Goal: Information Seeking & Learning: Learn about a topic

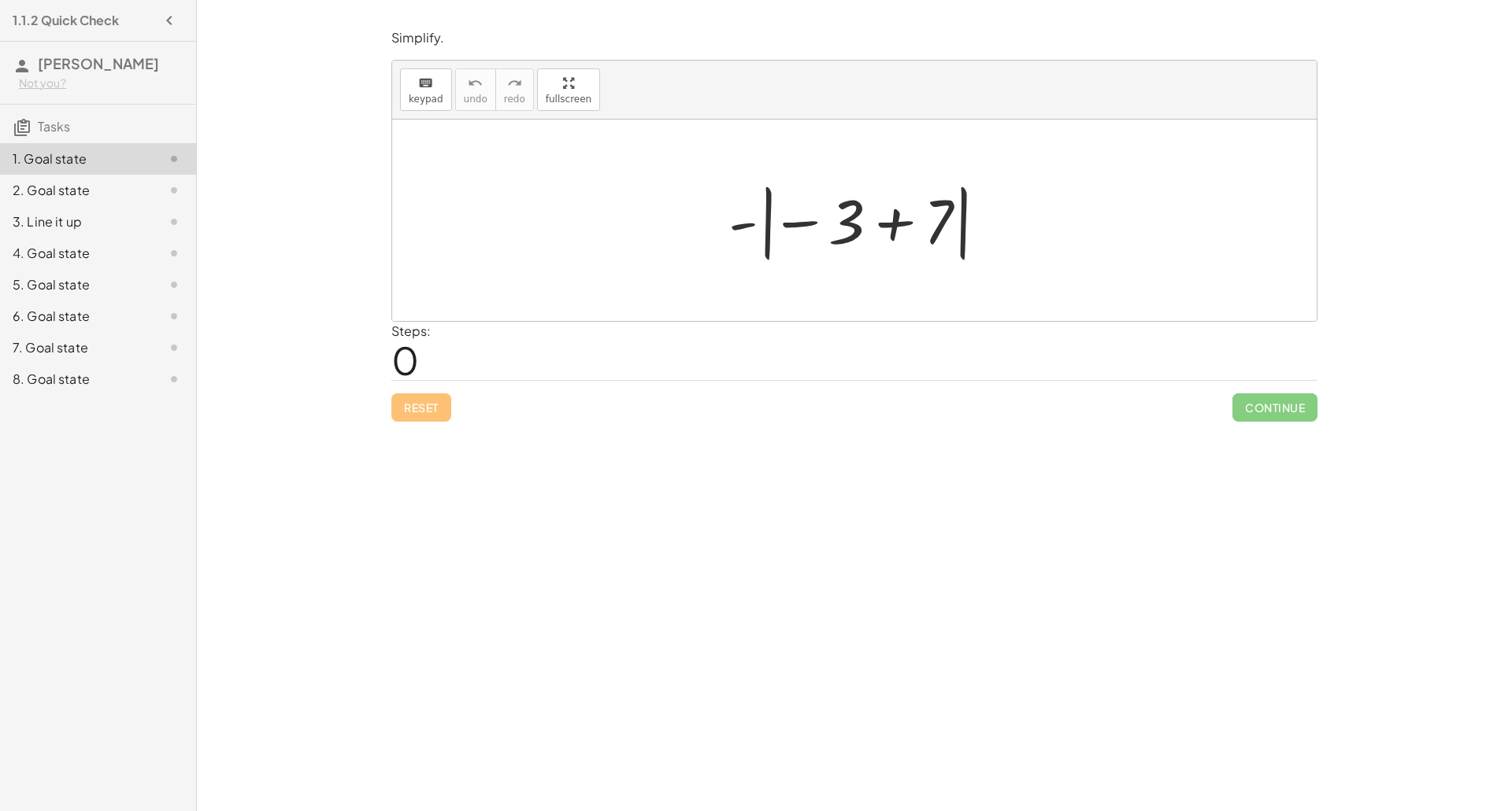
click at [901, 220] on div at bounding box center [860, 220] width 280 height 88
click at [828, 226] on div at bounding box center [860, 220] width 132 height 88
click at [843, 228] on div at bounding box center [860, 220] width 132 height 88
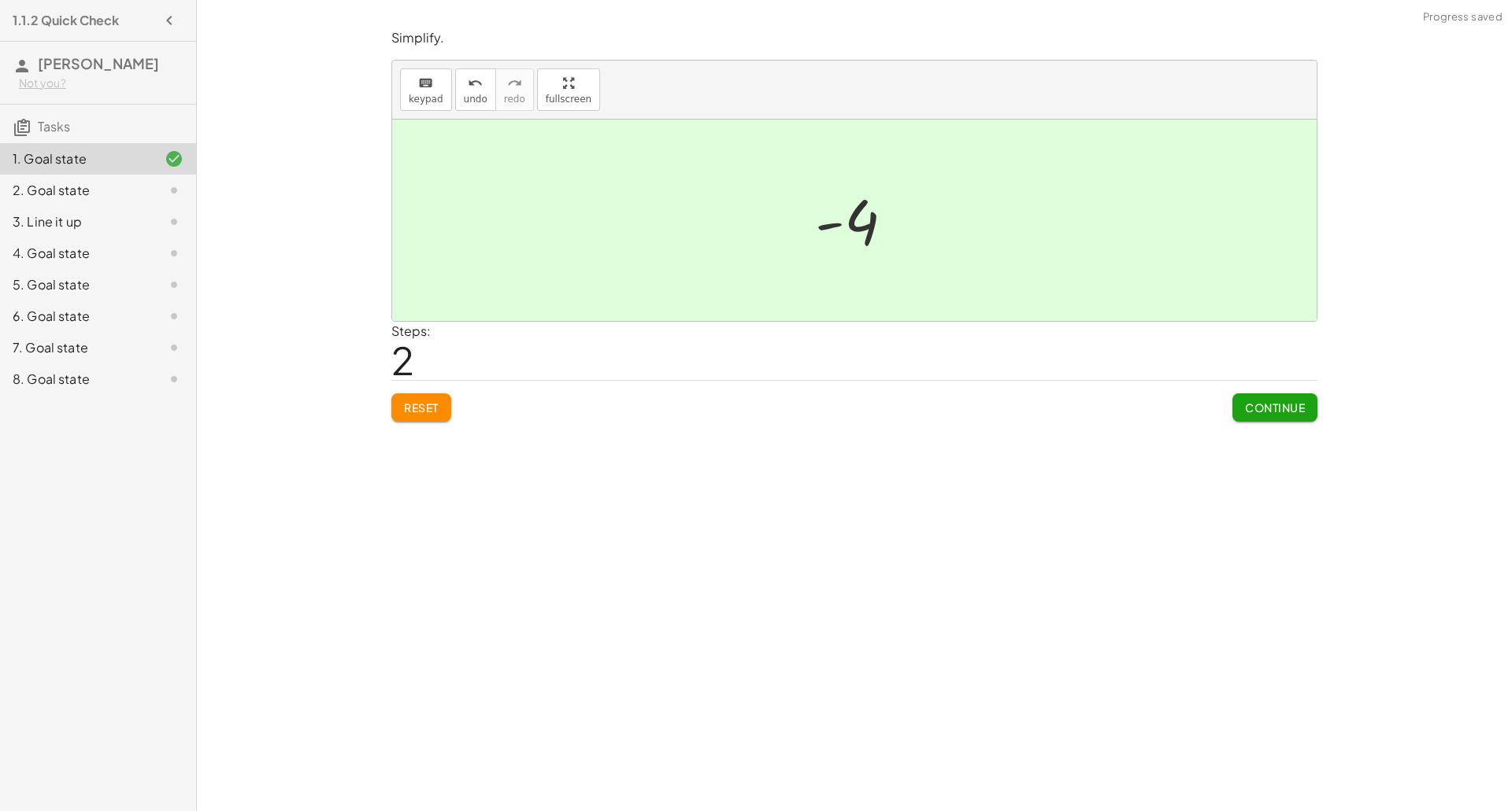
click at [1283, 411] on span "Continue" at bounding box center [1274, 407] width 60 height 14
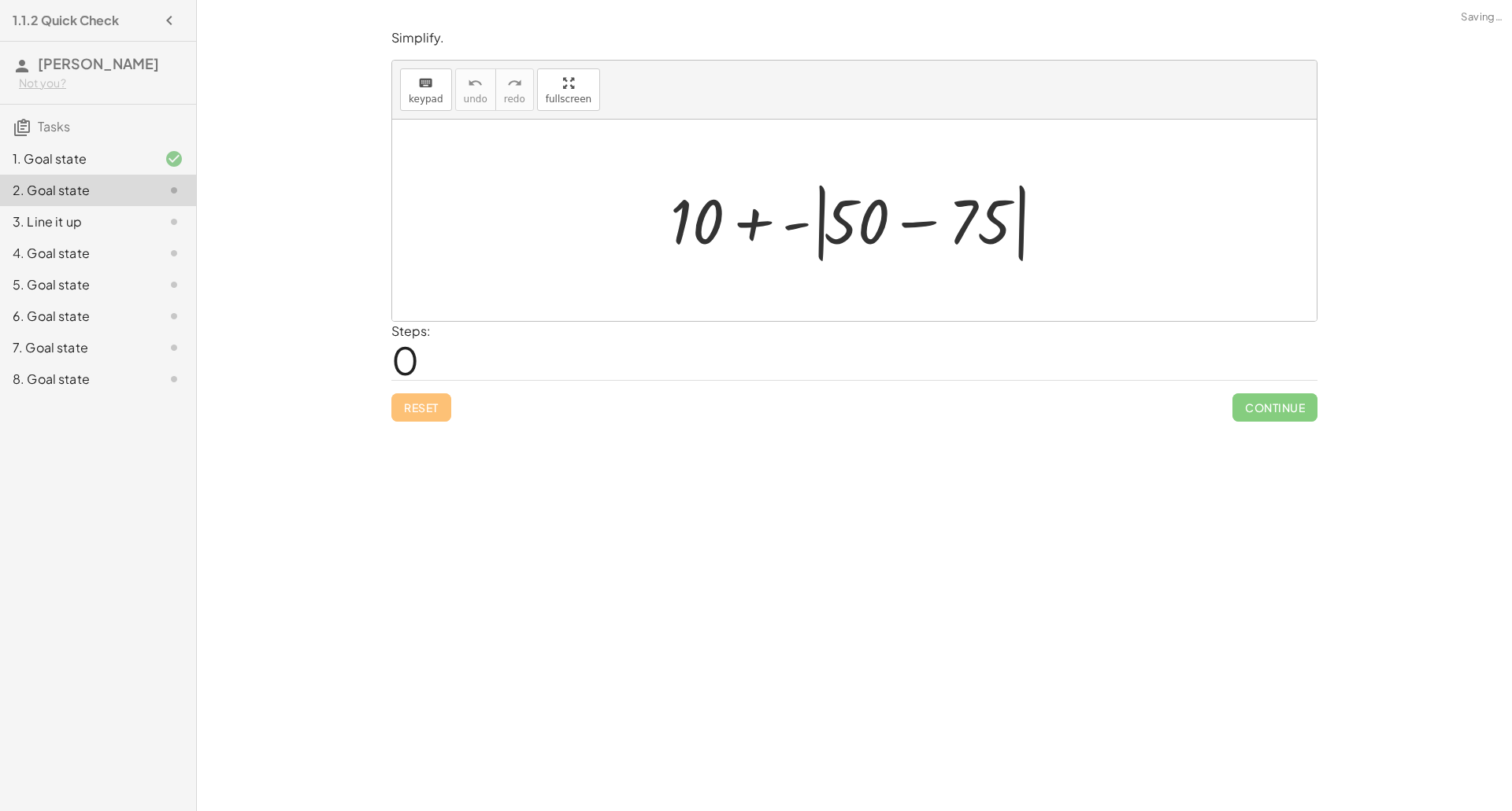
click at [856, 221] on div at bounding box center [860, 220] width 396 height 90
click at [919, 223] on div at bounding box center [860, 220] width 396 height 90
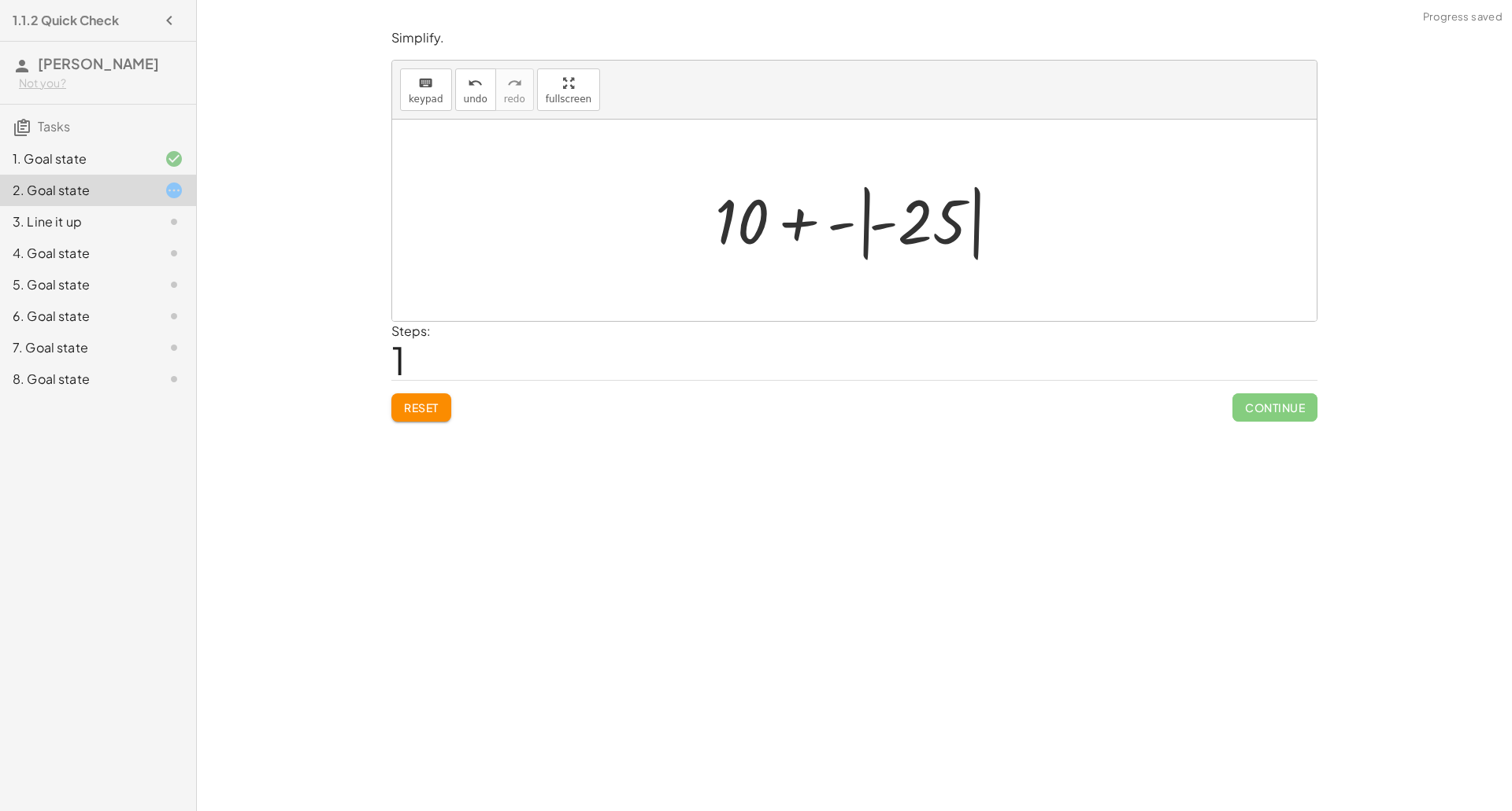
click at [907, 228] on div at bounding box center [860, 220] width 307 height 88
click at [828, 223] on div at bounding box center [860, 221] width 253 height 81
click at [828, 223] on div at bounding box center [859, 221] width 224 height 81
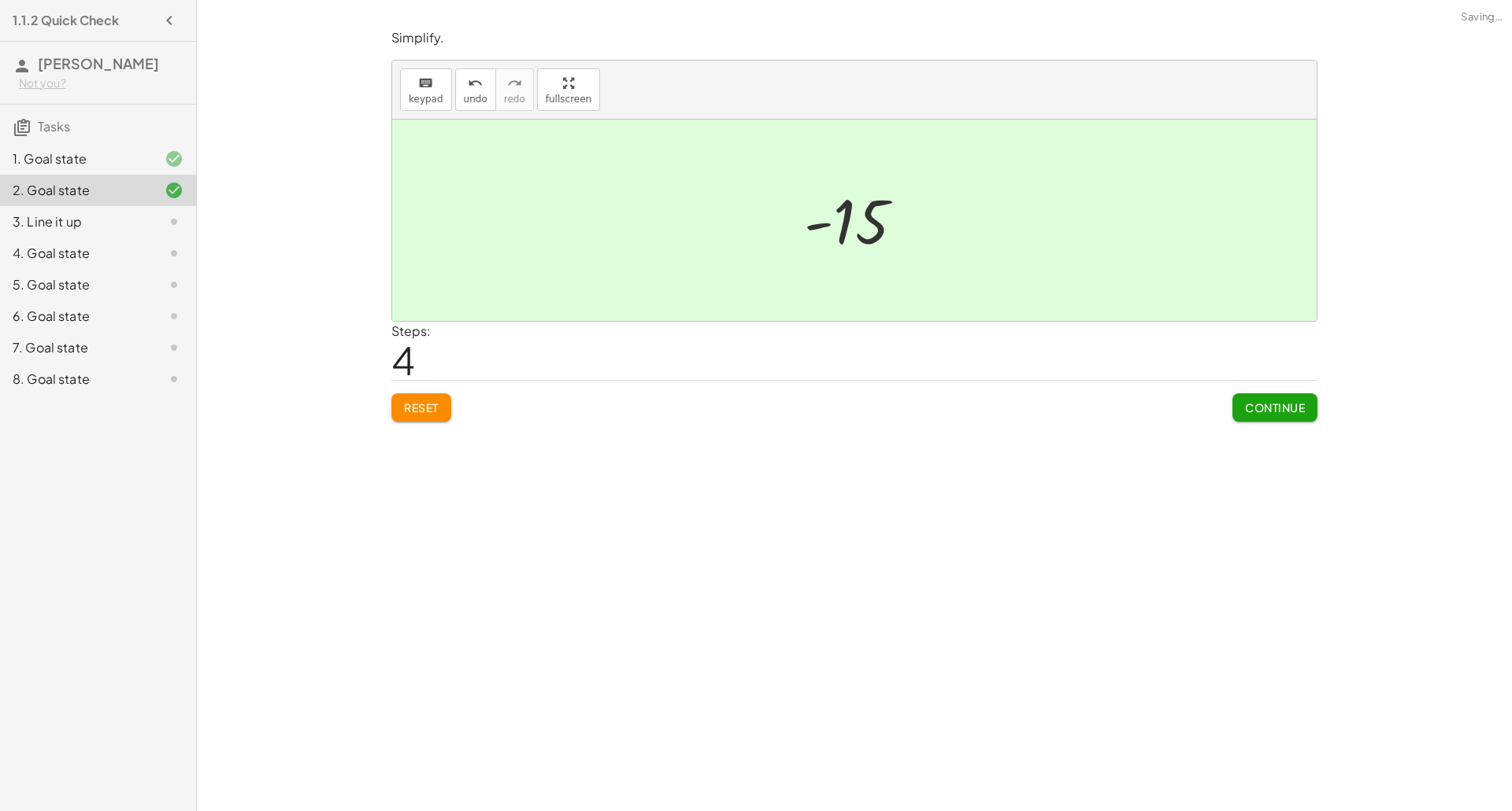
click at [1291, 409] on span "Continue" at bounding box center [1274, 407] width 60 height 14
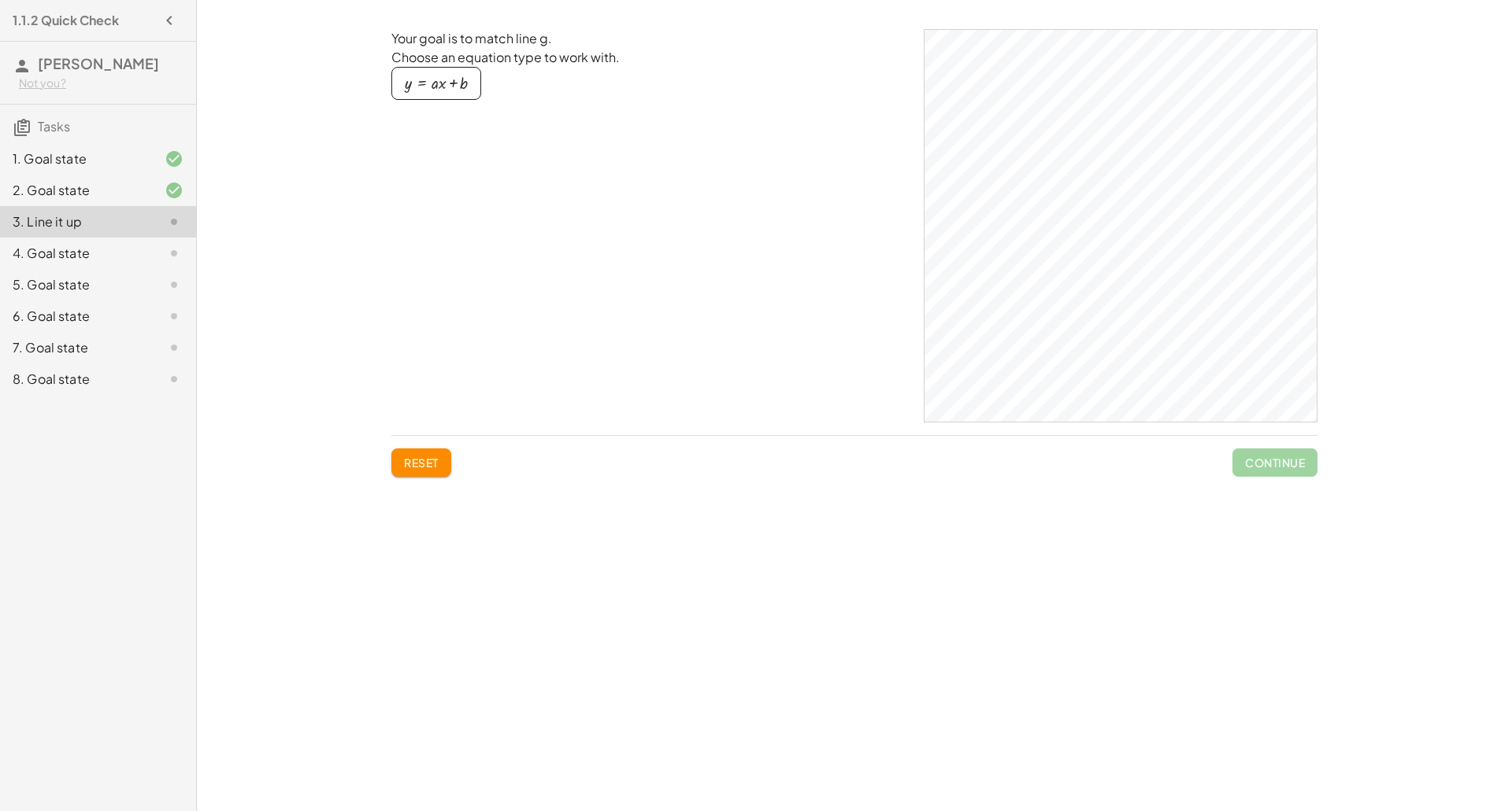
click at [455, 87] on div "button" at bounding box center [436, 83] width 63 height 18
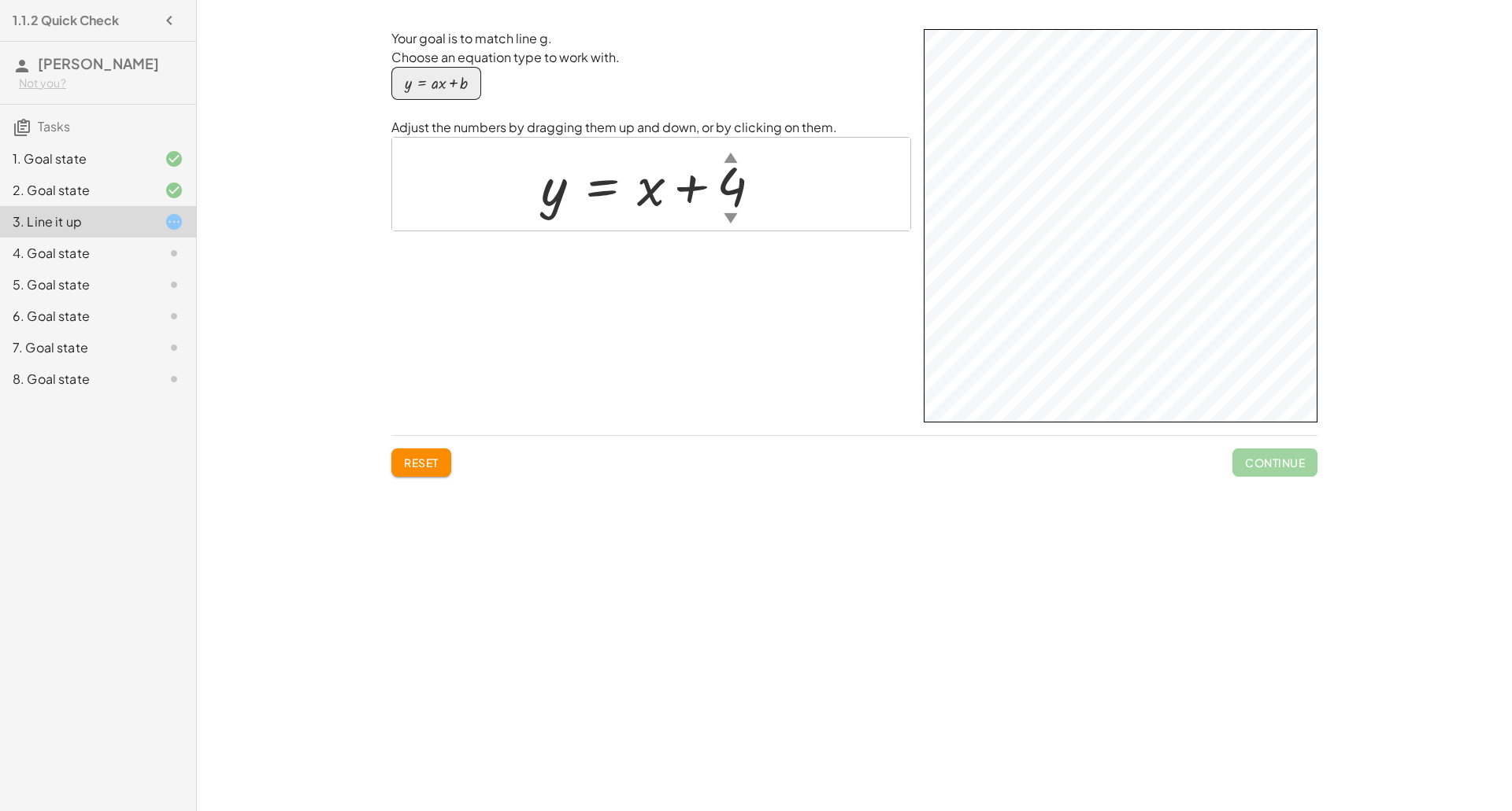
click at [756, 177] on div at bounding box center [657, 183] width 249 height 71
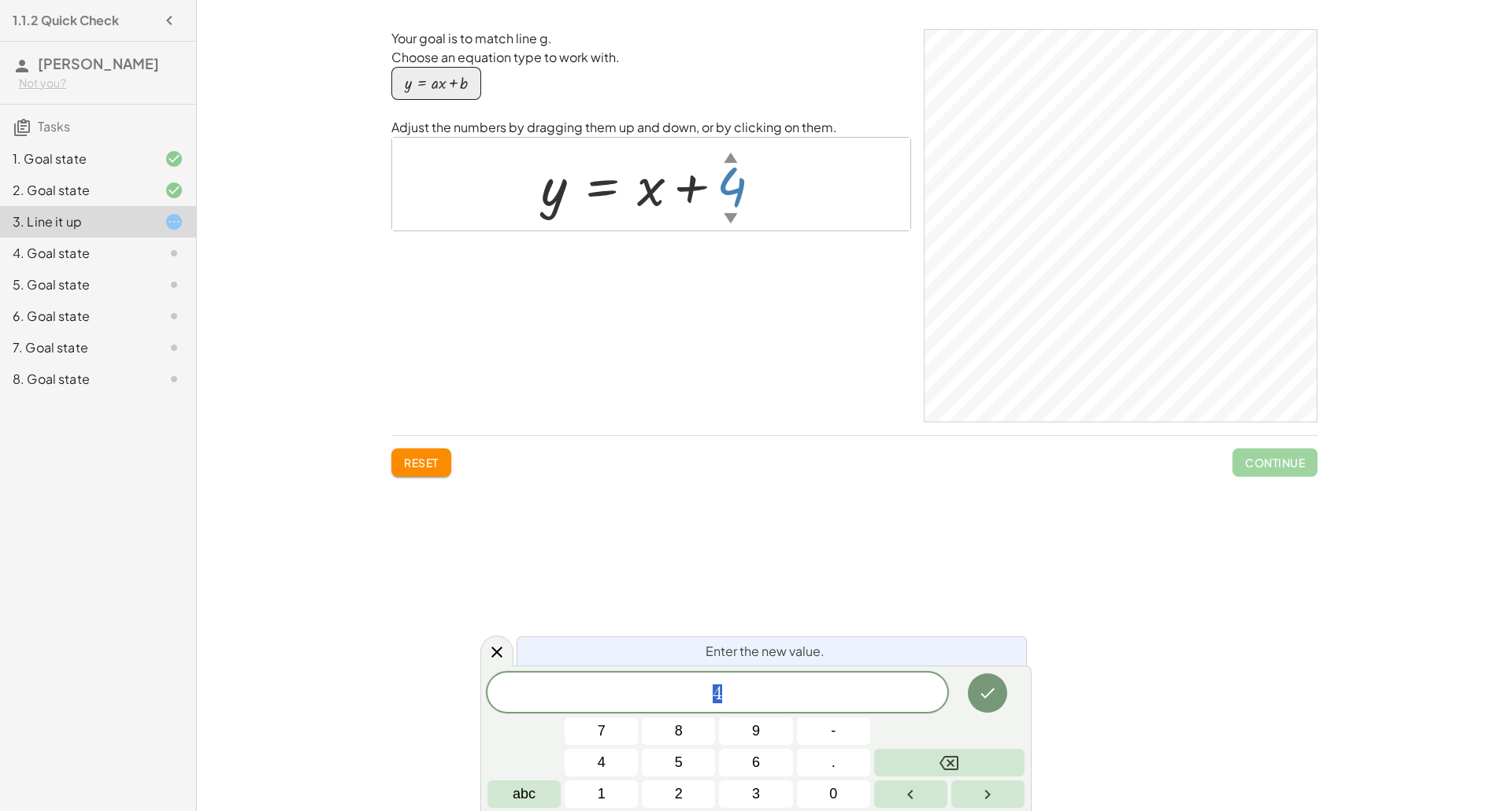
scroll to position [1, 0]
click at [647, 200] on div at bounding box center [657, 183] width 249 height 71
click at [1000, 696] on button "Done" at bounding box center [987, 693] width 40 height 40
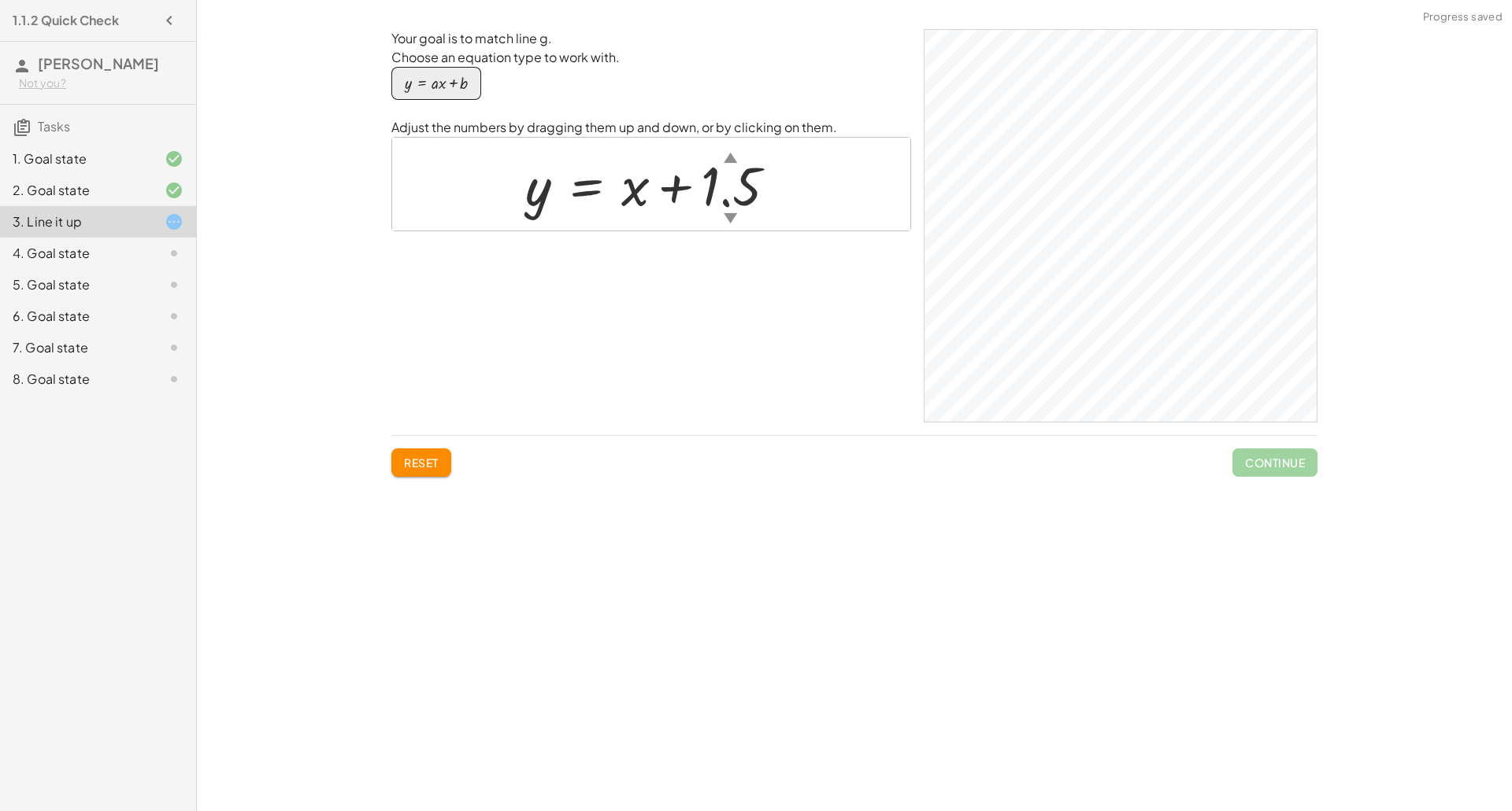
click at [644, 196] on div at bounding box center [656, 183] width 279 height 71
drag, startPoint x: 644, startPoint y: 196, endPoint x: 536, endPoint y: 194, distance: 108.0
click at [536, 194] on div at bounding box center [656, 183] width 279 height 71
drag, startPoint x: 536, startPoint y: 194, endPoint x: 555, endPoint y: 193, distance: 19.0
click at [555, 193] on div at bounding box center [656, 183] width 279 height 71
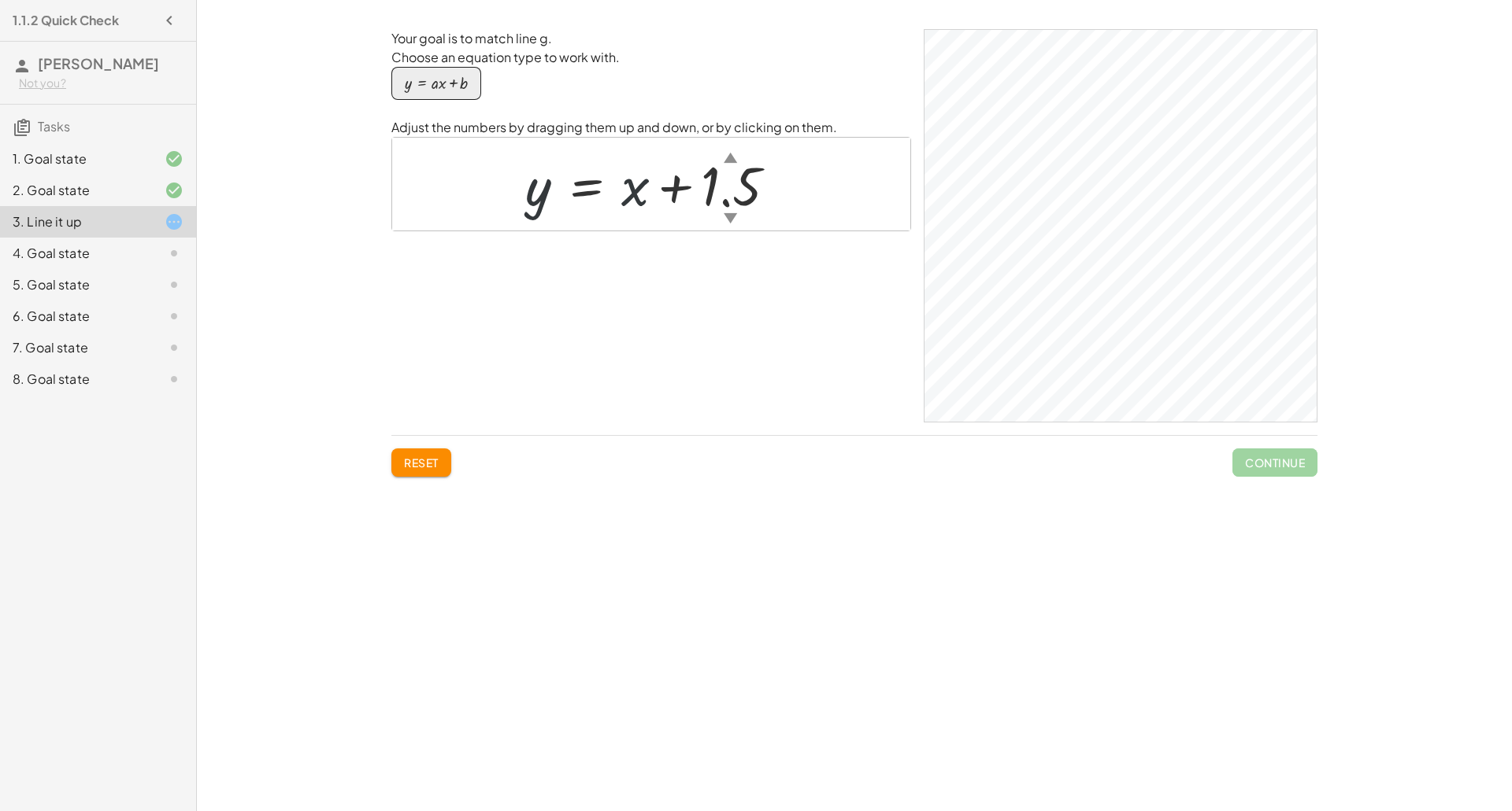
click at [640, 203] on div at bounding box center [656, 183] width 279 height 71
click at [631, 180] on div at bounding box center [656, 183] width 279 height 71
click at [631, 181] on div at bounding box center [656, 183] width 279 height 71
drag, startPoint x: 632, startPoint y: 182, endPoint x: 603, endPoint y: 207, distance: 38.3
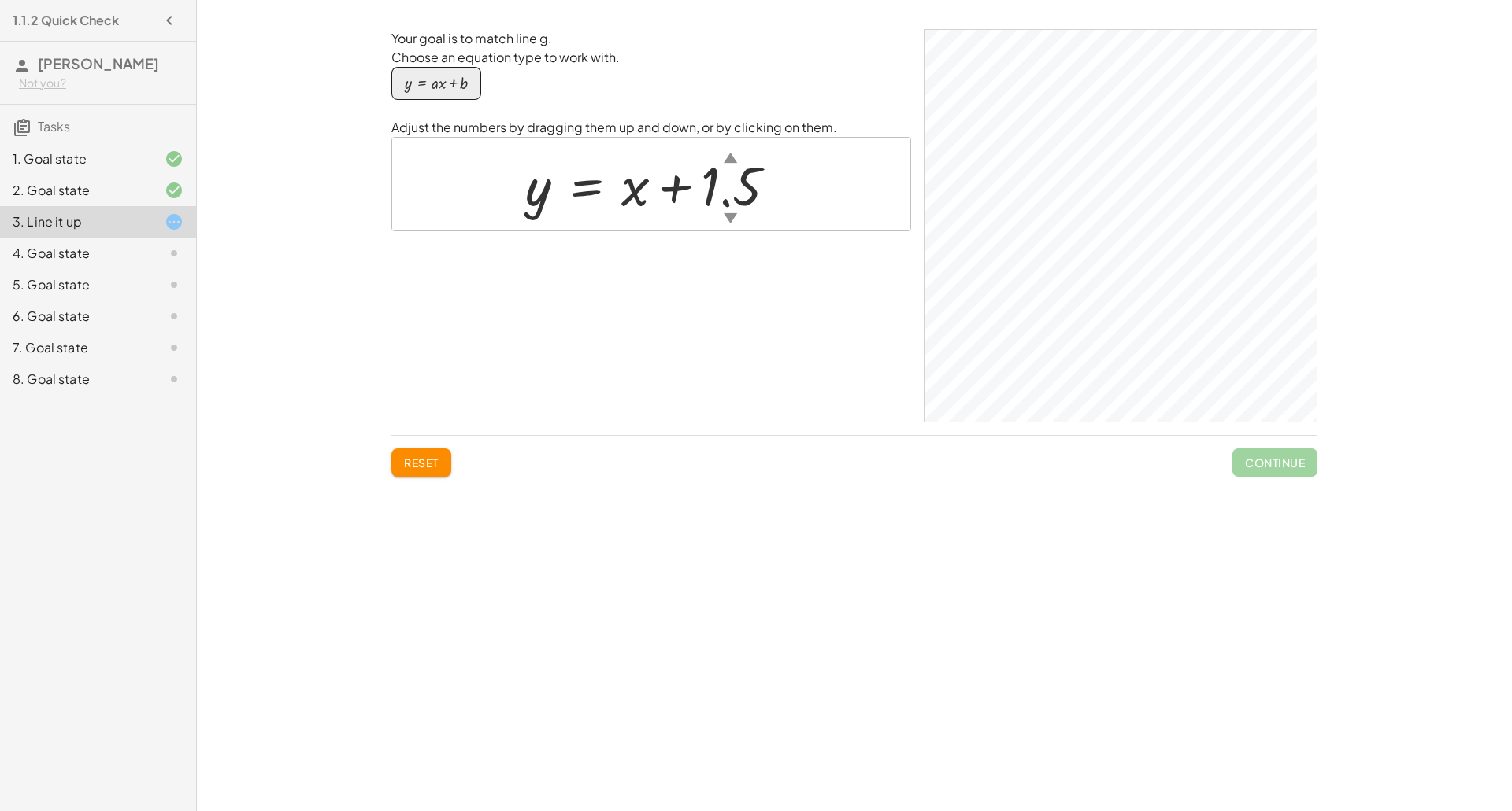
click at [603, 207] on div at bounding box center [656, 183] width 279 height 71
drag, startPoint x: 646, startPoint y: 192, endPoint x: 538, endPoint y: 203, distance: 108.6
click at [538, 203] on div at bounding box center [656, 183] width 279 height 71
drag, startPoint x: 538, startPoint y: 203, endPoint x: 632, endPoint y: 199, distance: 94.1
click at [632, 199] on div at bounding box center [656, 183] width 279 height 71
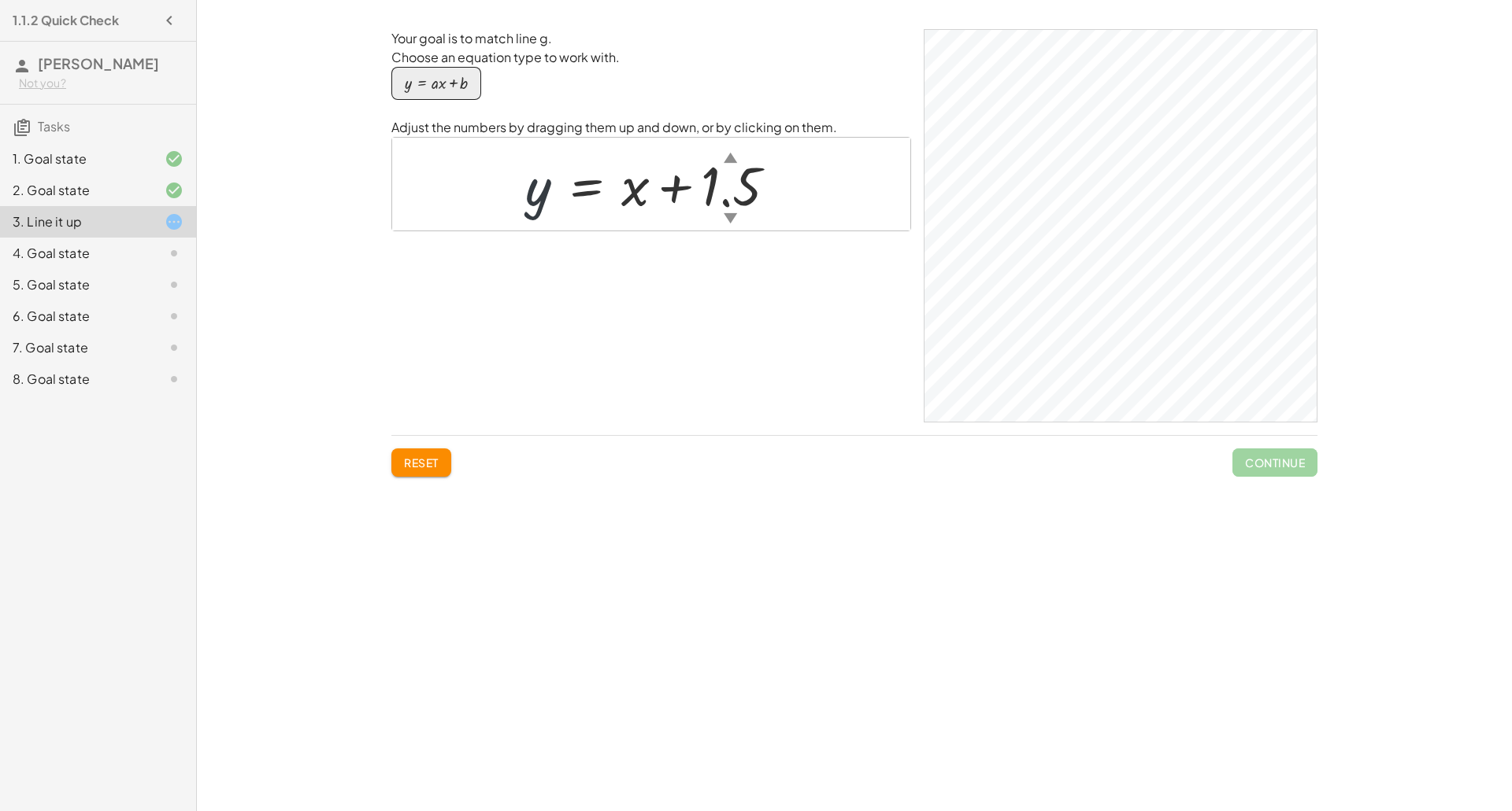
click at [750, 204] on div at bounding box center [656, 183] width 279 height 71
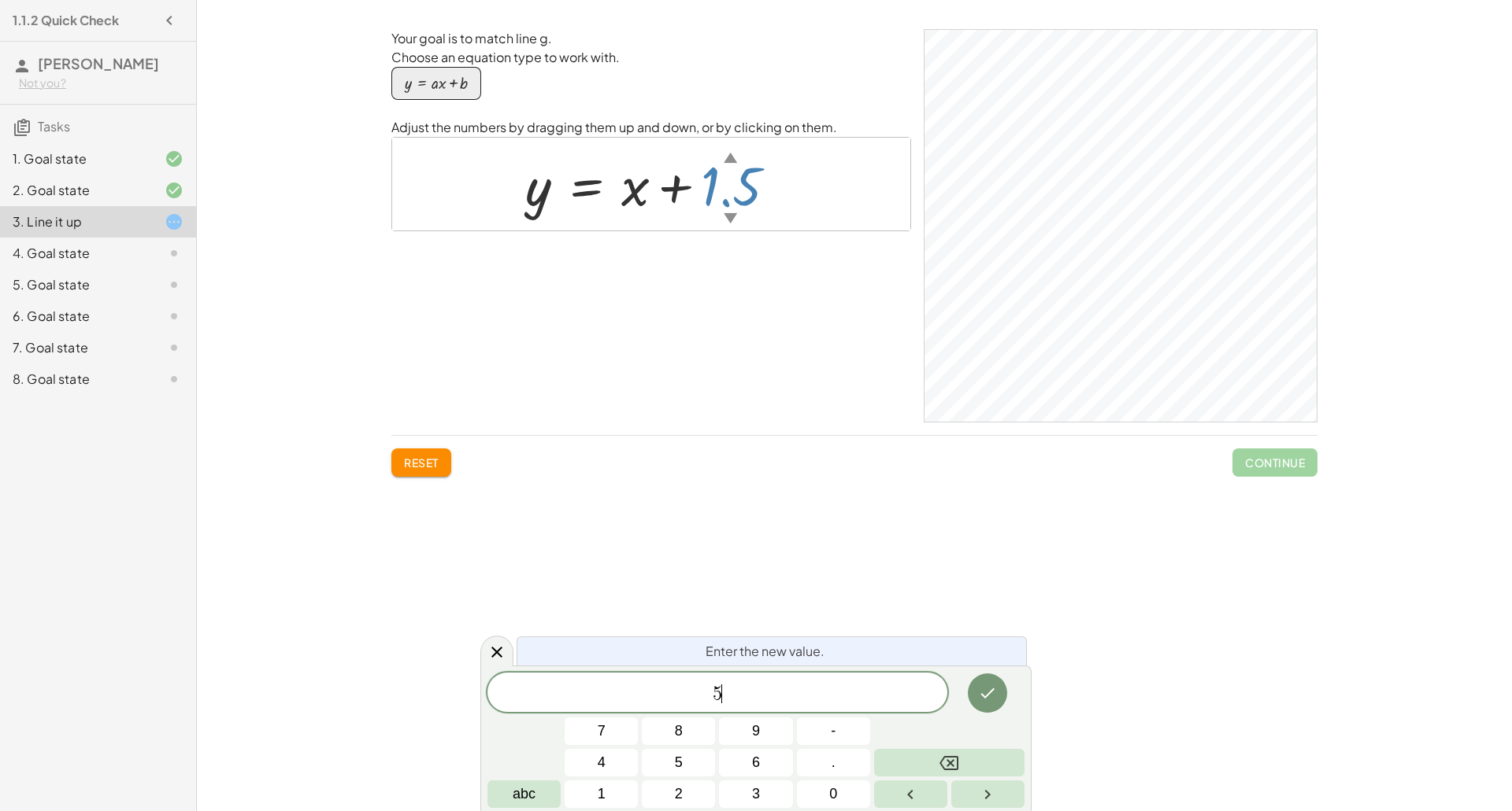
scroll to position [0, 0]
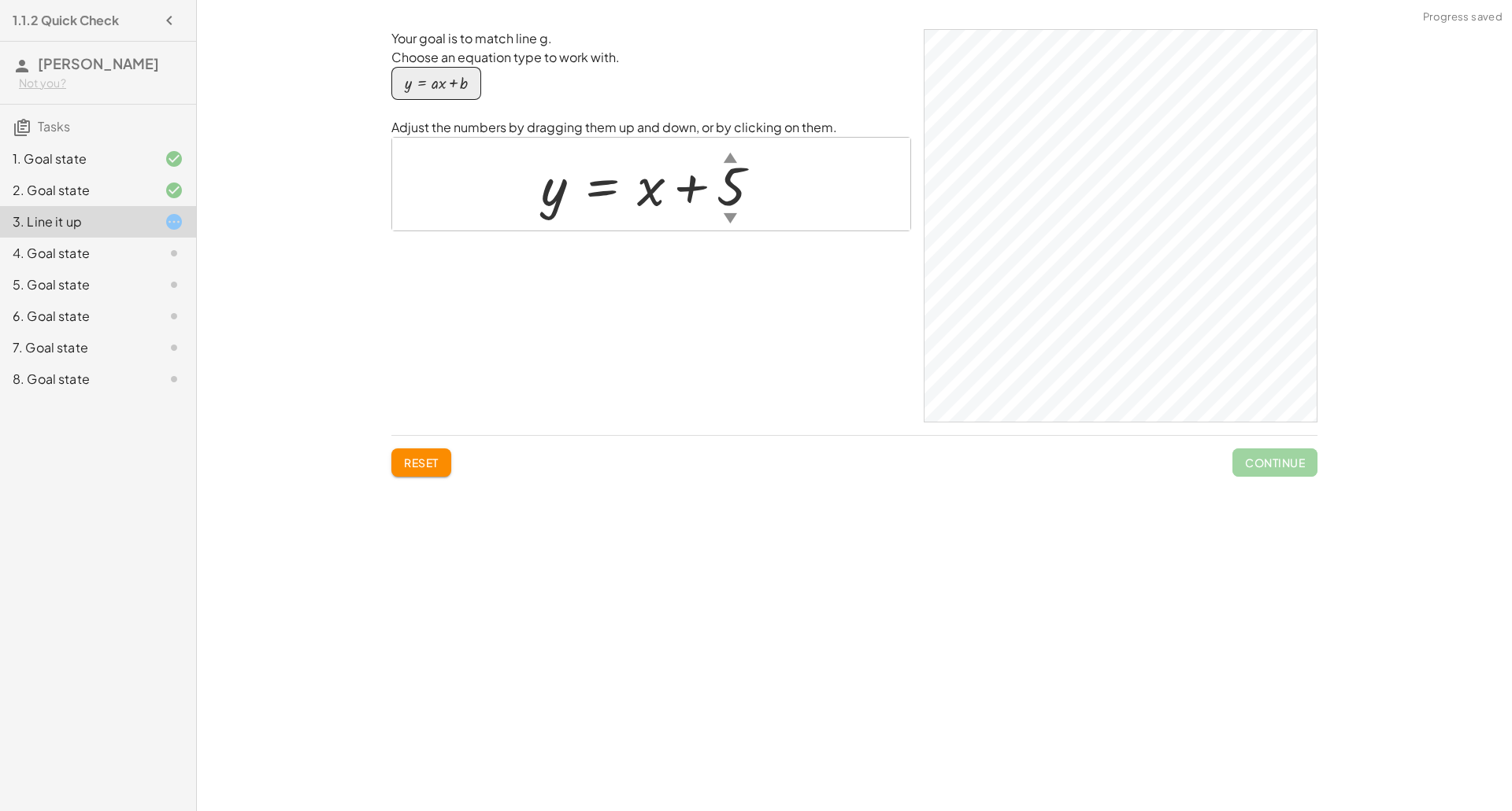
click at [737, 191] on div at bounding box center [656, 183] width 248 height 71
click at [537, 204] on div at bounding box center [656, 183] width 279 height 71
click at [624, 198] on div at bounding box center [656, 183] width 279 height 71
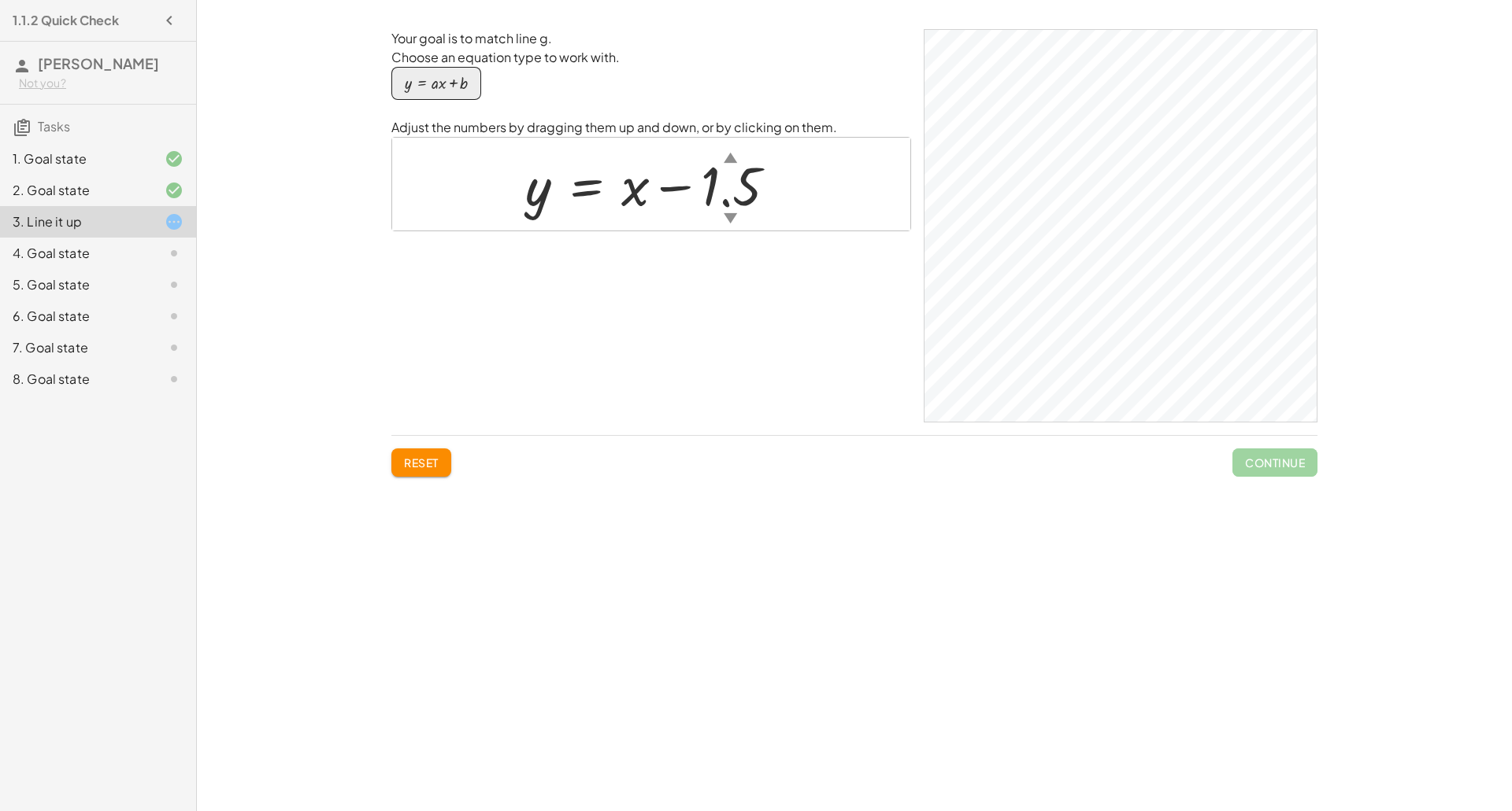
click at [676, 182] on div at bounding box center [656, 183] width 279 height 71
click at [686, 199] on div at bounding box center [656, 183] width 279 height 71
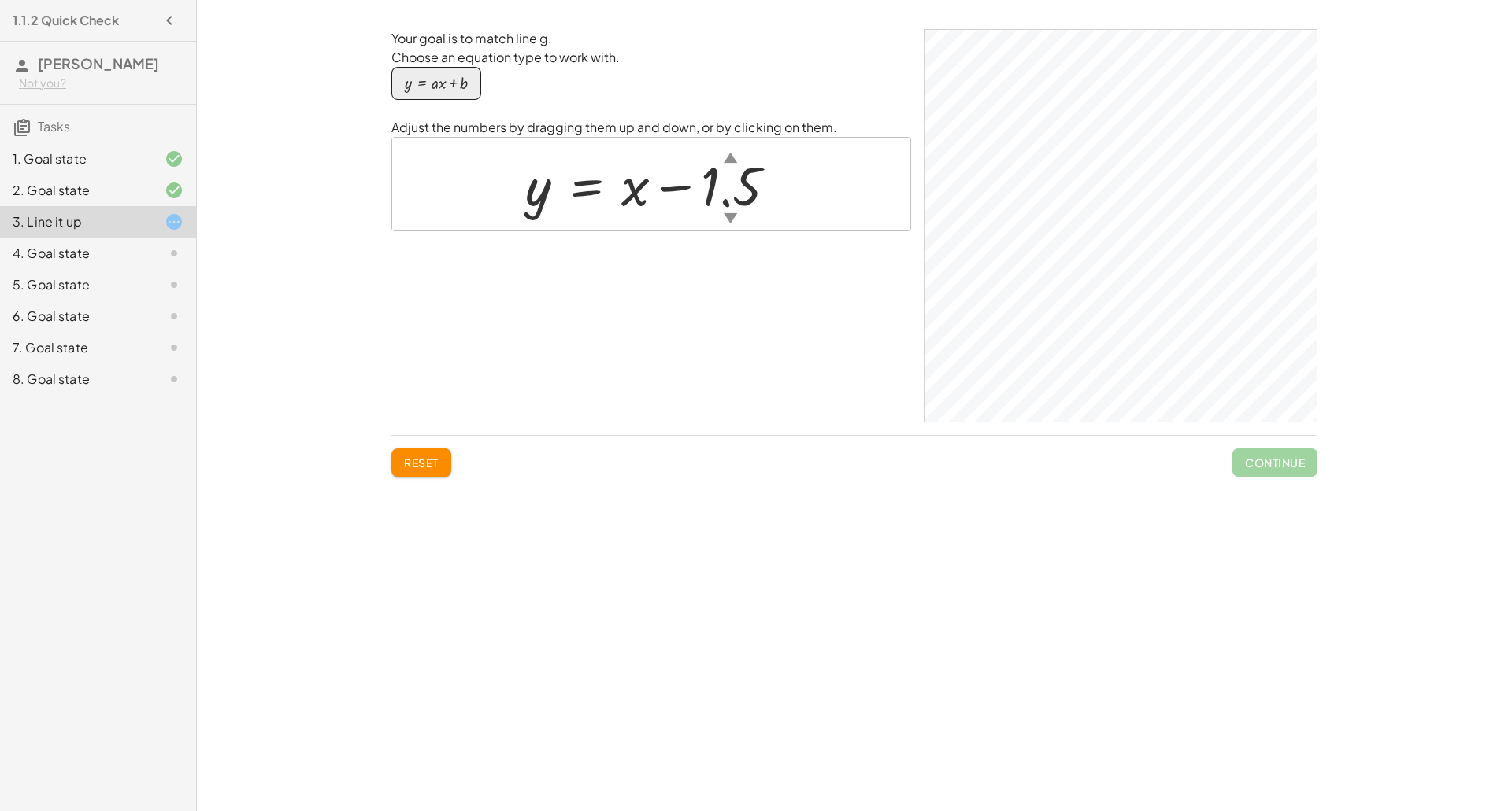
click at [686, 199] on div at bounding box center [656, 183] width 279 height 71
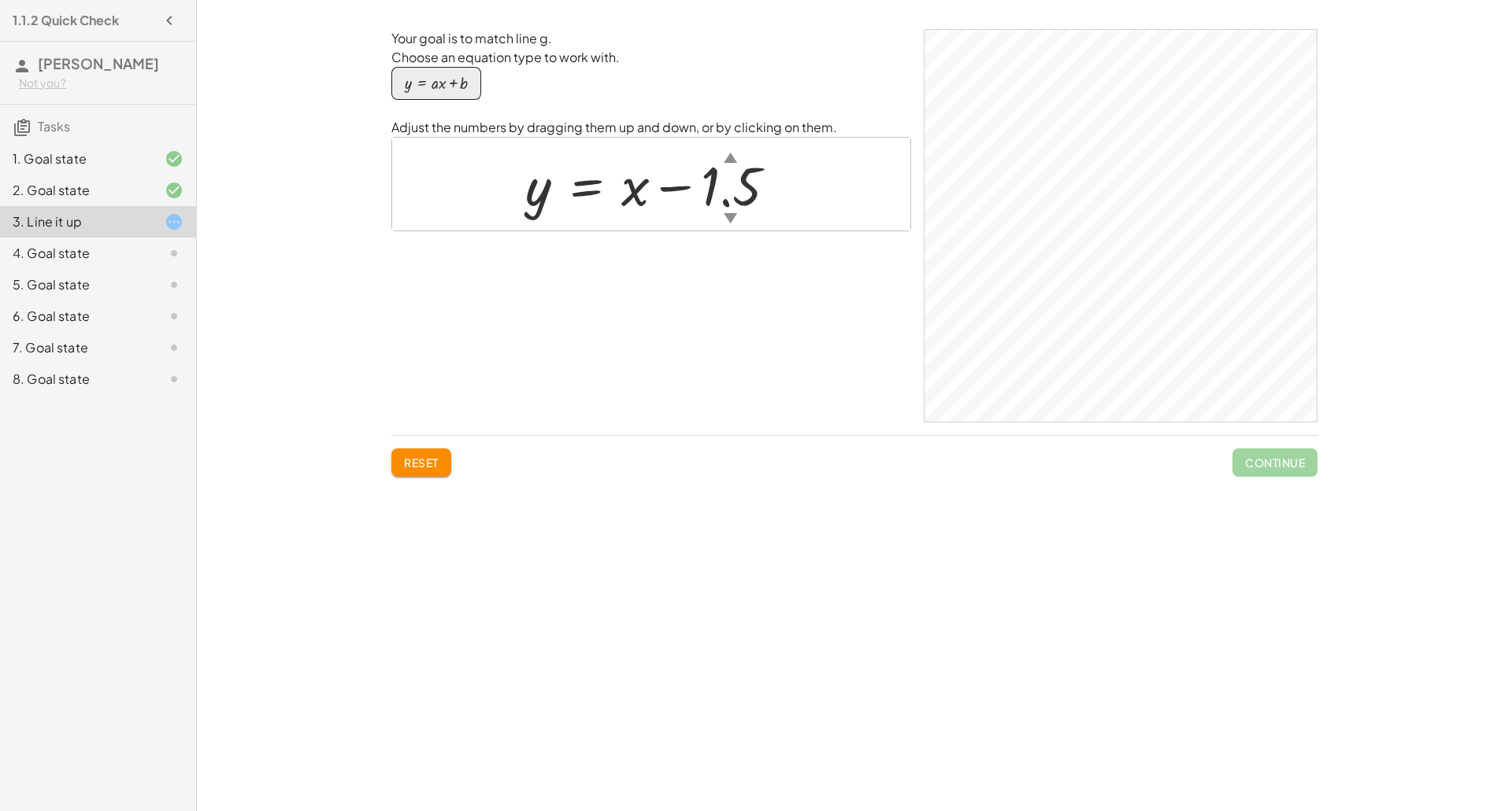
click at [686, 199] on div at bounding box center [656, 183] width 279 height 71
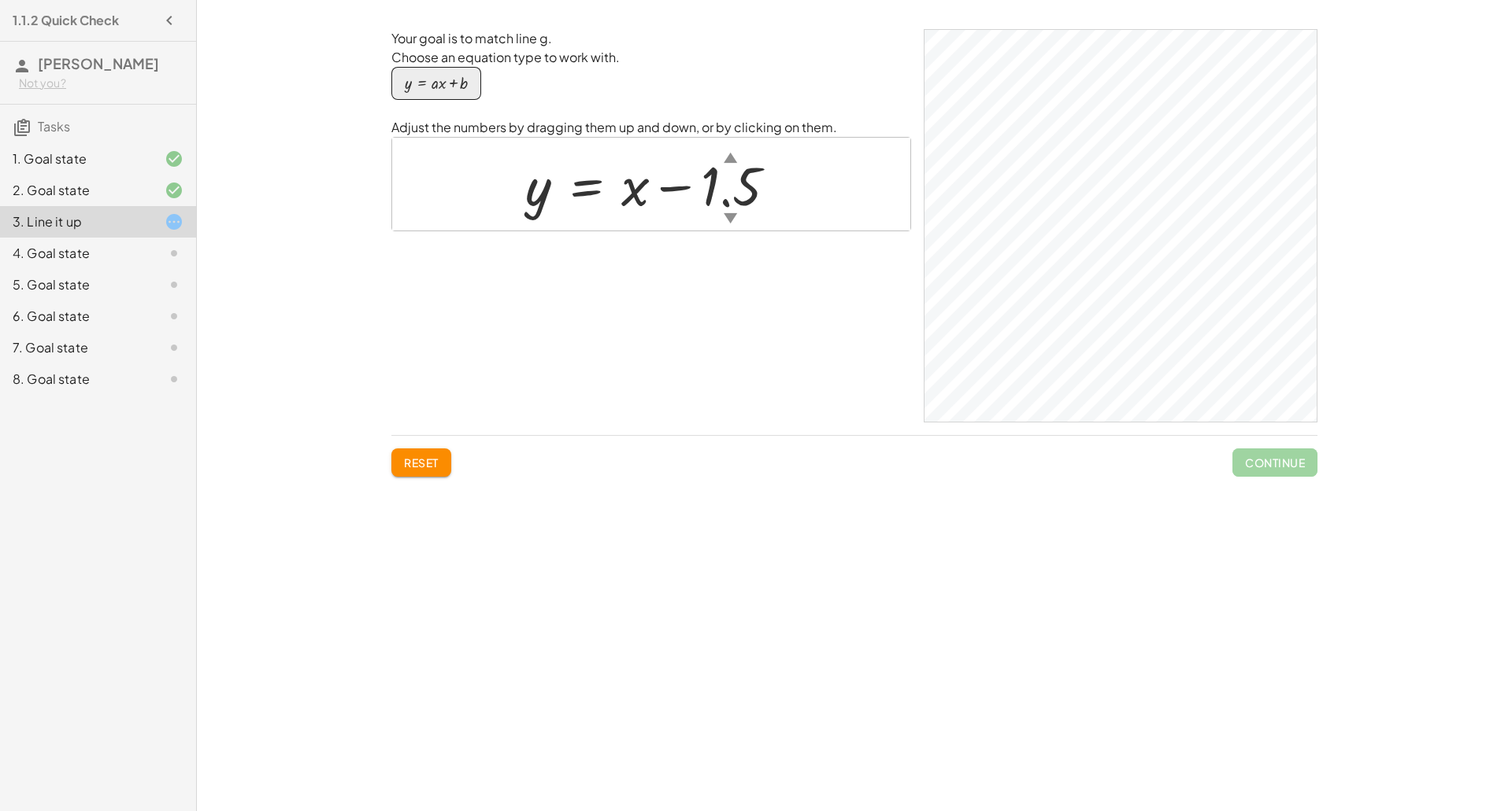
click at [686, 199] on div at bounding box center [656, 183] width 279 height 71
click at [396, 459] on button "Reset" at bounding box center [420, 463] width 60 height 29
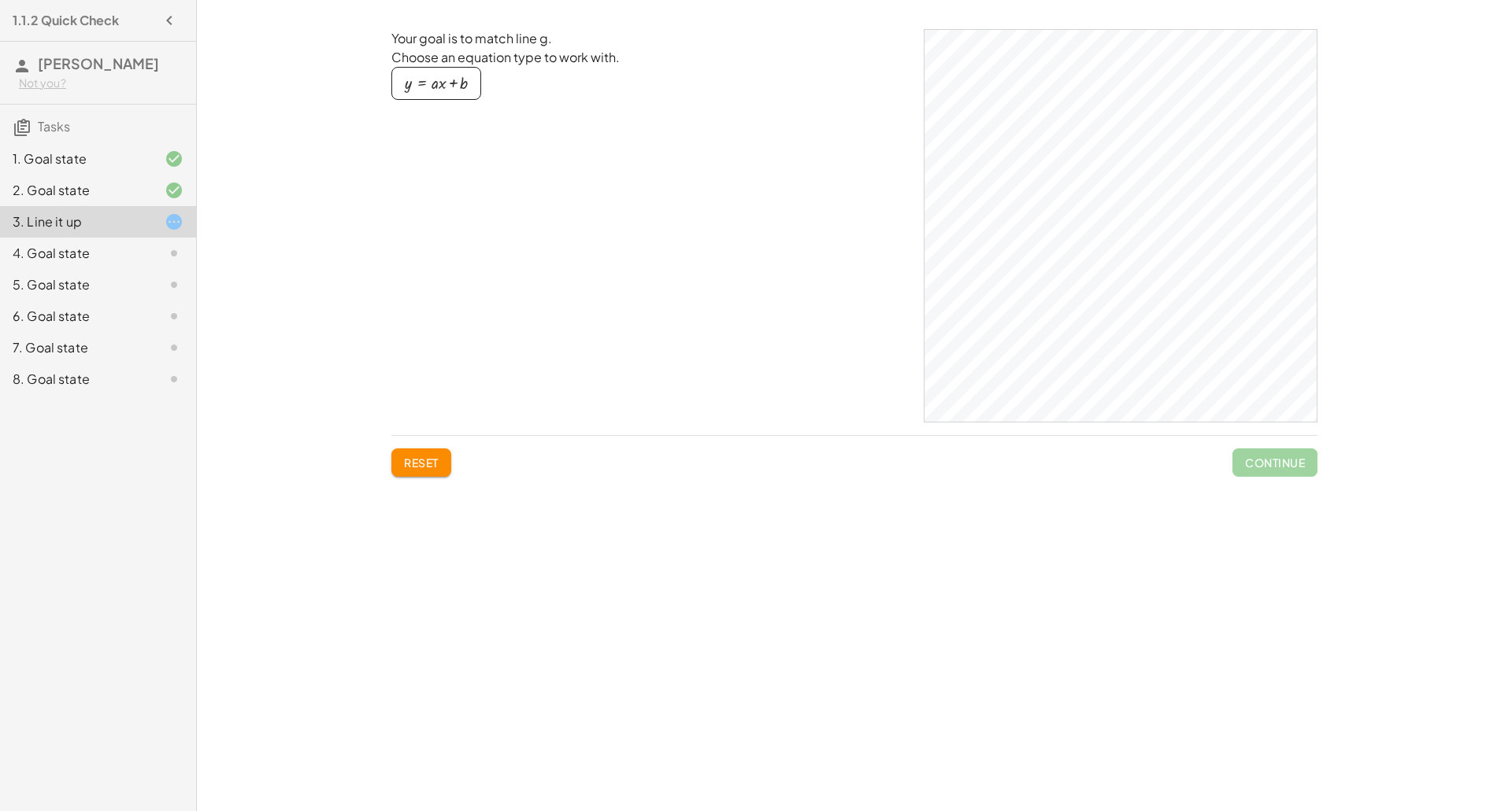
click at [435, 100] on div "y = + · a · x + b" at bounding box center [651, 93] width 520 height 52
click at [464, 84] on div "button" at bounding box center [436, 83] width 63 height 18
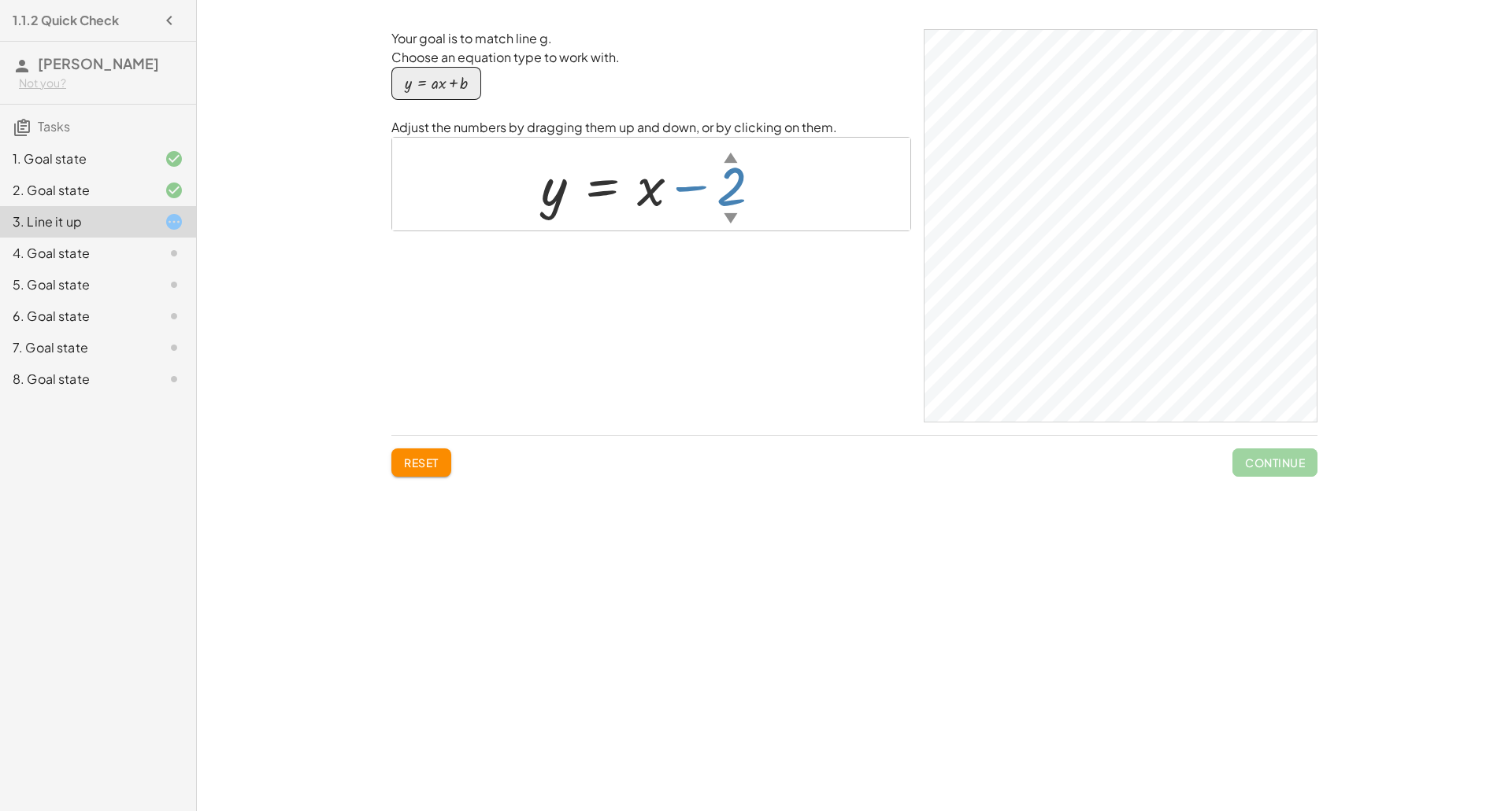
drag, startPoint x: 731, startPoint y: 219, endPoint x: 736, endPoint y: 261, distance: 42.3
click at [736, 261] on div "Your goal is to match line g. Choose an equation type to work with. y = + · a ·…" at bounding box center [651, 226] width 520 height 394
click at [729, 223] on div "▼" at bounding box center [730, 217] width 14 height 19
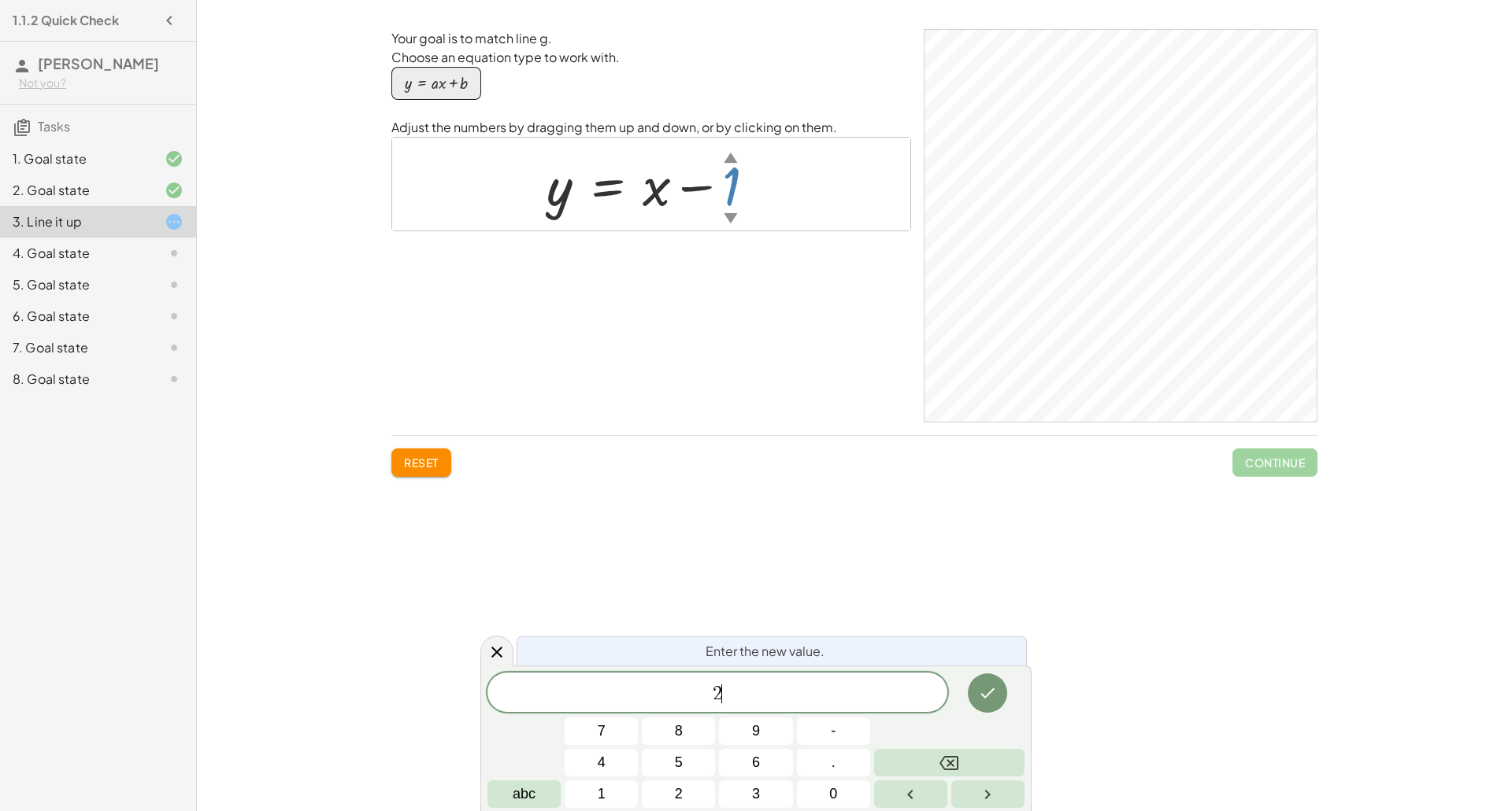
scroll to position [13, 0]
click at [979, 688] on icon "Done" at bounding box center [987, 693] width 18 height 18
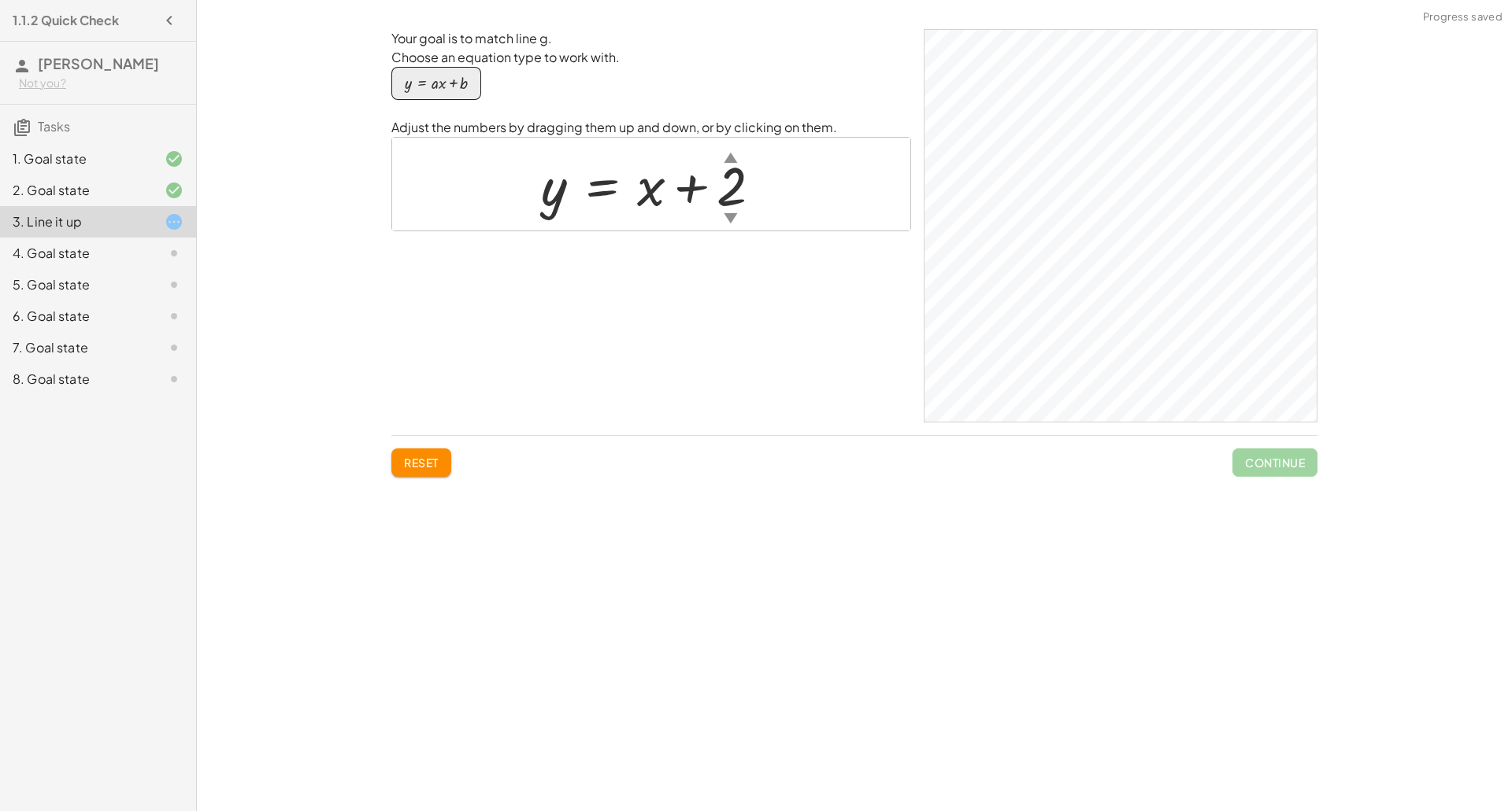
click at [731, 196] on div at bounding box center [657, 183] width 249 height 71
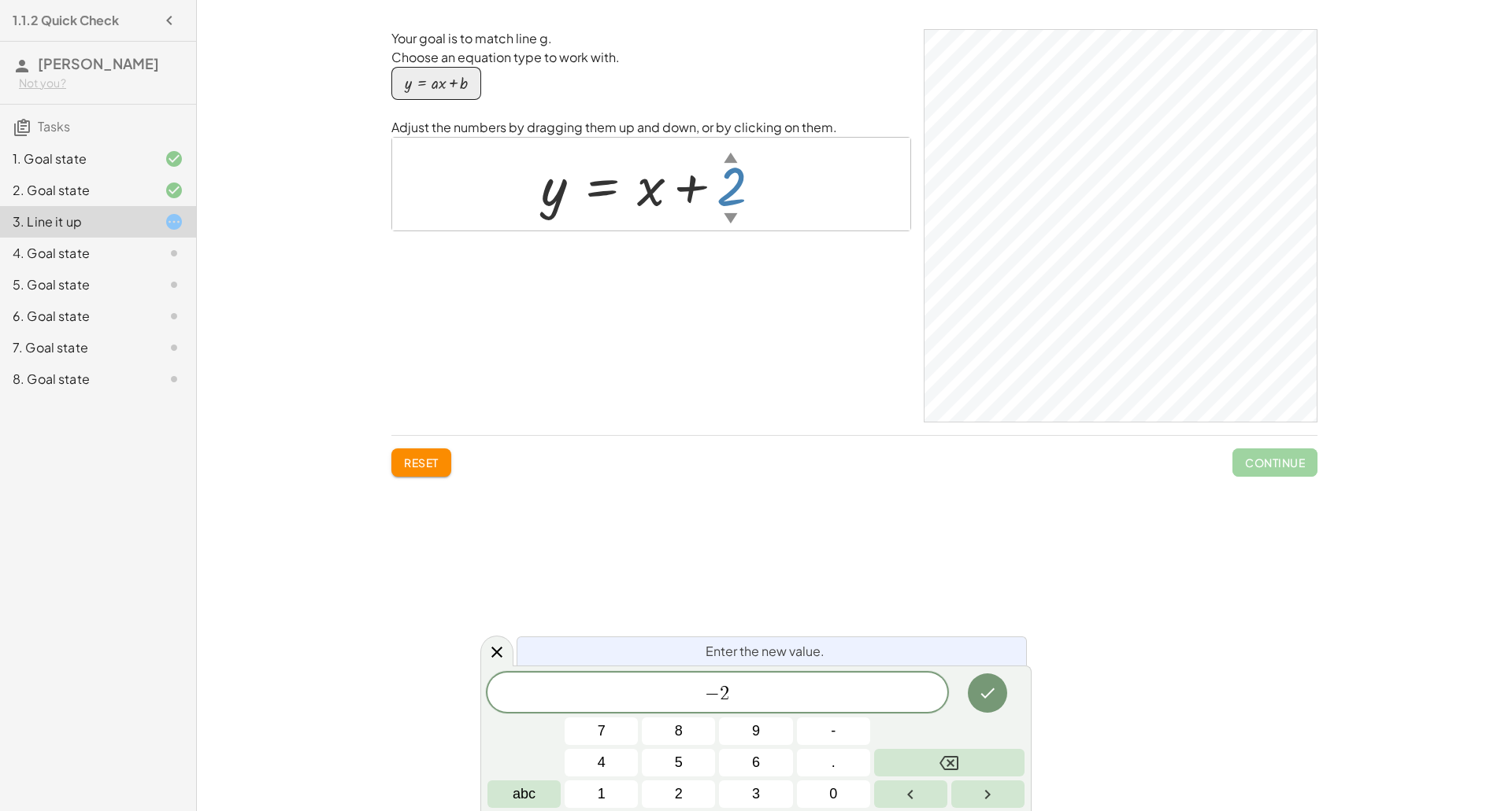
scroll to position [0, 0]
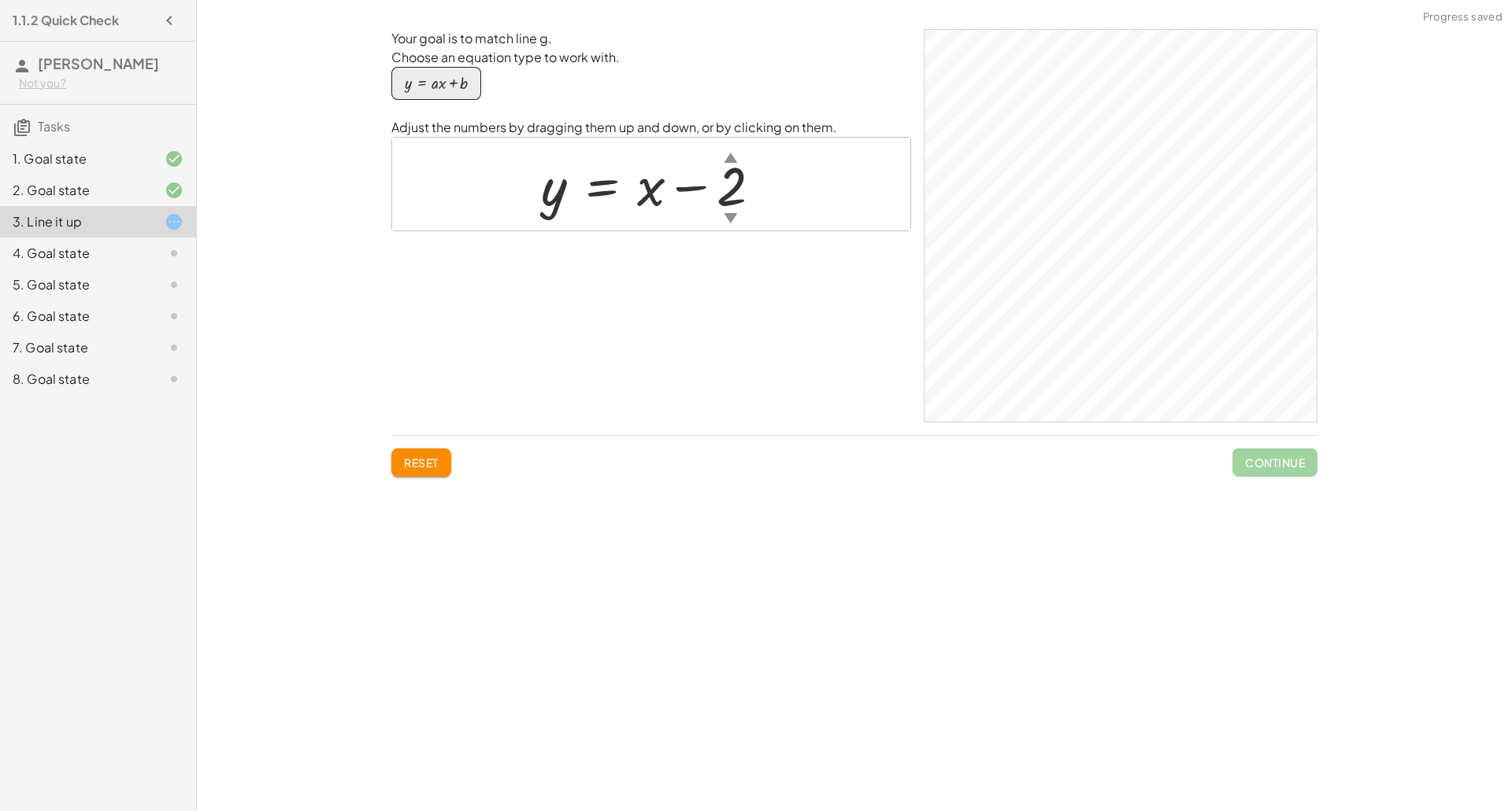
click at [659, 203] on div at bounding box center [657, 183] width 249 height 71
click at [647, 189] on div at bounding box center [657, 183] width 249 height 71
click at [546, 217] on div at bounding box center [657, 183] width 249 height 71
click at [117, 263] on div "4. Goal state" at bounding box center [76, 253] width 126 height 18
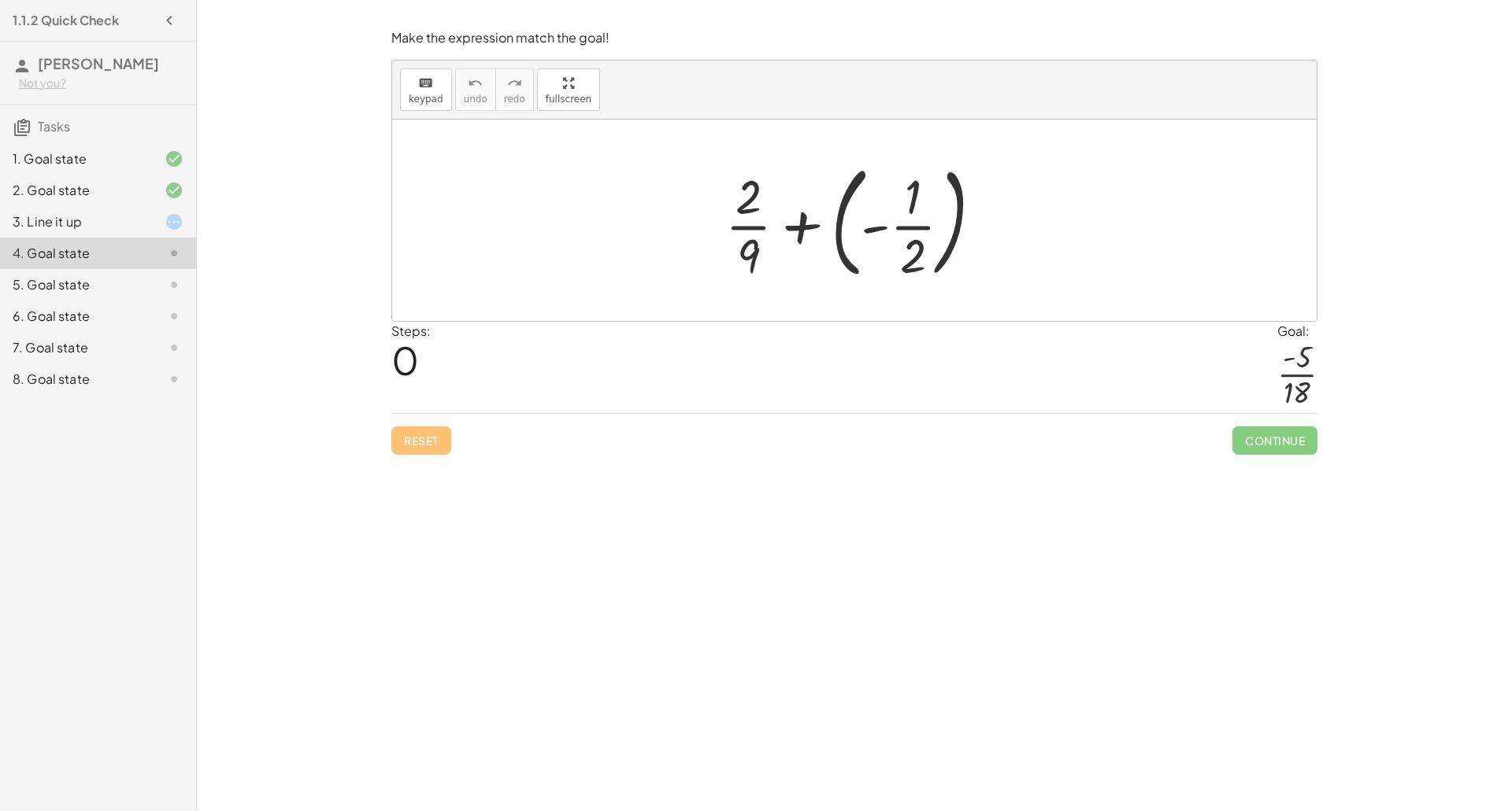
click at [923, 223] on div at bounding box center [860, 220] width 286 height 131
click at [886, 234] on div at bounding box center [860, 220] width 286 height 131
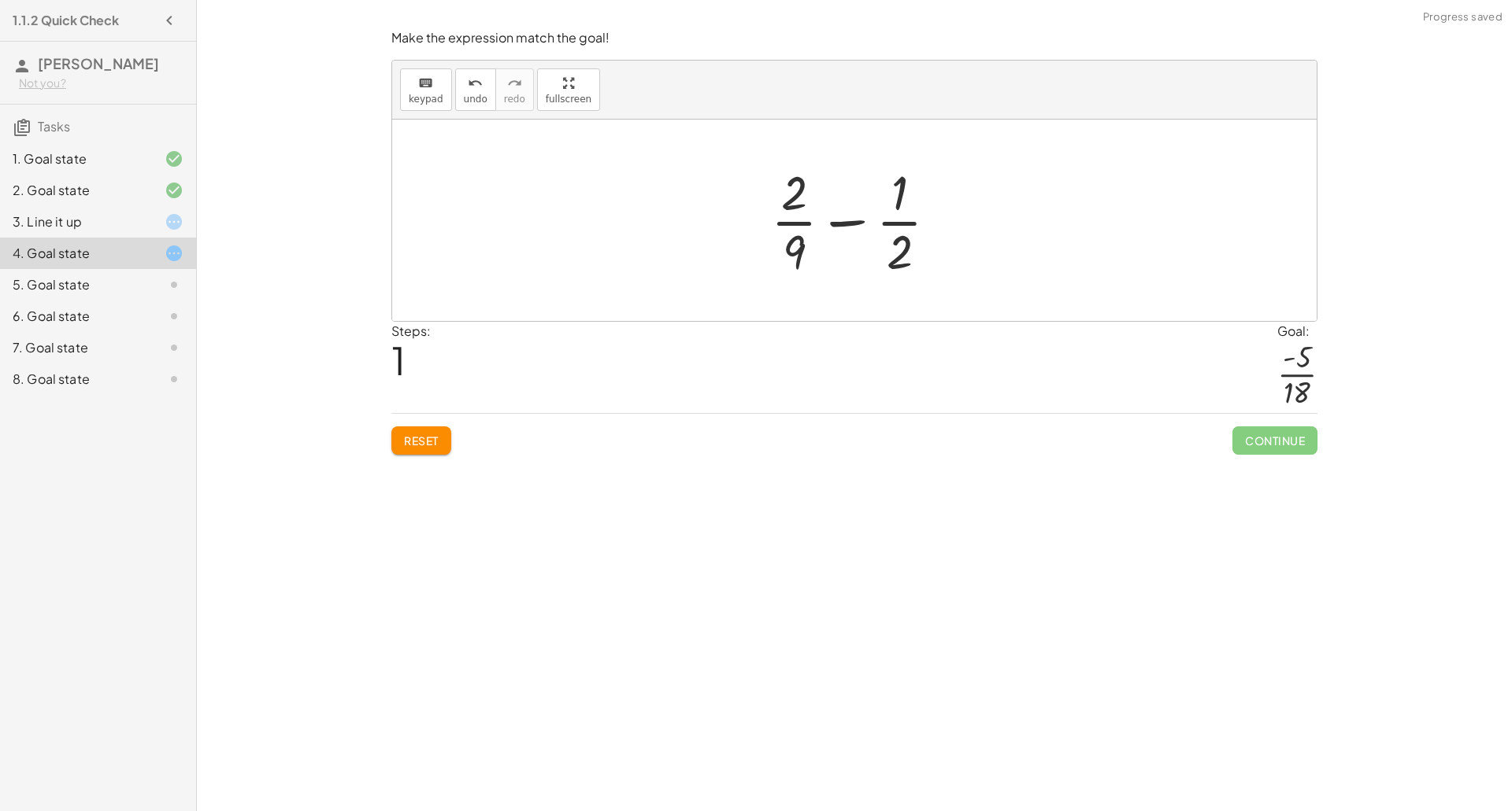
click at [856, 225] on div at bounding box center [861, 220] width 195 height 122
click at [841, 223] on div at bounding box center [861, 220] width 195 height 122
click at [851, 224] on div at bounding box center [861, 220] width 195 height 122
click at [786, 225] on div at bounding box center [861, 220] width 195 height 122
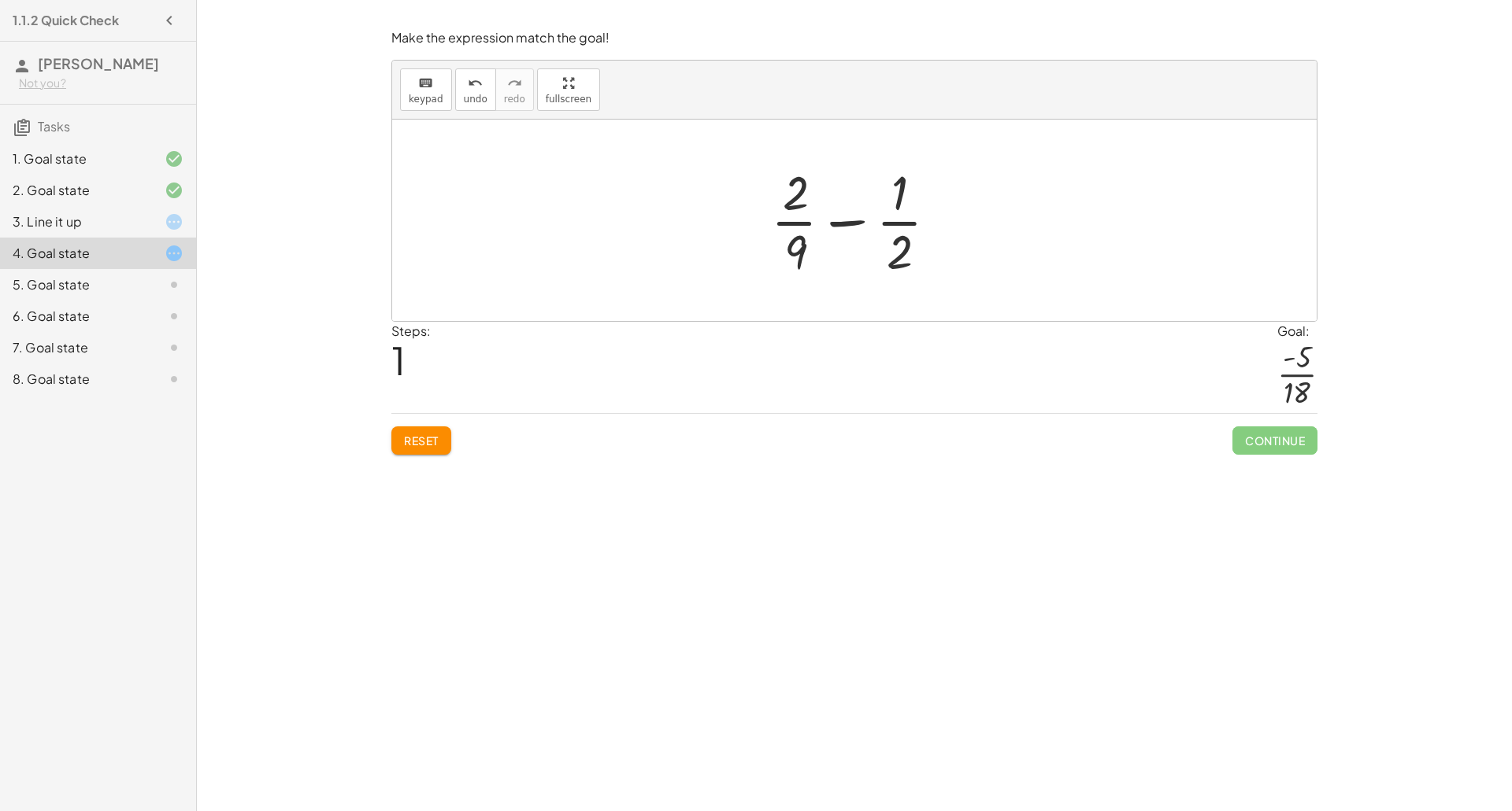
click at [886, 224] on div at bounding box center [861, 220] width 195 height 122
click at [887, 224] on div at bounding box center [861, 220] width 195 height 122
click at [849, 224] on div at bounding box center [861, 220] width 195 height 122
drag, startPoint x: 849, startPoint y: 224, endPoint x: 847, endPoint y: 274, distance: 50.0
click at [847, 274] on div at bounding box center [861, 220] width 195 height 122
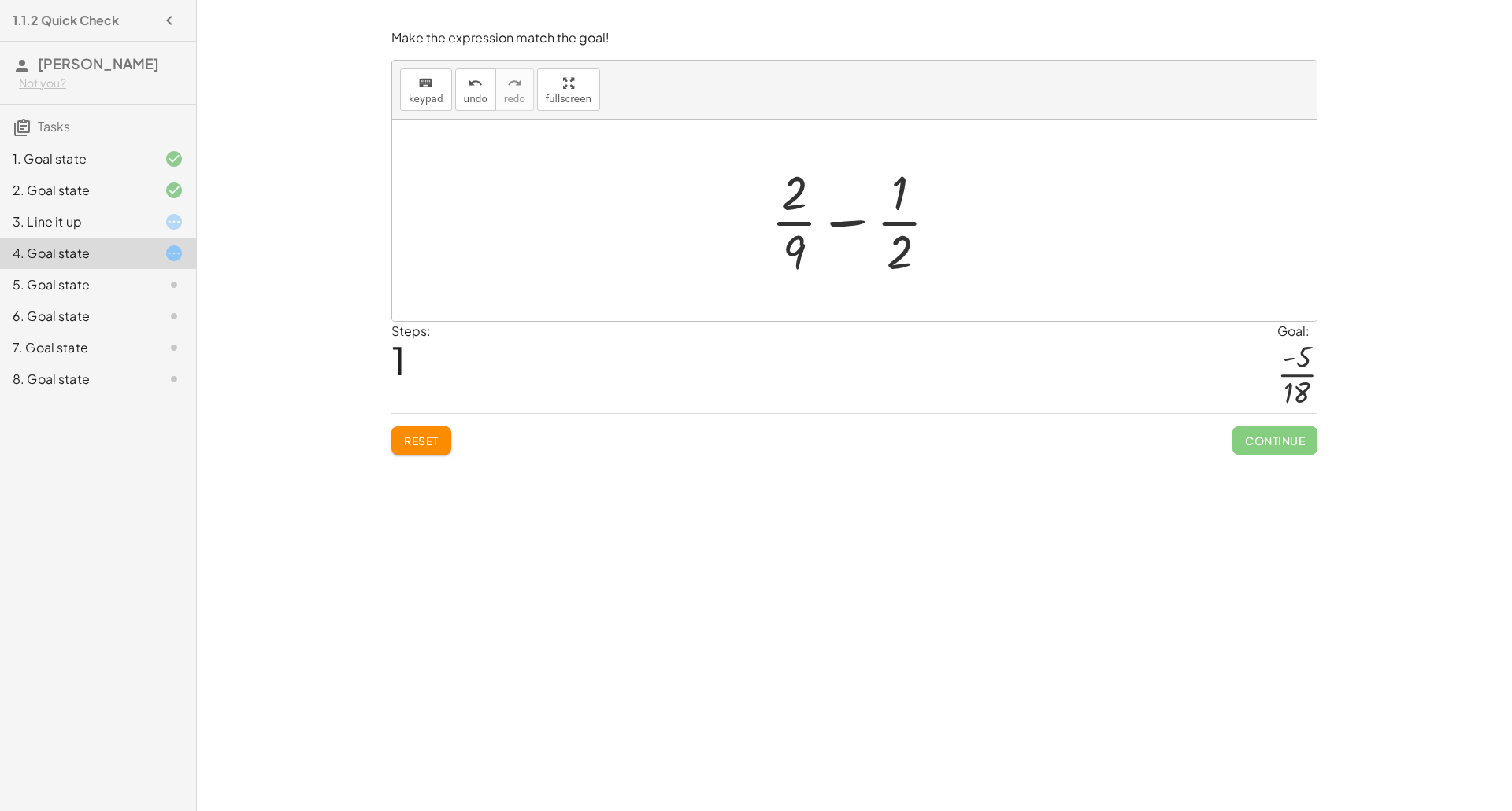
click at [849, 226] on div at bounding box center [861, 220] width 195 height 122
click at [783, 202] on div at bounding box center [859, 220] width 266 height 122
click at [785, 238] on div at bounding box center [860, 220] width 264 height 122
click at [928, 245] on div at bounding box center [860, 220] width 248 height 122
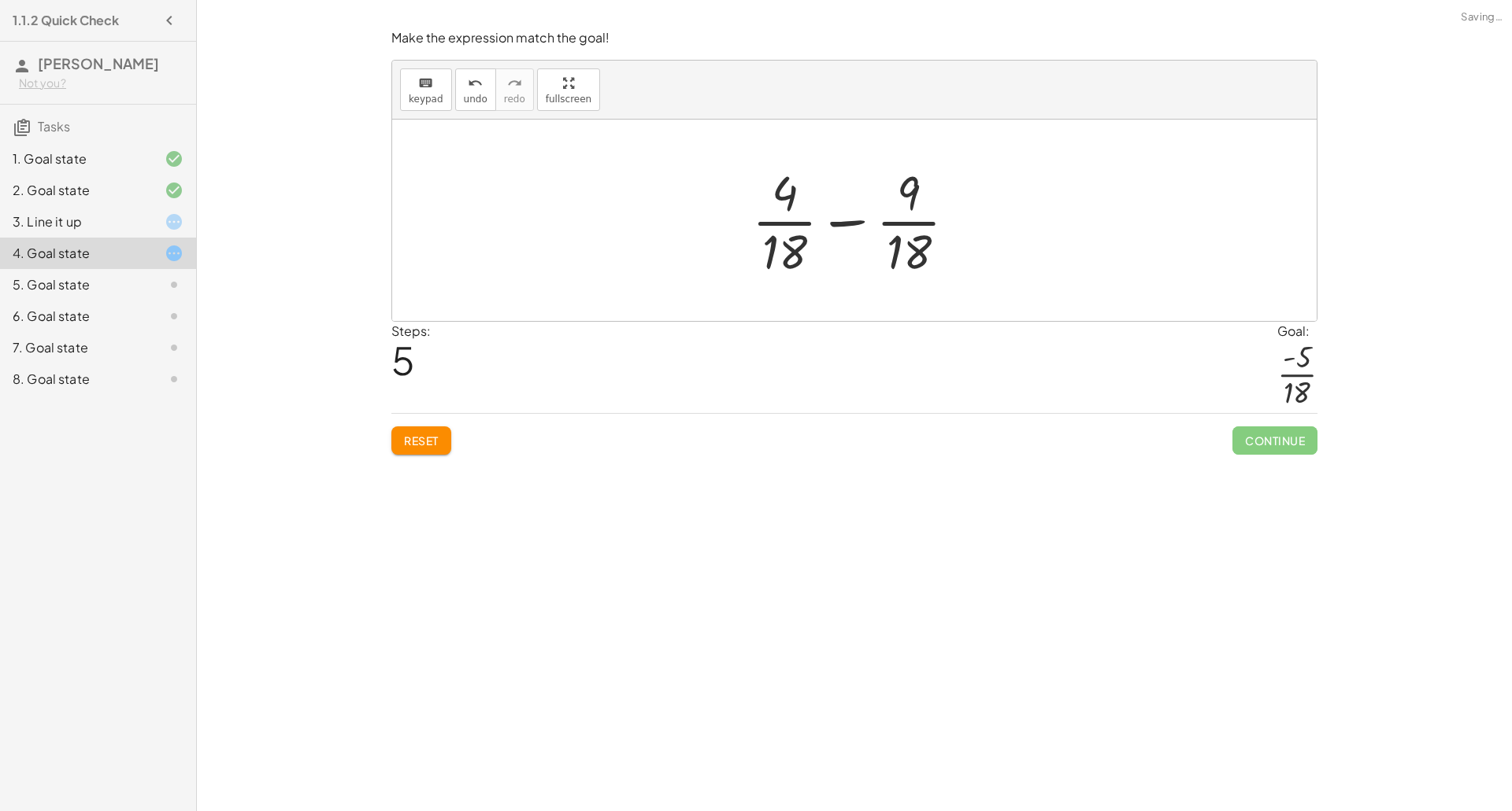
click at [845, 230] on div at bounding box center [860, 220] width 232 height 122
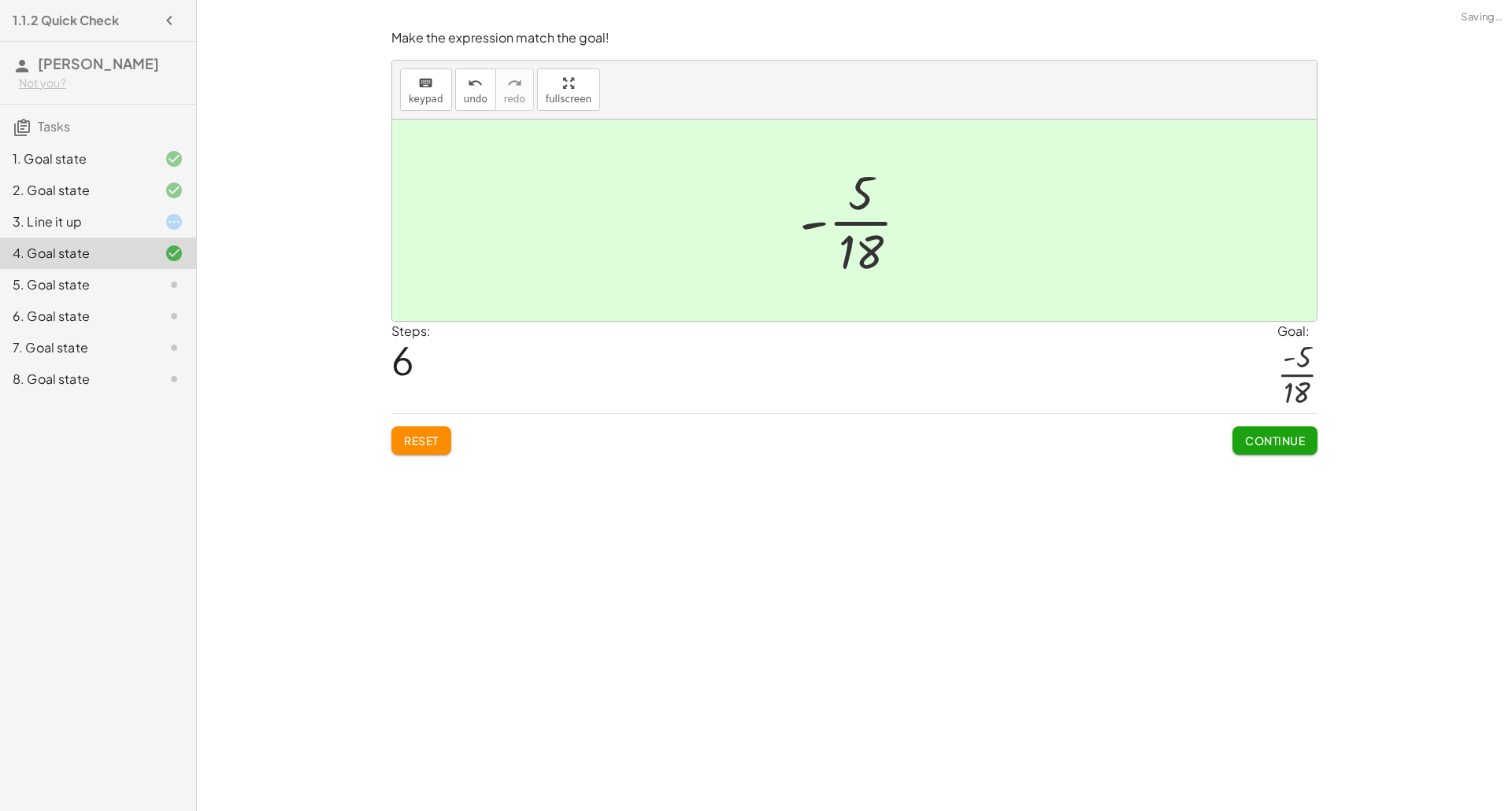
click at [1263, 429] on button "Continue" at bounding box center [1275, 441] width 85 height 29
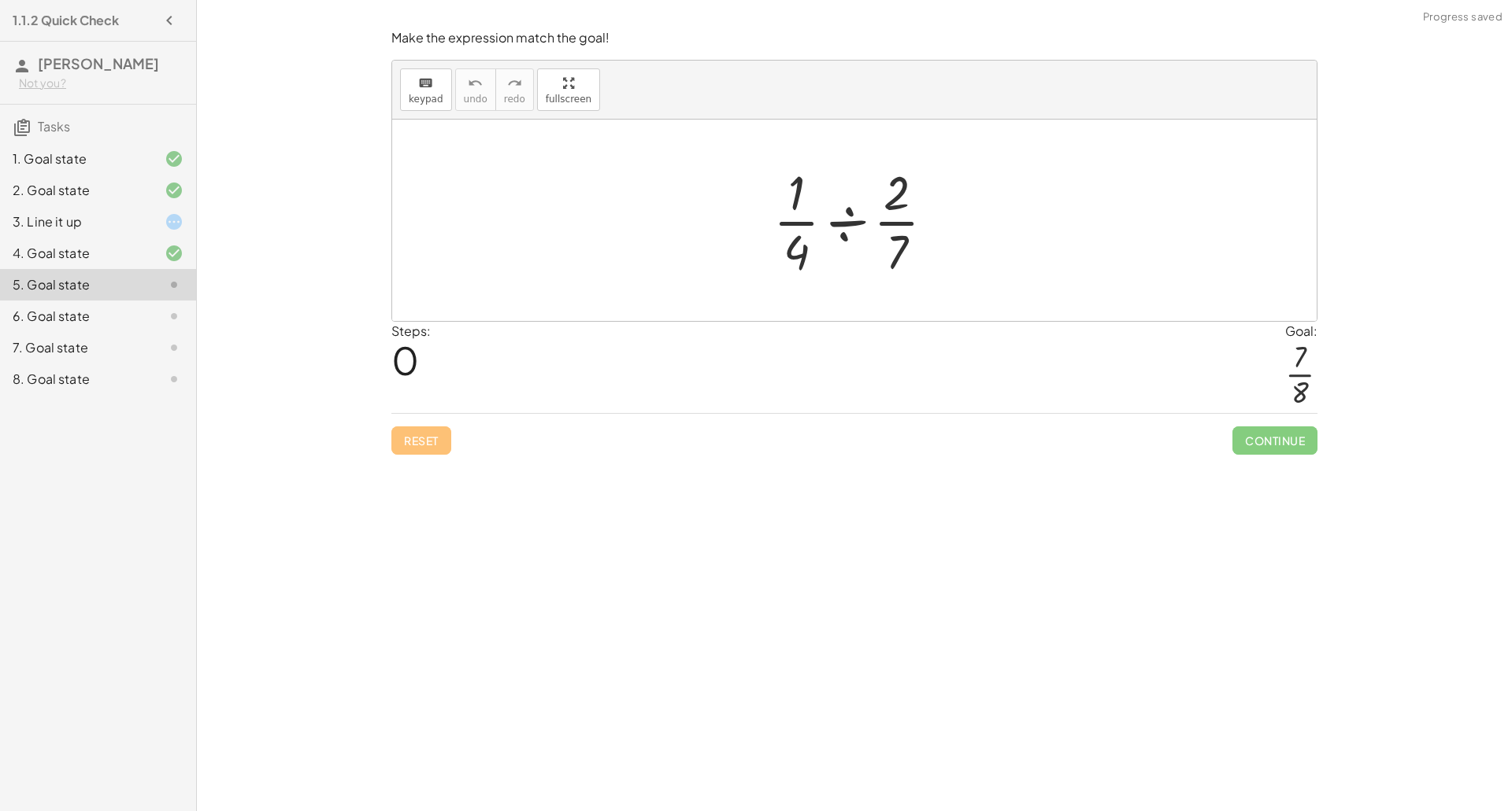
click at [847, 218] on div at bounding box center [860, 220] width 190 height 122
click at [847, 218] on div at bounding box center [860, 220] width 151 height 122
click at [856, 256] on div at bounding box center [859, 220] width 126 height 122
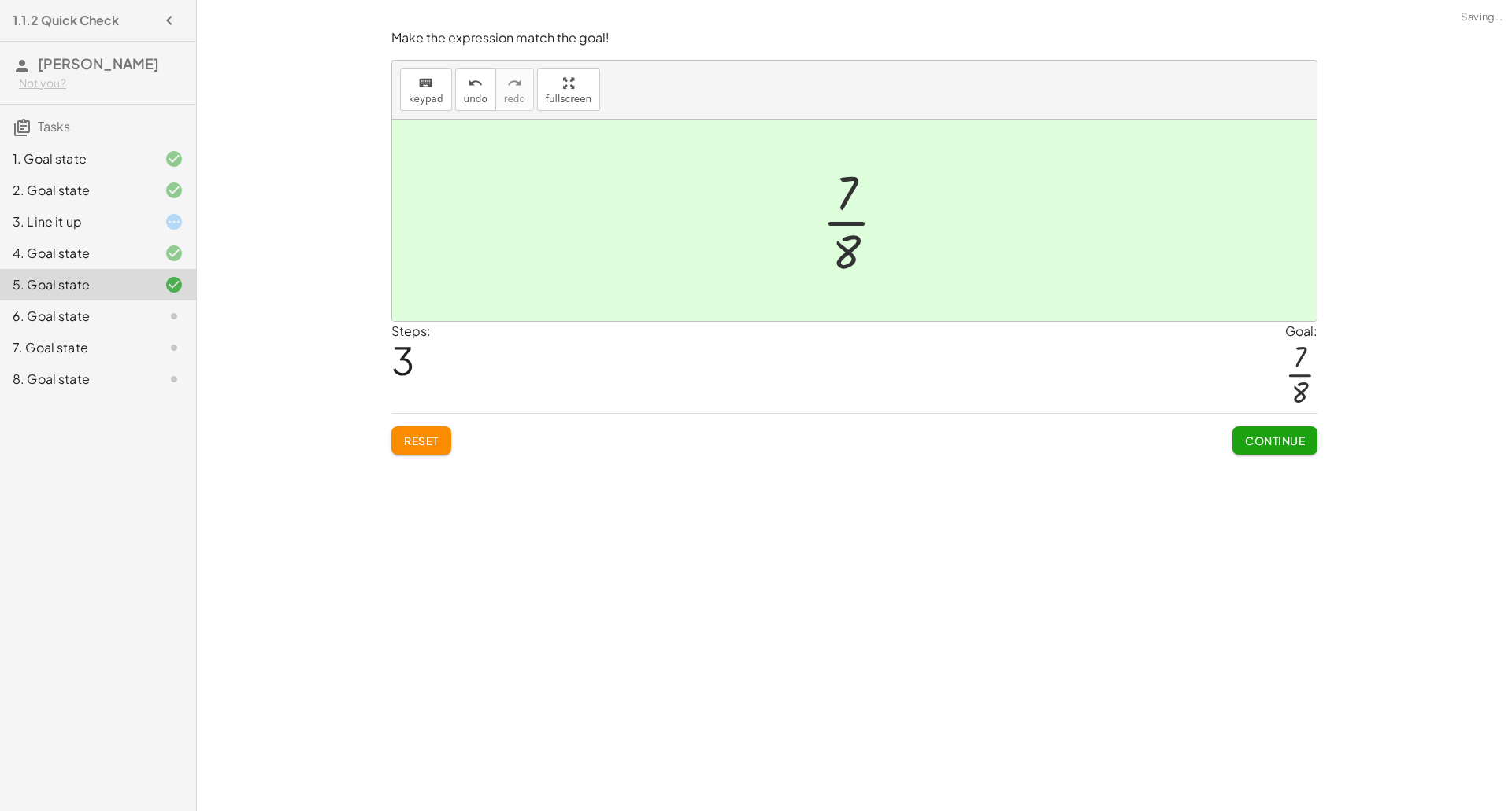
click at [1250, 438] on span "Continue" at bounding box center [1274, 441] width 60 height 14
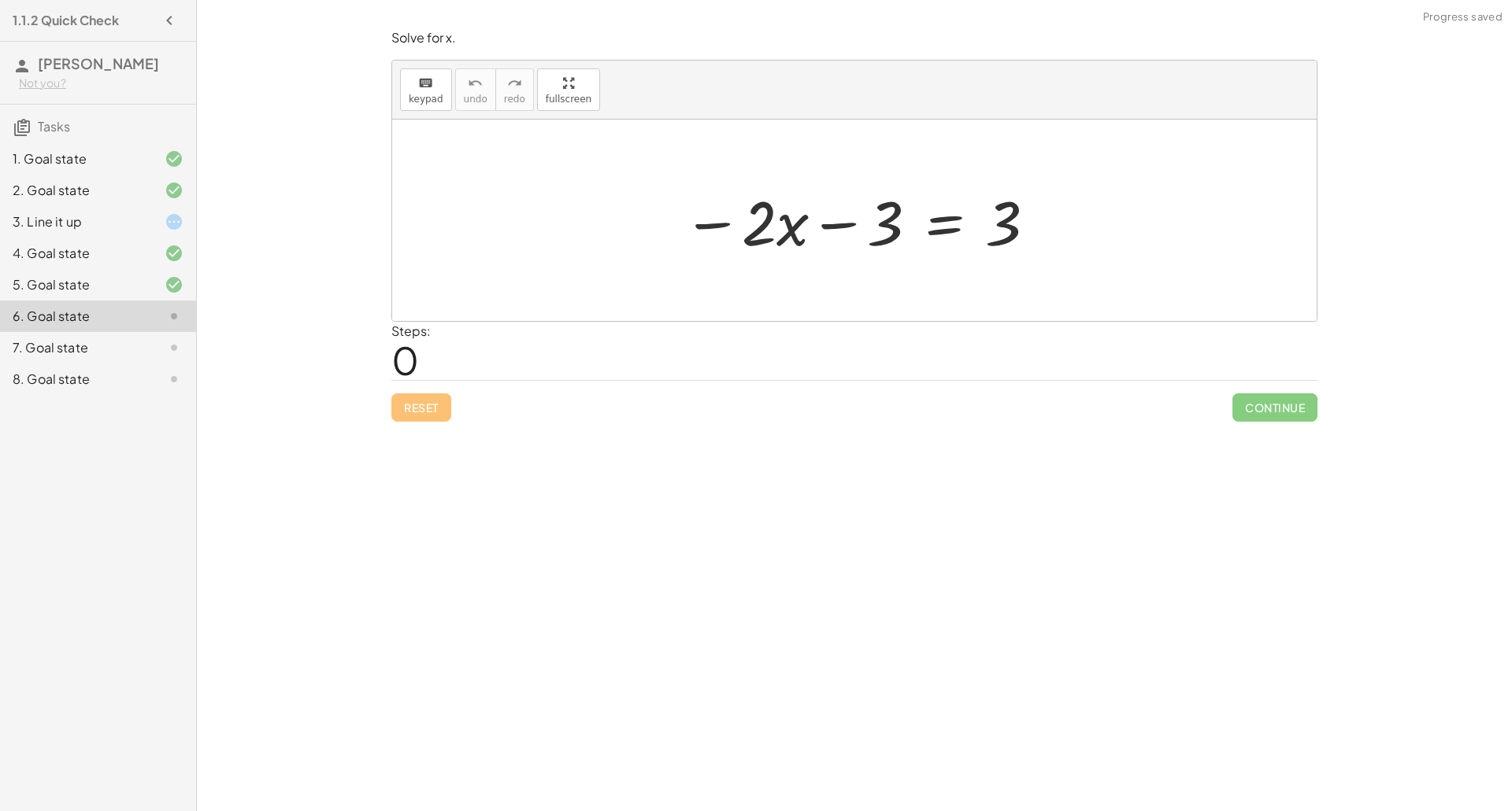
click at [831, 228] on div at bounding box center [860, 221] width 371 height 81
click at [1010, 226] on div at bounding box center [860, 221] width 371 height 81
click at [844, 224] on div at bounding box center [860, 221] width 371 height 81
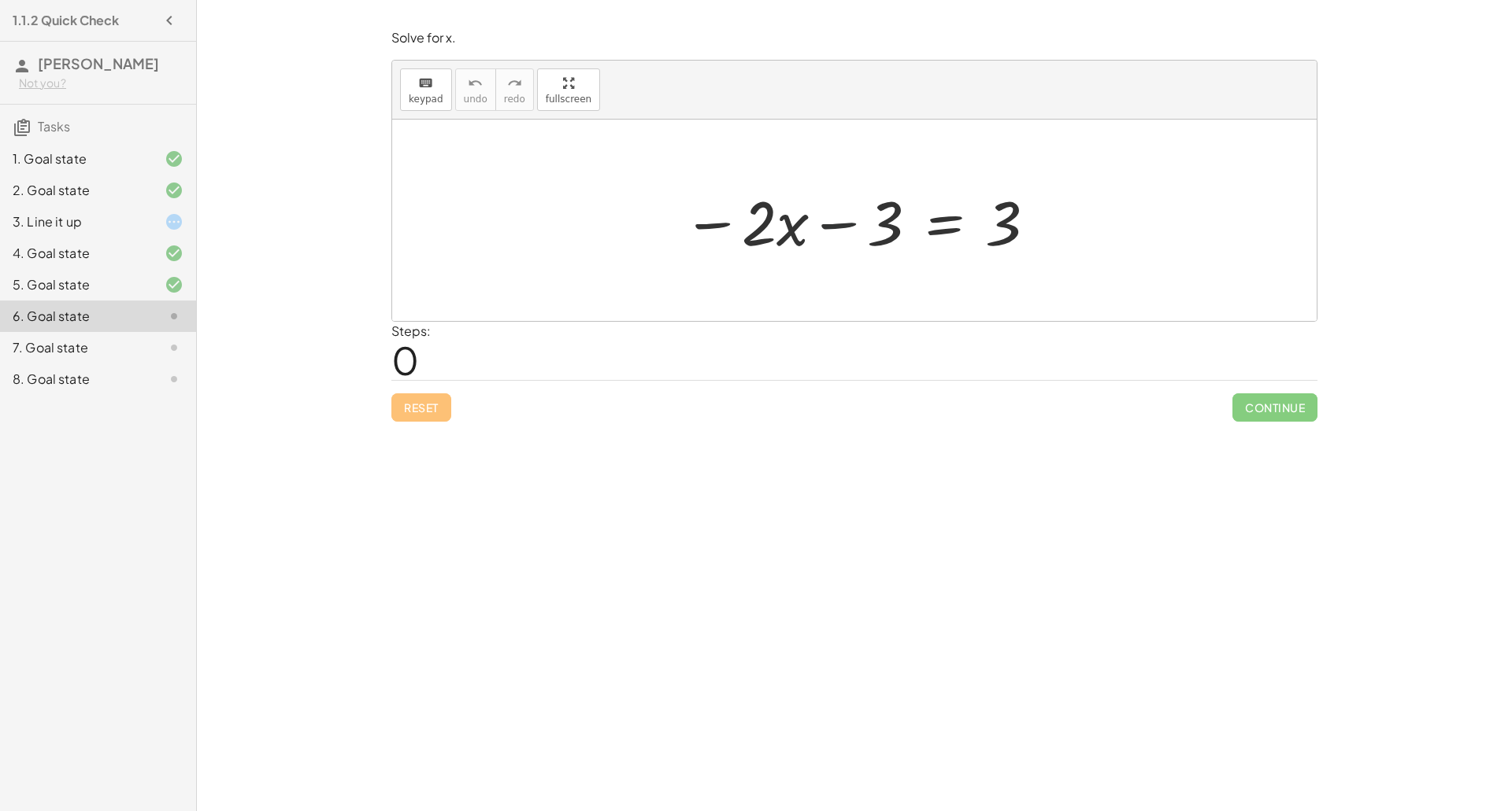
click at [844, 224] on div at bounding box center [860, 221] width 371 height 81
click at [941, 227] on div at bounding box center [860, 221] width 371 height 81
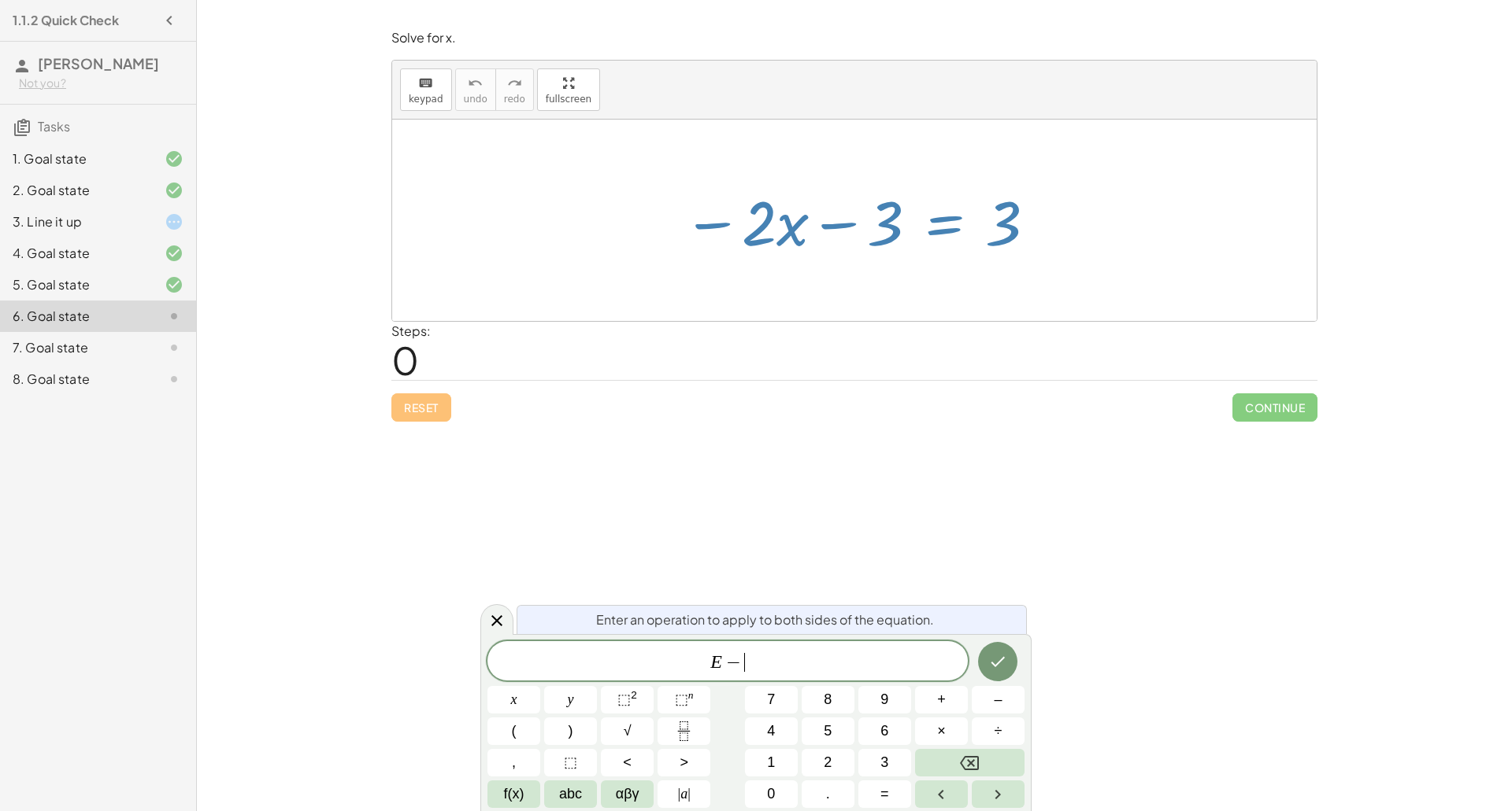
scroll to position [18, 0]
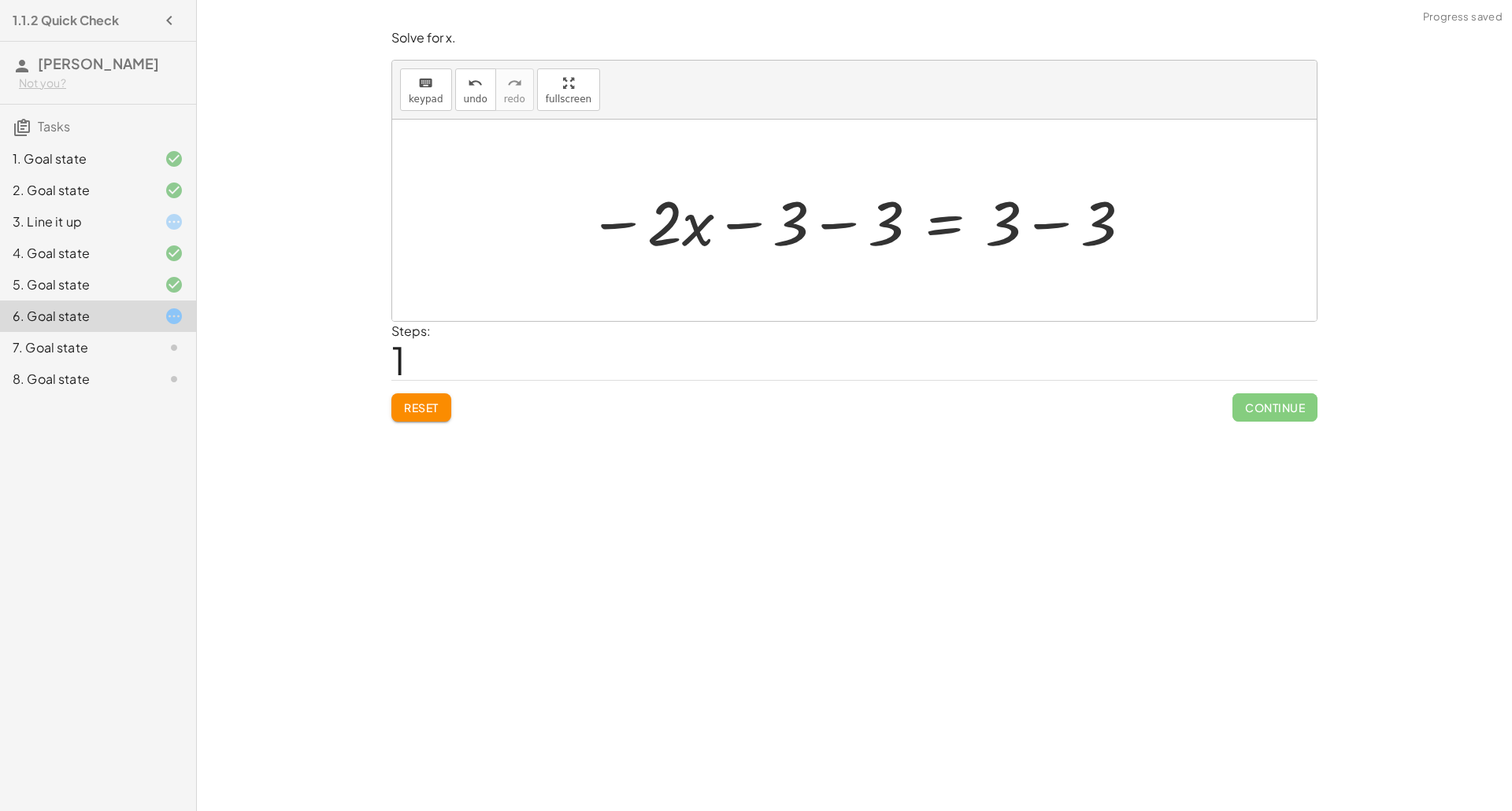
click at [827, 230] on div at bounding box center [860, 221] width 561 height 81
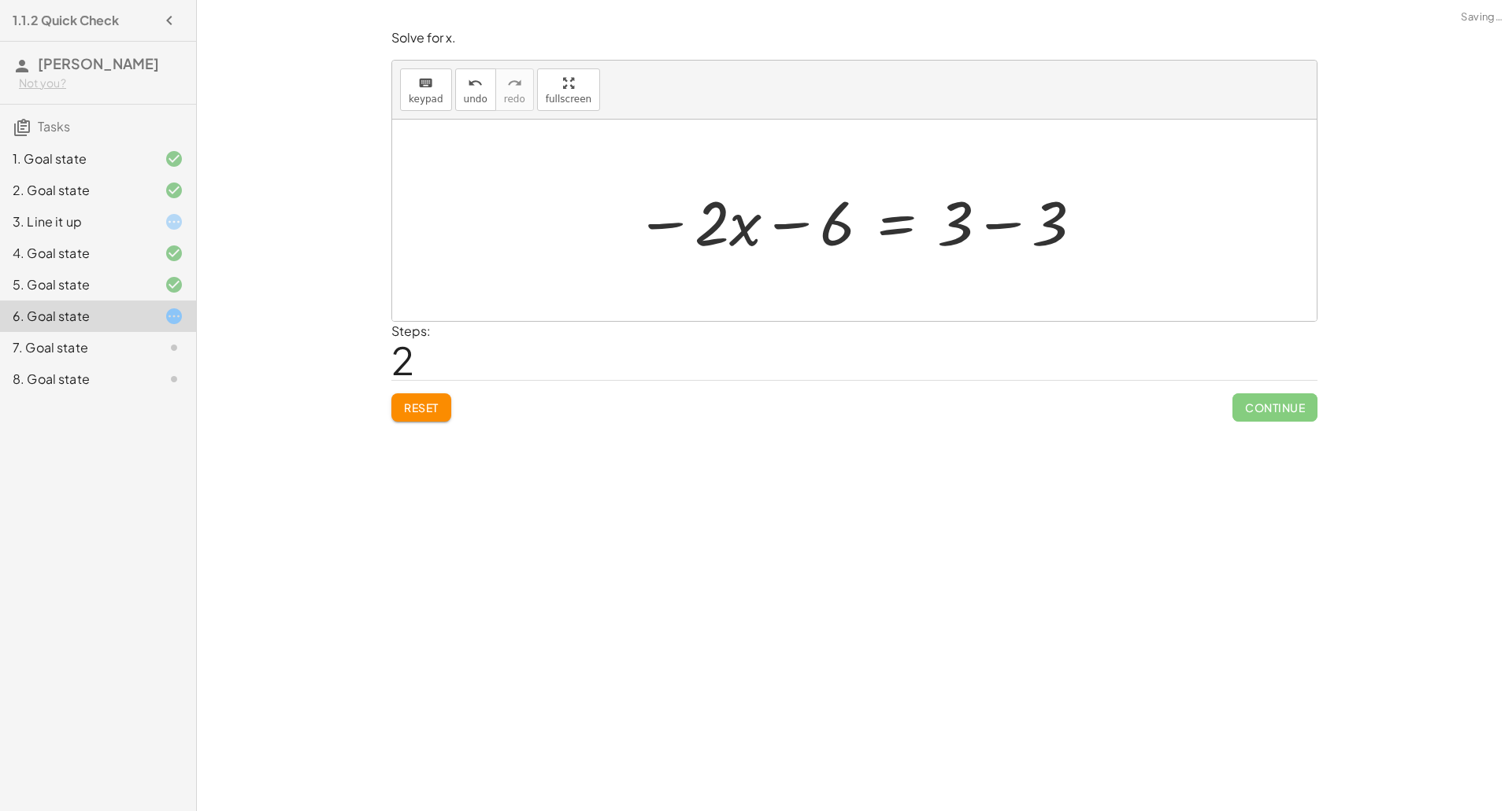
click at [1035, 226] on div at bounding box center [860, 221] width 465 height 81
click at [933, 224] on div at bounding box center [859, 221] width 365 height 81
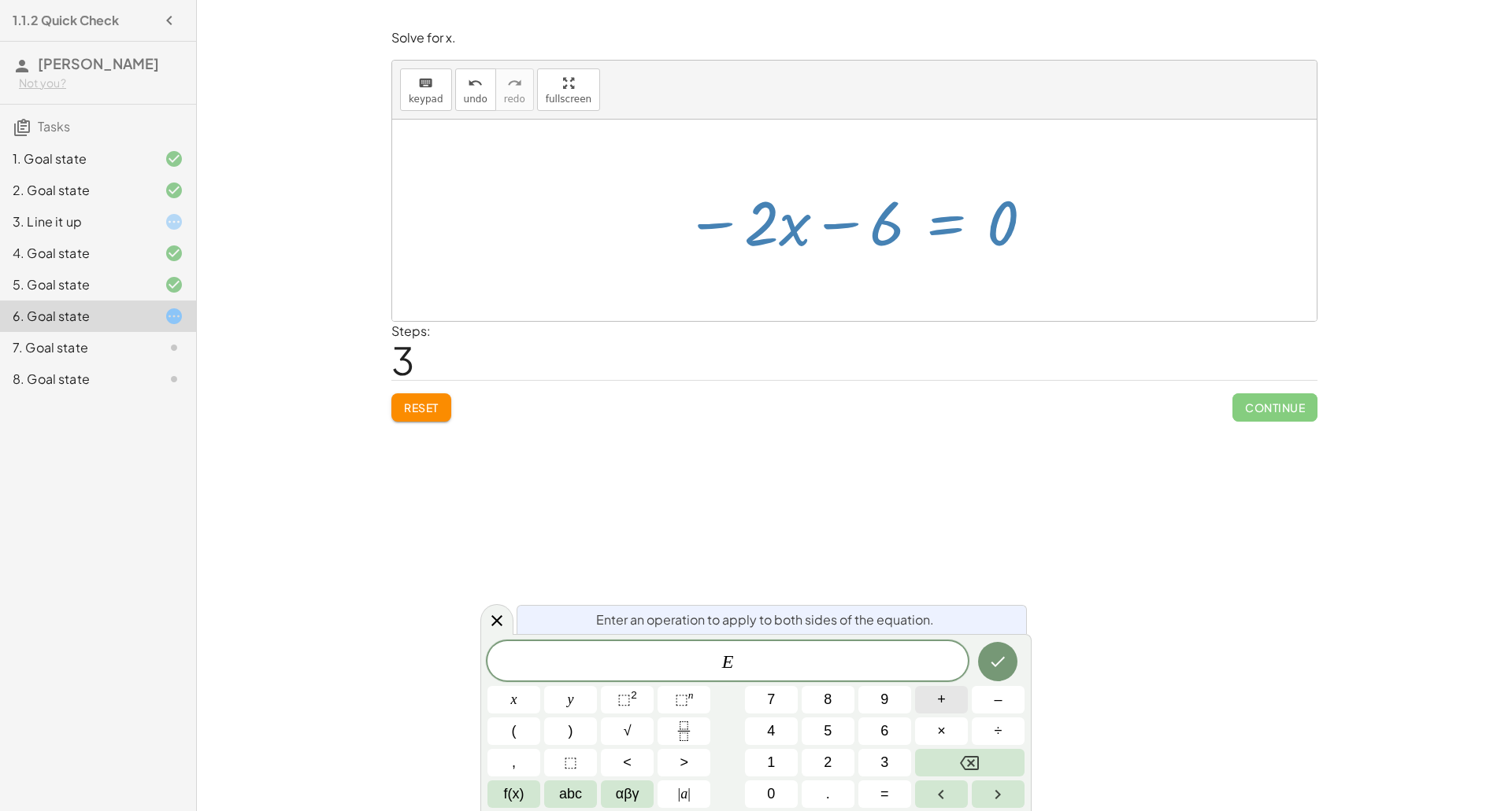
click at [939, 706] on span "+" at bounding box center [940, 699] width 8 height 21
click at [892, 727] on button "6" at bounding box center [884, 732] width 53 height 28
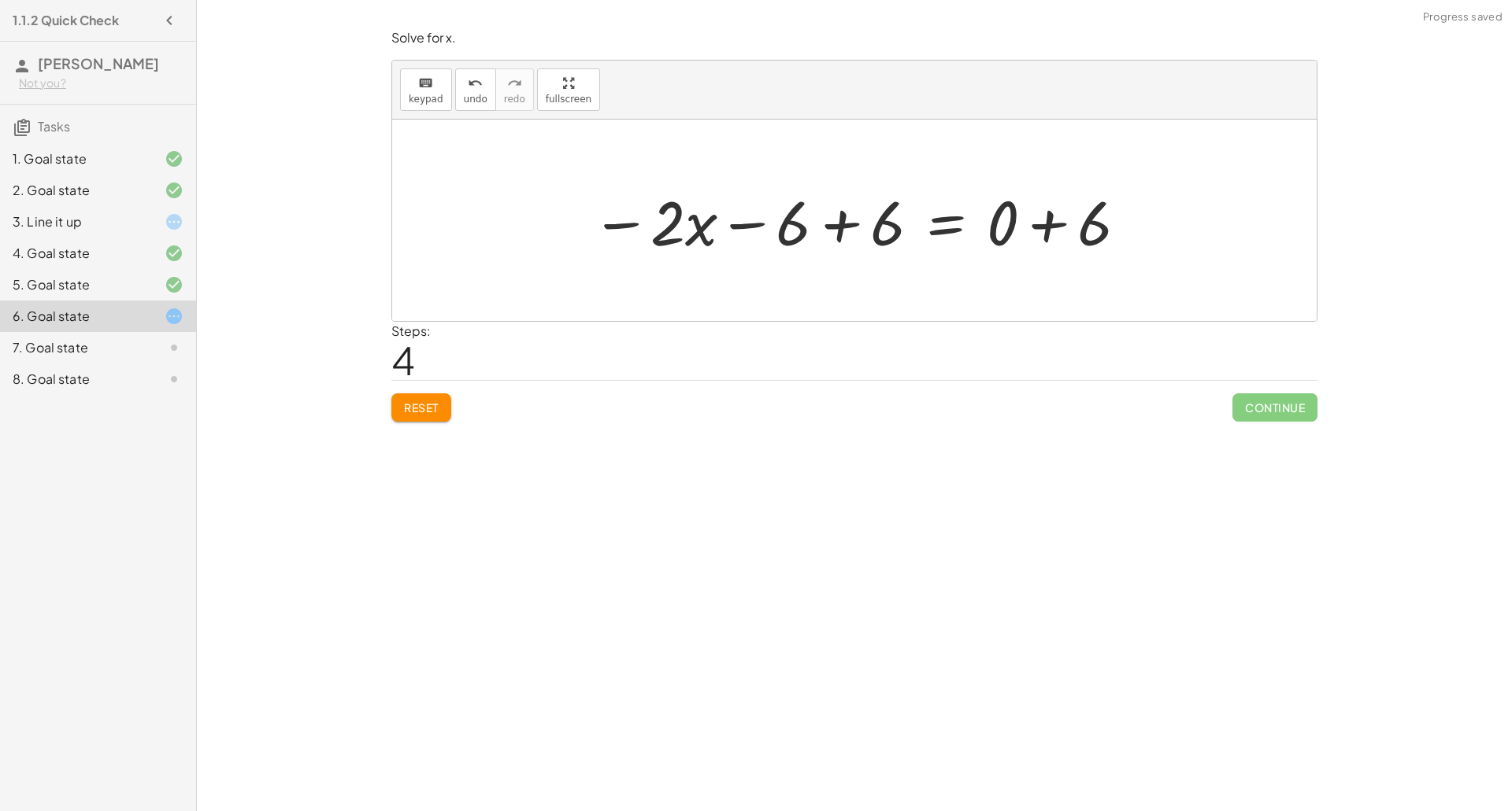
click at [842, 229] on div at bounding box center [860, 221] width 553 height 81
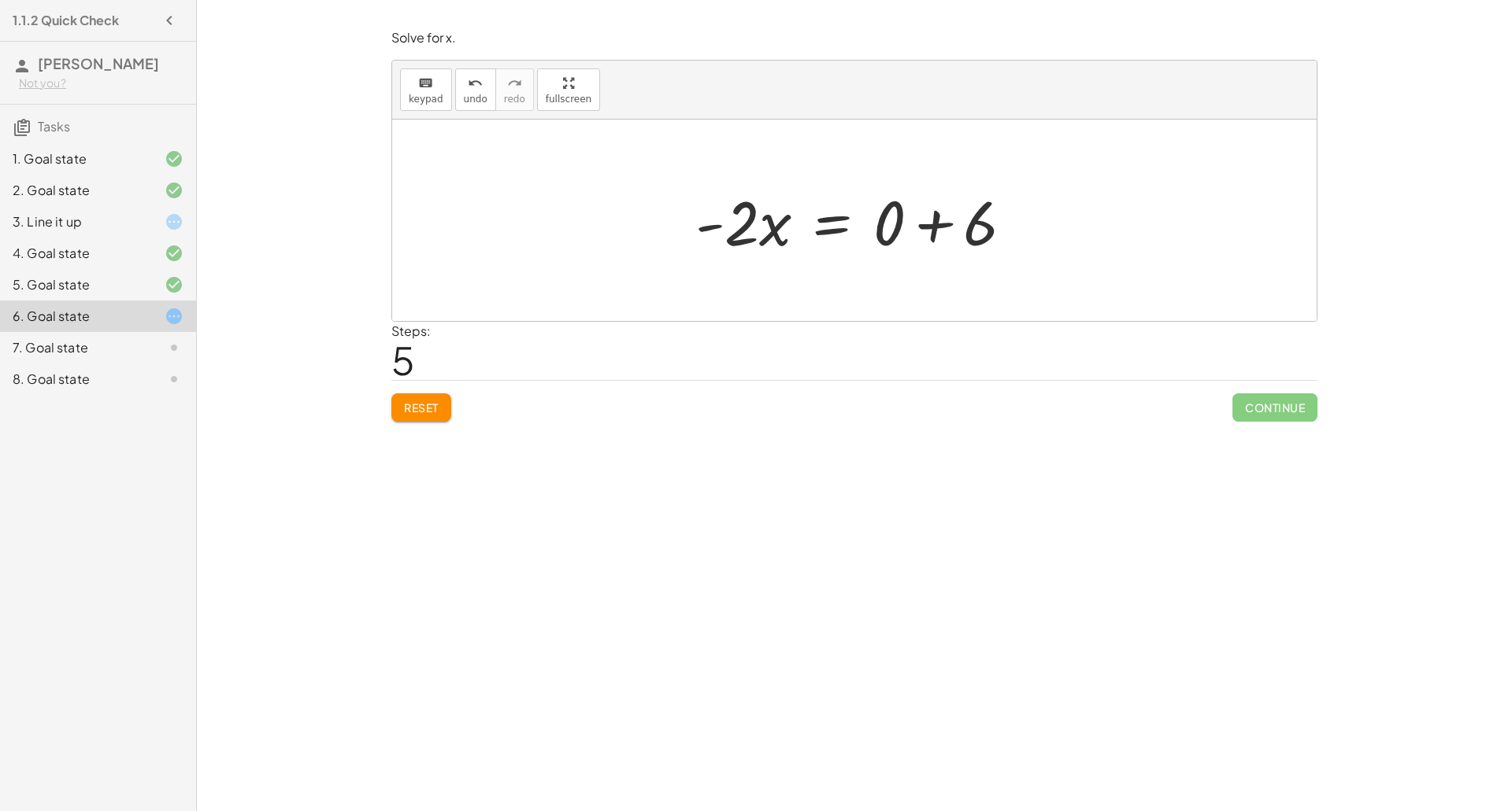
click at [921, 236] on div at bounding box center [861, 221] width 347 height 81
click at [865, 230] on div at bounding box center [860, 221] width 256 height 81
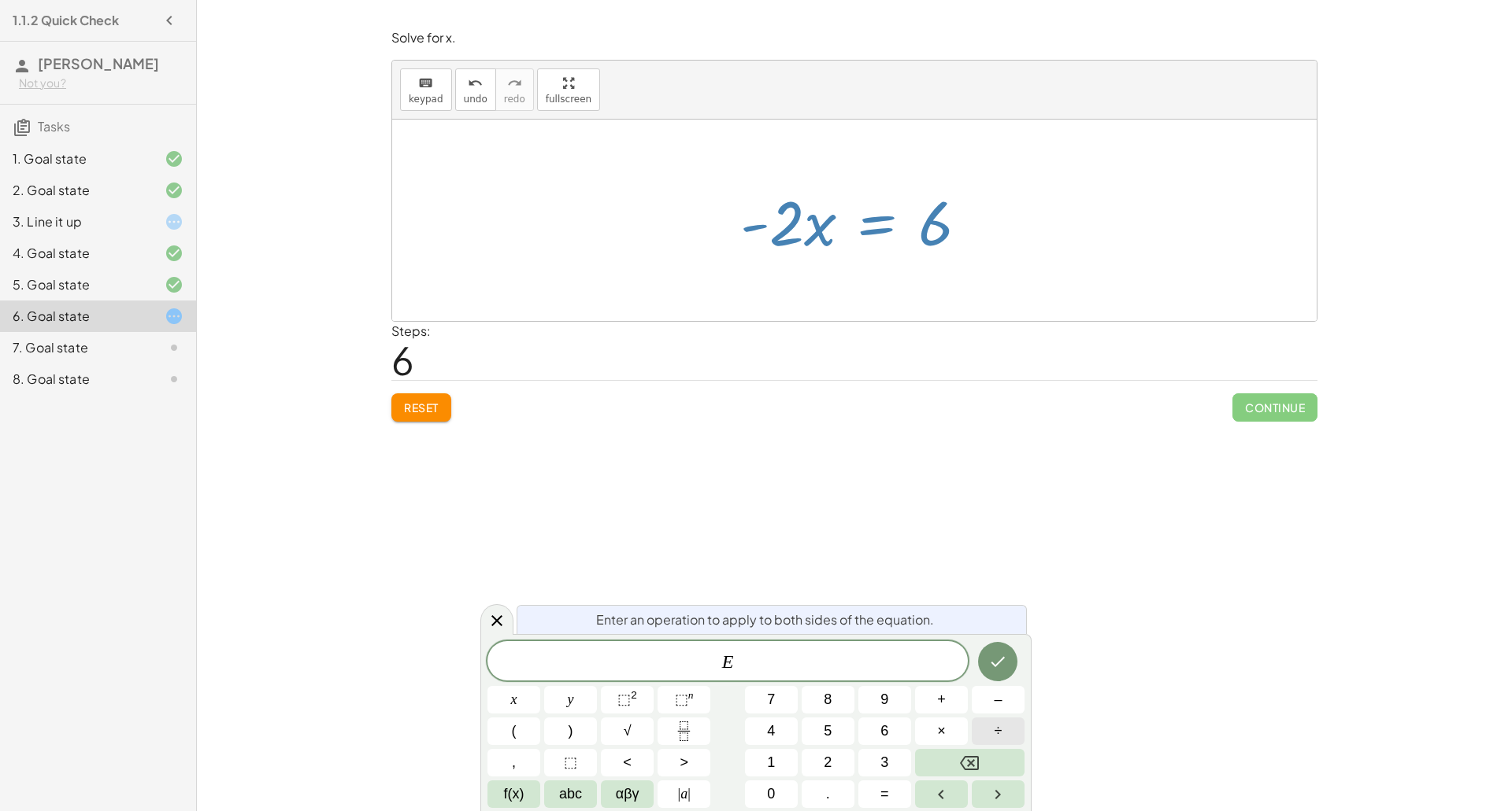
click at [997, 734] on span "÷" at bounding box center [998, 731] width 8 height 21
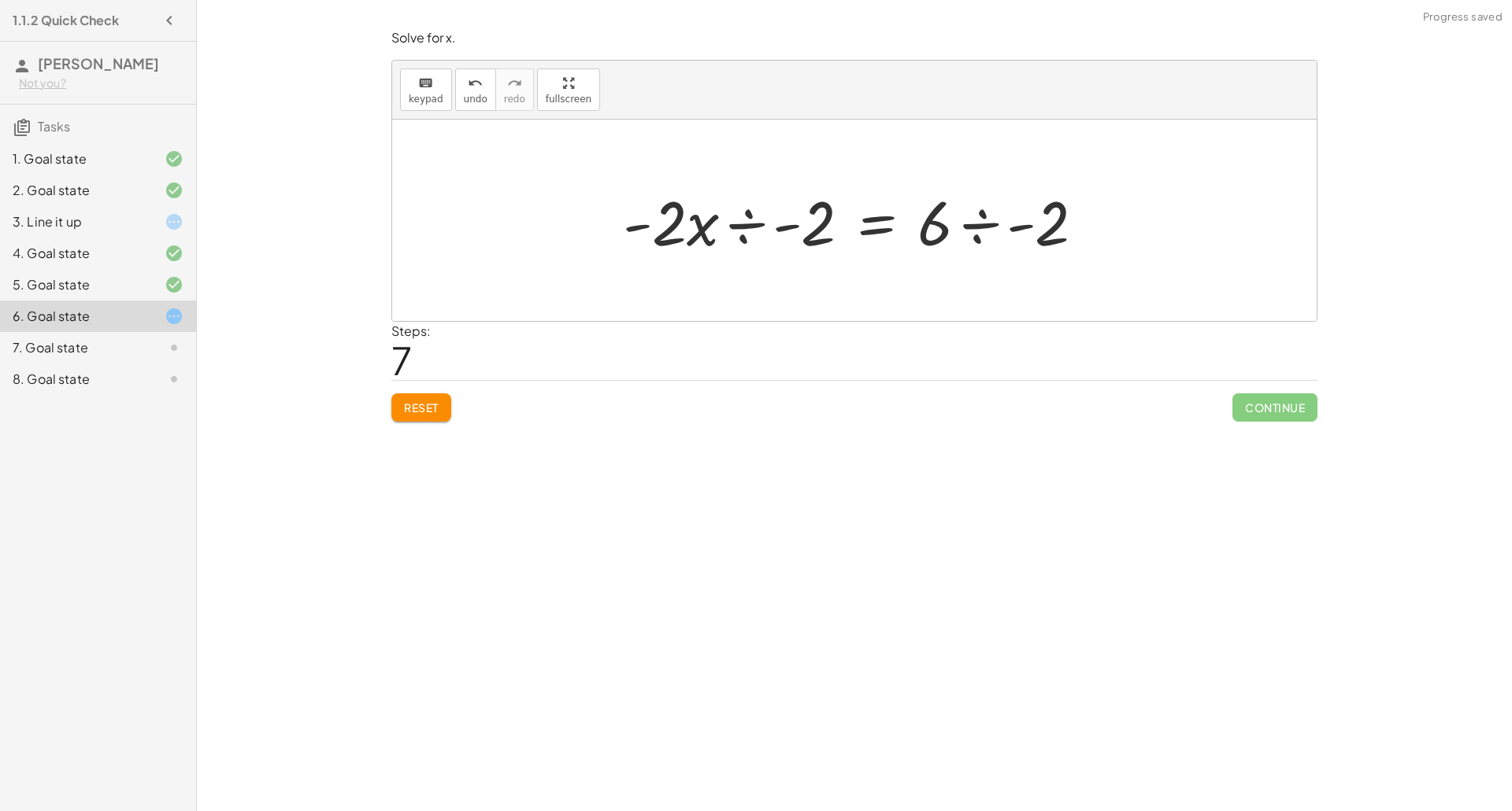
click at [746, 231] on div at bounding box center [859, 221] width 490 height 81
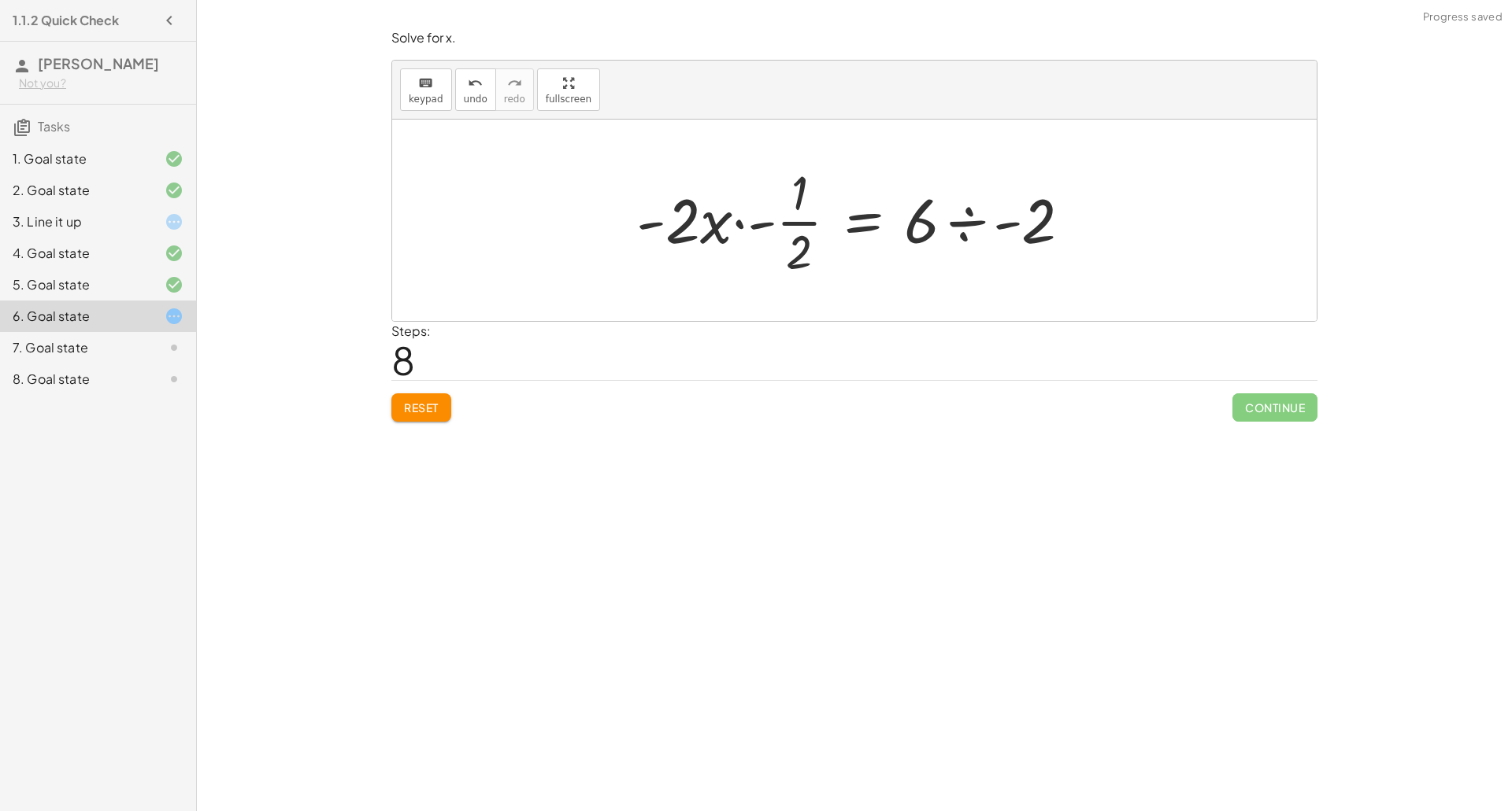
click at [742, 228] on div at bounding box center [860, 220] width 463 height 122
click at [764, 226] on div at bounding box center [876, 220] width 431 height 122
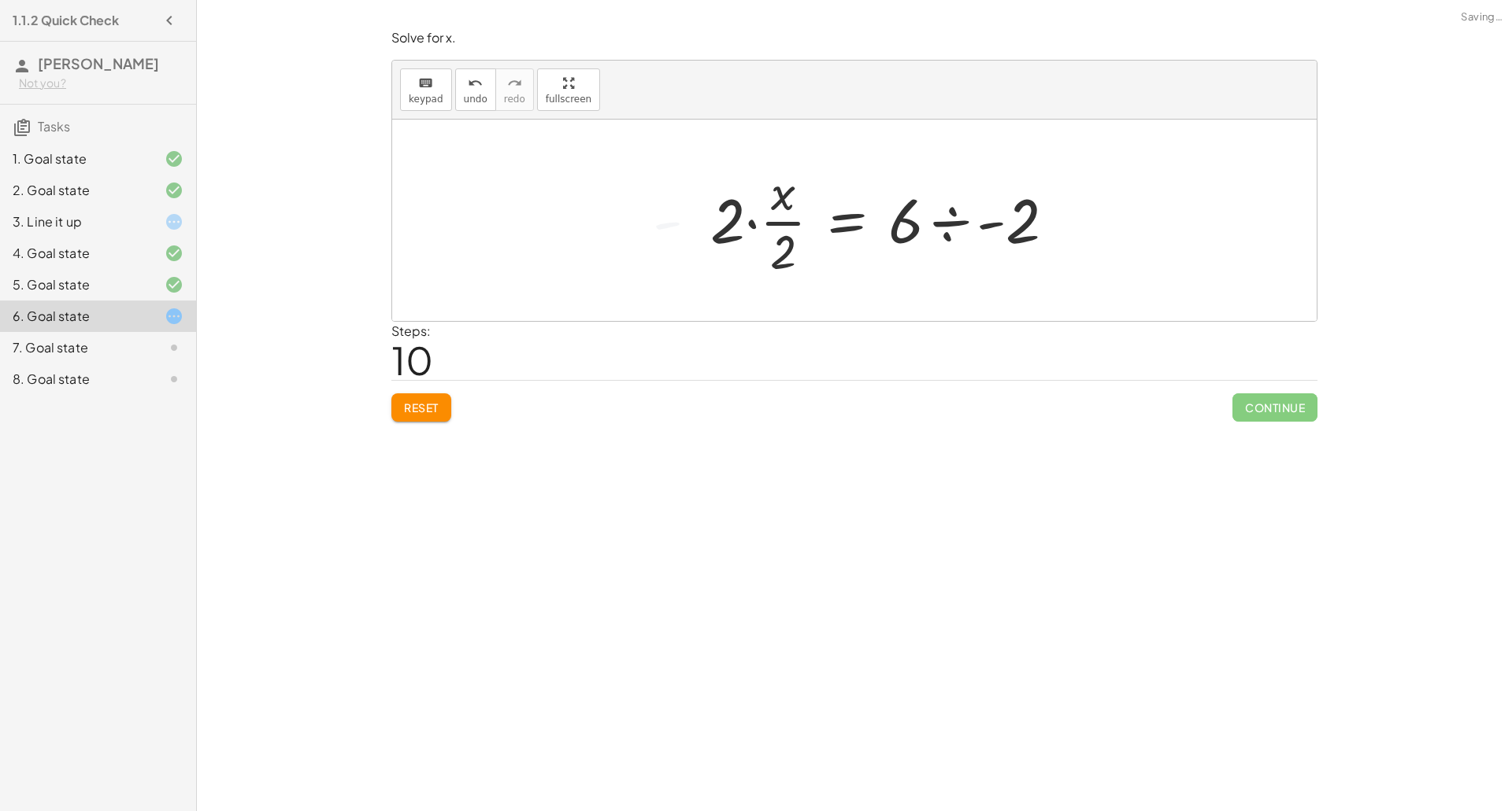
click at [748, 222] on div at bounding box center [889, 220] width 373 height 122
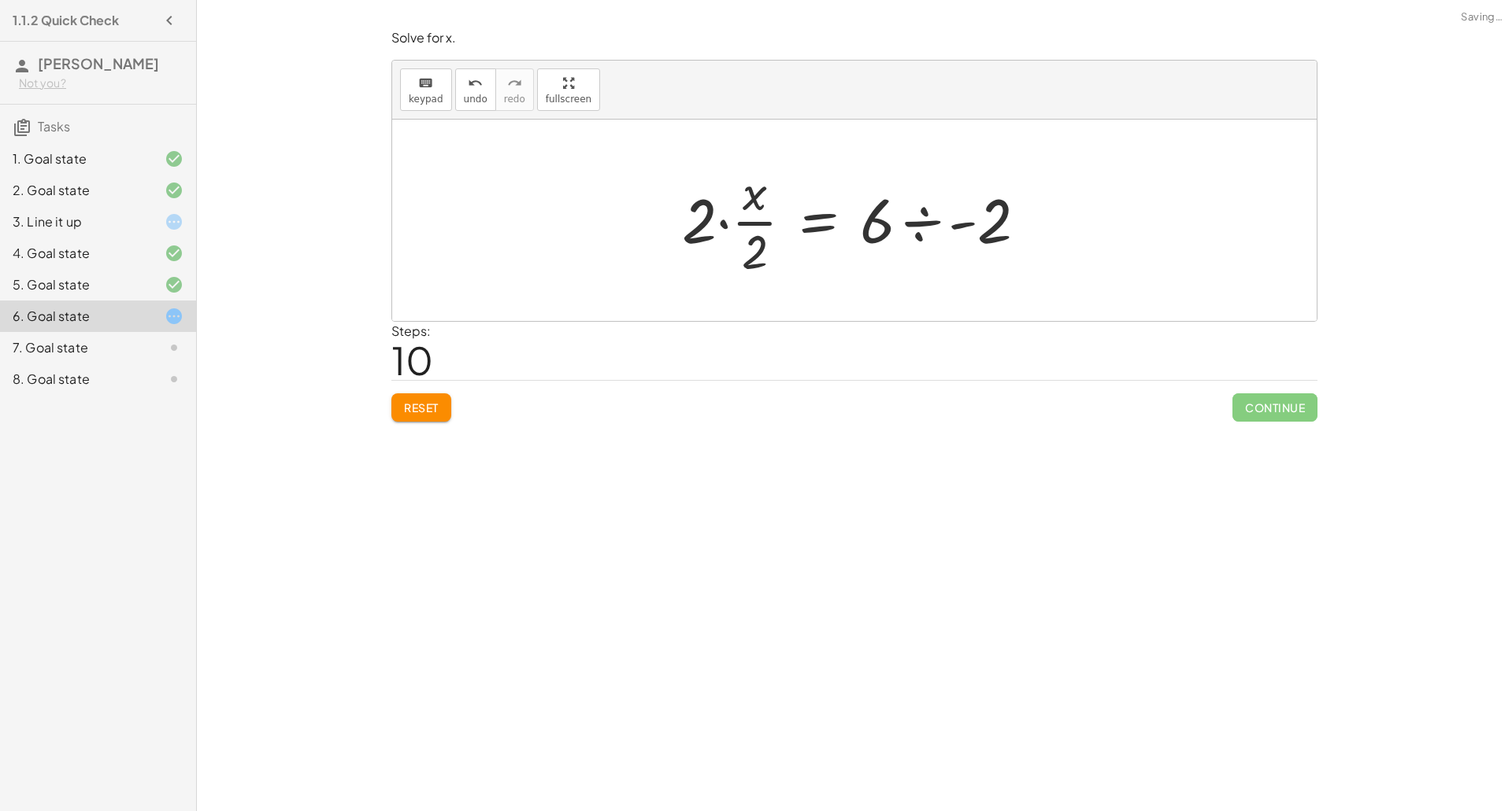
click at [726, 222] on div at bounding box center [860, 220] width 373 height 122
click at [745, 203] on div at bounding box center [860, 220] width 348 height 122
click at [746, 236] on div at bounding box center [860, 220] width 348 height 122
click at [891, 229] on div at bounding box center [860, 221] width 310 height 81
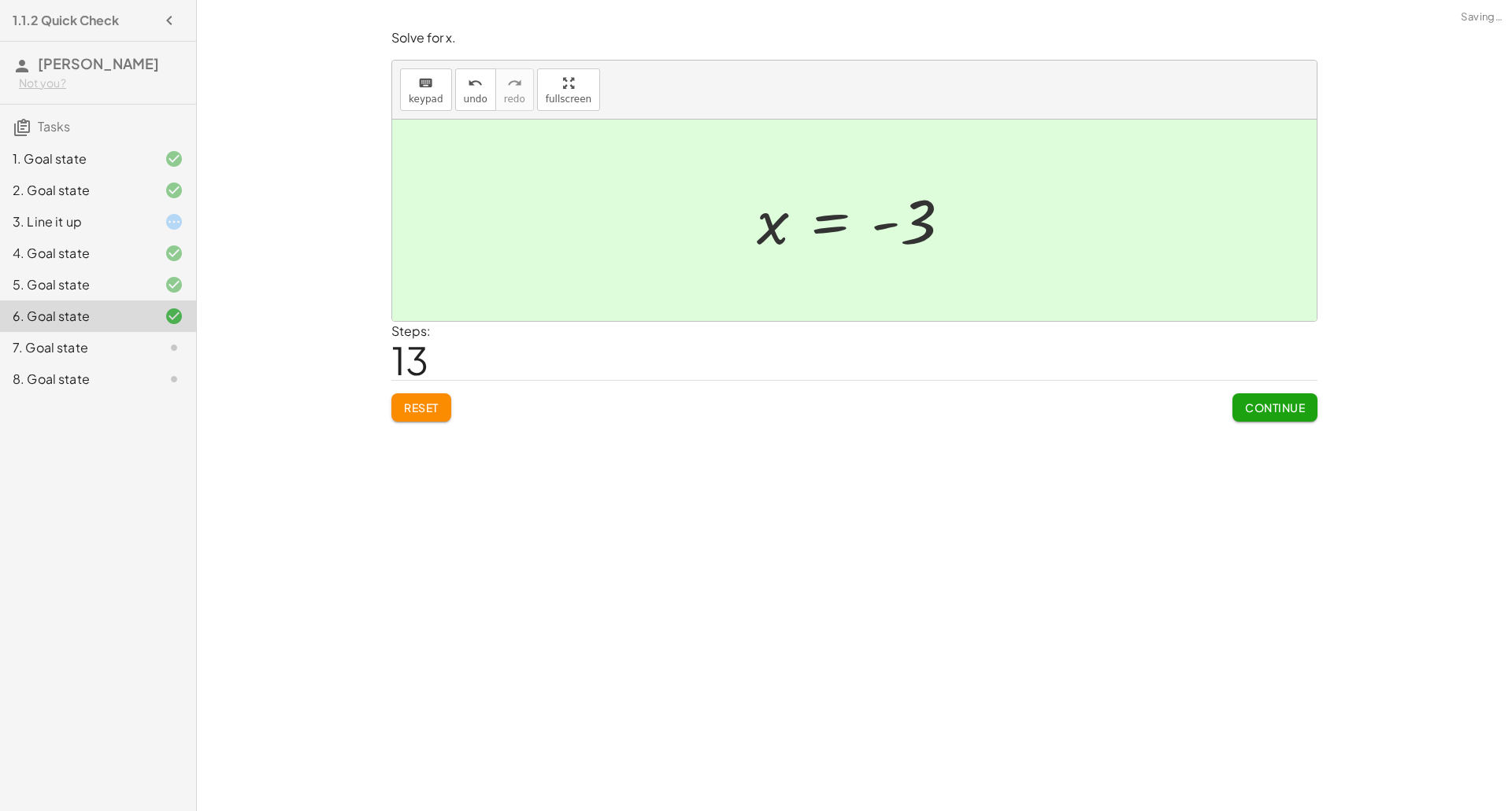
click at [1292, 406] on span "Continue" at bounding box center [1274, 407] width 60 height 14
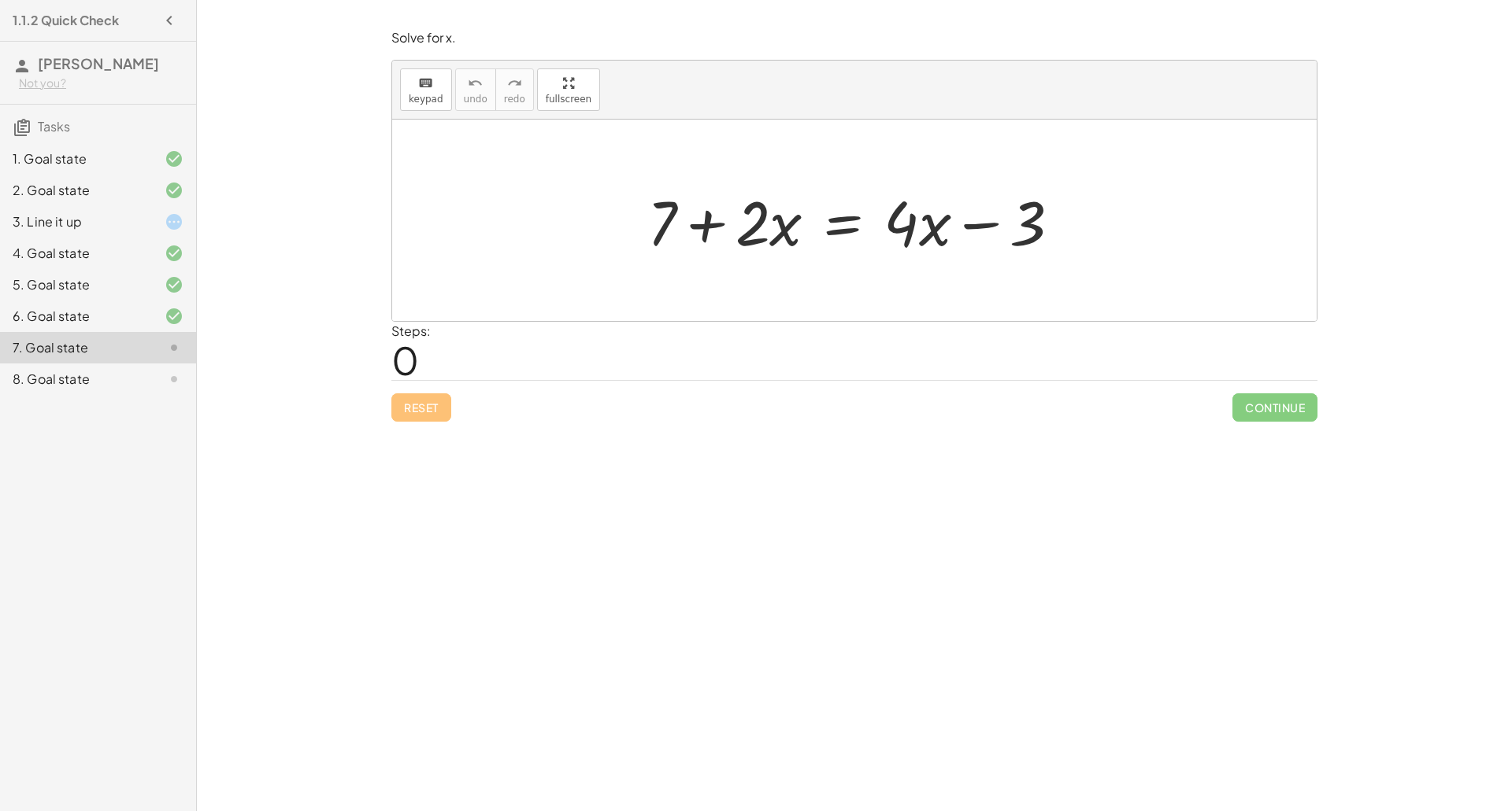
click at [715, 229] on div at bounding box center [859, 221] width 442 height 81
click at [974, 229] on div at bounding box center [859, 221] width 442 height 81
click at [834, 225] on div at bounding box center [859, 221] width 442 height 81
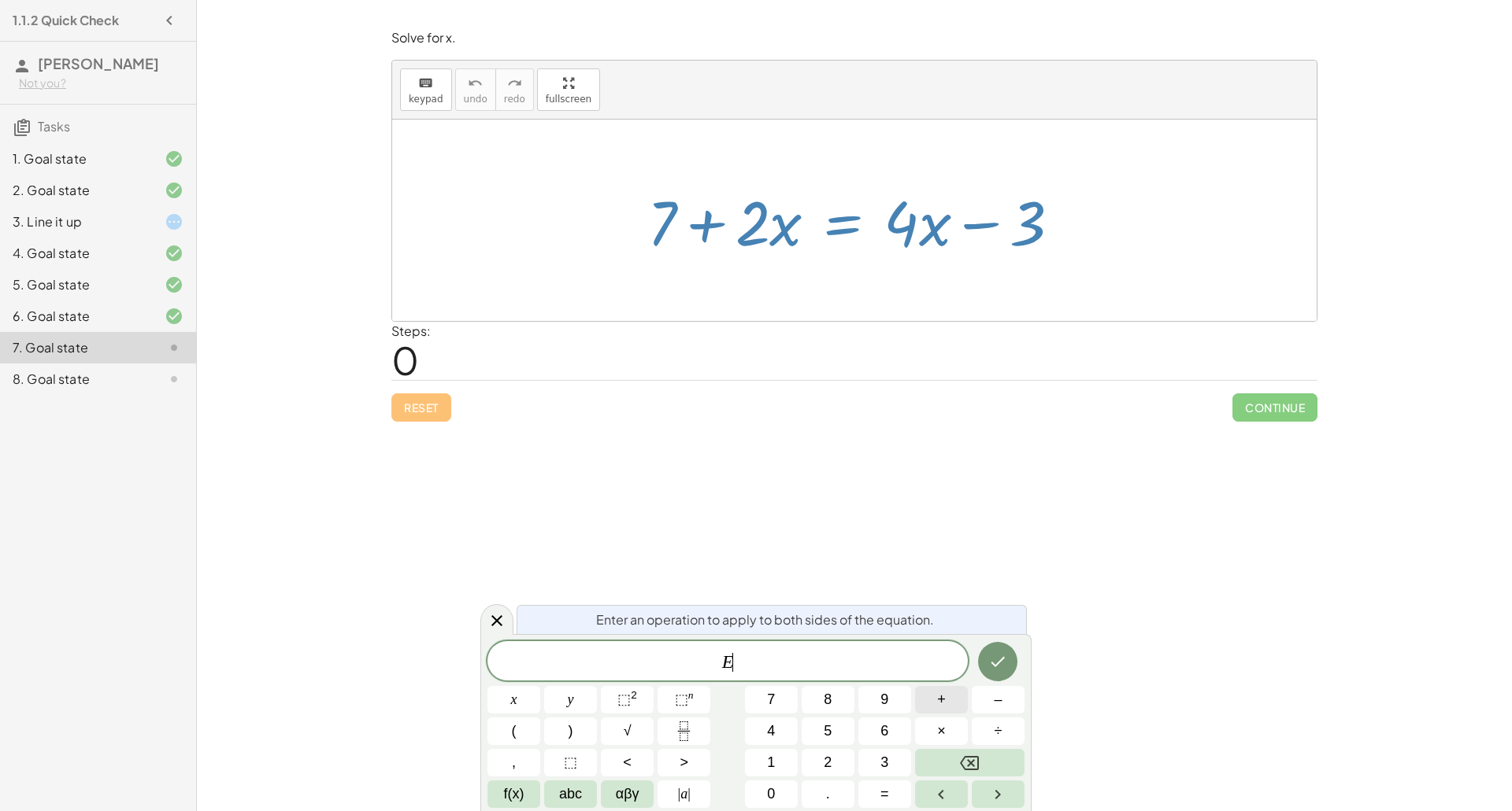
click at [941, 691] on span "+" at bounding box center [940, 699] width 8 height 21
click at [874, 758] on button "3" at bounding box center [884, 763] width 53 height 28
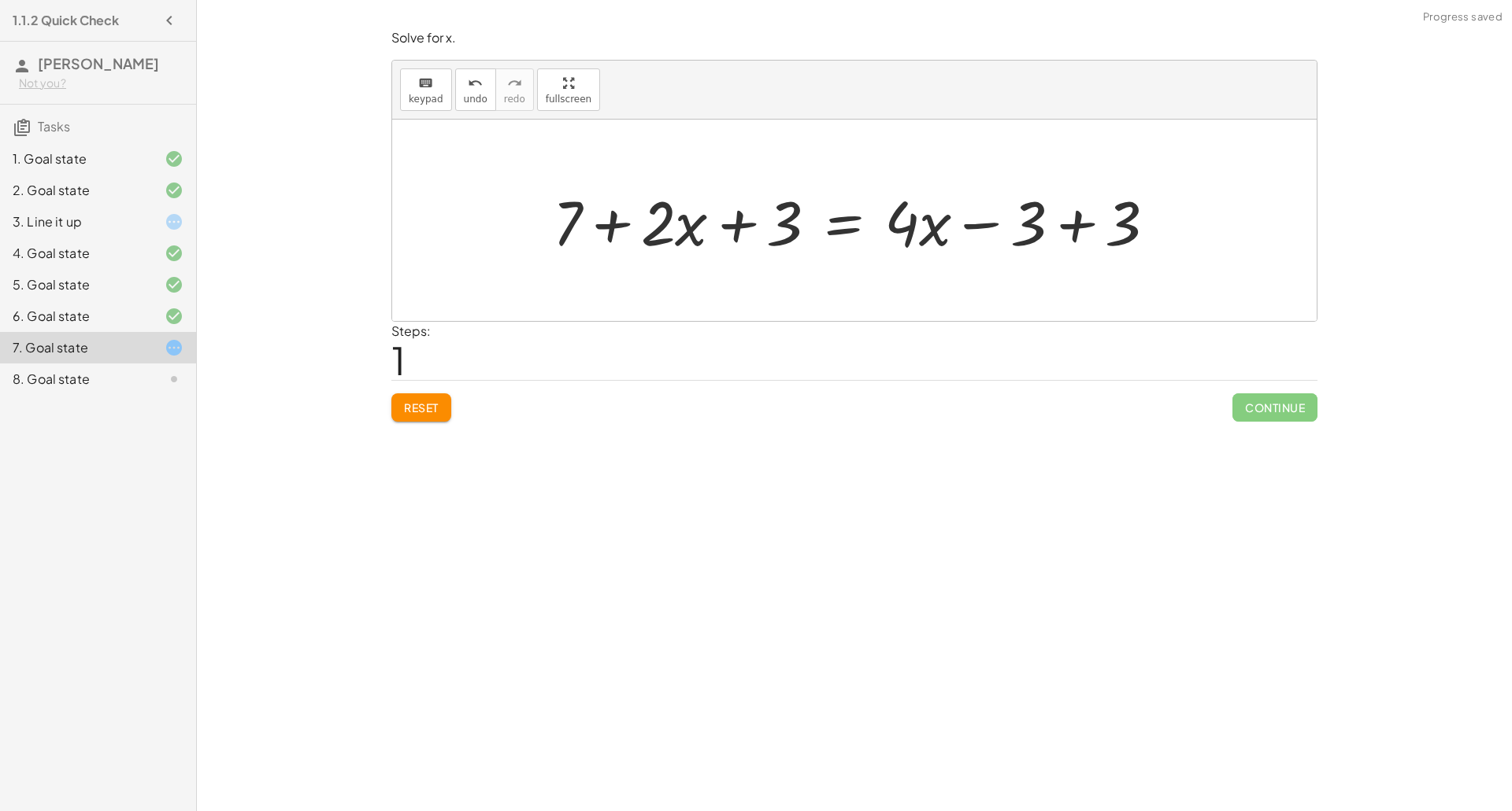
click at [1077, 224] on div at bounding box center [860, 221] width 632 height 81
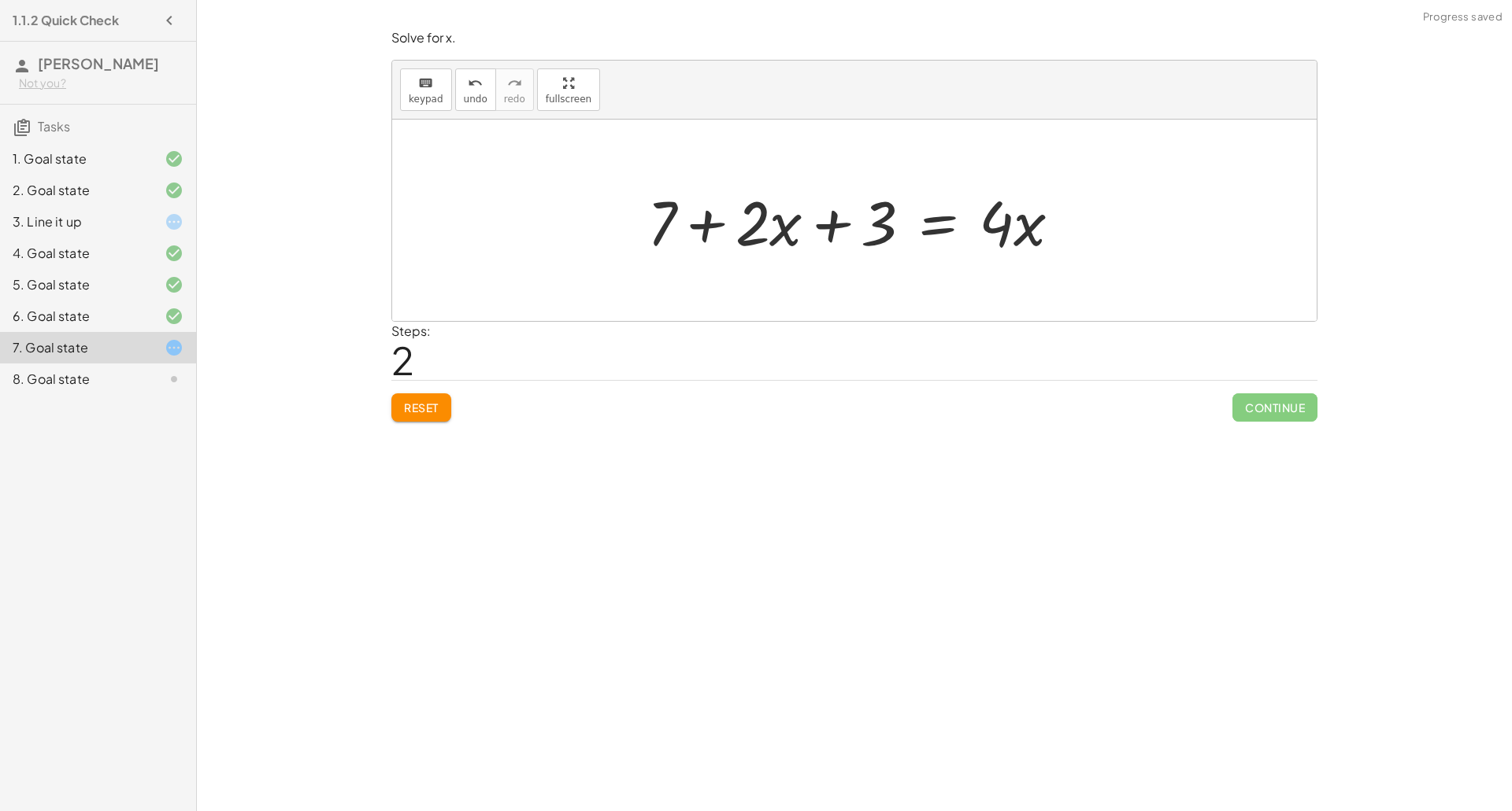
click at [822, 229] on div at bounding box center [859, 221] width 442 height 81
drag, startPoint x: 877, startPoint y: 233, endPoint x: 718, endPoint y: 230, distance: 159.0
click at [718, 230] on div at bounding box center [859, 221] width 442 height 81
click at [704, 224] on div at bounding box center [859, 221] width 442 height 81
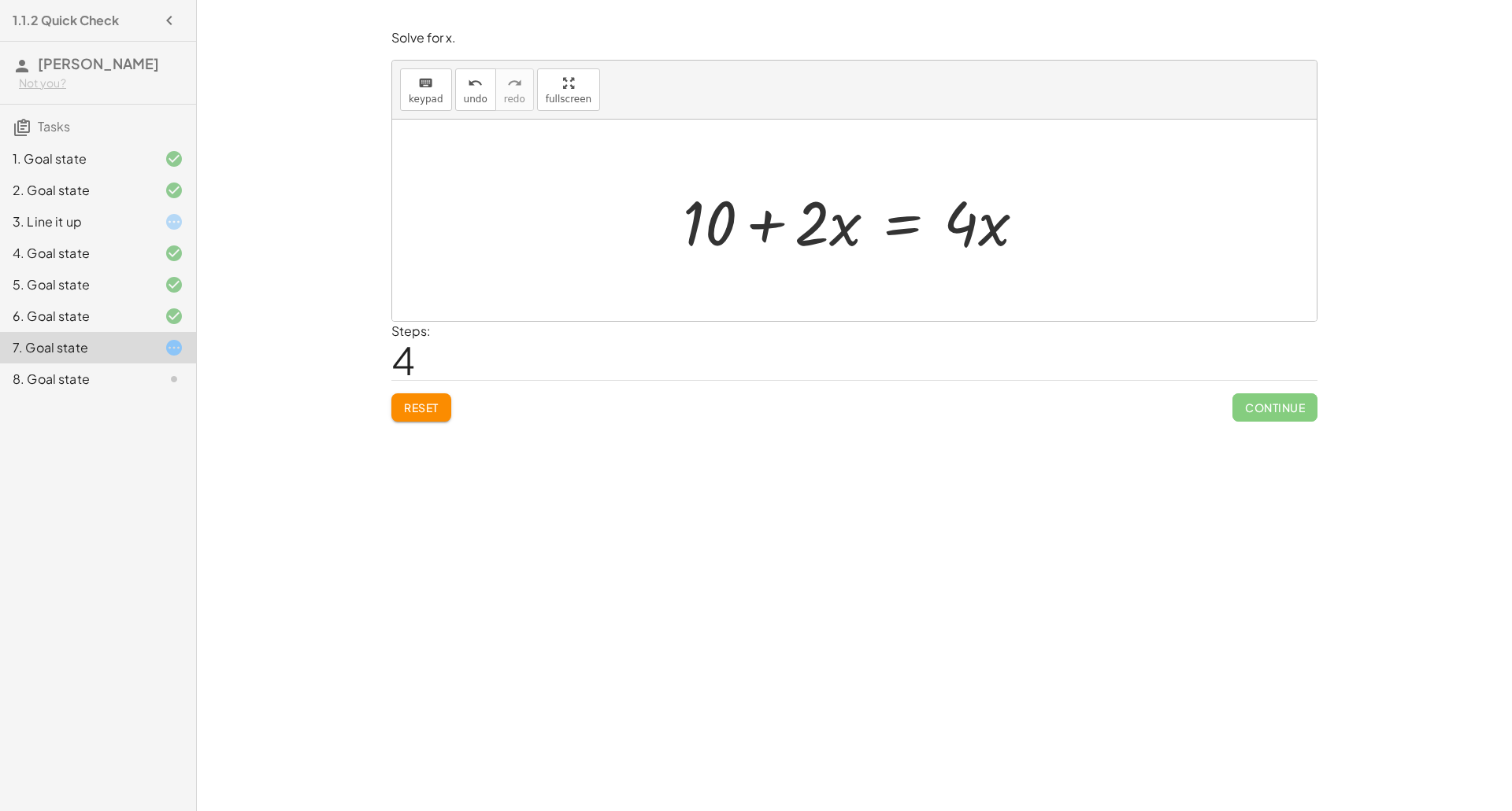
click at [894, 218] on div at bounding box center [860, 221] width 371 height 81
click at [774, 222] on div at bounding box center [860, 221] width 623 height 81
click at [916, 228] on div at bounding box center [860, 221] width 371 height 81
click at [843, 223] on div at bounding box center [860, 221] width 245 height 81
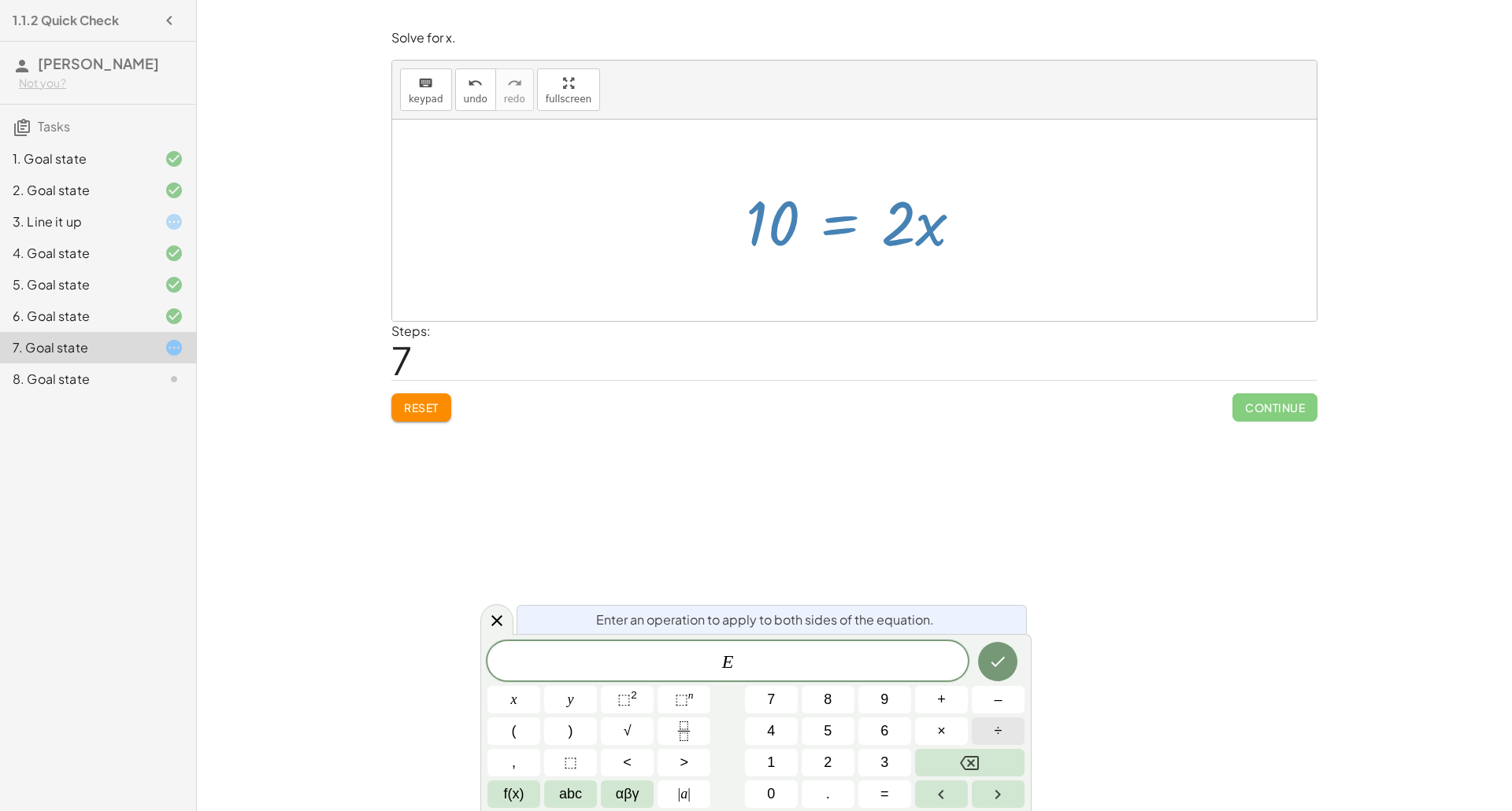
click at [992, 721] on button "÷" at bounding box center [998, 732] width 53 height 28
click at [819, 738] on button "5" at bounding box center [827, 732] width 53 height 28
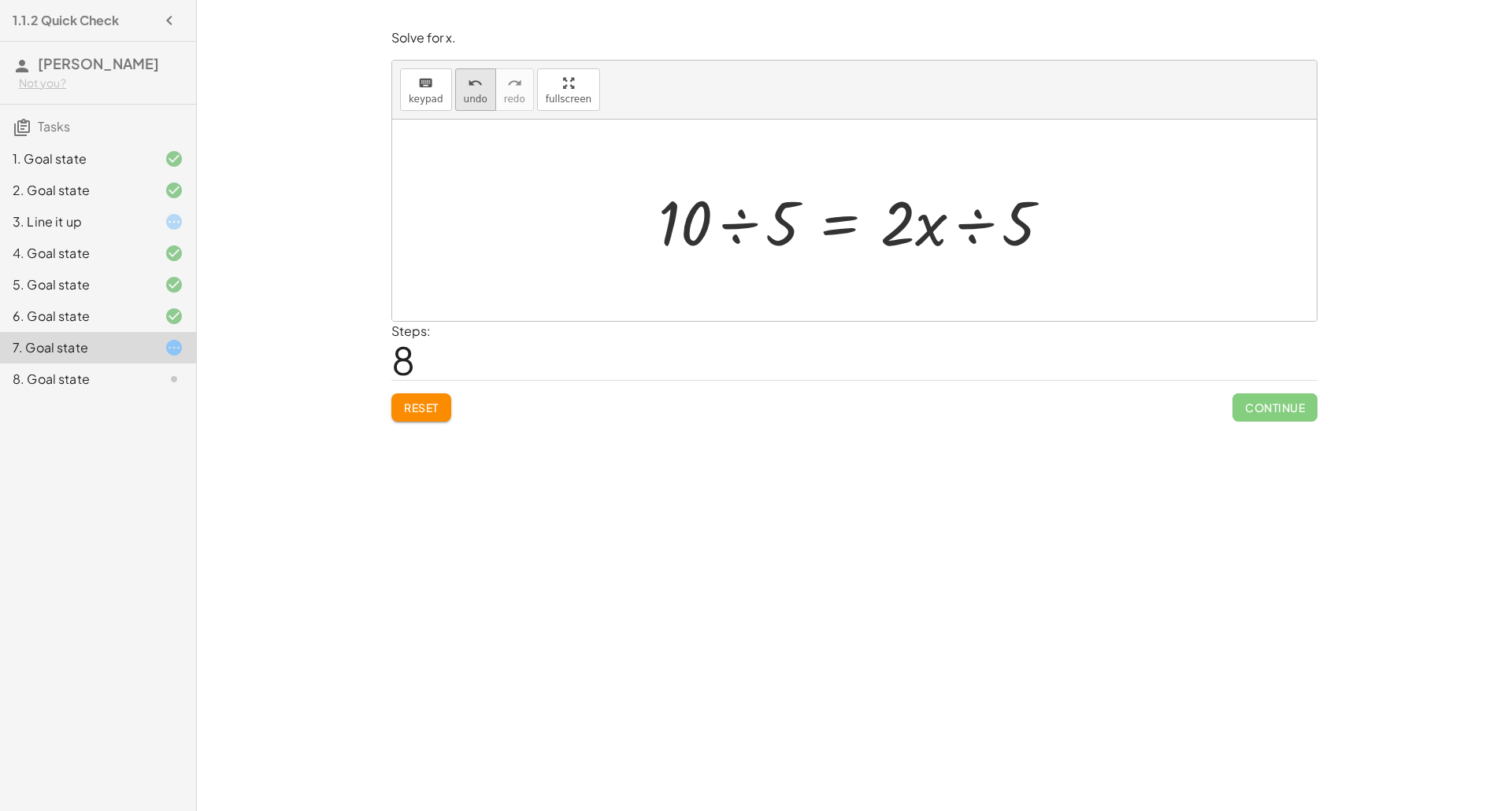
click at [472, 105] on button "undo undo" at bounding box center [476, 89] width 41 height 42
click at [852, 229] on div at bounding box center [860, 221] width 245 height 81
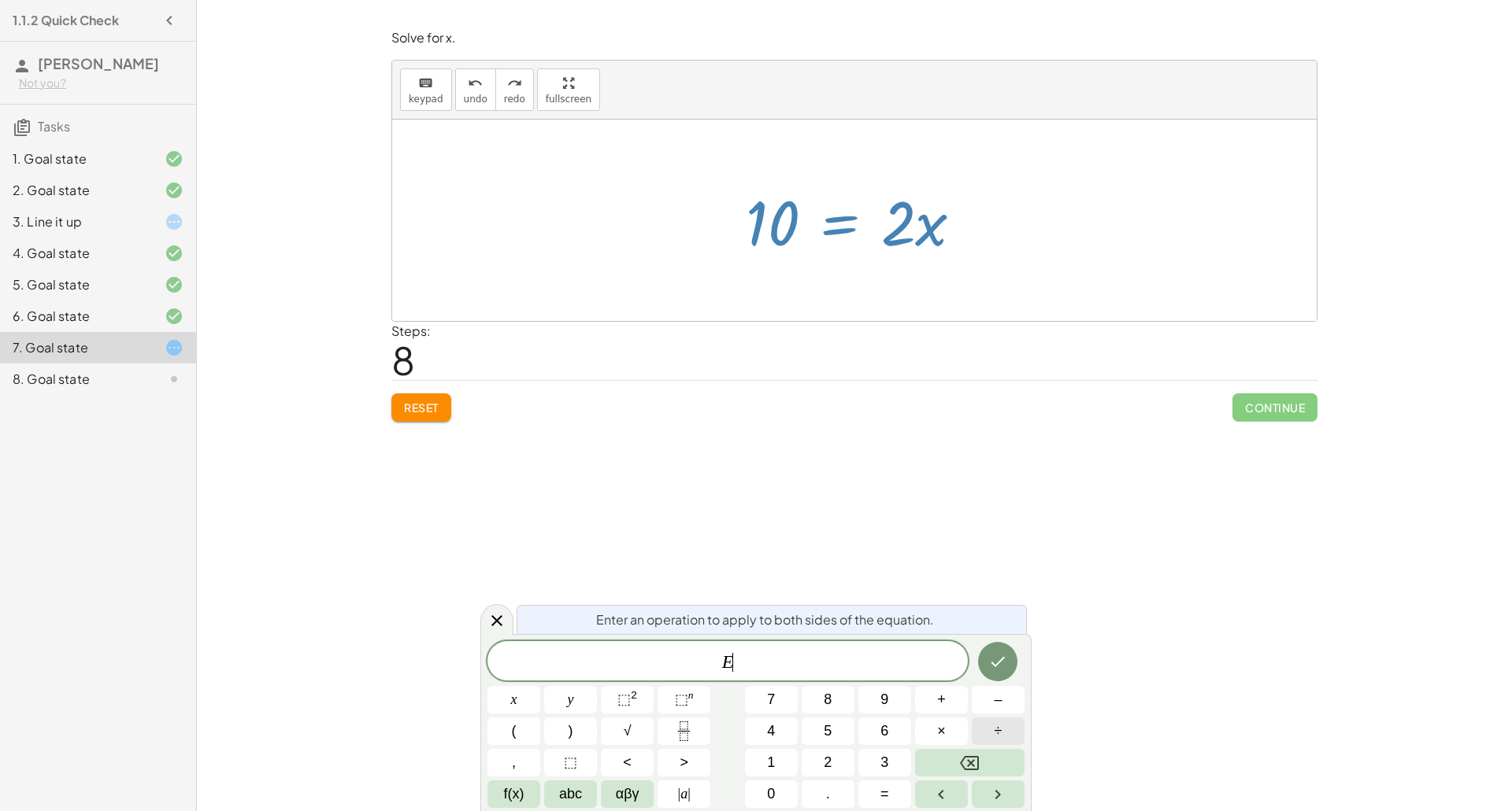
click at [996, 720] on button "÷" at bounding box center [998, 732] width 53 height 28
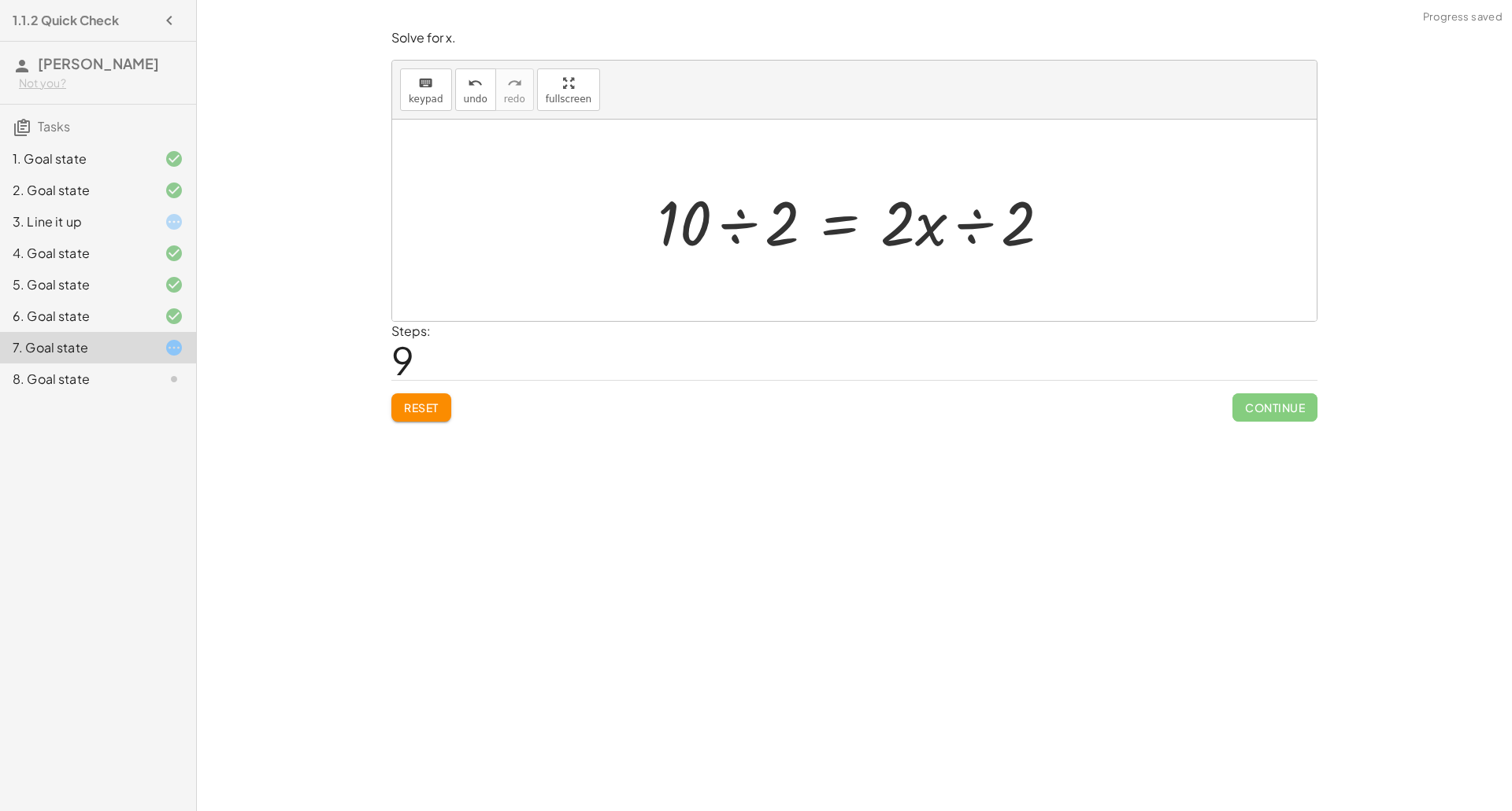
click at [985, 220] on div at bounding box center [860, 221] width 421 height 81
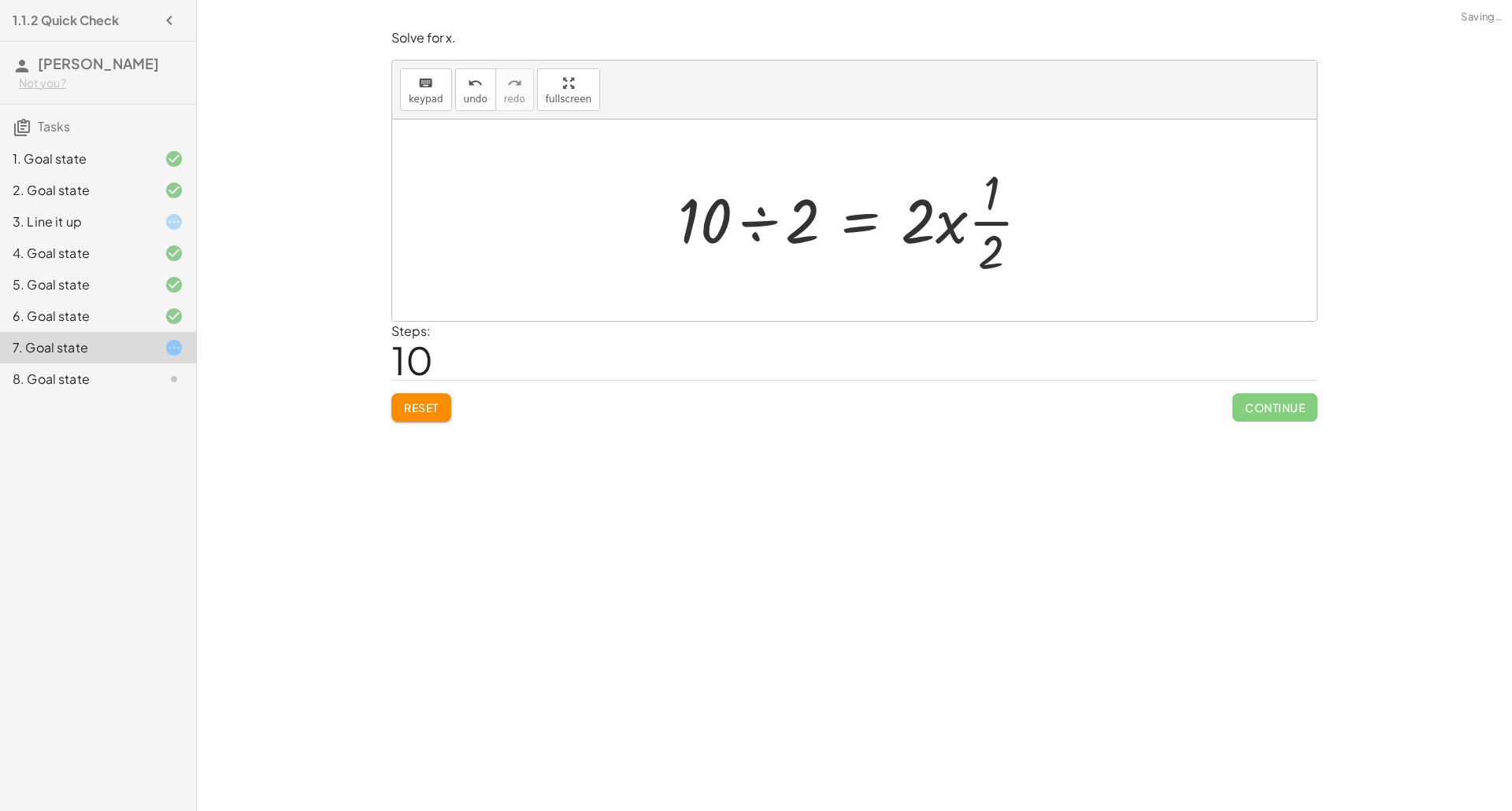
click at [982, 194] on div at bounding box center [860, 220] width 380 height 122
click at [953, 229] on div at bounding box center [860, 220] width 380 height 122
click at [985, 229] on div at bounding box center [860, 220] width 380 height 122
click at [985, 231] on div at bounding box center [860, 220] width 380 height 122
click at [986, 229] on div at bounding box center [860, 220] width 380 height 122
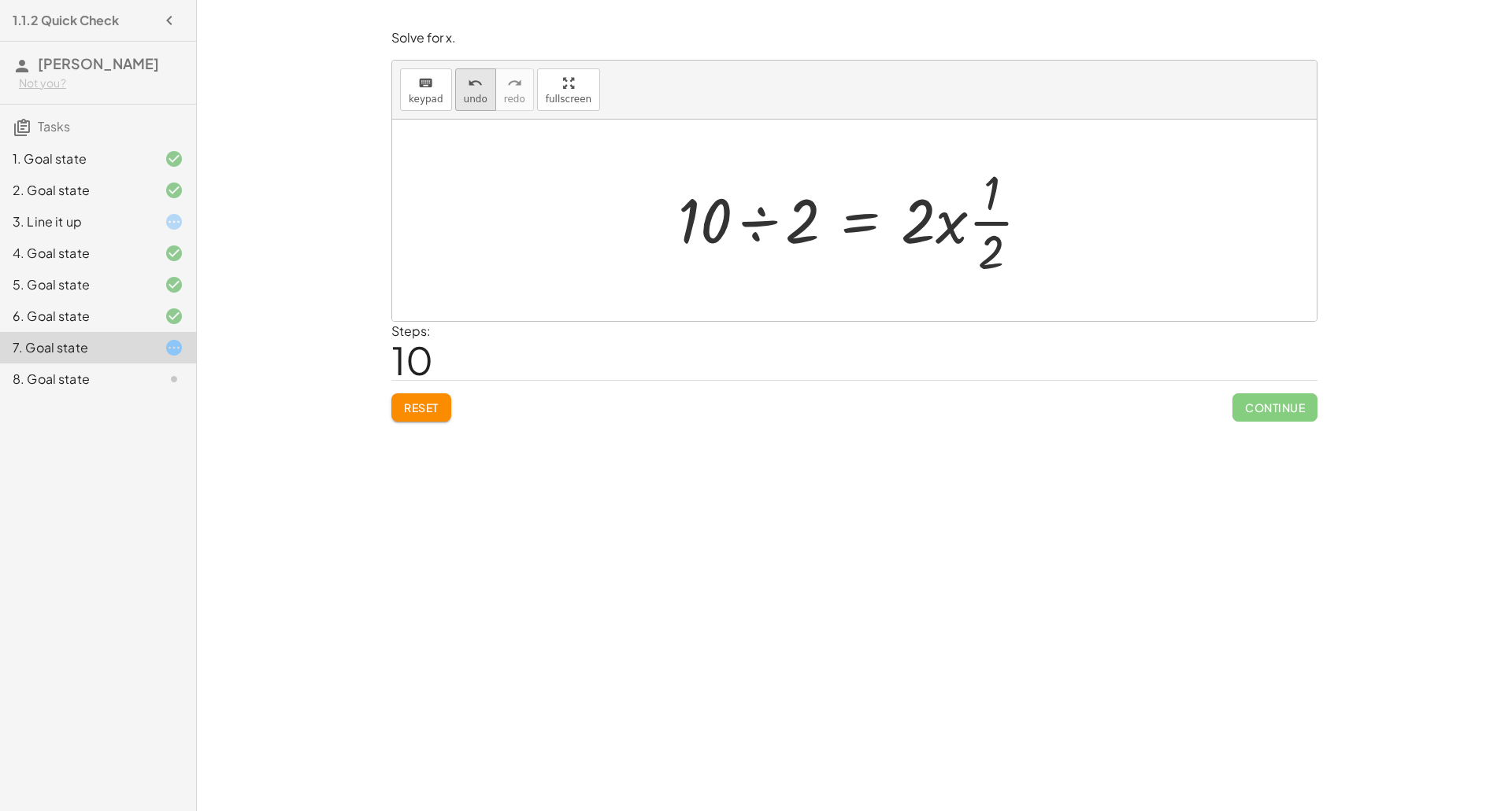
click at [472, 74] on icon "undo" at bounding box center [475, 83] width 15 height 18
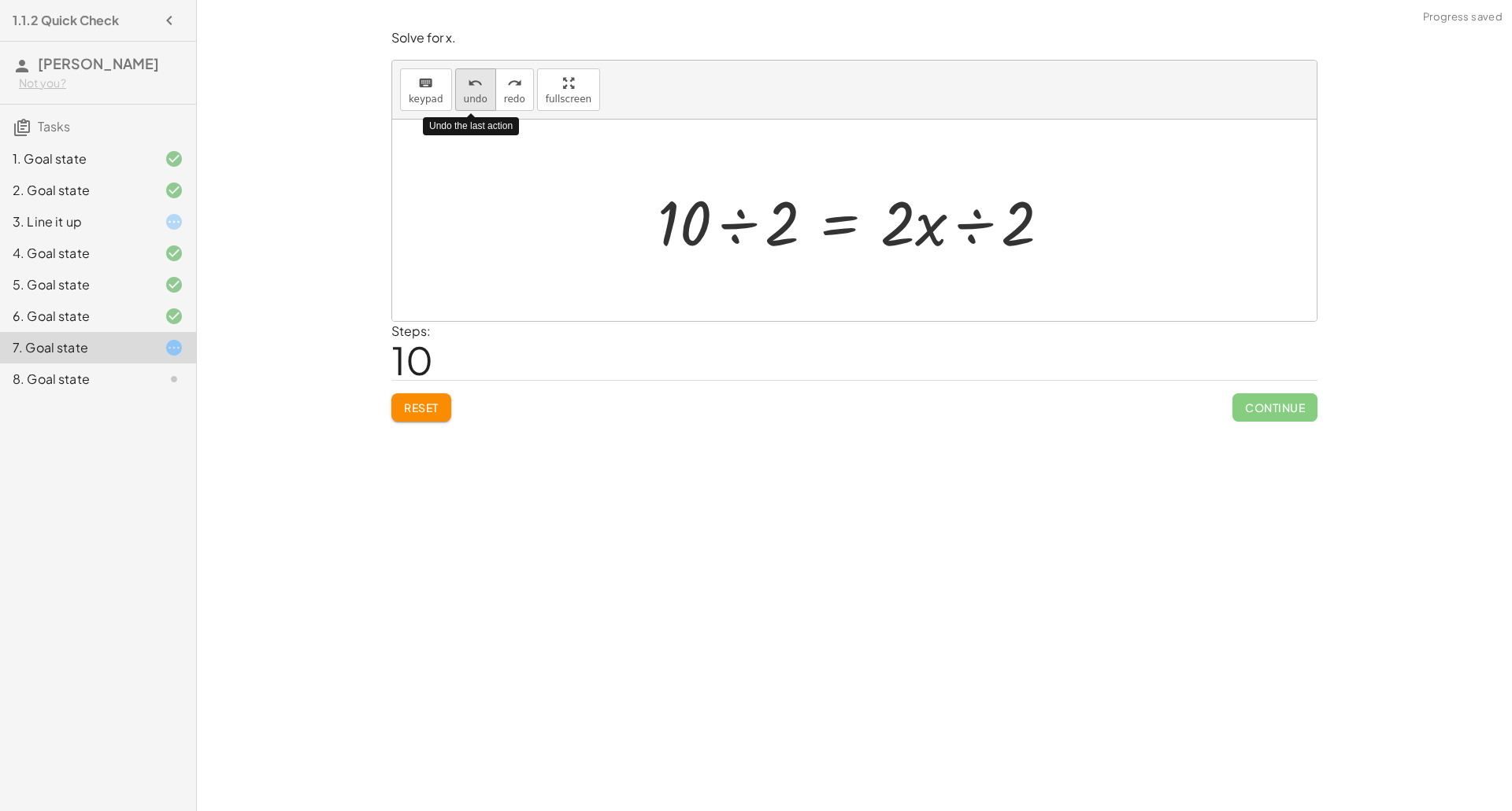
click at [473, 75] on icon "undo" at bounding box center [475, 83] width 15 height 18
click at [825, 224] on div at bounding box center [860, 221] width 245 height 81
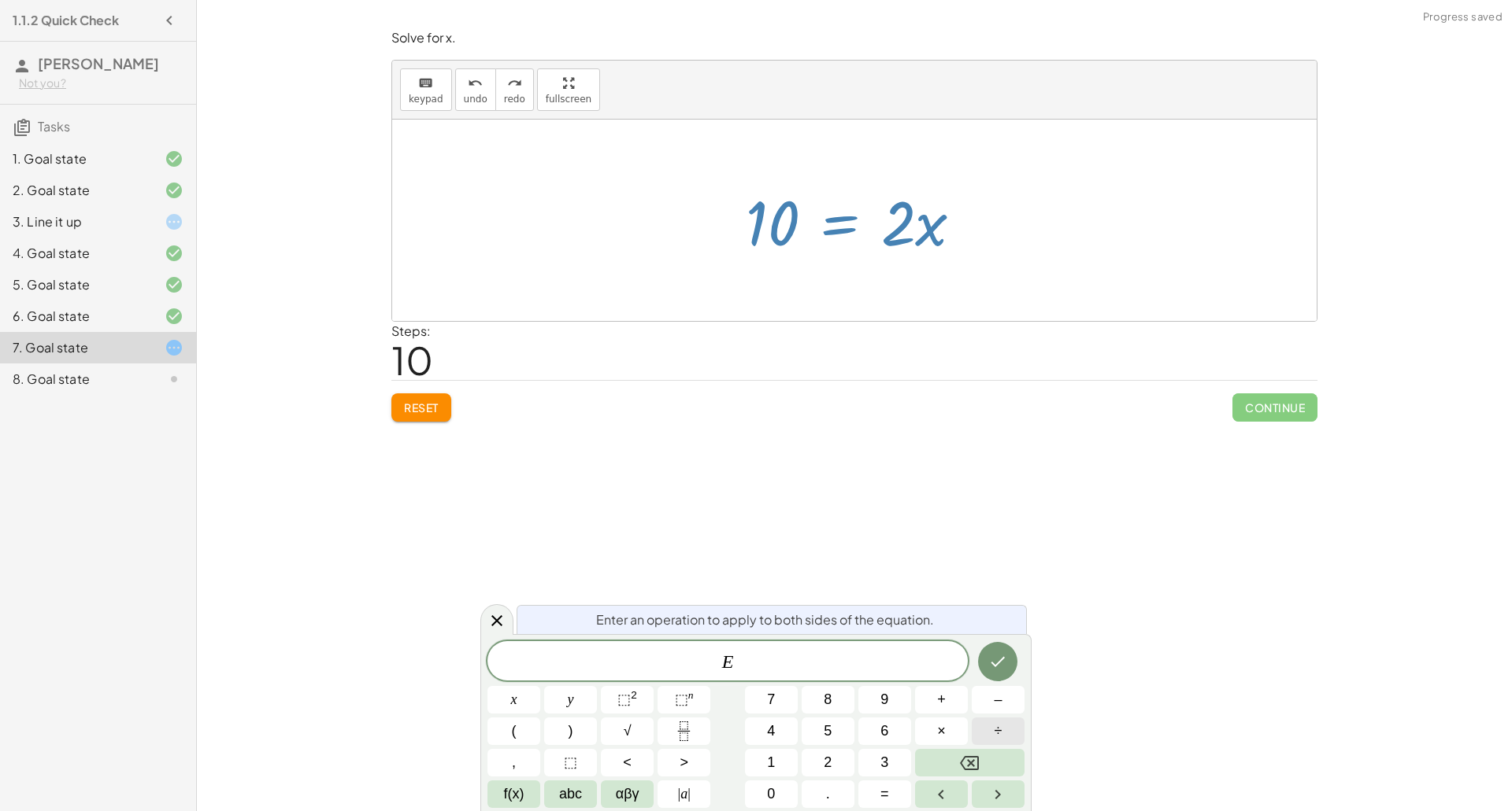
click at [1003, 736] on button "÷" at bounding box center [998, 732] width 53 height 28
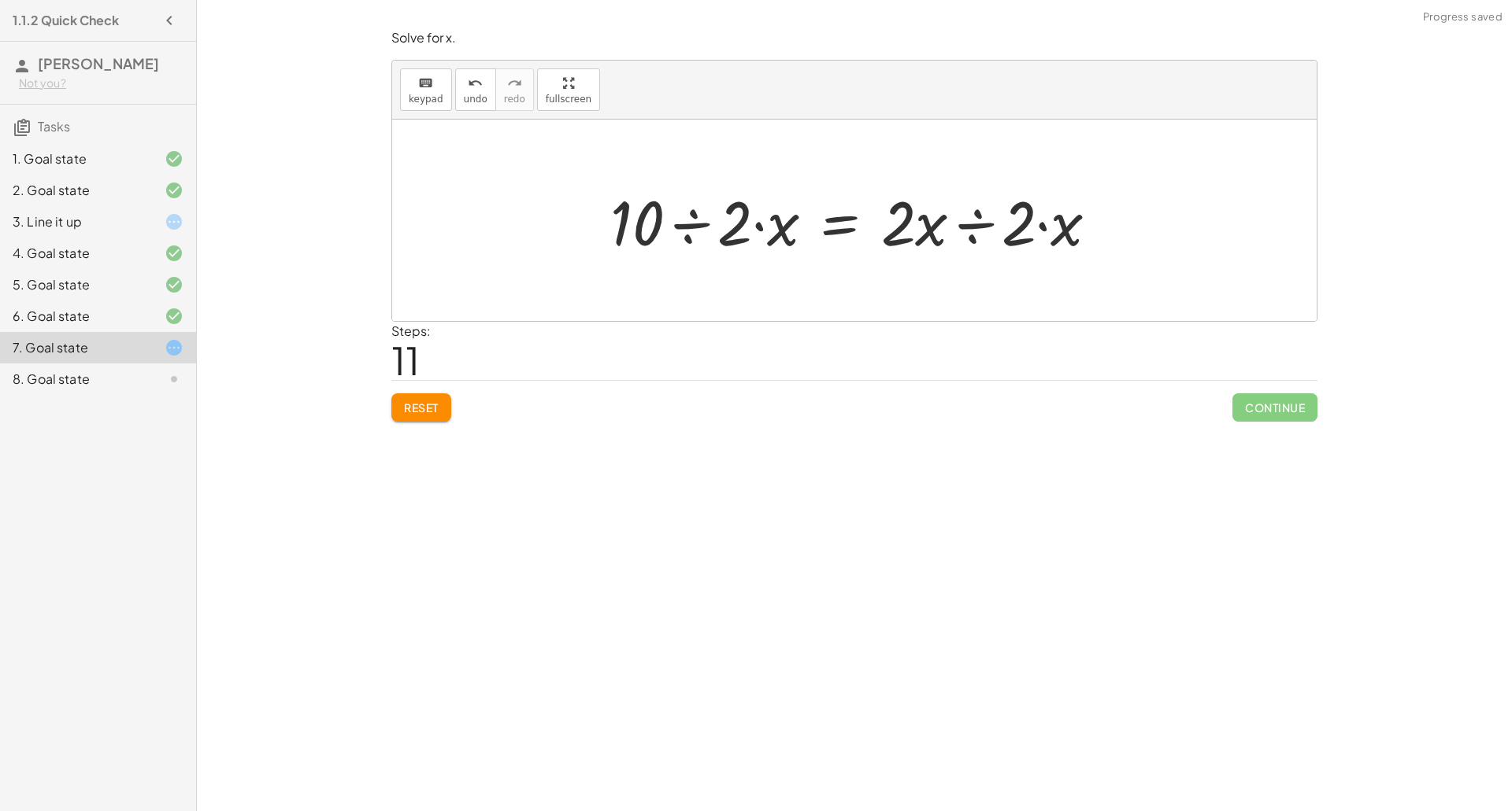
click at [975, 229] on div at bounding box center [860, 221] width 516 height 81
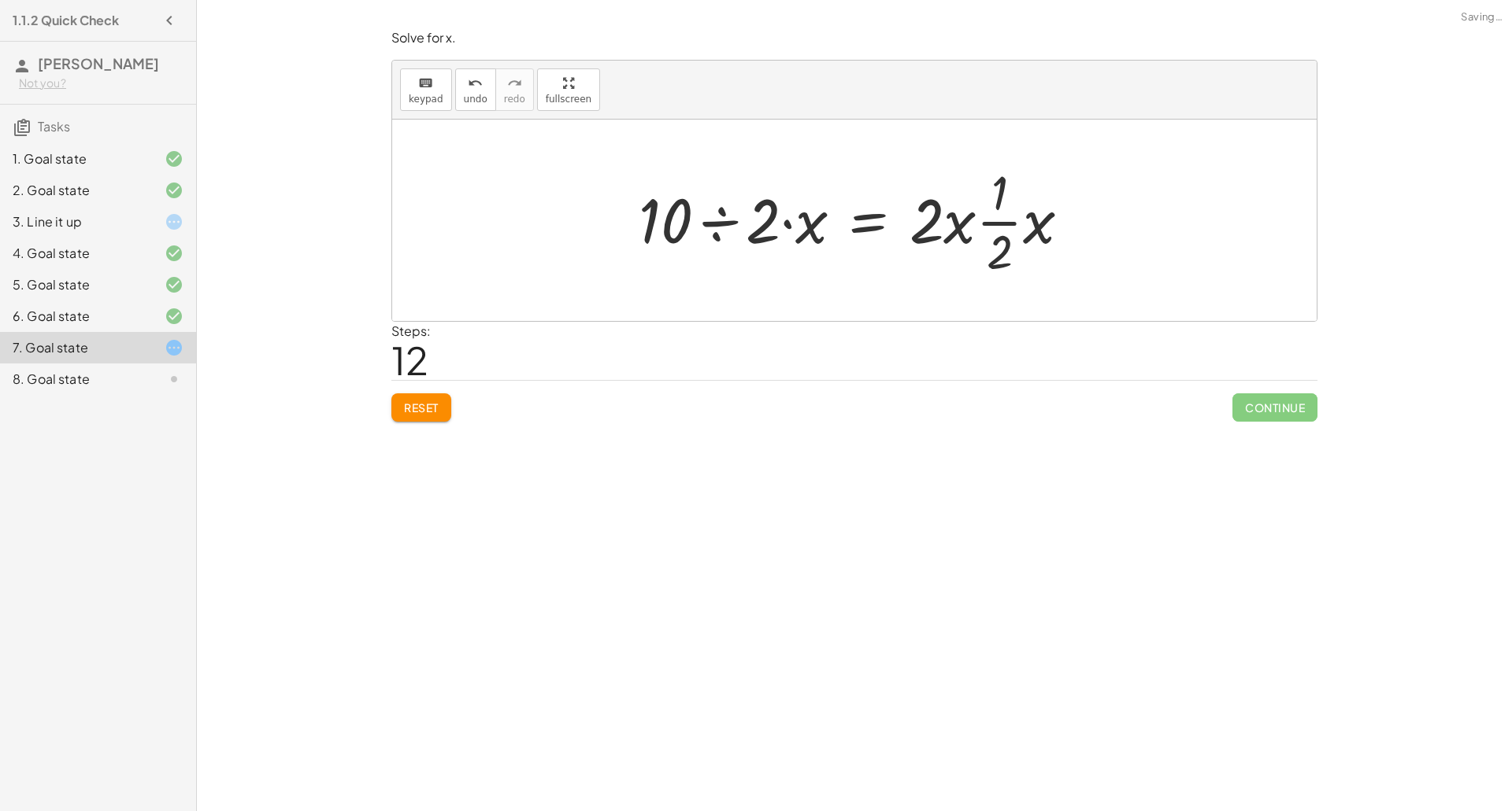
click at [1006, 218] on div at bounding box center [860, 220] width 460 height 122
click at [1033, 224] on div at bounding box center [860, 220] width 460 height 122
click at [991, 242] on div at bounding box center [845, 220] width 428 height 122
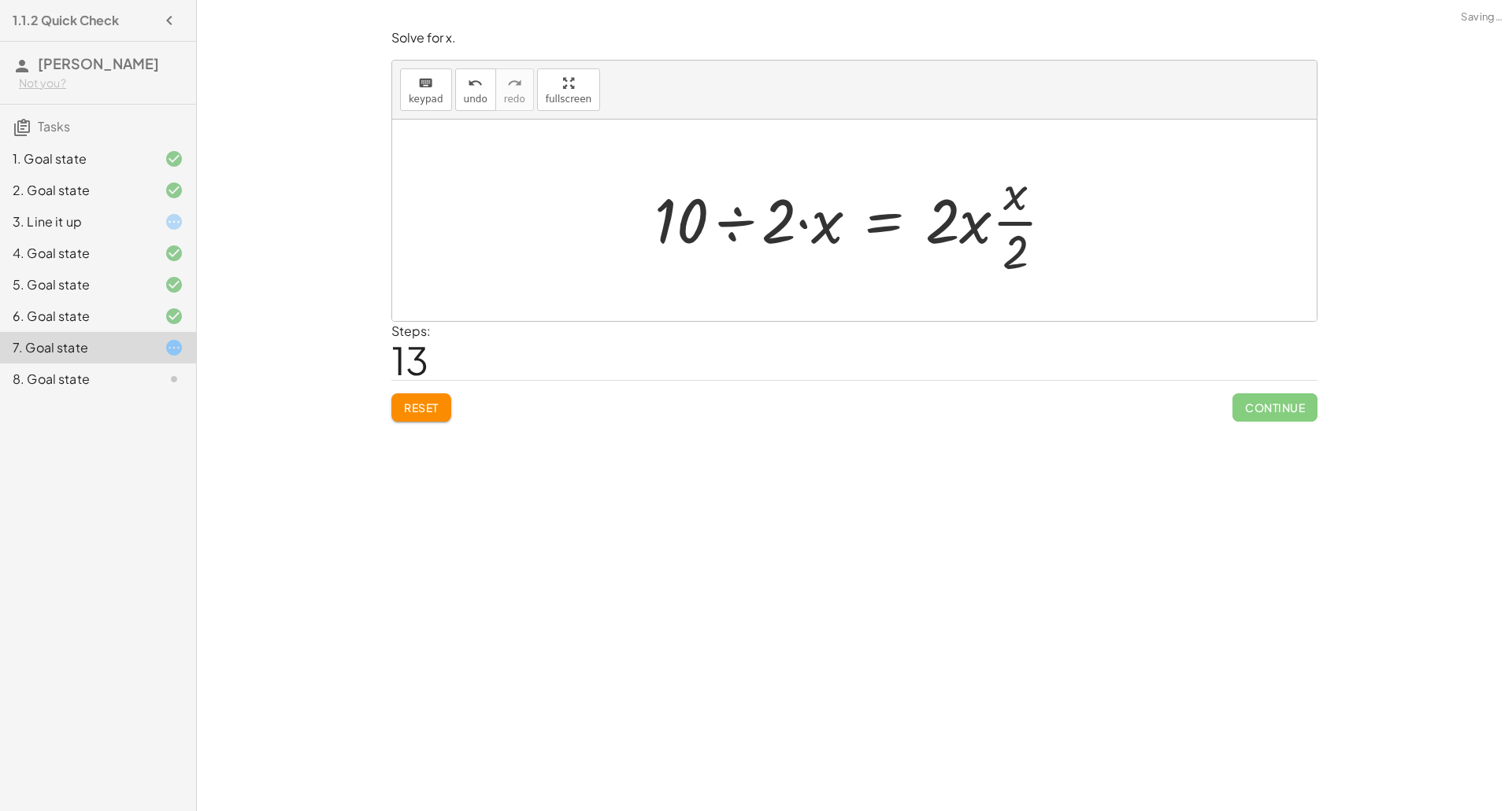
click at [975, 229] on div at bounding box center [860, 220] width 428 height 122
click at [1011, 240] on div at bounding box center [860, 220] width 428 height 122
click at [1011, 227] on div at bounding box center [860, 220] width 428 height 122
click at [1012, 201] on div at bounding box center [860, 220] width 428 height 122
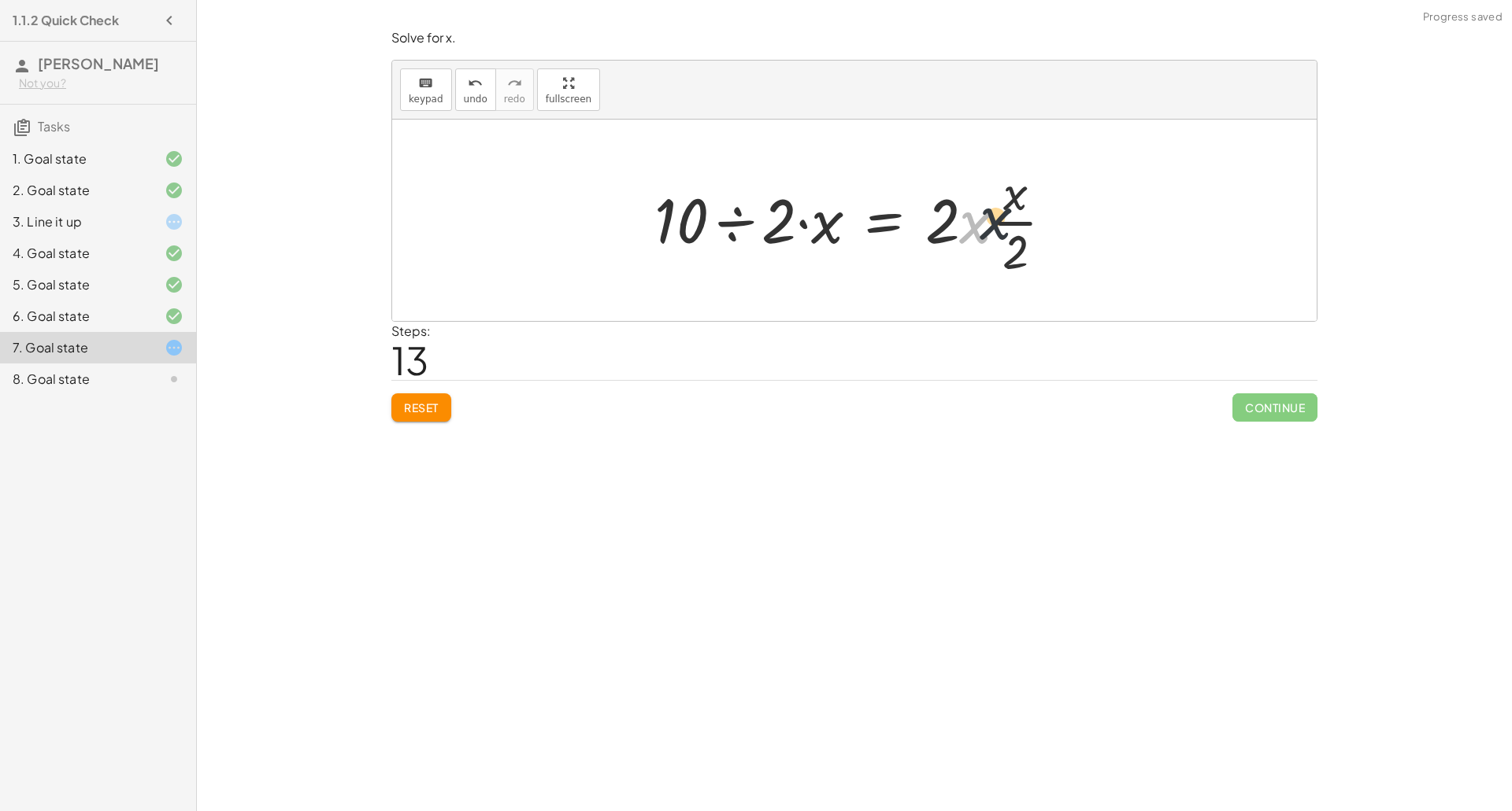
drag, startPoint x: 963, startPoint y: 221, endPoint x: 1011, endPoint y: 213, distance: 48.7
click at [1011, 213] on div at bounding box center [860, 220] width 428 height 122
click at [963, 224] on div at bounding box center [860, 220] width 432 height 122
click at [989, 202] on div at bounding box center [848, 220] width 408 height 122
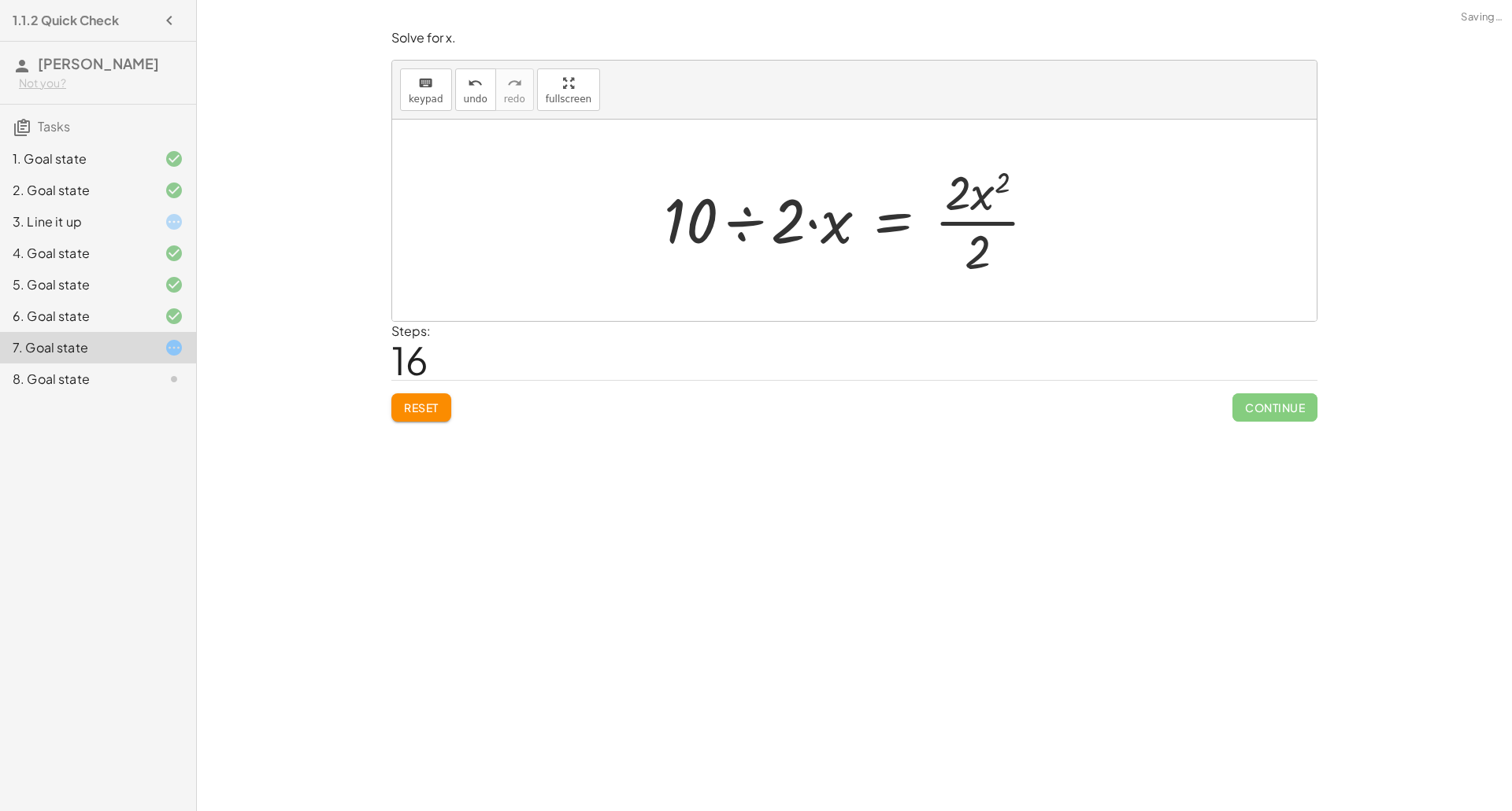
click at [979, 197] on div at bounding box center [856, 220] width 400 height 122
click at [976, 196] on div at bounding box center [860, 220] width 400 height 122
click at [977, 197] on div at bounding box center [860, 220] width 400 height 122
click at [985, 229] on div at bounding box center [860, 220] width 400 height 122
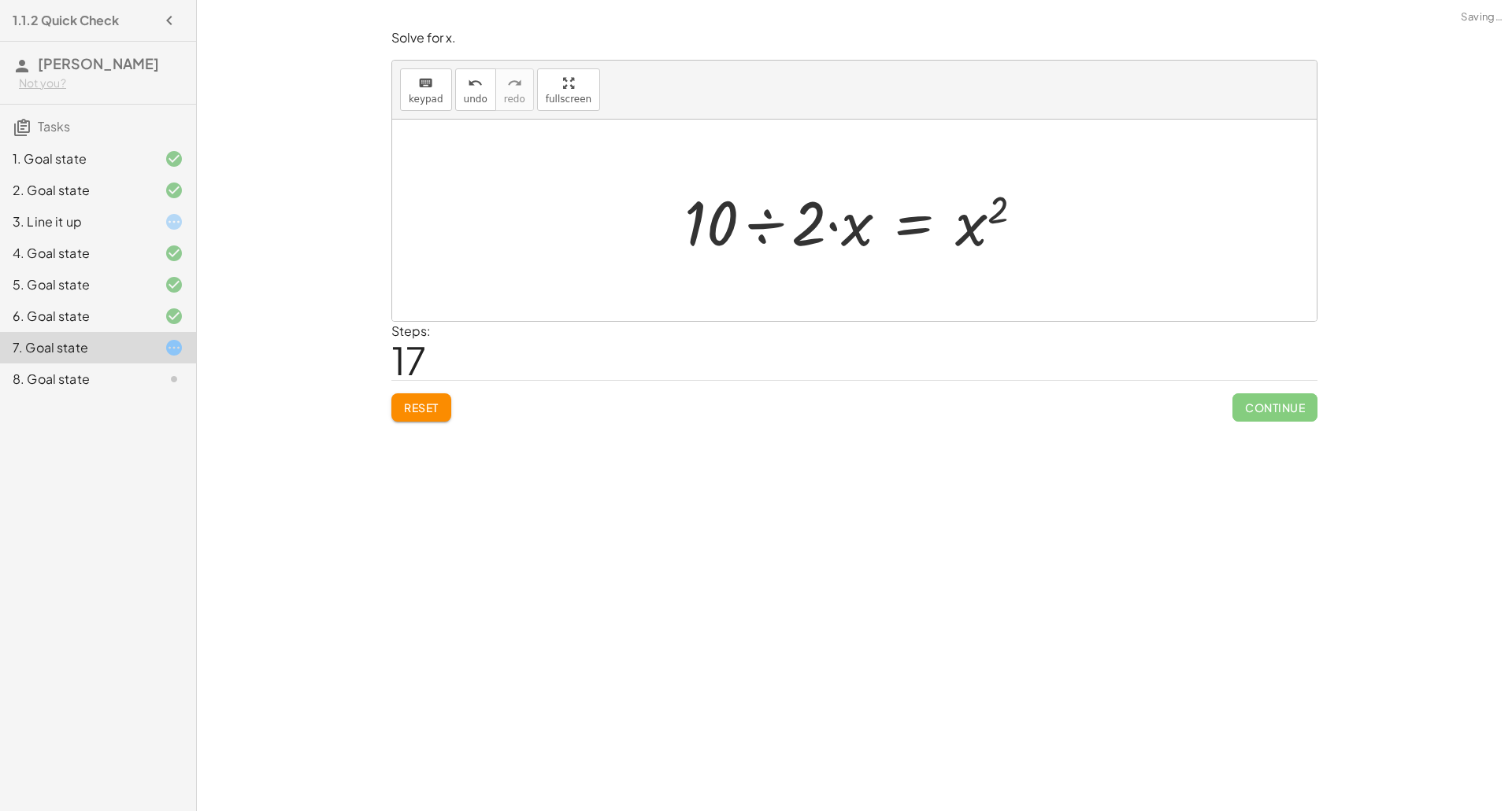
click at [839, 227] on div at bounding box center [860, 221] width 367 height 81
click at [830, 226] on div at bounding box center [860, 221] width 367 height 81
click at [760, 225] on div at bounding box center [860, 221] width 367 height 81
click at [796, 234] on div at bounding box center [859, 221] width 244 height 81
click at [900, 231] on div at bounding box center [859, 221] width 244 height 81
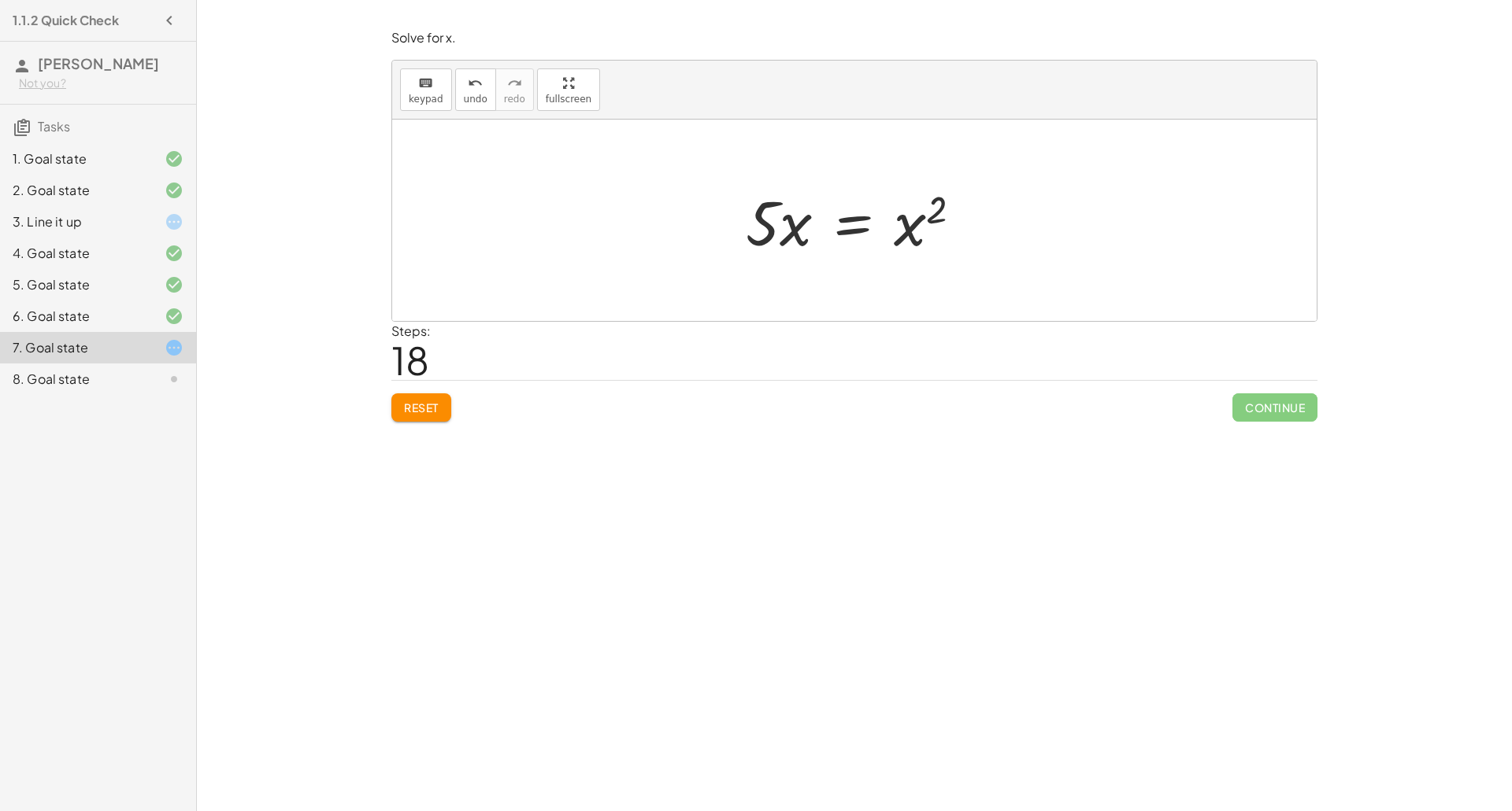
click at [925, 219] on div at bounding box center [859, 221] width 244 height 81
click at [855, 232] on div at bounding box center [859, 221] width 244 height 81
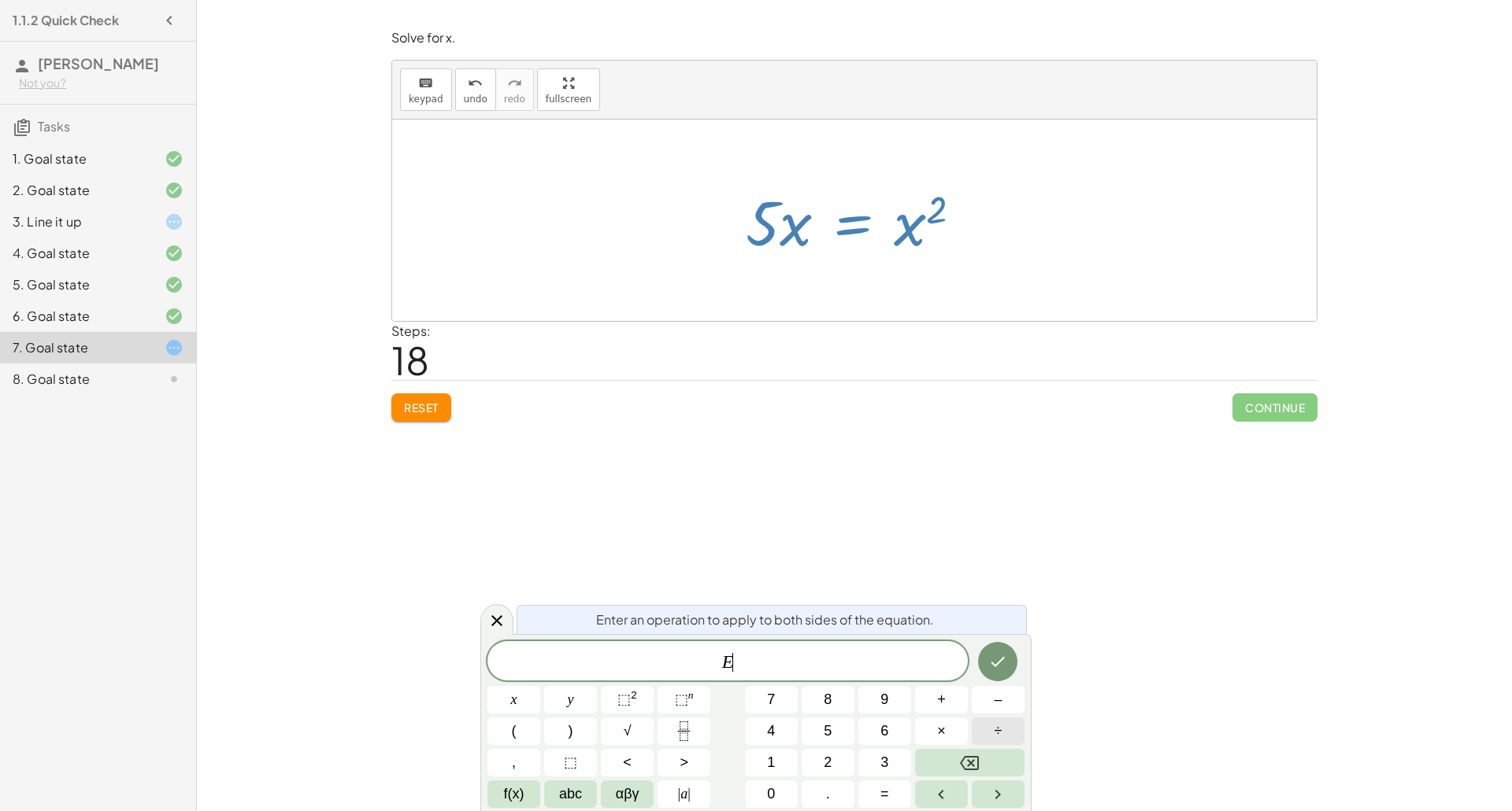
click at [985, 731] on button "÷" at bounding box center [998, 732] width 53 height 28
click at [627, 689] on span "⬚ 2" at bounding box center [627, 699] width 19 height 21
click at [621, 704] on span "⬚" at bounding box center [624, 699] width 14 height 16
click at [990, 645] on button "Done" at bounding box center [998, 658] width 40 height 40
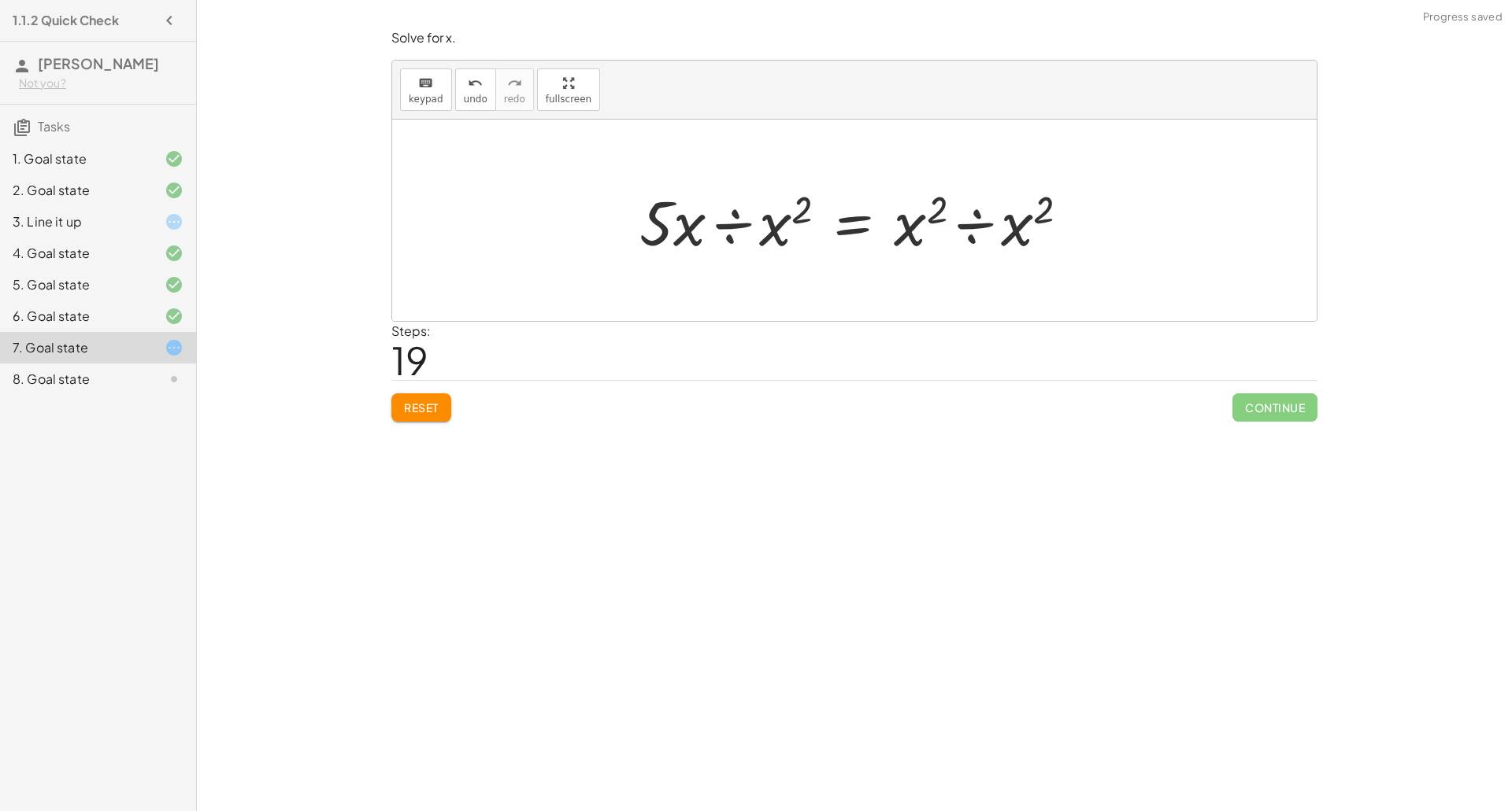
click at [985, 233] on div at bounding box center [860, 221] width 457 height 81
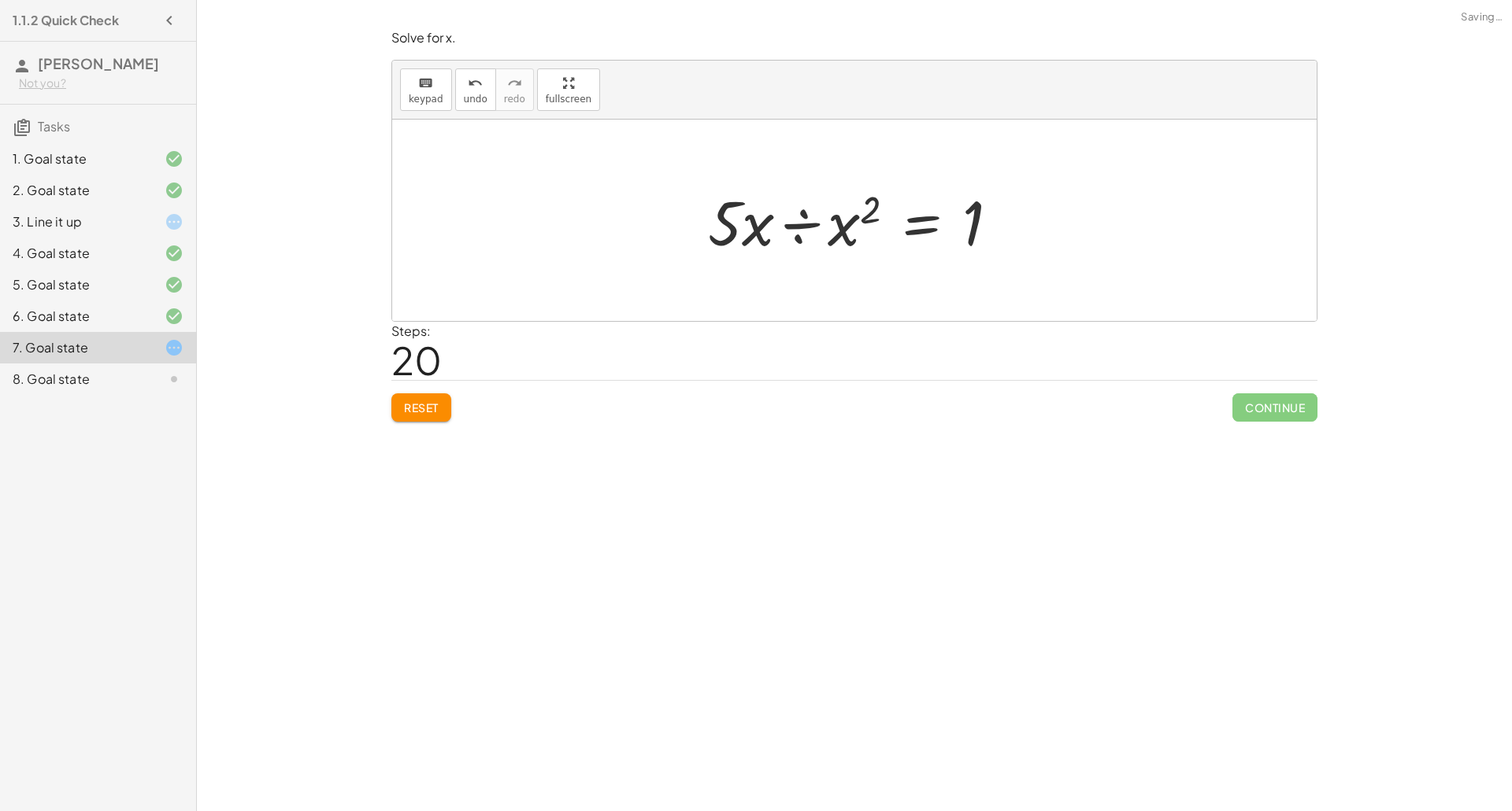
click at [794, 225] on div at bounding box center [859, 221] width 320 height 81
click at [833, 205] on div at bounding box center [860, 221] width 243 height 81
click at [823, 212] on div at bounding box center [860, 221] width 243 height 81
click at [792, 234] on div at bounding box center [860, 221] width 243 height 81
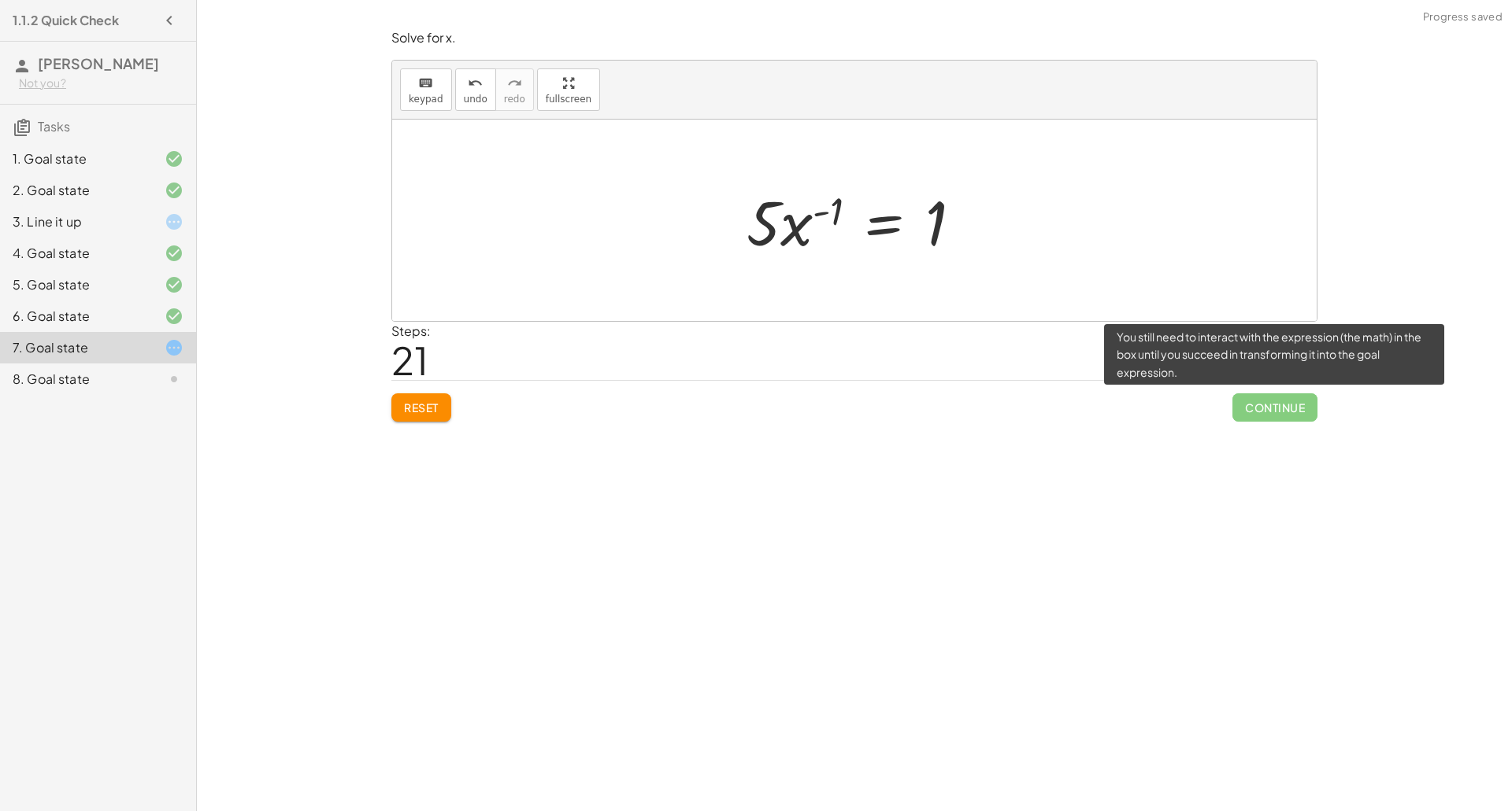
click at [1255, 406] on span "Continue" at bounding box center [1275, 407] width 85 height 29
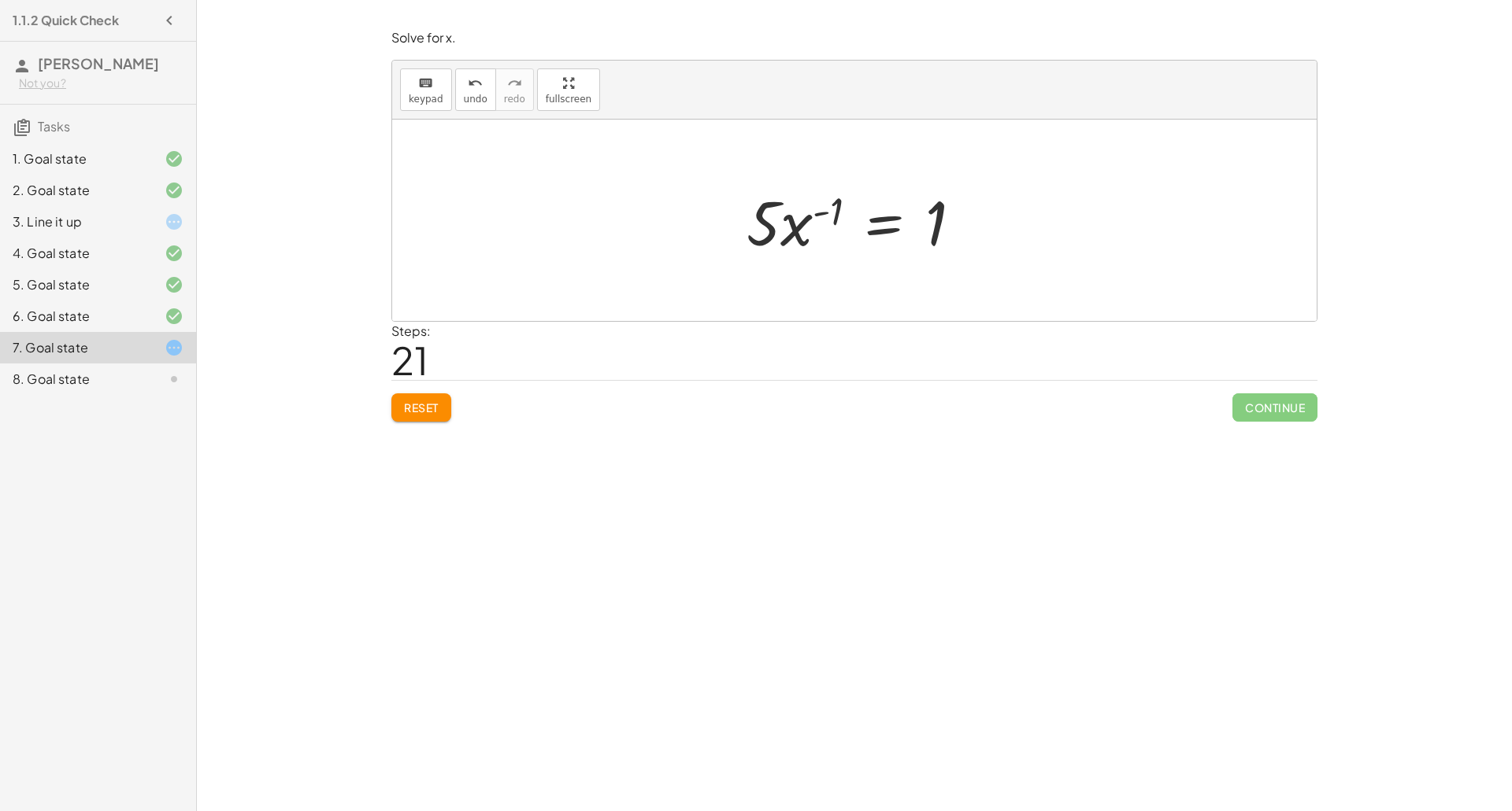
click at [815, 220] on div at bounding box center [860, 221] width 243 height 81
click at [793, 229] on div at bounding box center [860, 221] width 243 height 81
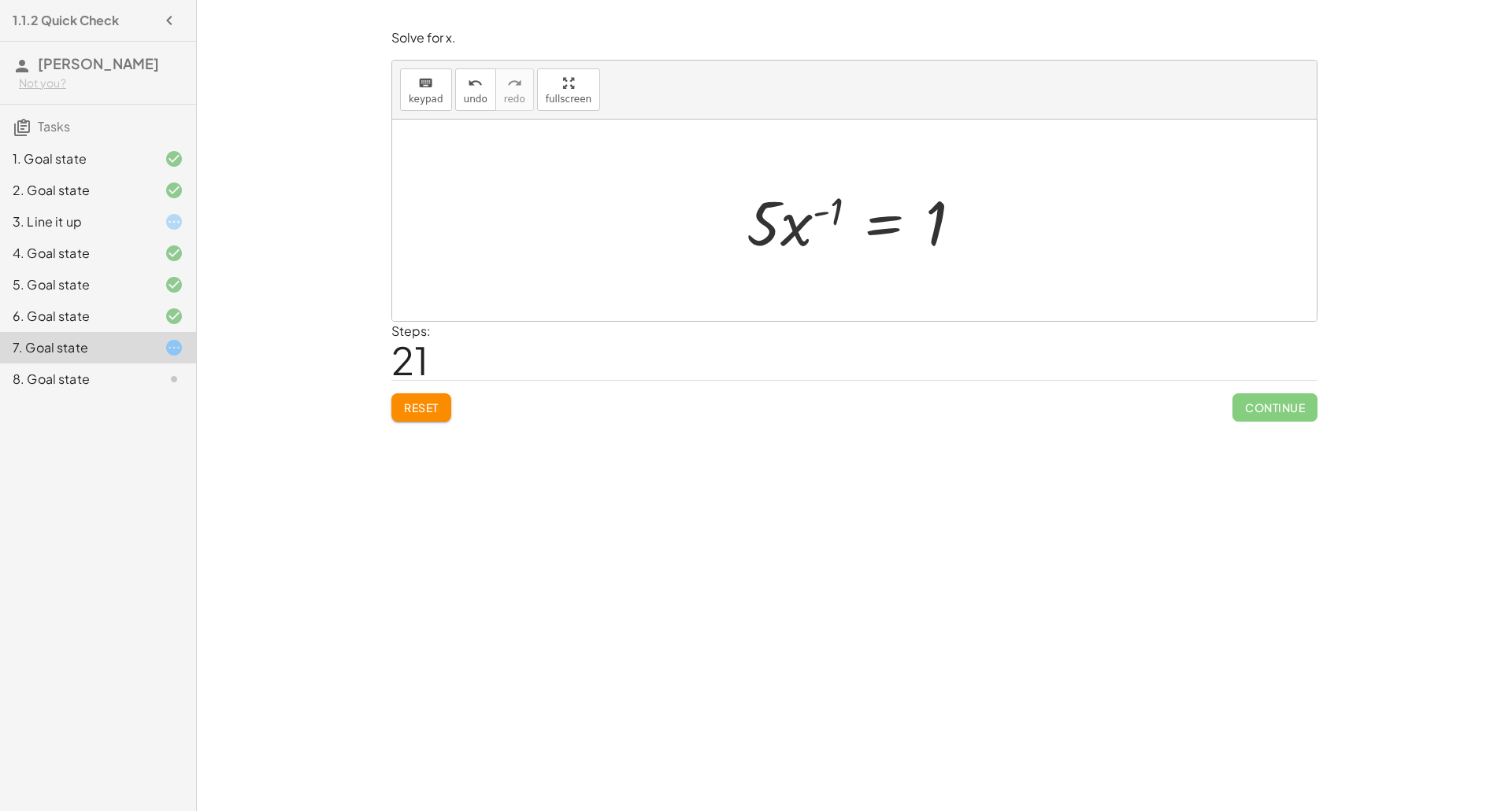
click at [793, 229] on div at bounding box center [860, 221] width 243 height 81
click at [434, 408] on span "Reset" at bounding box center [421, 407] width 35 height 14
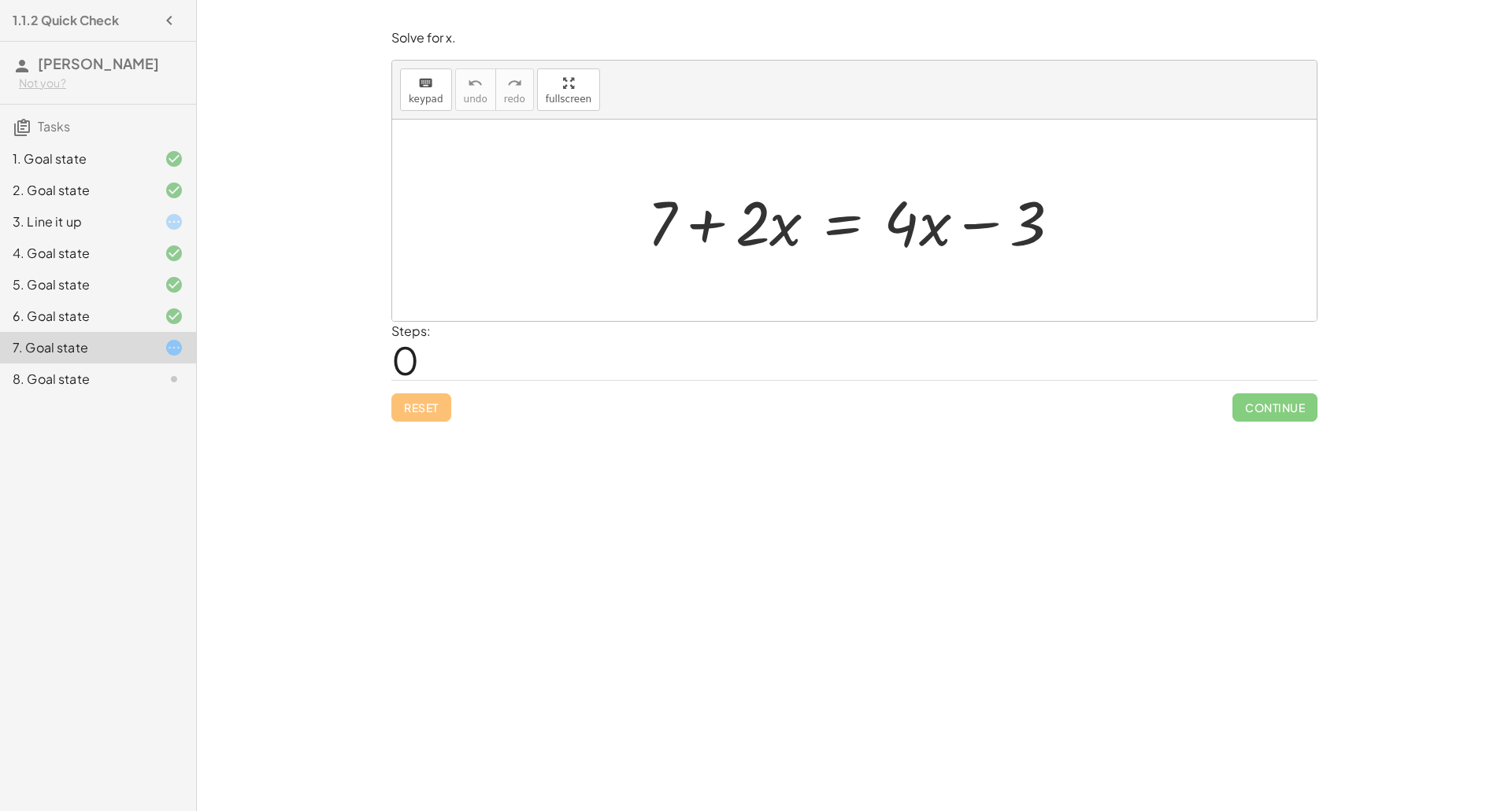
click at [839, 228] on div at bounding box center [859, 221] width 442 height 81
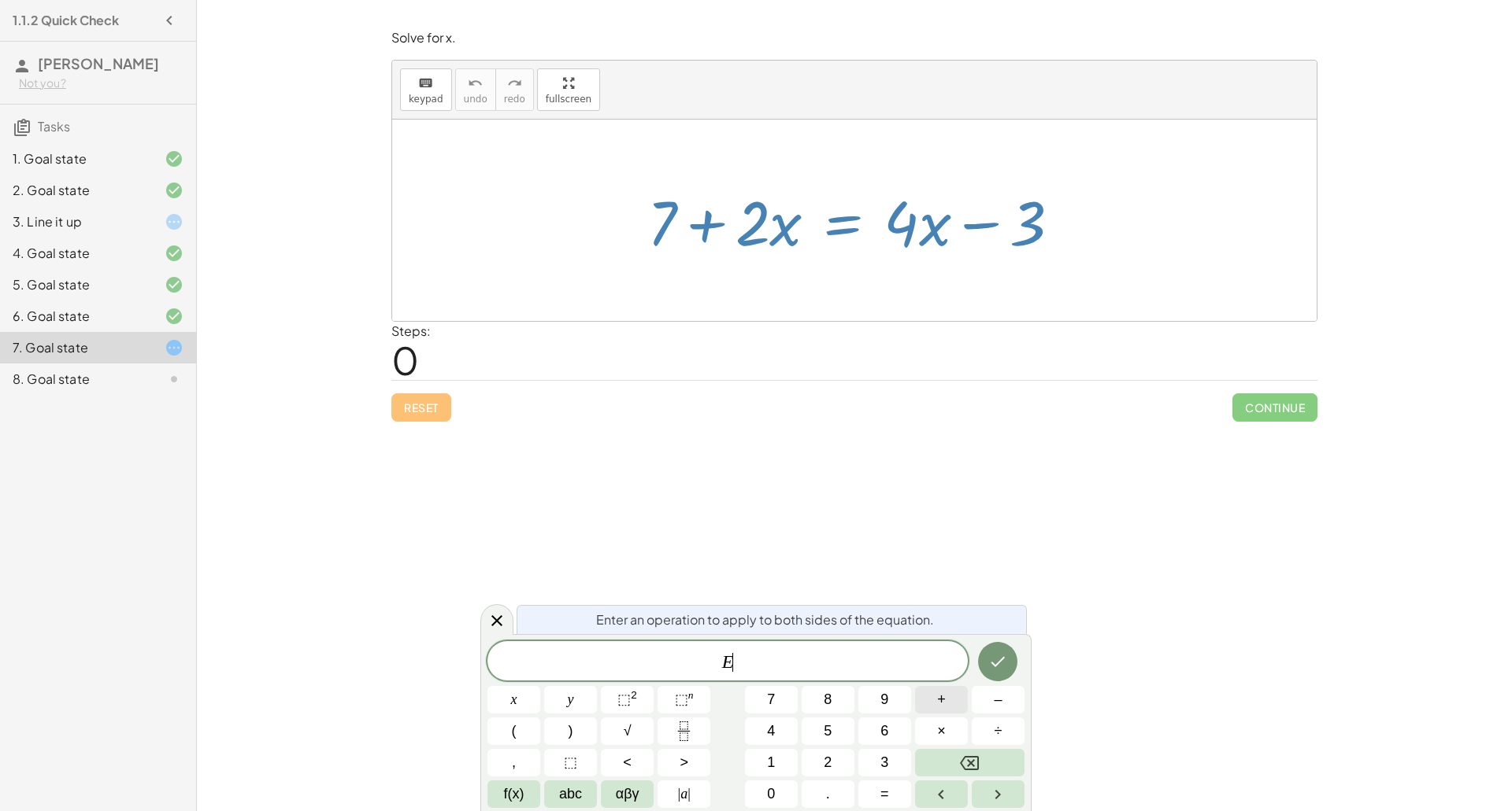
click at [953, 700] on button "+" at bounding box center [940, 700] width 53 height 28
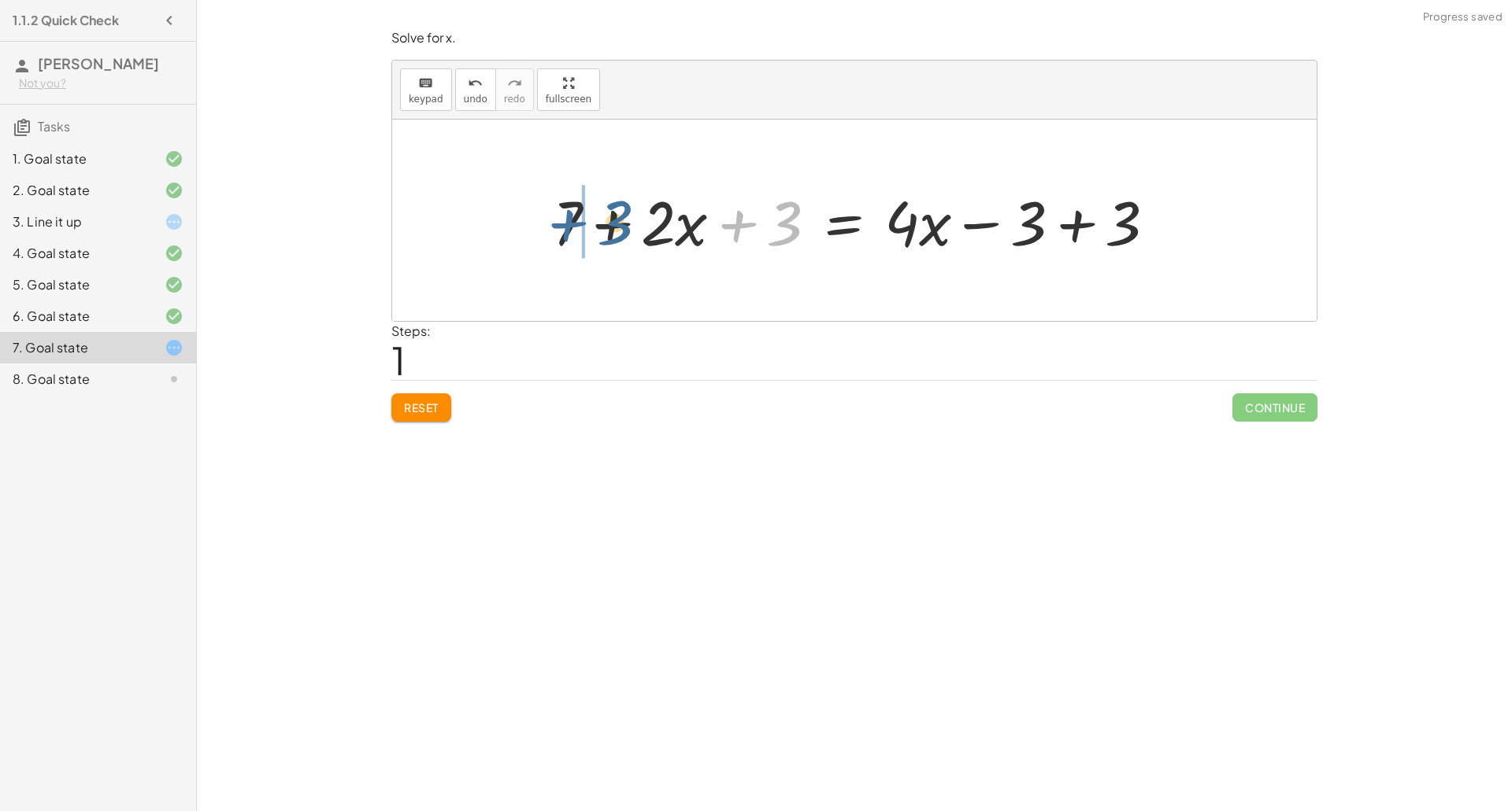
drag, startPoint x: 760, startPoint y: 235, endPoint x: 575, endPoint y: 233, distance: 185.0
click at [575, 233] on div at bounding box center [860, 221] width 632 height 81
click at [602, 225] on div at bounding box center [860, 221] width 632 height 81
click at [1087, 230] on div at bounding box center [895, 221] width 561 height 81
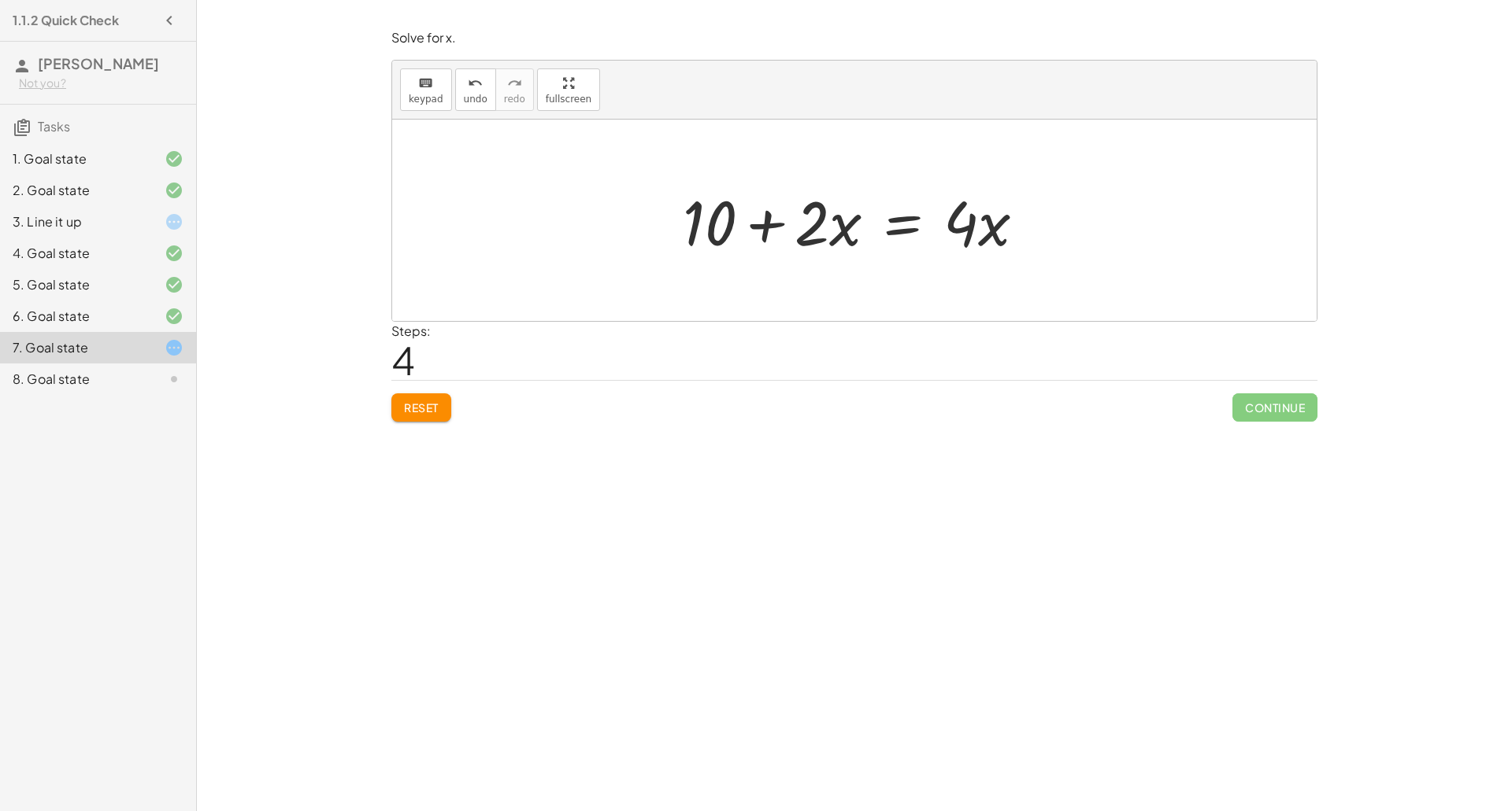
click at [904, 230] on div at bounding box center [860, 221] width 371 height 81
click at [773, 224] on div at bounding box center [860, 221] width 623 height 81
click at [929, 222] on div at bounding box center [860, 221] width 371 height 81
click at [923, 237] on div at bounding box center [860, 221] width 245 height 81
click at [848, 228] on div at bounding box center [860, 221] width 245 height 81
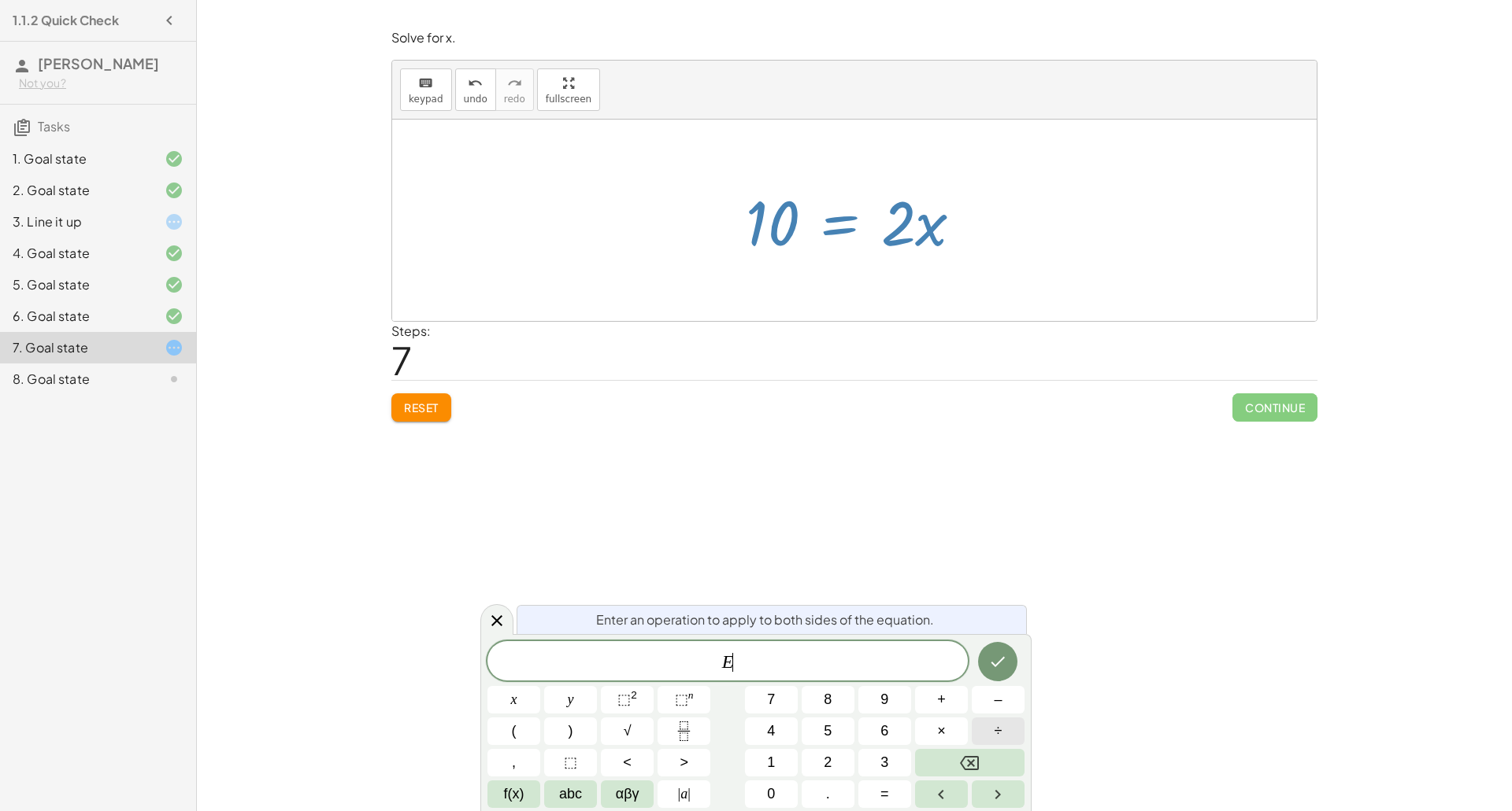
click at [986, 726] on button "÷" at bounding box center [998, 732] width 53 height 28
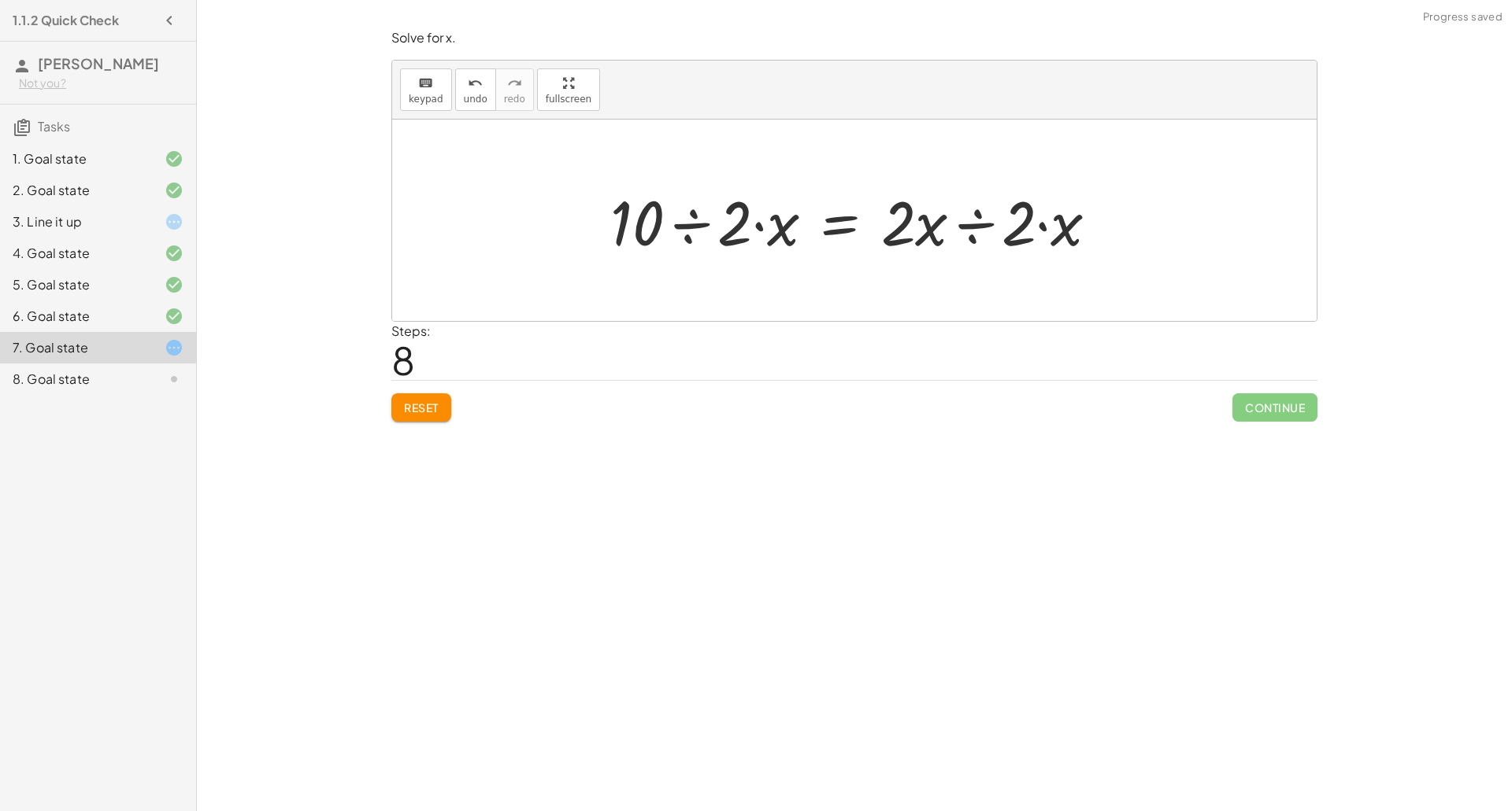
click at [974, 229] on div at bounding box center [860, 221] width 516 height 81
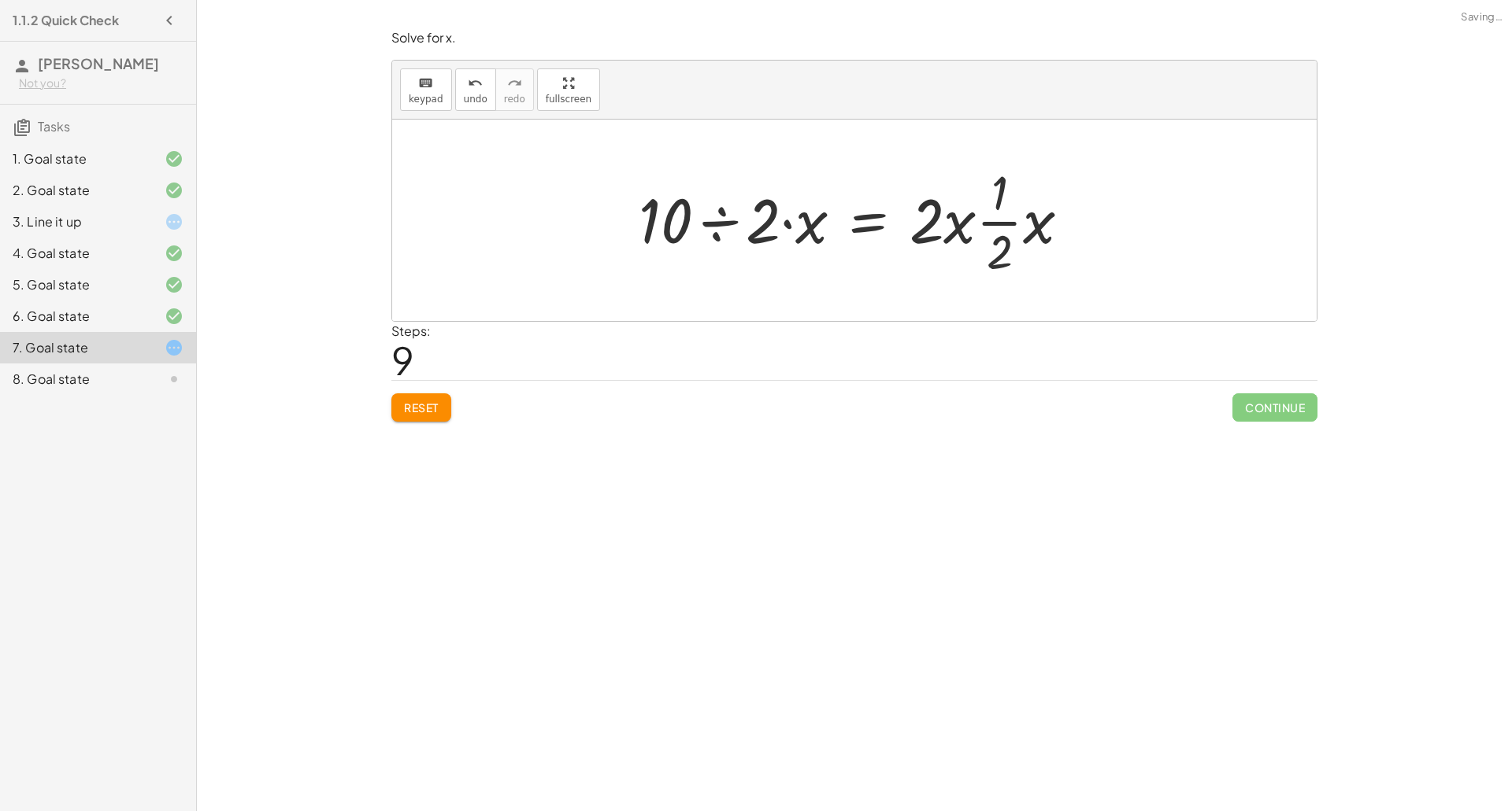
click at [986, 198] on div at bounding box center [860, 220] width 460 height 122
click at [1043, 229] on div at bounding box center [860, 220] width 460 height 122
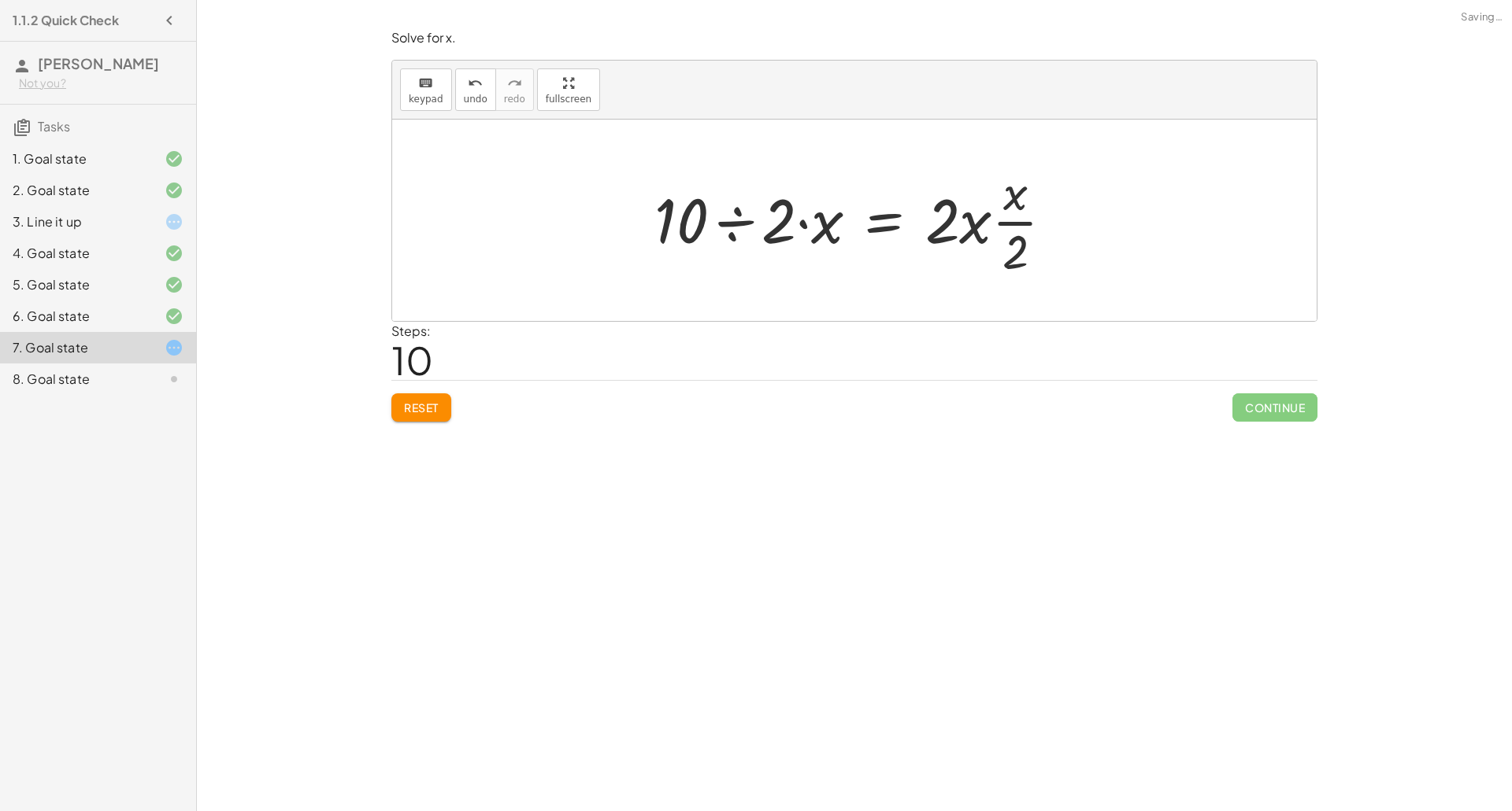
click at [986, 228] on div at bounding box center [860, 220] width 428 height 122
click at [975, 227] on div at bounding box center [860, 220] width 428 height 122
click at [1017, 241] on div at bounding box center [860, 220] width 428 height 122
click at [1018, 209] on div at bounding box center [860, 220] width 428 height 122
drag, startPoint x: 1018, startPoint y: 211, endPoint x: 950, endPoint y: 207, distance: 68.1
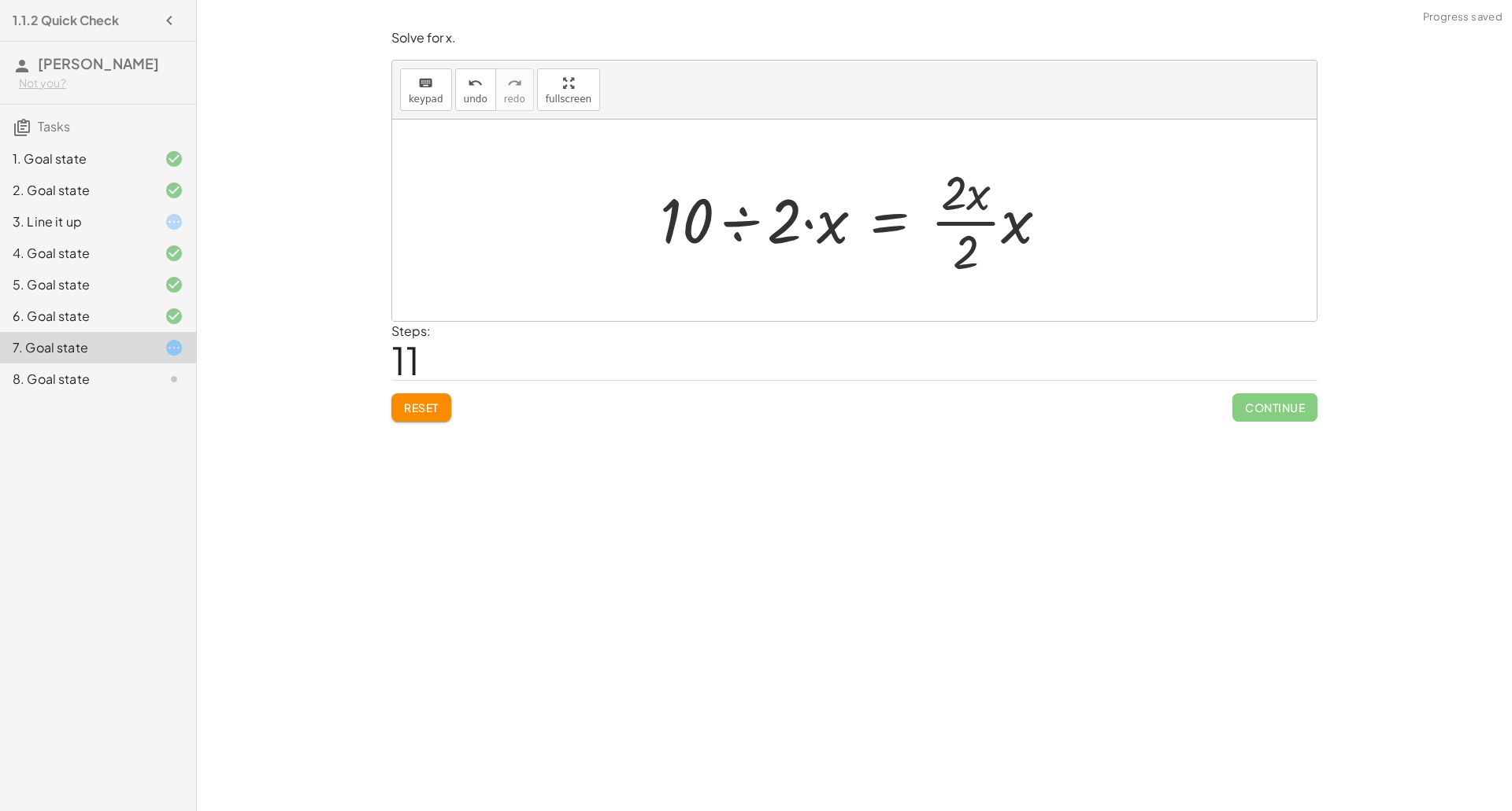
click at [1001, 232] on div at bounding box center [860, 220] width 417 height 122
click at [975, 214] on div at bounding box center [859, 220] width 408 height 122
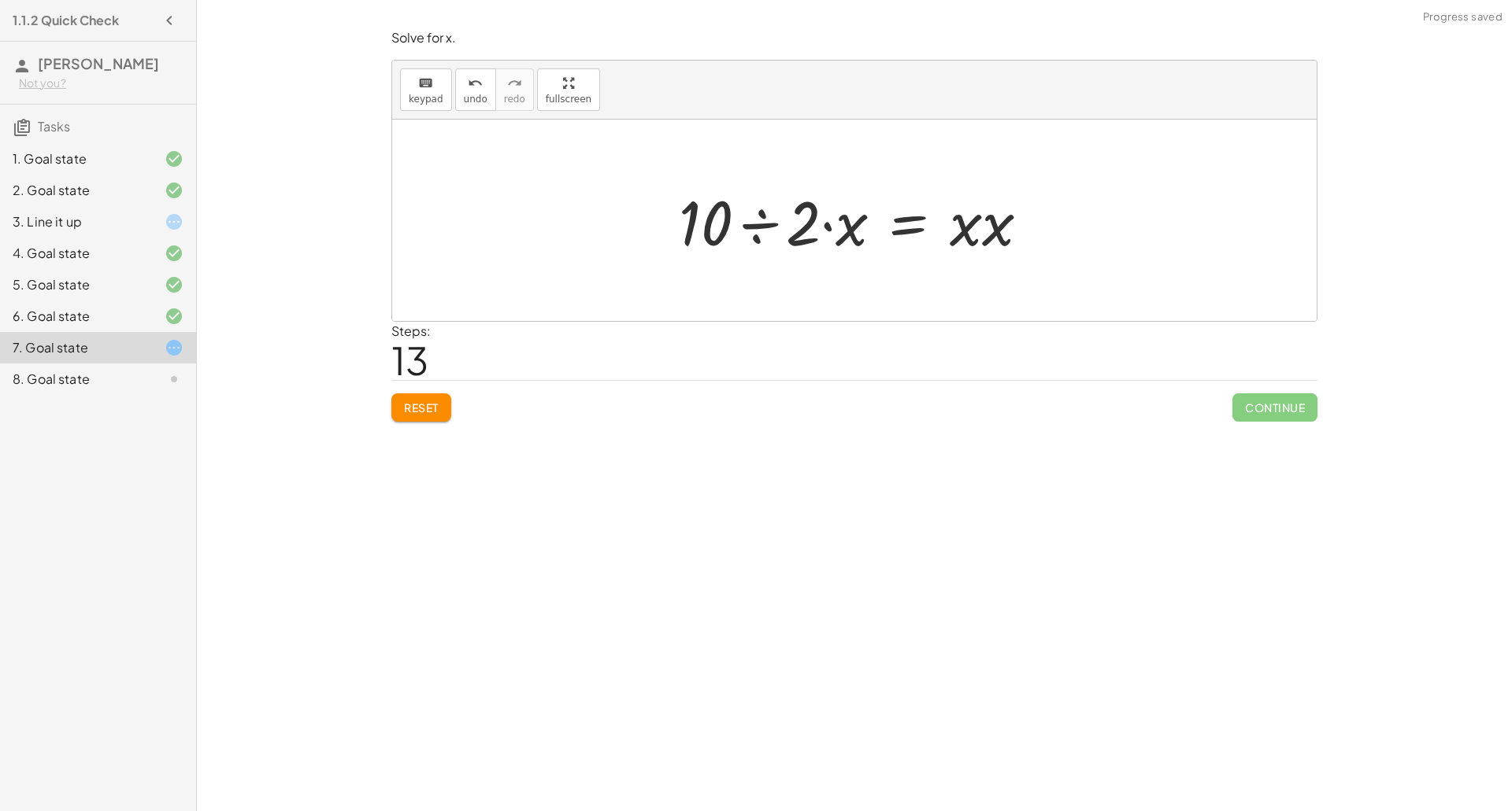
click at [979, 229] on div at bounding box center [860, 221] width 379 height 81
click at [994, 230] on div at bounding box center [860, 221] width 379 height 81
click at [991, 229] on div at bounding box center [855, 221] width 367 height 81
click at [834, 229] on div at bounding box center [860, 221] width 367 height 81
click at [762, 228] on div at bounding box center [860, 221] width 367 height 81
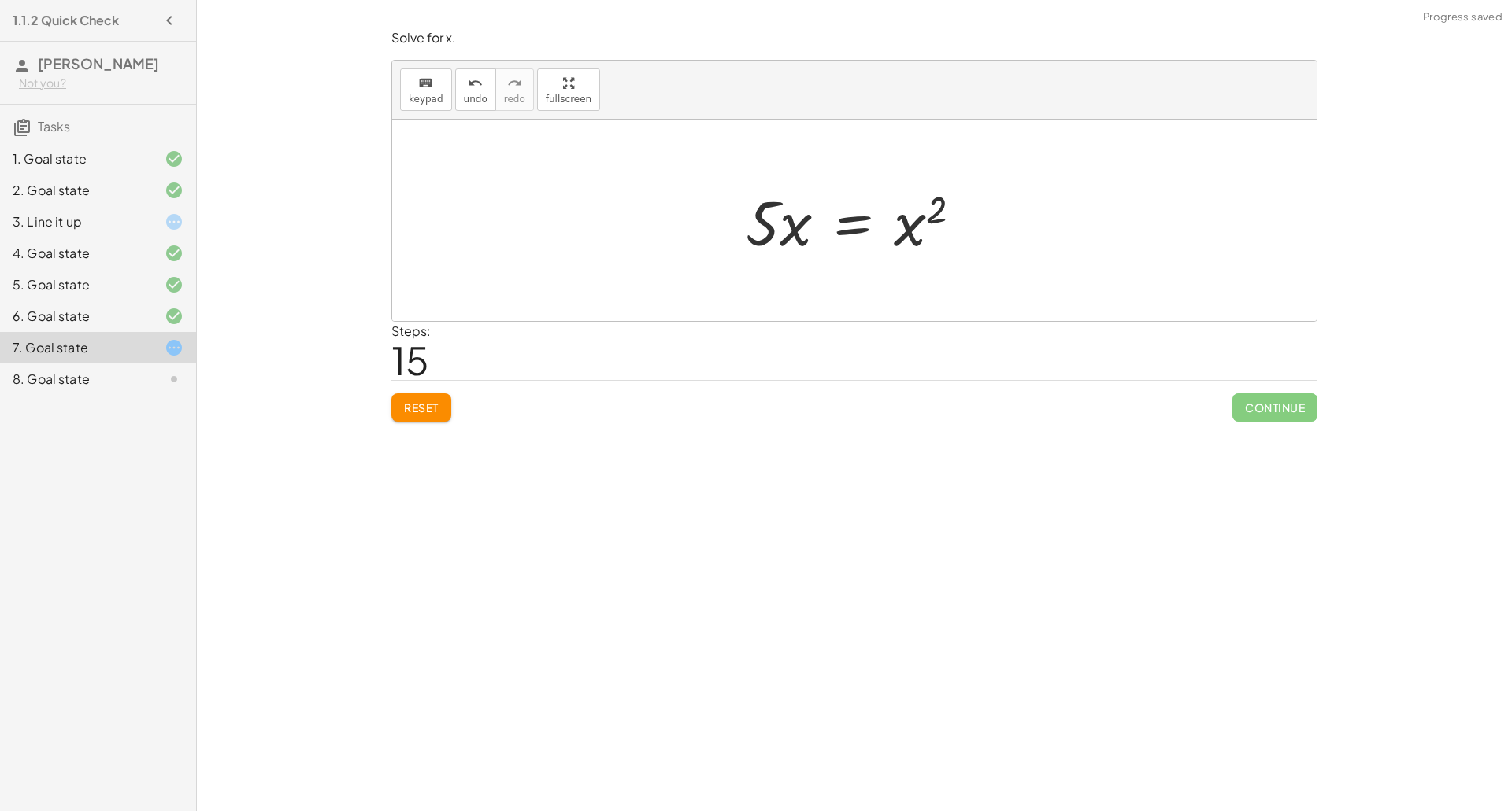
click at [799, 231] on div at bounding box center [859, 221] width 244 height 81
click at [839, 234] on div at bounding box center [859, 221] width 244 height 81
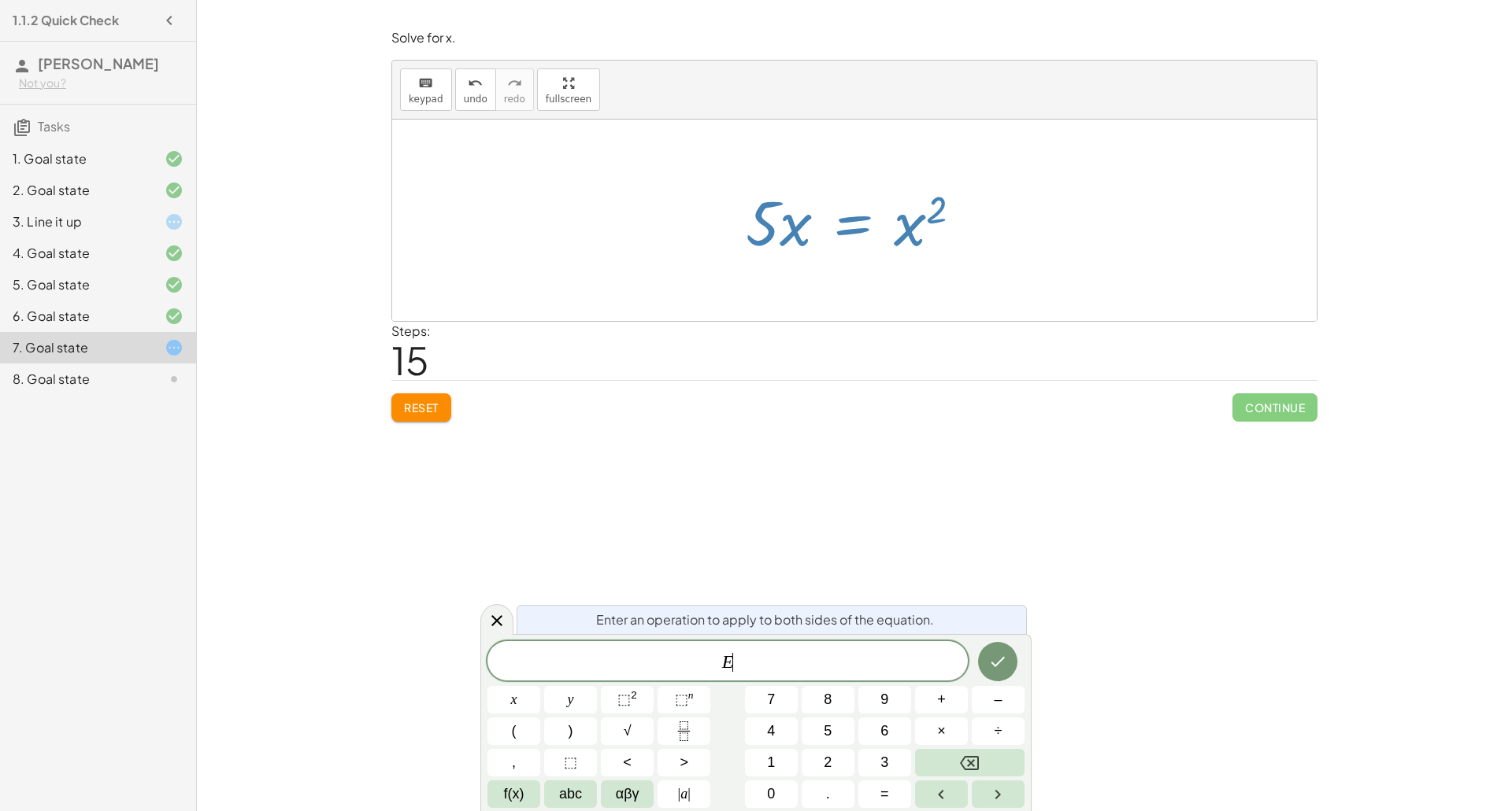
click at [916, 227] on div at bounding box center [859, 221] width 244 height 81
click at [498, 616] on icon at bounding box center [497, 621] width 18 height 18
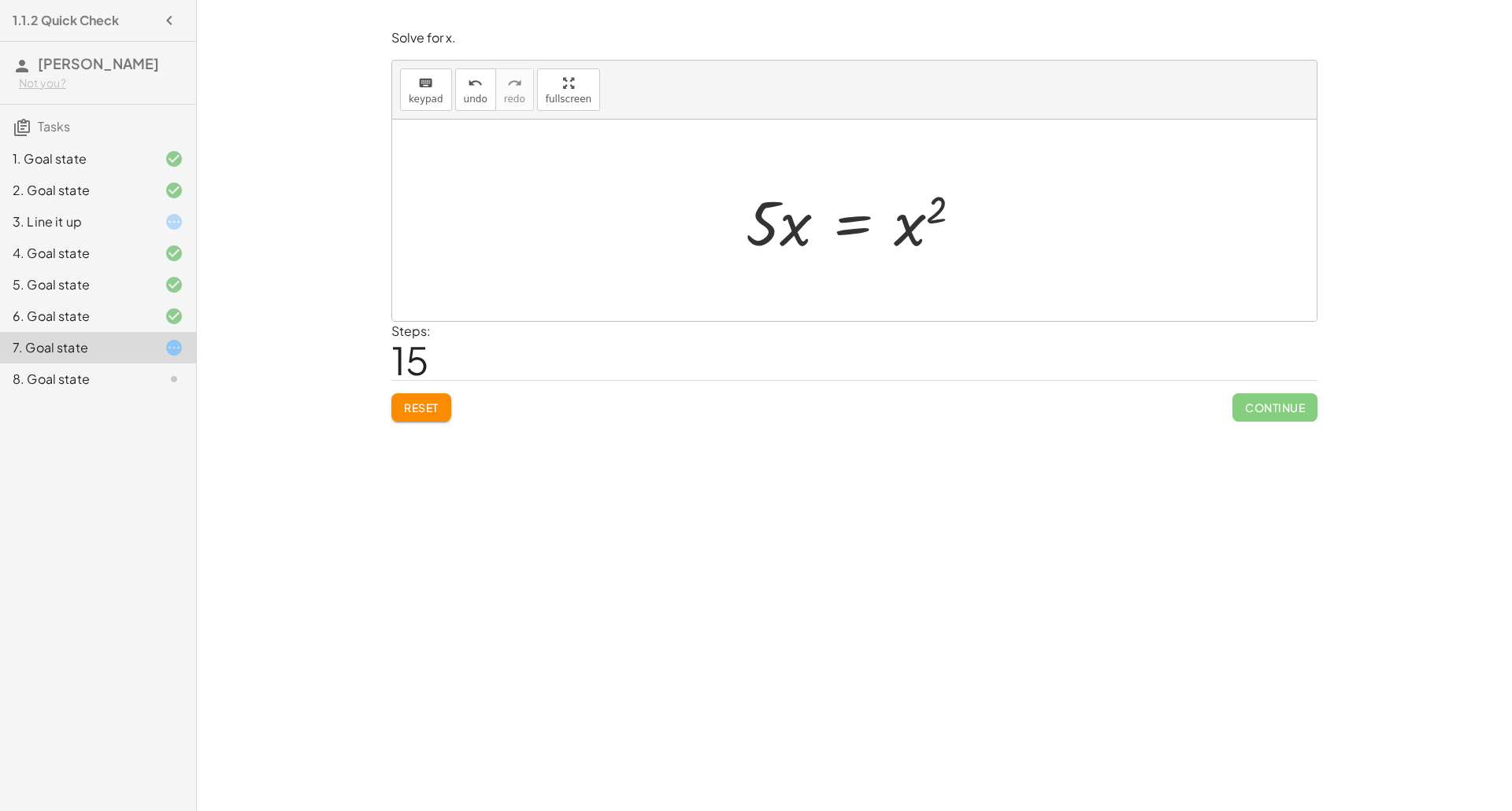
click at [906, 236] on div at bounding box center [859, 221] width 244 height 81
click at [938, 208] on div at bounding box center [859, 221] width 244 height 81
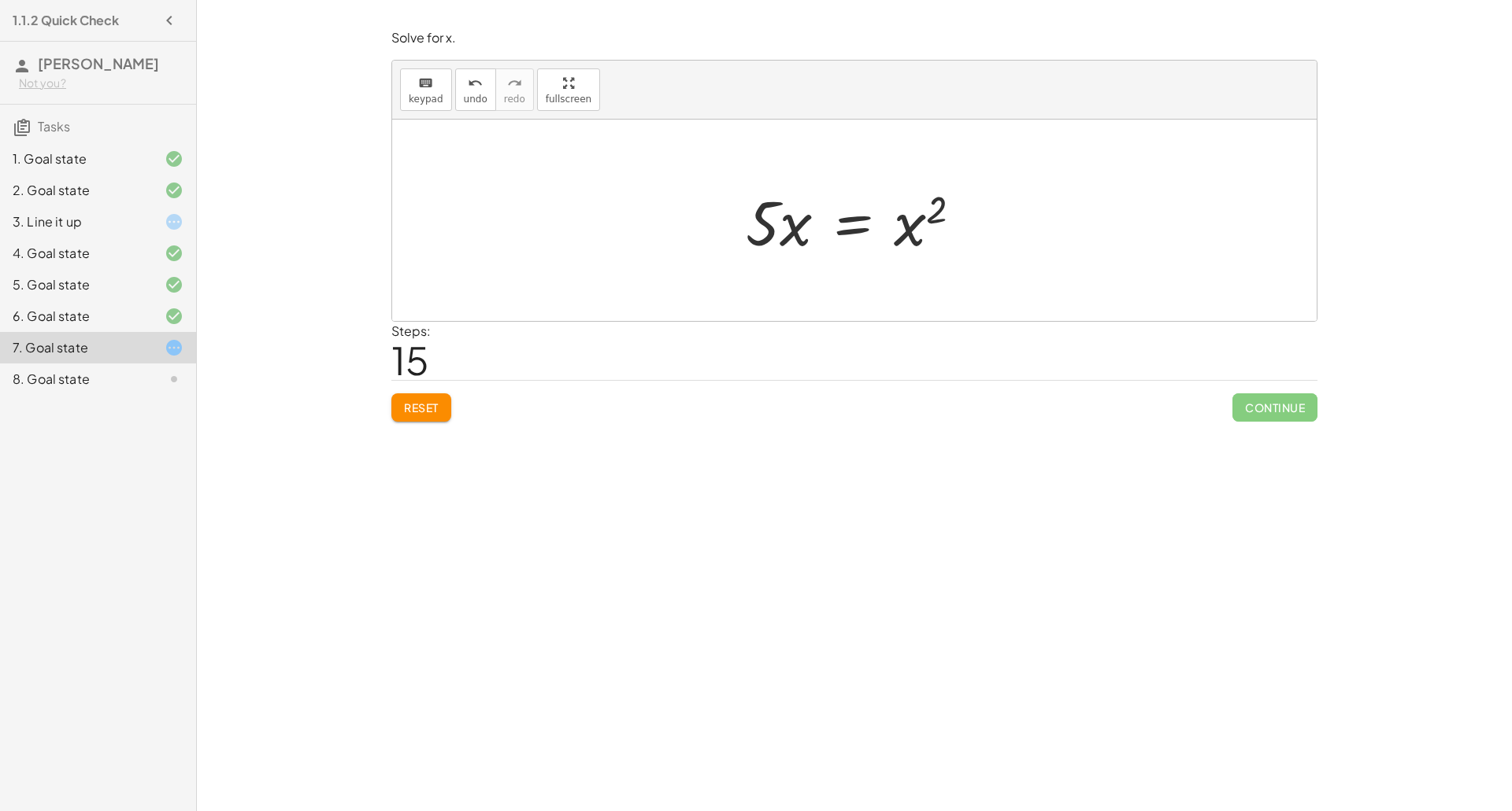
click at [938, 208] on div at bounding box center [859, 221] width 244 height 81
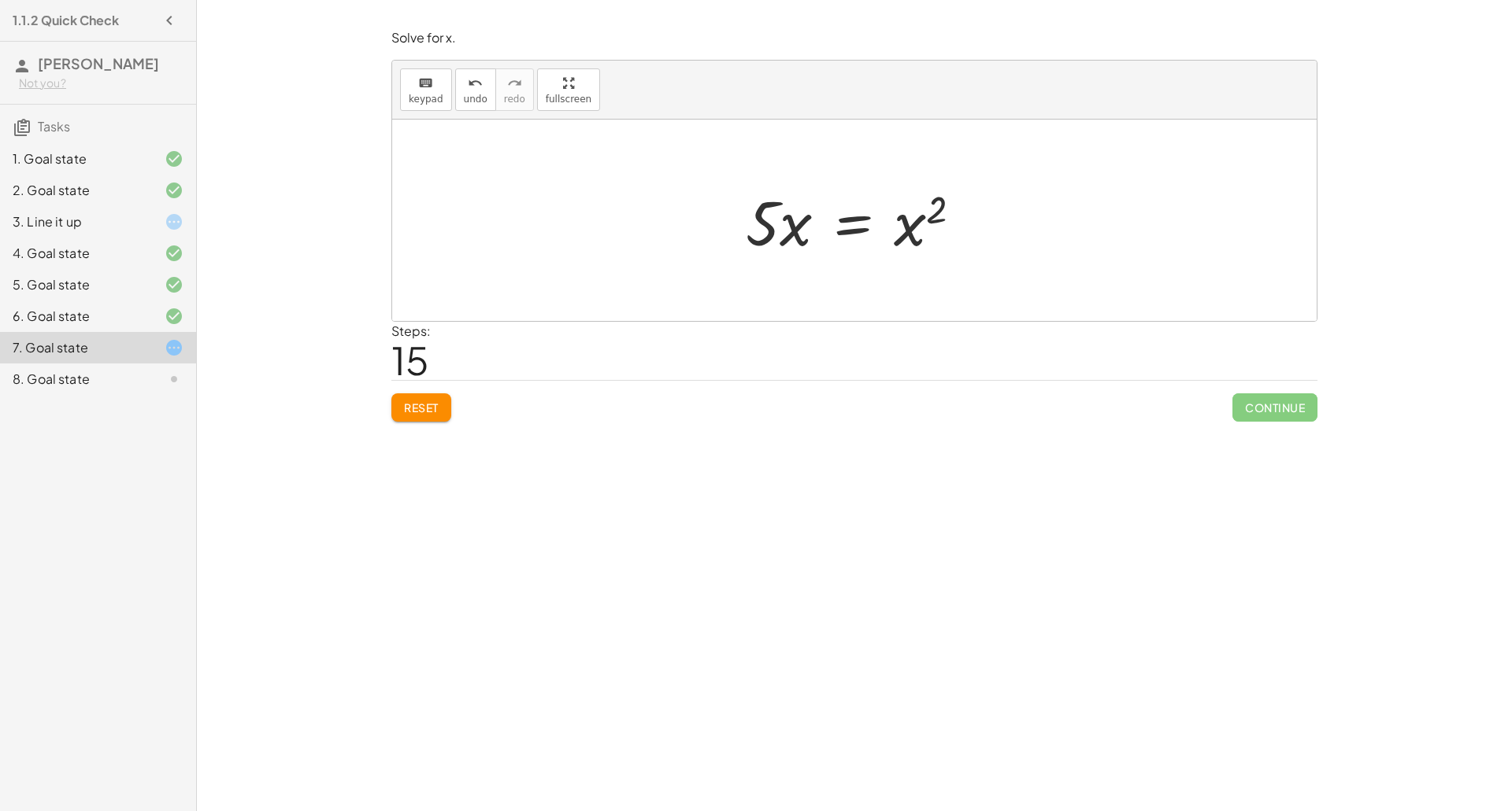
click at [938, 208] on div at bounding box center [859, 221] width 244 height 81
click at [861, 236] on div at bounding box center [859, 221] width 244 height 81
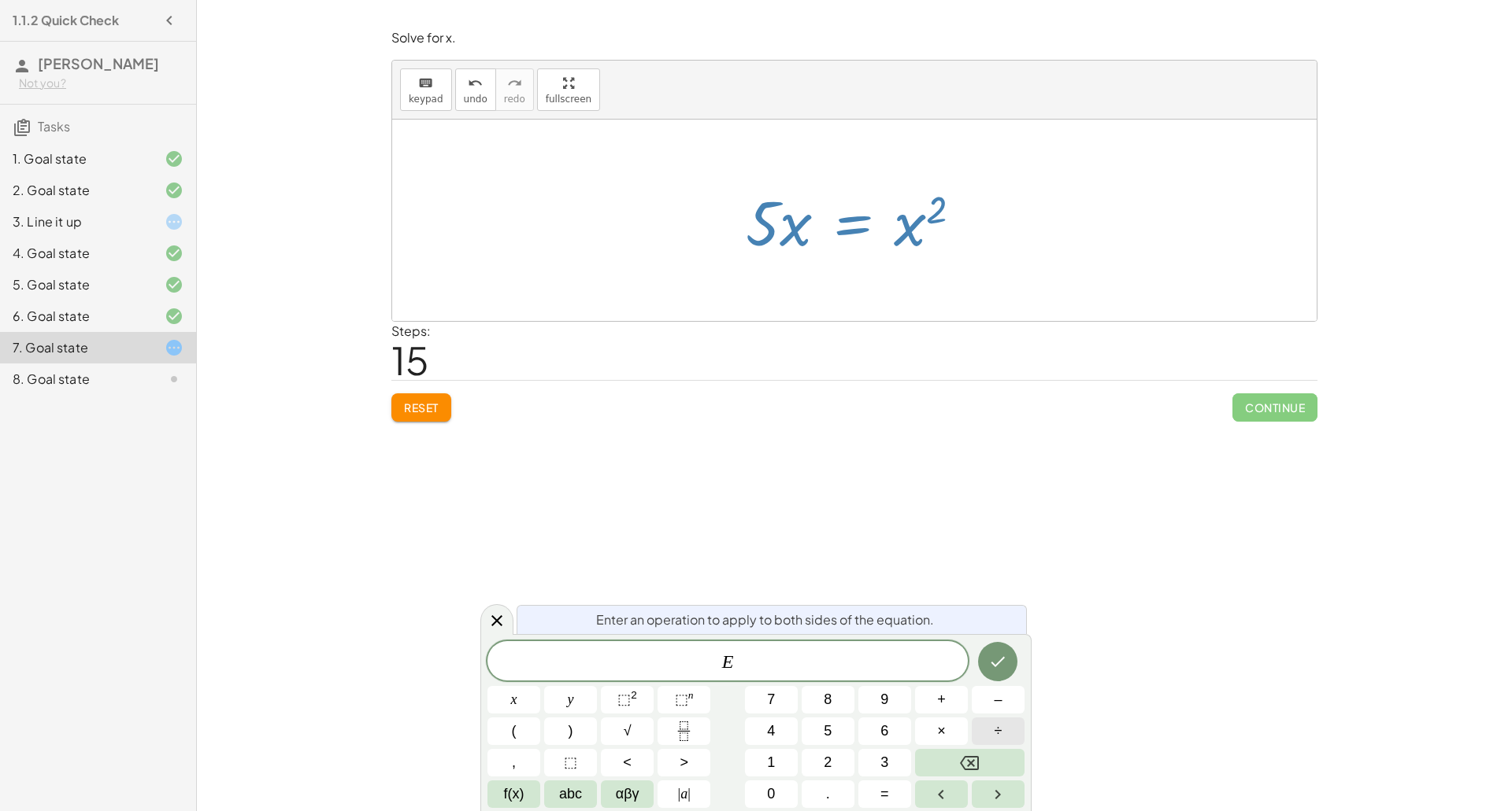
click at [986, 734] on button "÷" at bounding box center [998, 732] width 53 height 28
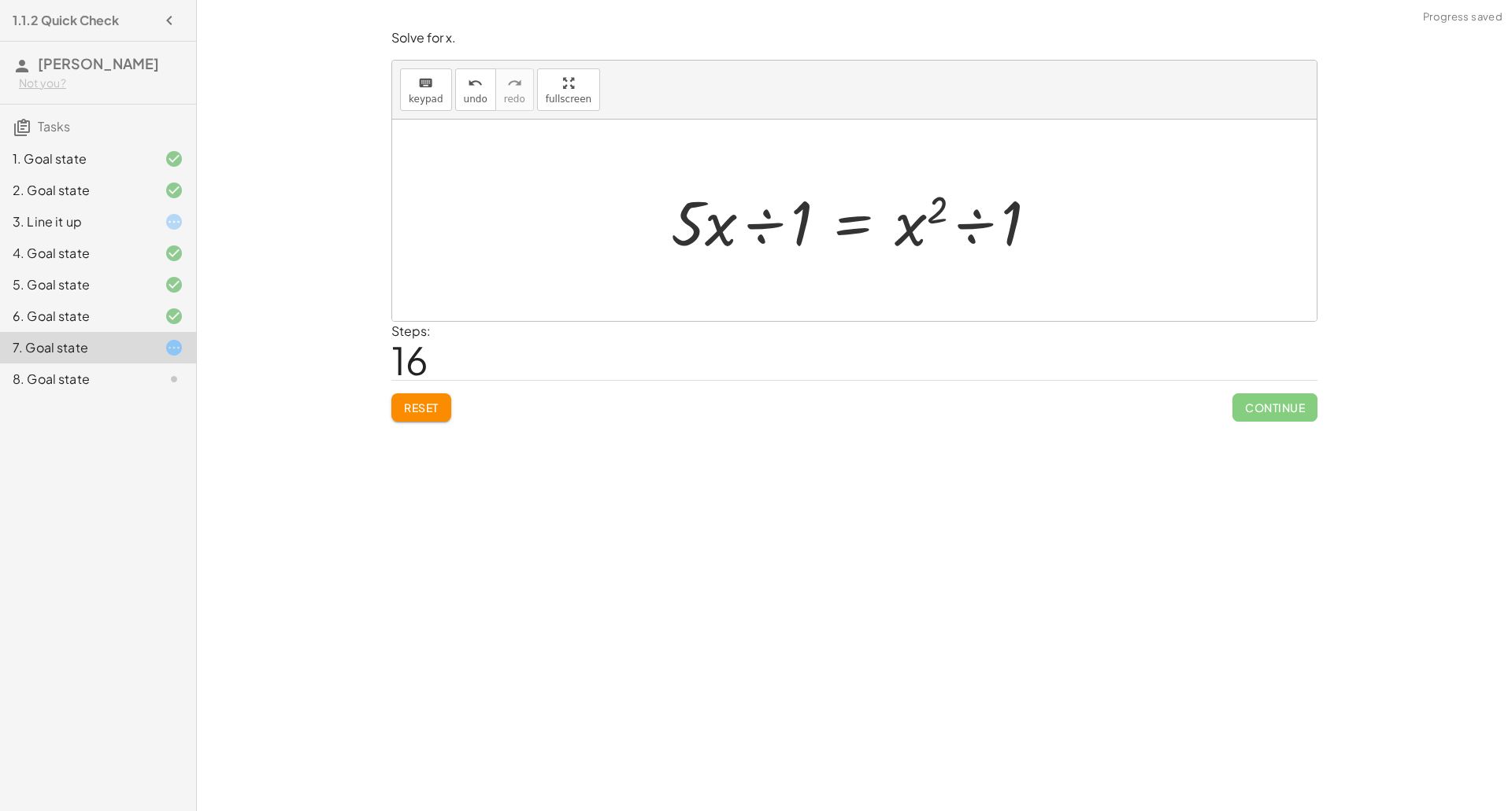
click at [767, 231] on div at bounding box center [860, 221] width 396 height 81
click at [965, 224] on div at bounding box center [859, 221] width 320 height 81
click at [896, 218] on div at bounding box center [821, 221] width 244 height 81
click at [896, 218] on div at bounding box center [859, 221] width 244 height 81
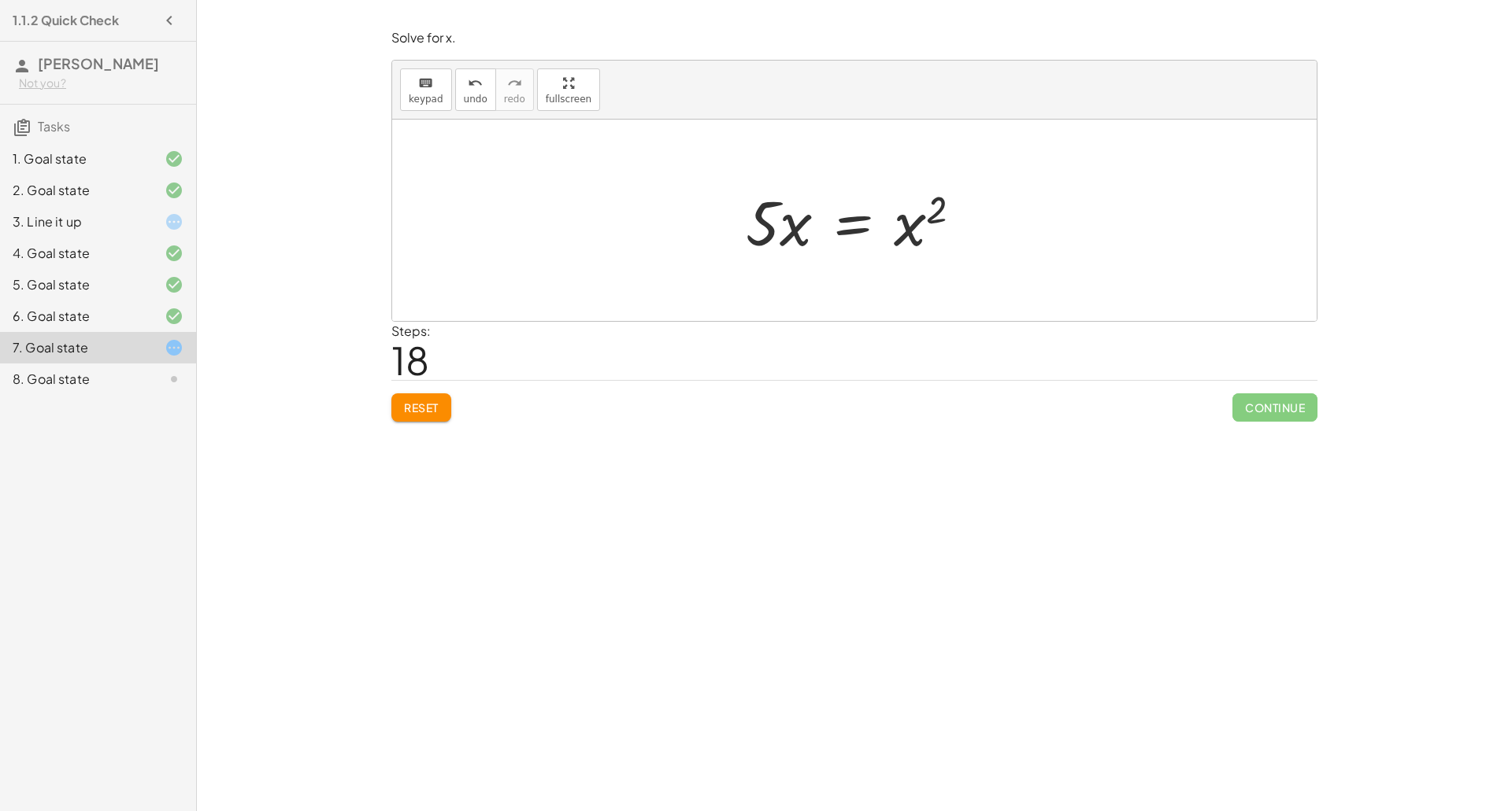
click at [851, 228] on div at bounding box center [859, 221] width 244 height 81
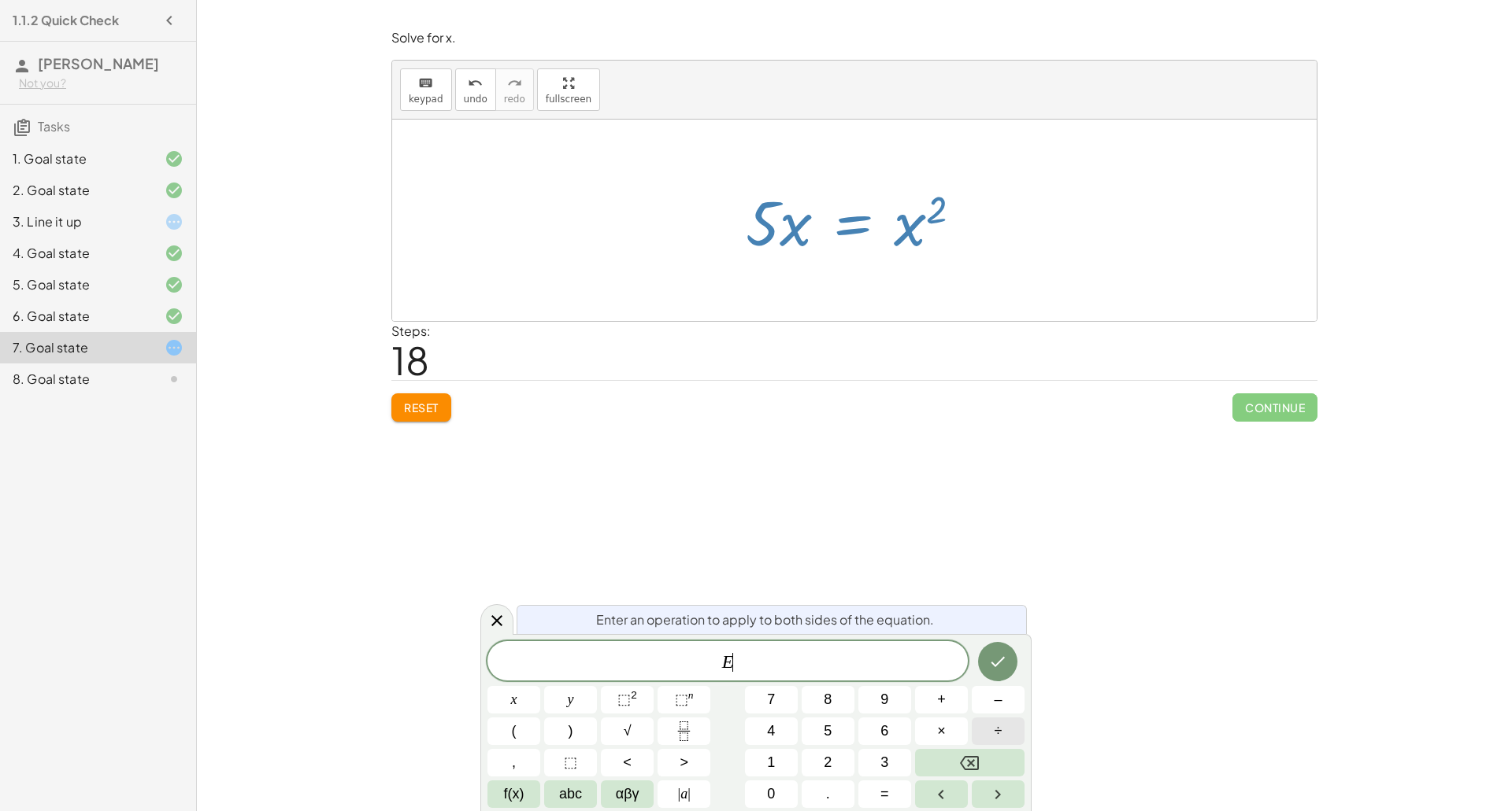
click at [990, 736] on button "÷" at bounding box center [998, 732] width 53 height 28
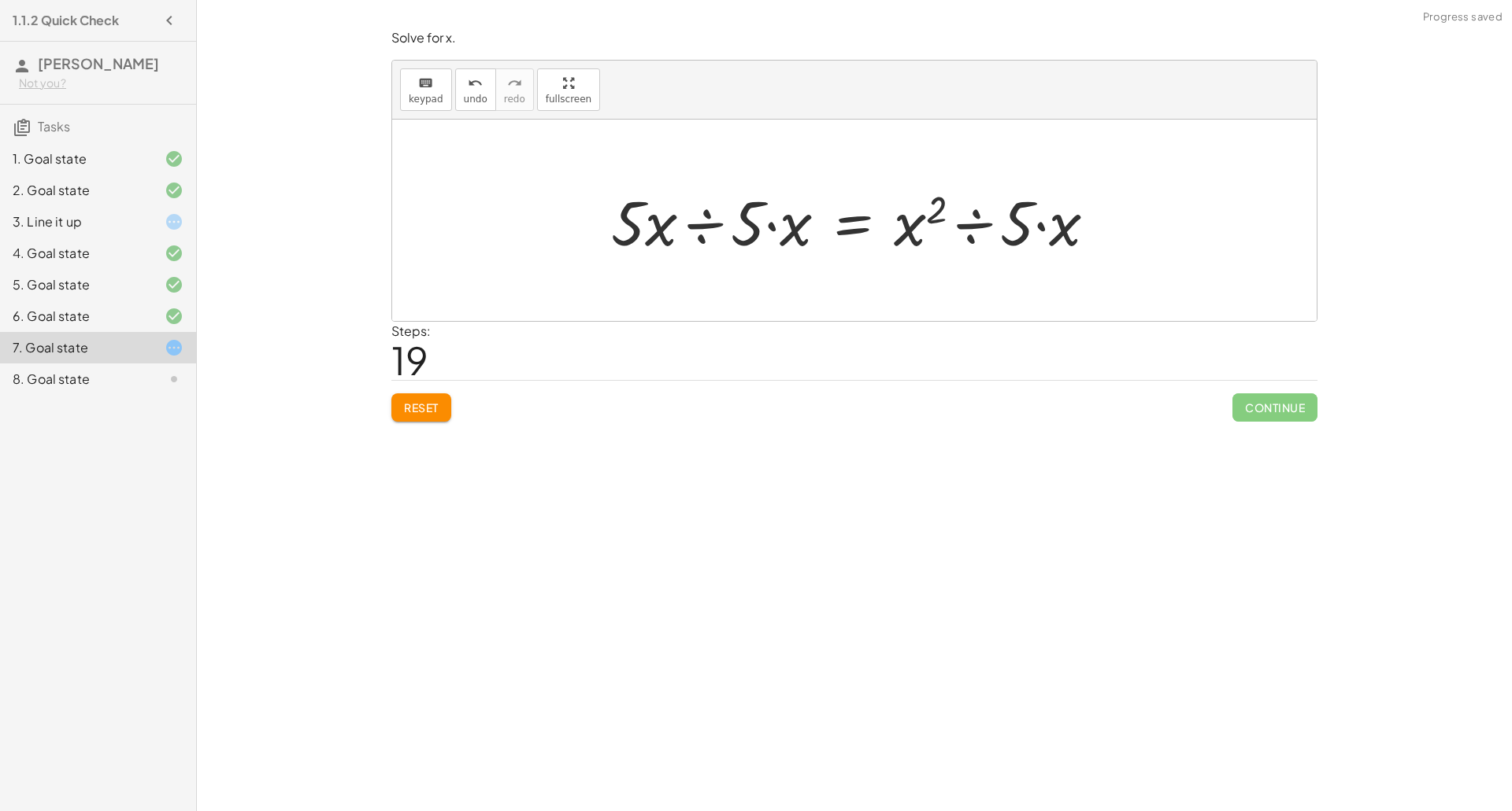
click at [694, 210] on div at bounding box center [859, 221] width 514 height 81
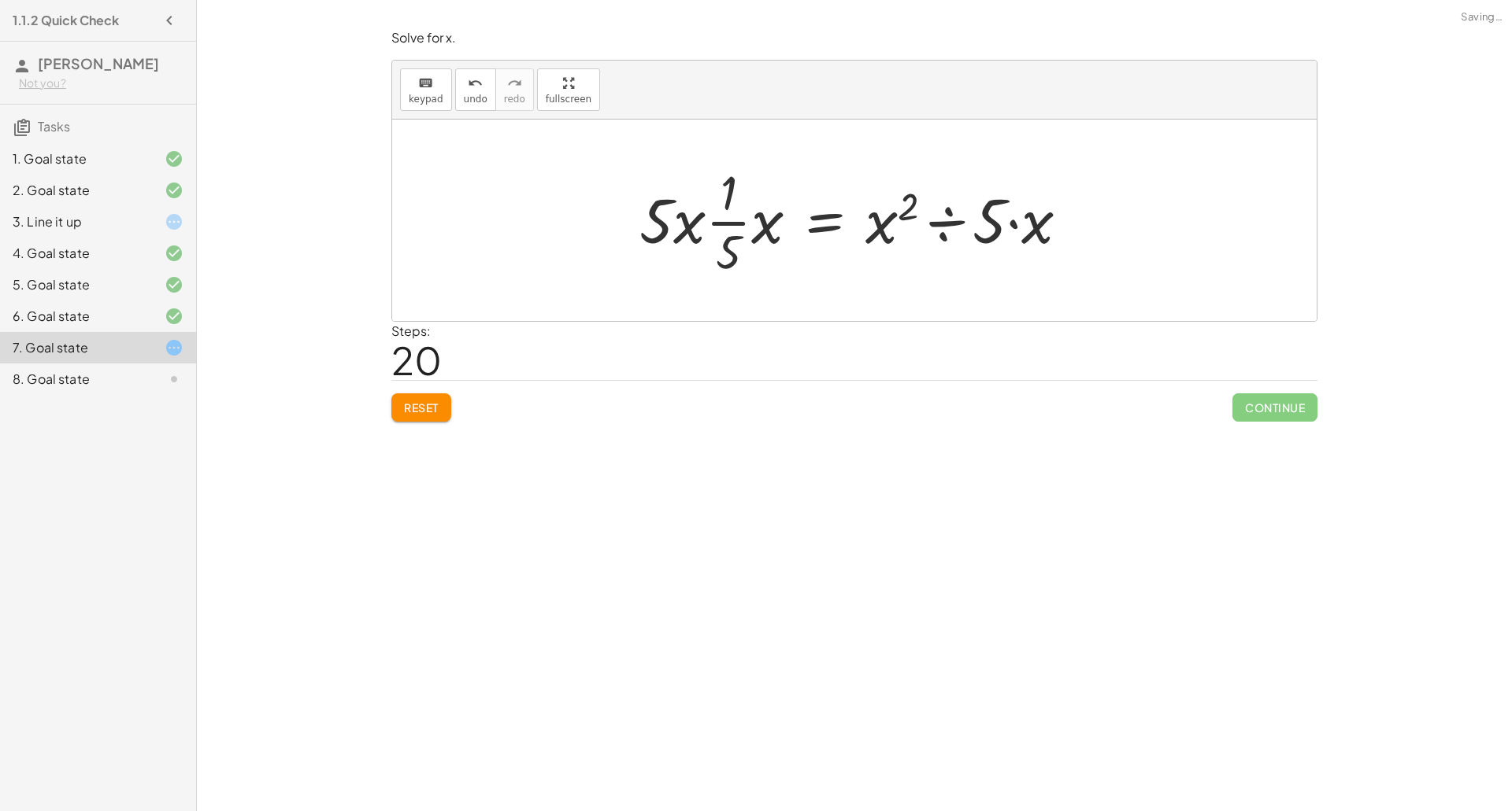
click at [725, 199] on div at bounding box center [860, 220] width 457 height 122
click at [728, 240] on div at bounding box center [860, 220] width 457 height 122
click at [687, 225] on div at bounding box center [860, 220] width 457 height 122
click at [741, 224] on div at bounding box center [860, 220] width 457 height 122
click at [751, 228] on div at bounding box center [860, 220] width 457 height 122
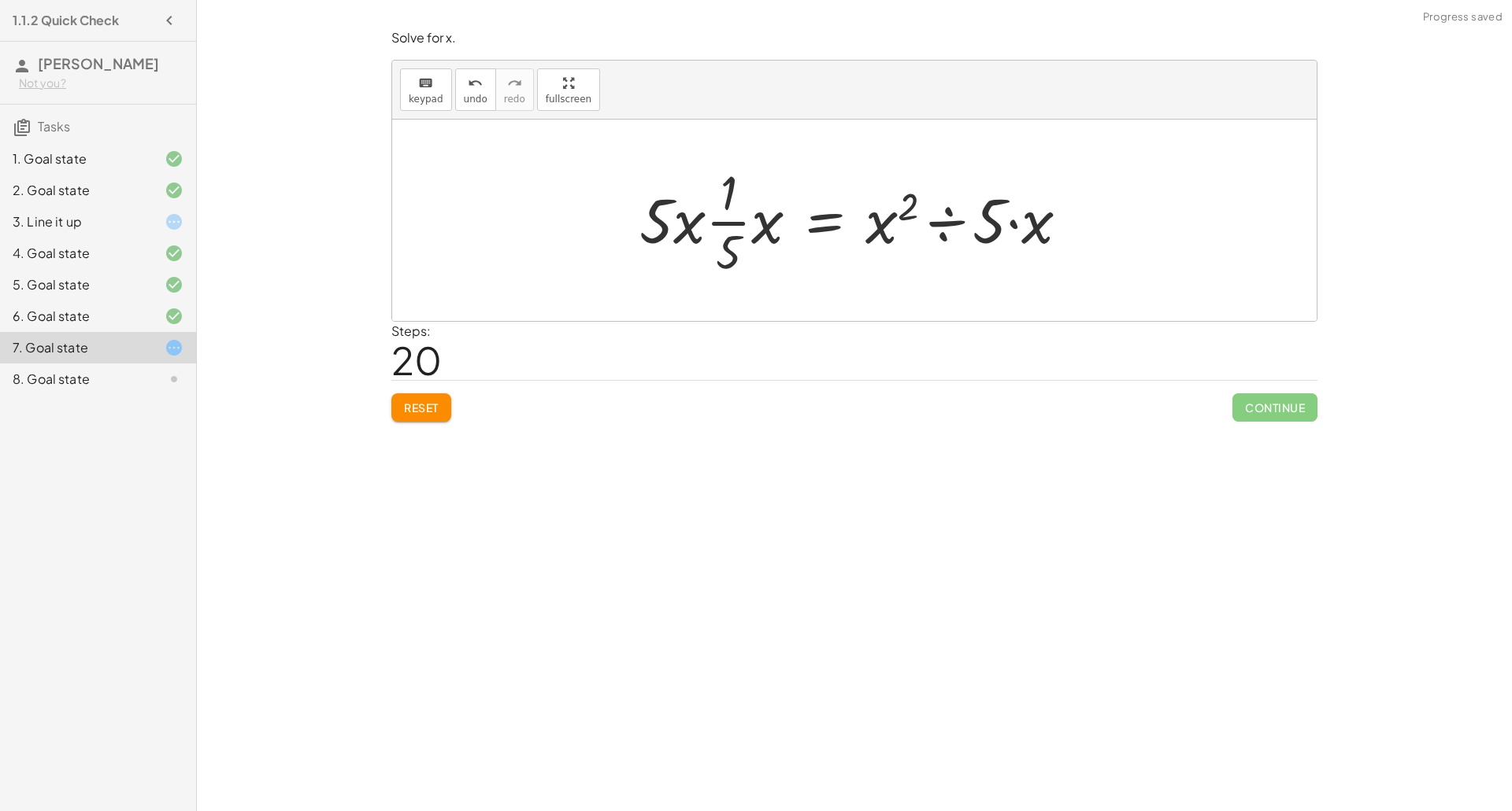
click at [769, 224] on div at bounding box center [860, 220] width 457 height 122
click at [769, 224] on div at bounding box center [876, 220] width 425 height 122
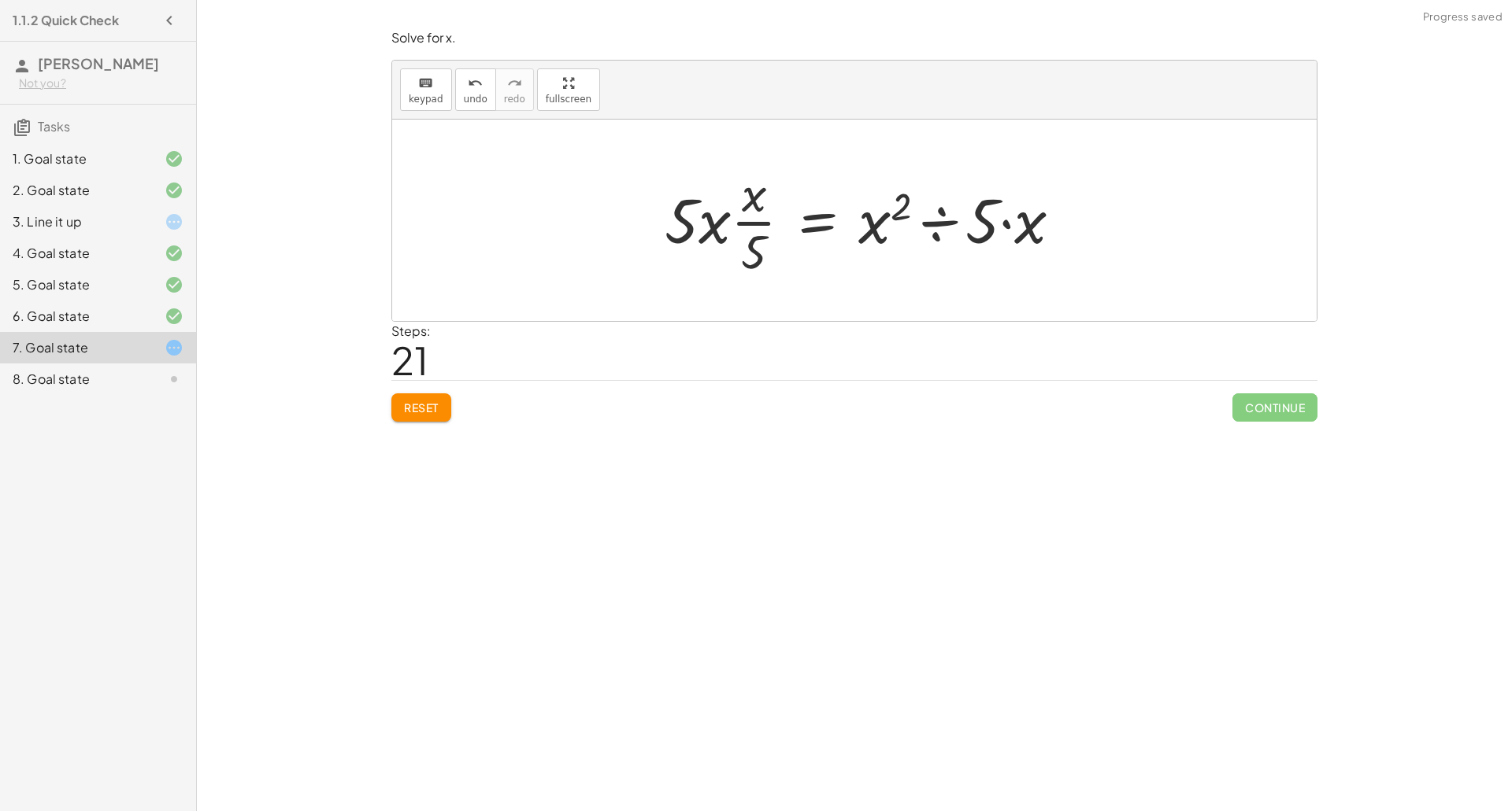
click at [767, 226] on div at bounding box center [868, 220] width 425 height 122
click at [715, 224] on div at bounding box center [860, 220] width 425 height 122
click at [679, 224] on div at bounding box center [860, 220] width 425 height 122
click at [701, 229] on div at bounding box center [860, 220] width 425 height 122
click at [763, 234] on div at bounding box center [860, 220] width 425 height 122
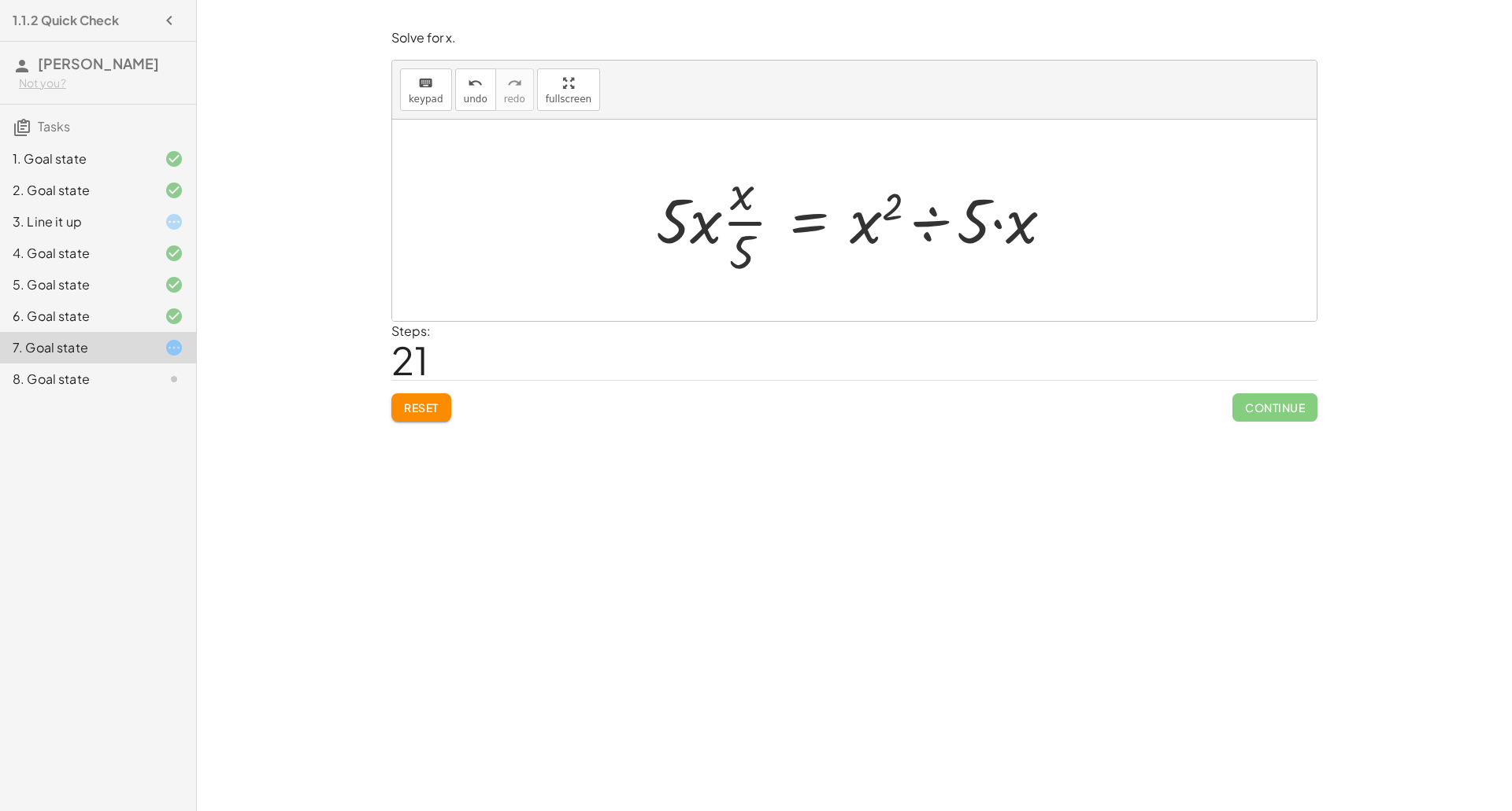
click at [743, 205] on div at bounding box center [860, 220] width 425 height 122
click at [706, 218] on div at bounding box center [860, 220] width 425 height 122
click at [750, 224] on div at bounding box center [860, 220] width 425 height 122
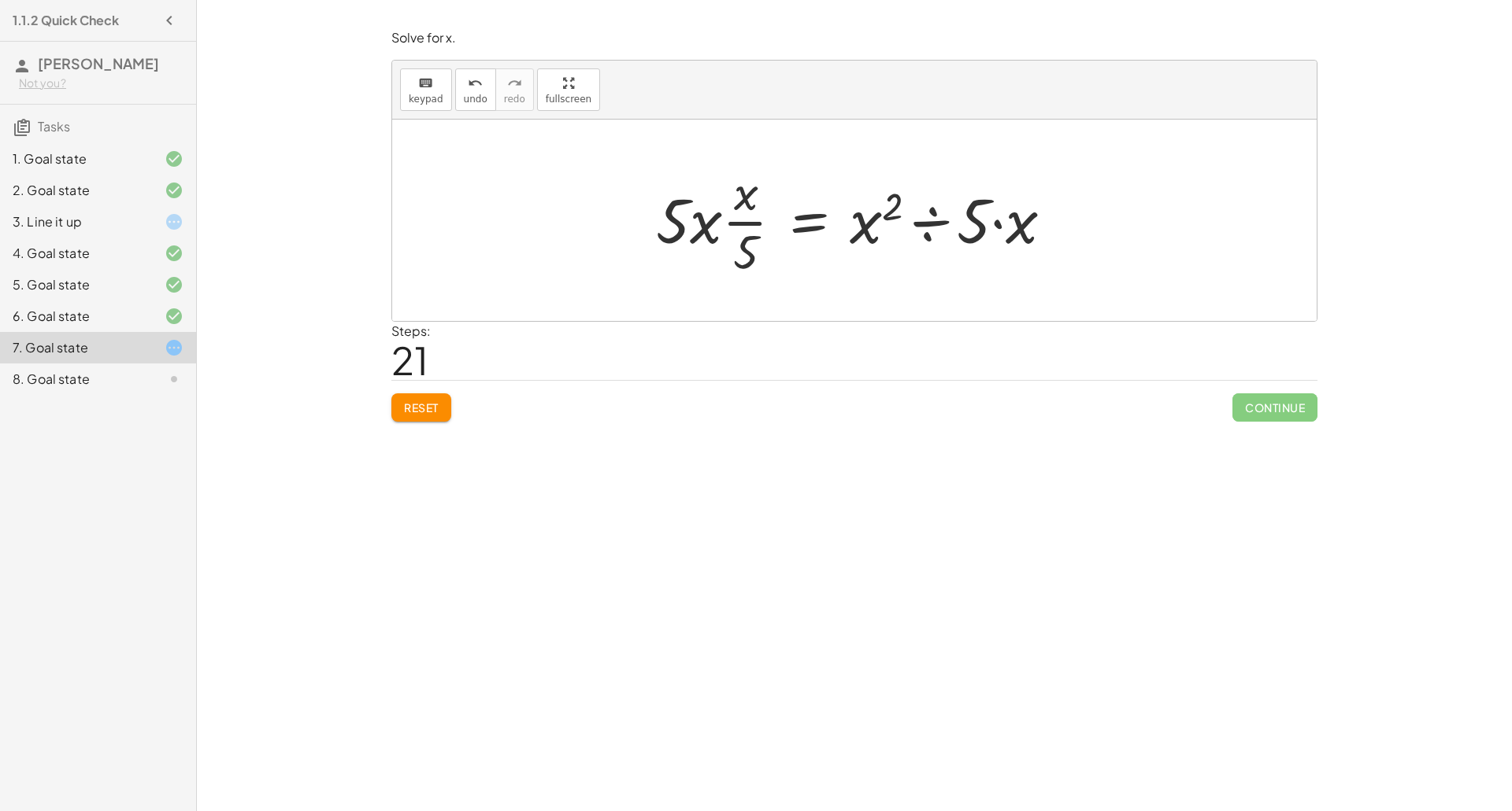
click at [750, 224] on div at bounding box center [860, 220] width 425 height 122
click at [933, 238] on div at bounding box center [860, 220] width 425 height 122
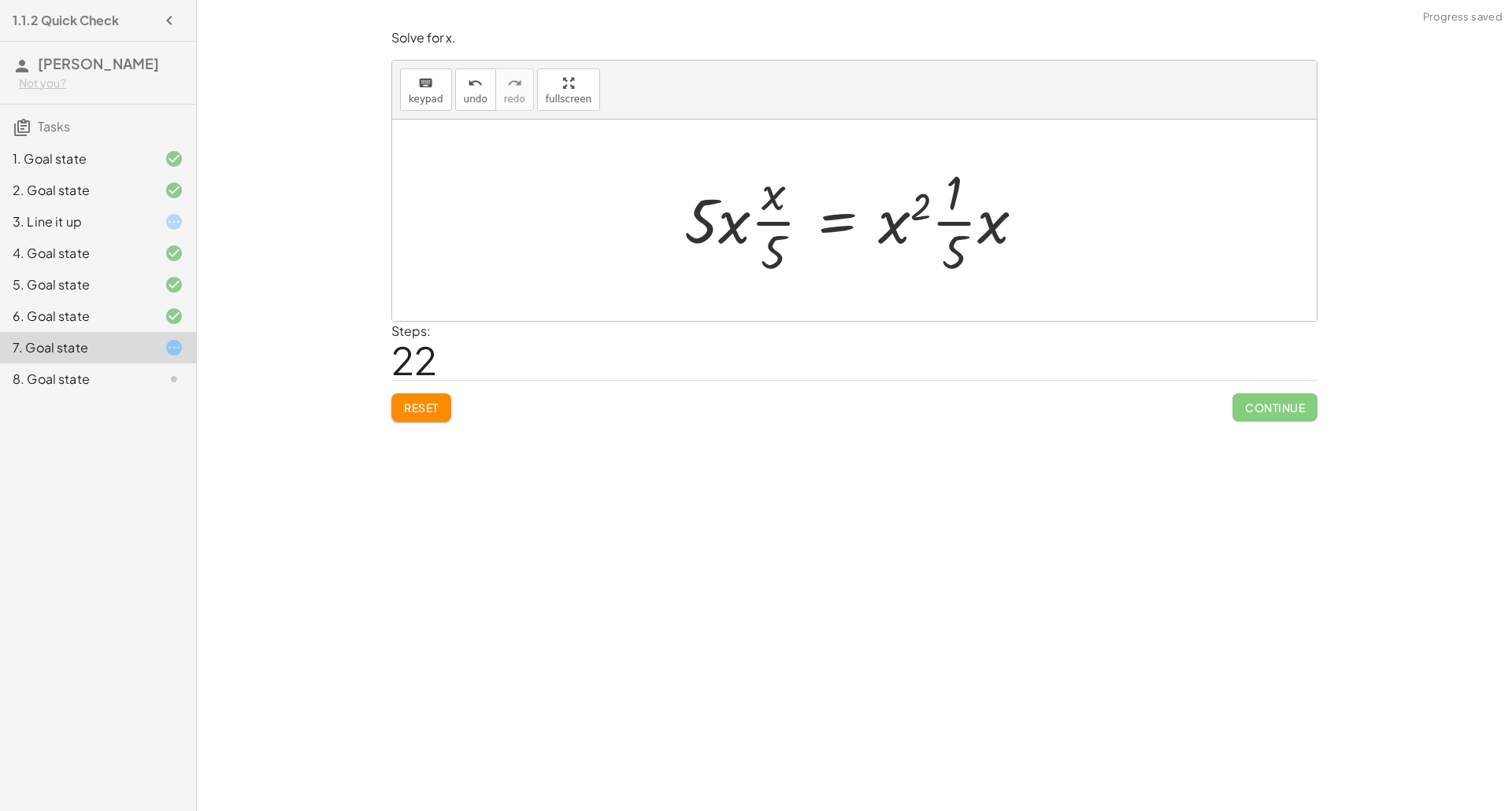
click at [939, 223] on div at bounding box center [861, 220] width 369 height 122
click at [952, 216] on div at bounding box center [861, 220] width 369 height 122
click at [437, 402] on span "Reset" at bounding box center [421, 407] width 35 height 14
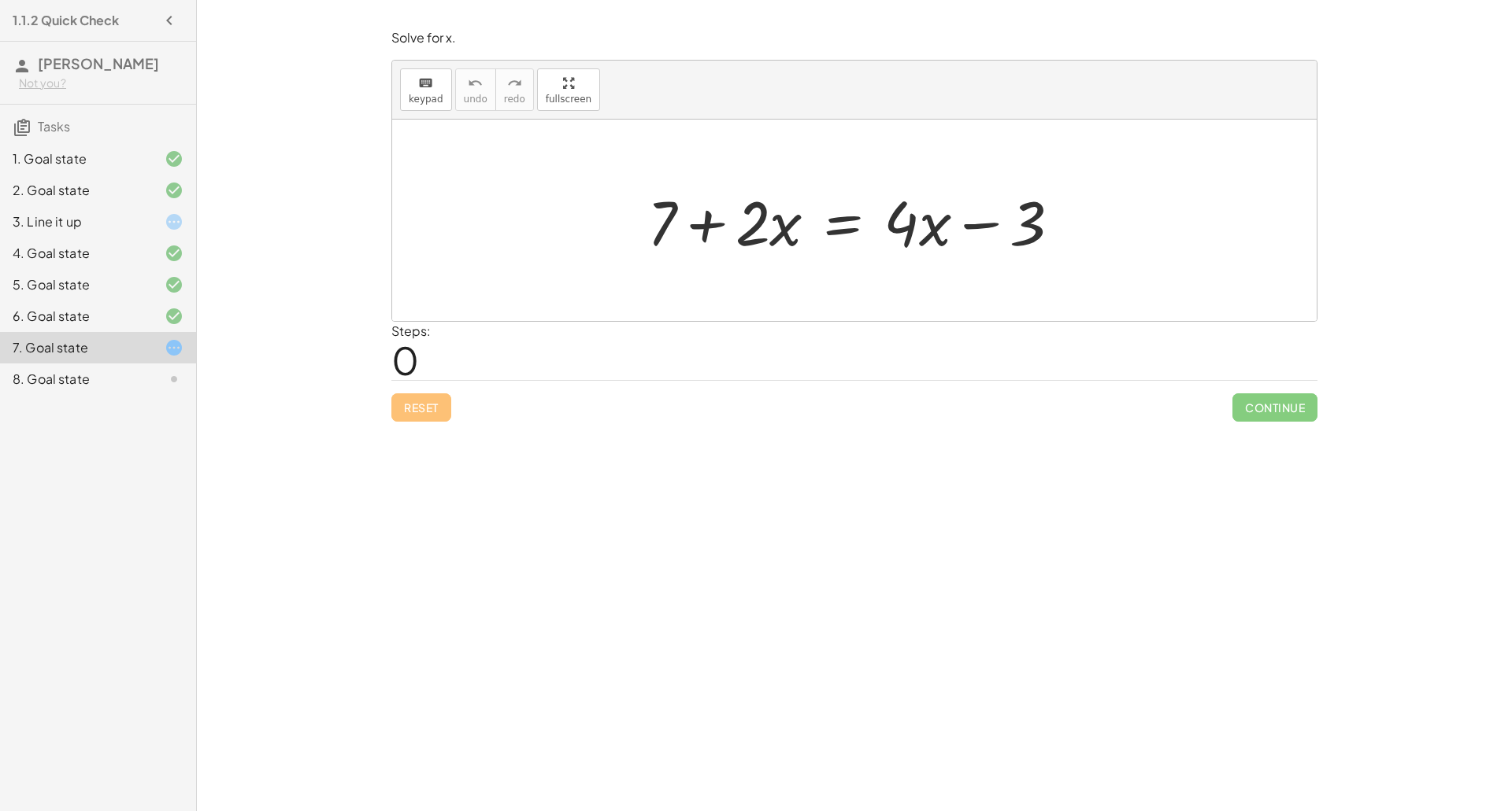
click at [838, 223] on div at bounding box center [859, 221] width 442 height 81
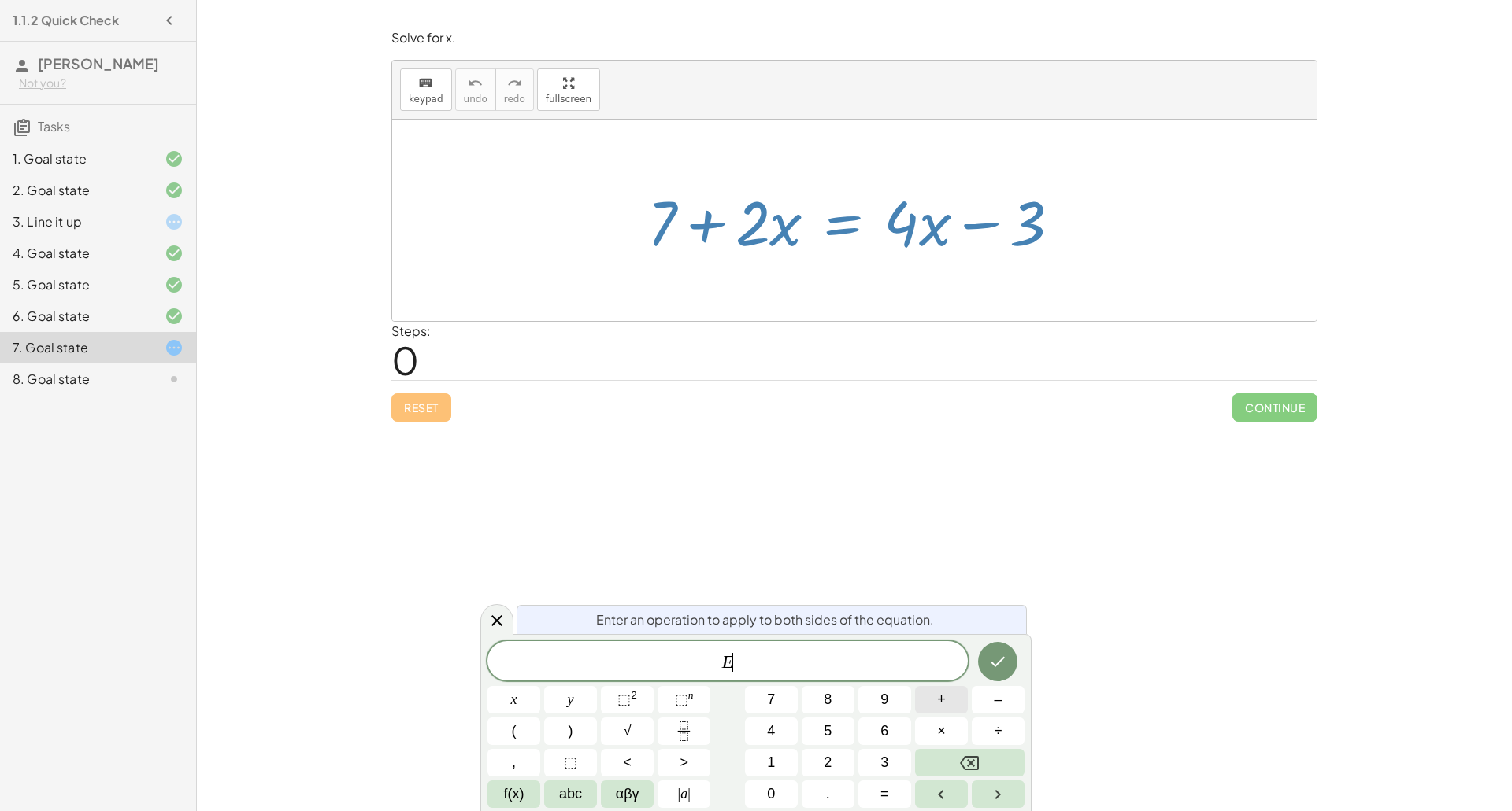
click at [930, 704] on button "+" at bounding box center [940, 700] width 53 height 28
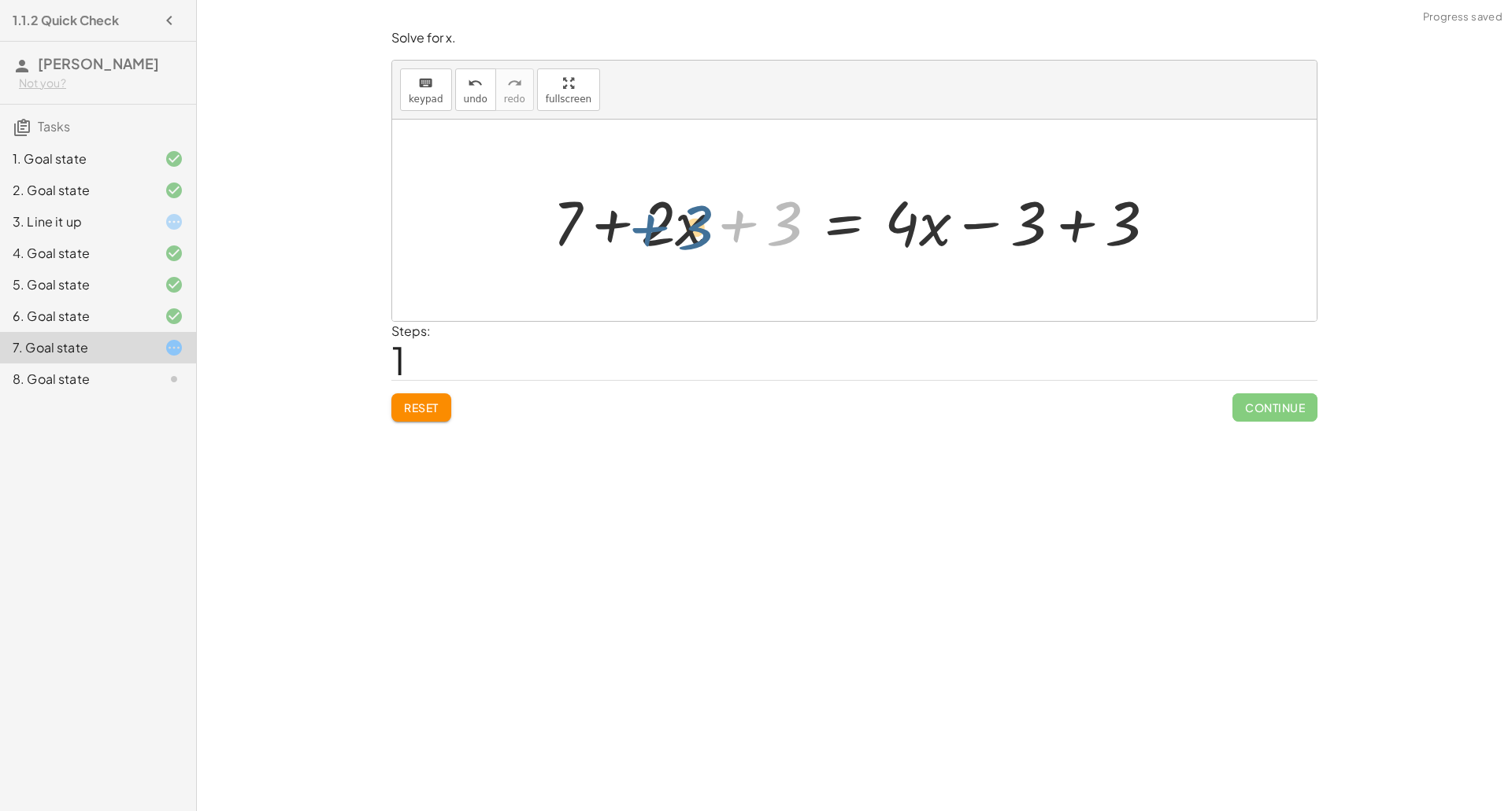
drag, startPoint x: 741, startPoint y: 228, endPoint x: 652, endPoint y: 231, distance: 89.1
click at [652, 231] on div at bounding box center [860, 221] width 632 height 81
drag, startPoint x: 734, startPoint y: 227, endPoint x: 553, endPoint y: 229, distance: 181.0
click at [553, 229] on div at bounding box center [860, 221] width 632 height 81
click at [607, 218] on div at bounding box center [860, 221] width 632 height 81
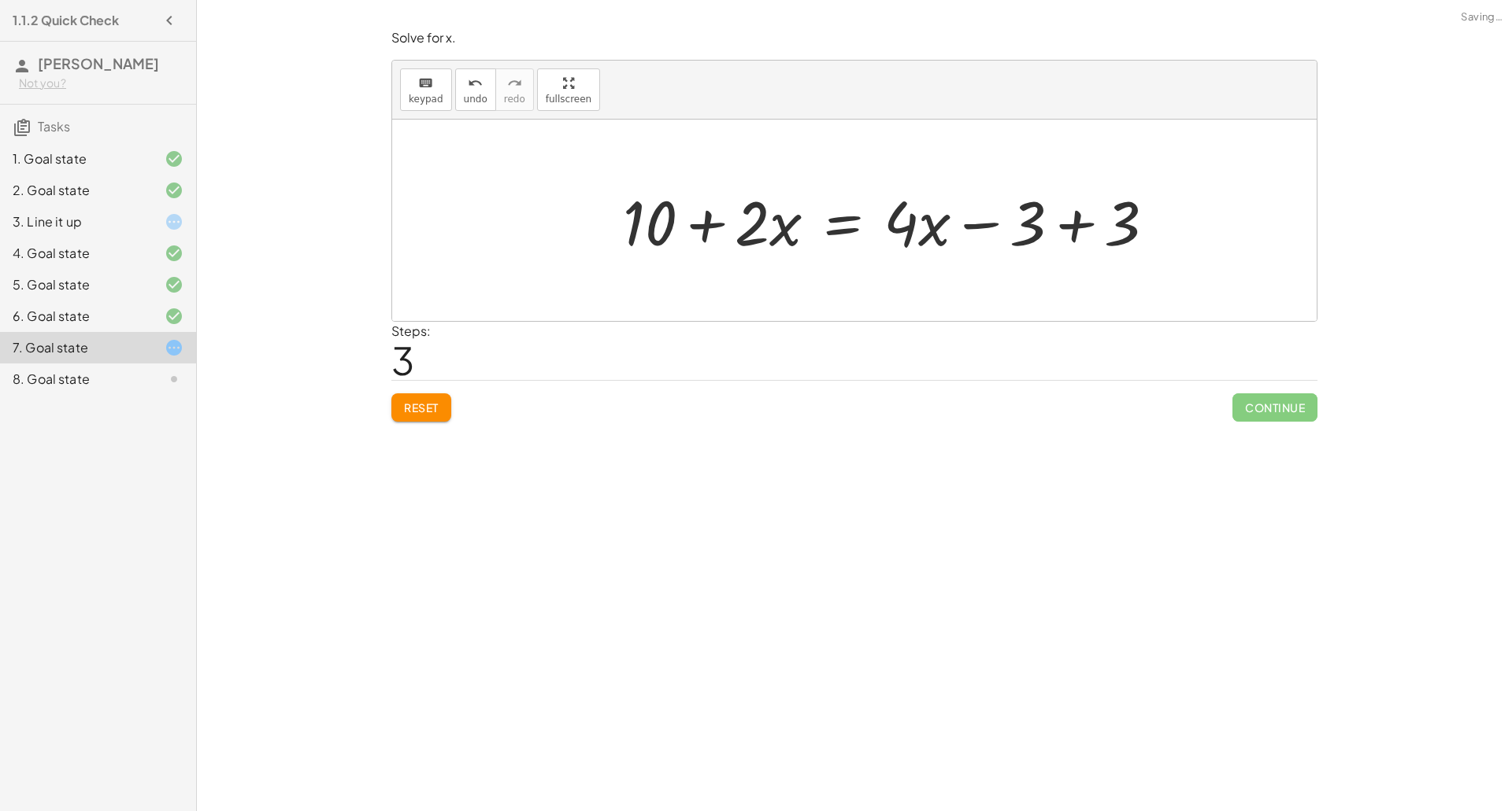
click at [1084, 223] on div at bounding box center [895, 221] width 561 height 81
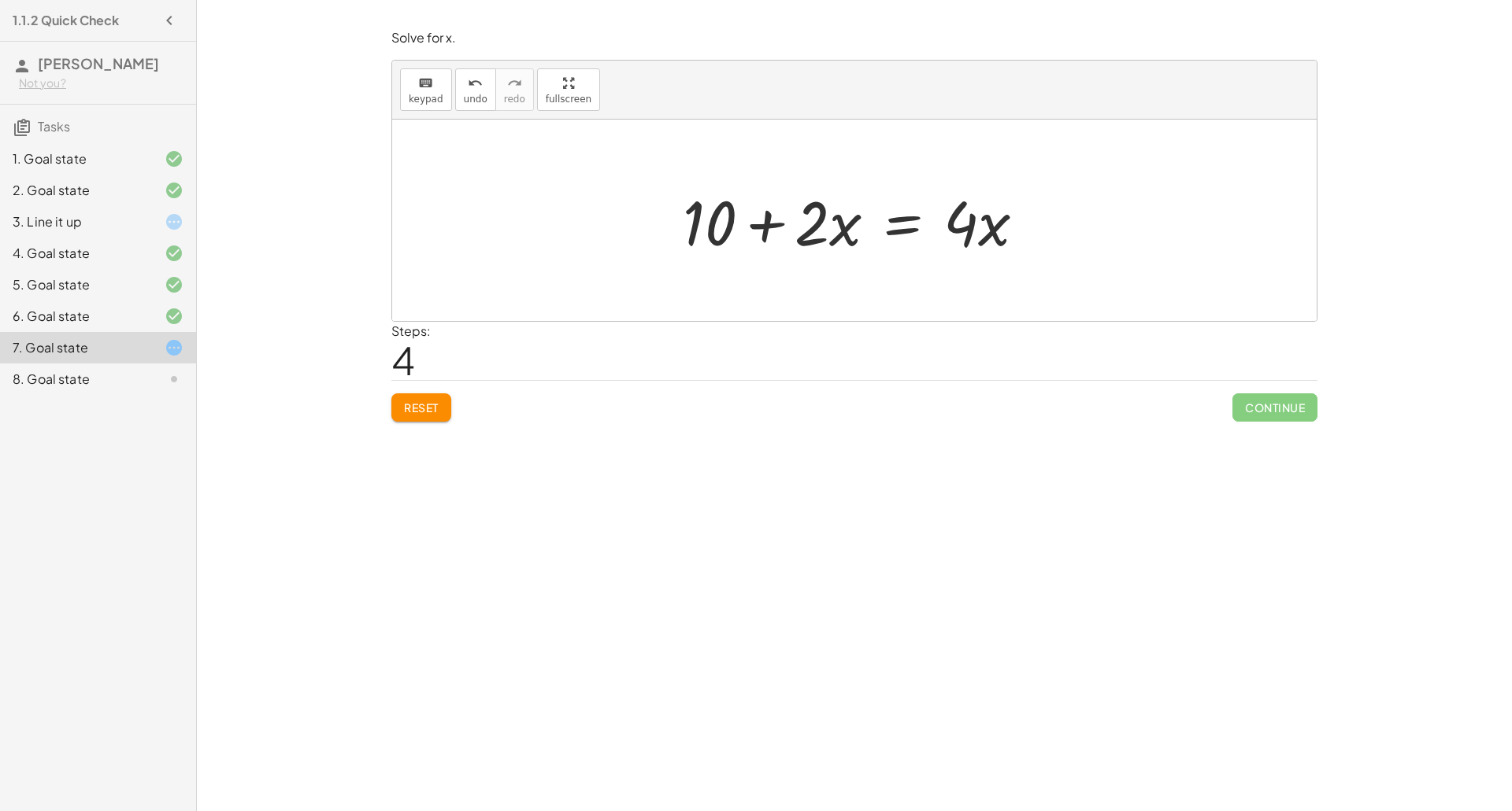
click at [915, 222] on div at bounding box center [860, 221] width 371 height 81
click at [769, 228] on div at bounding box center [860, 221] width 623 height 81
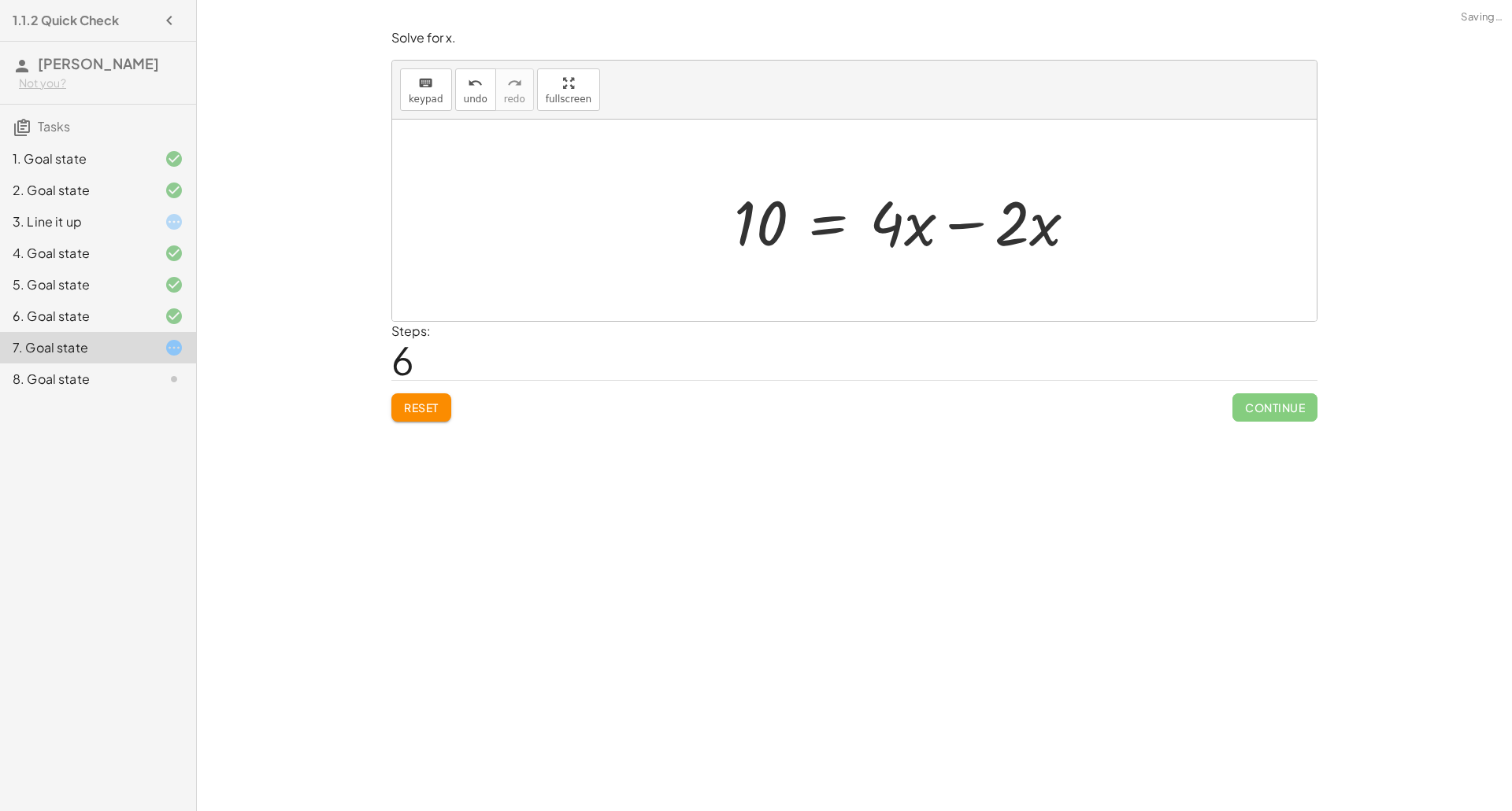
click at [1033, 228] on div at bounding box center [911, 221] width 371 height 81
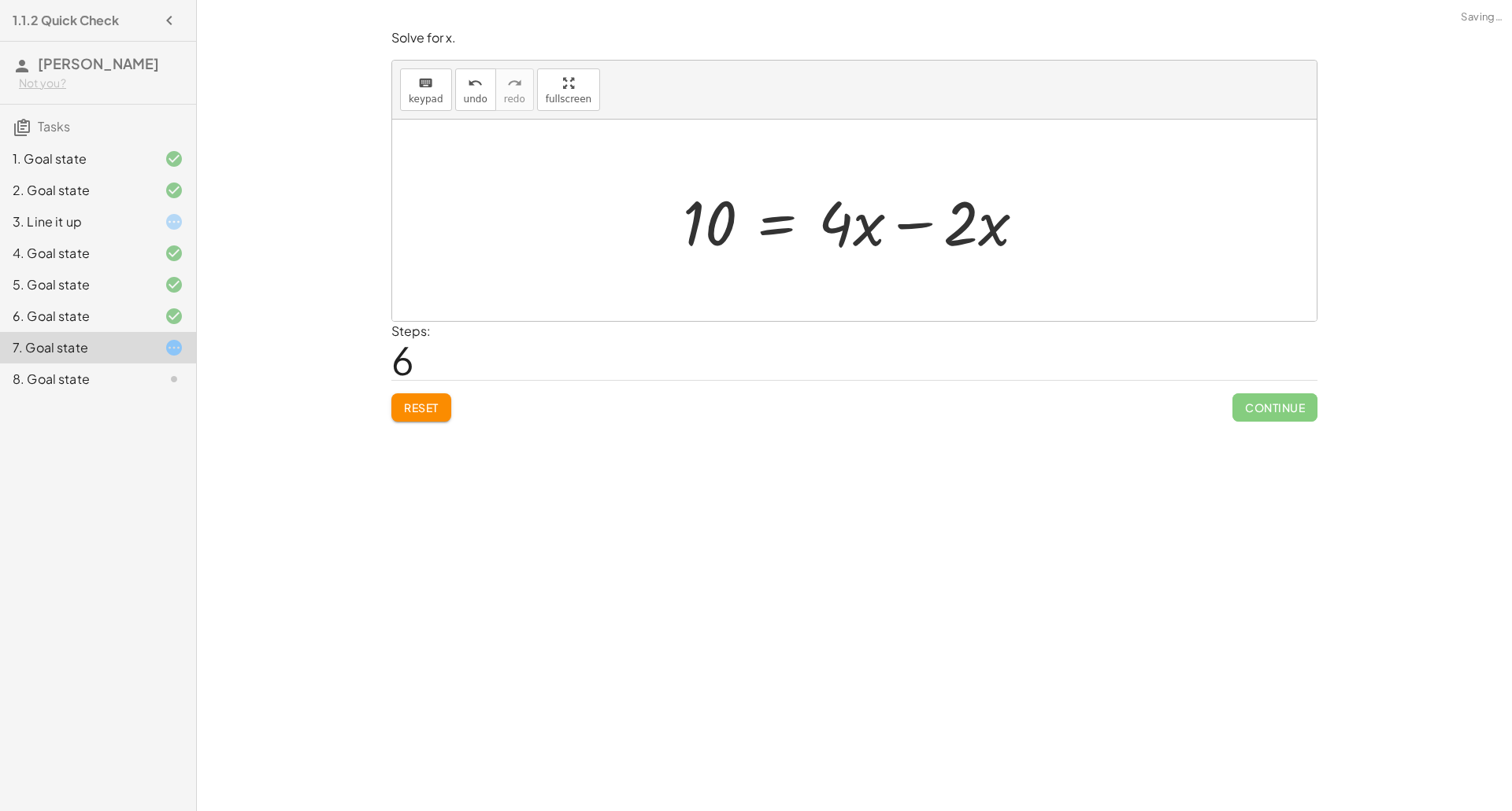
click at [950, 231] on div at bounding box center [860, 221] width 371 height 81
click at [906, 228] on div at bounding box center [860, 221] width 371 height 81
click at [845, 218] on div at bounding box center [860, 221] width 245 height 81
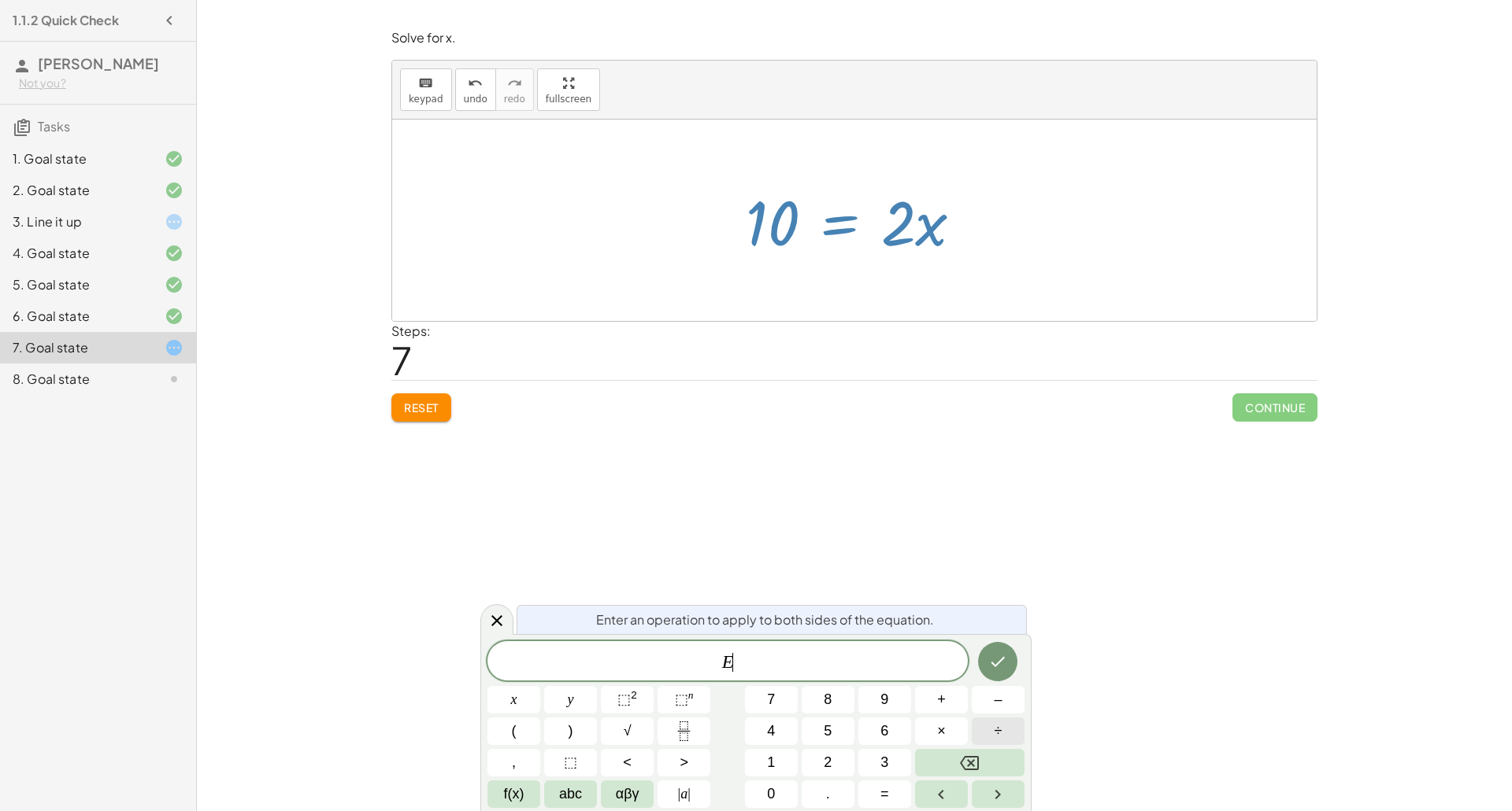
click at [996, 733] on span "÷" at bounding box center [998, 731] width 8 height 21
click at [1011, 758] on button "Backspace" at bounding box center [969, 763] width 110 height 28
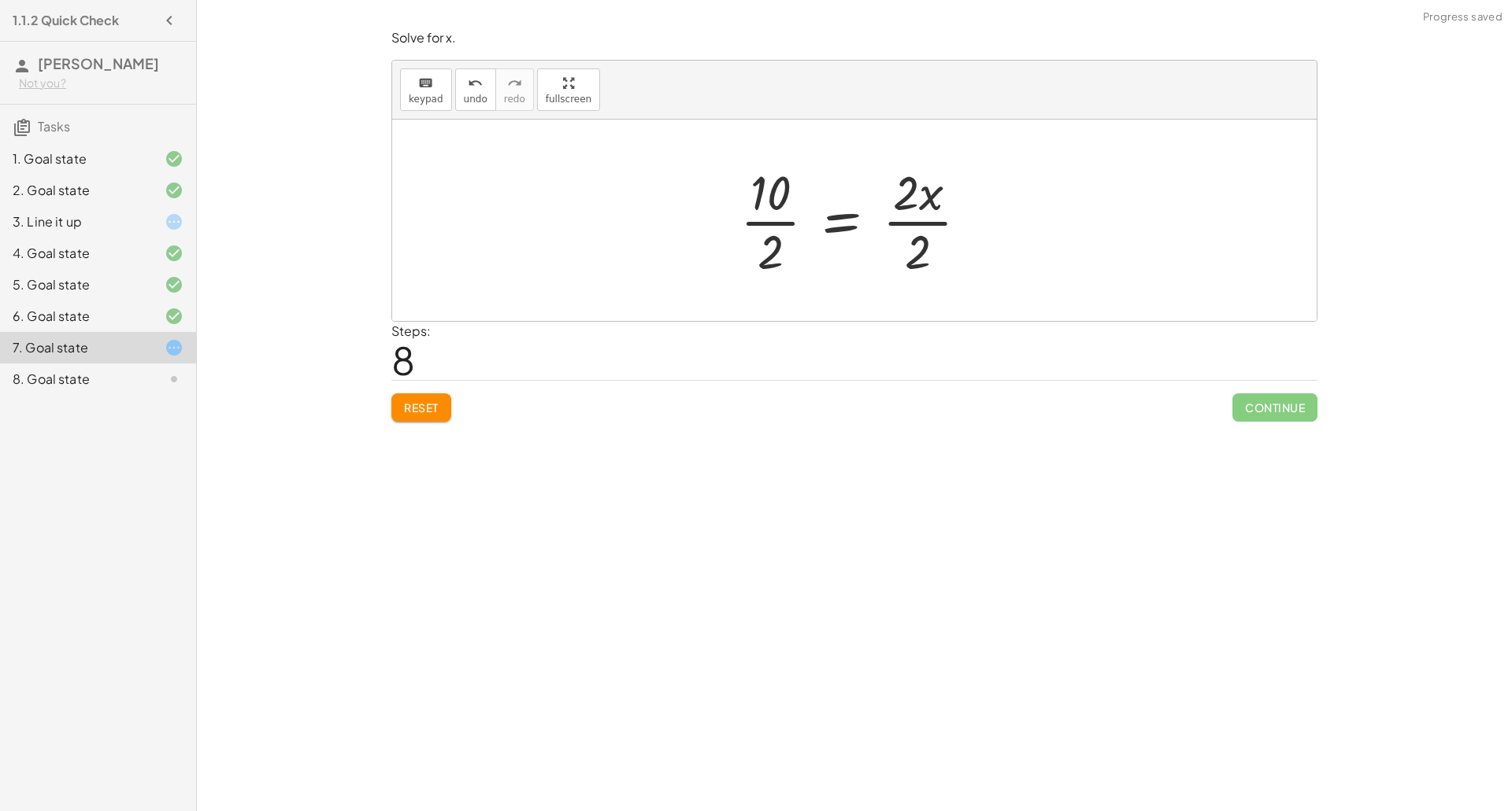
click at [757, 227] on div at bounding box center [860, 220] width 256 height 122
click at [913, 218] on div at bounding box center [861, 220] width 230 height 122
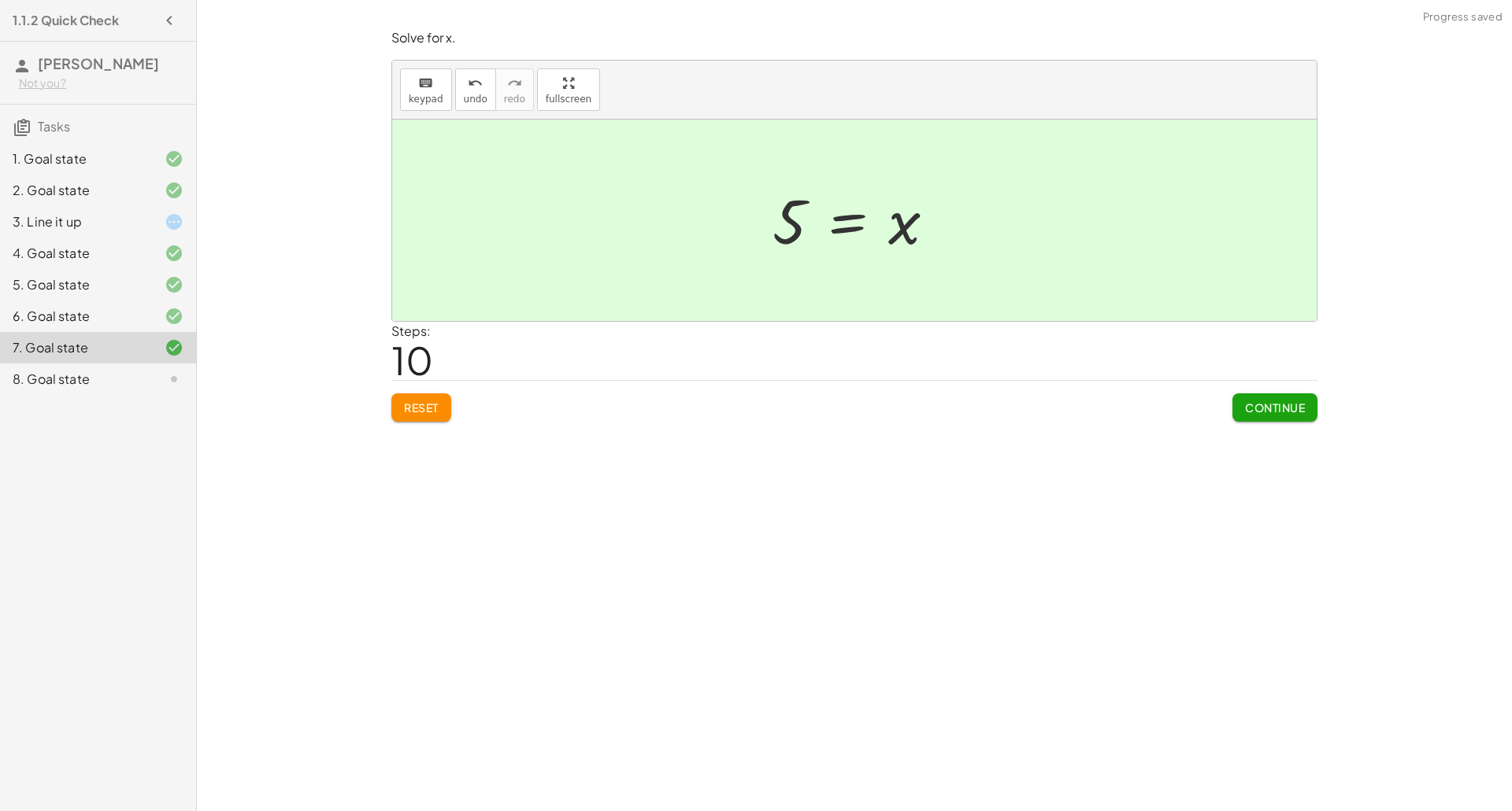
click at [1251, 407] on span "Continue" at bounding box center [1274, 407] width 60 height 14
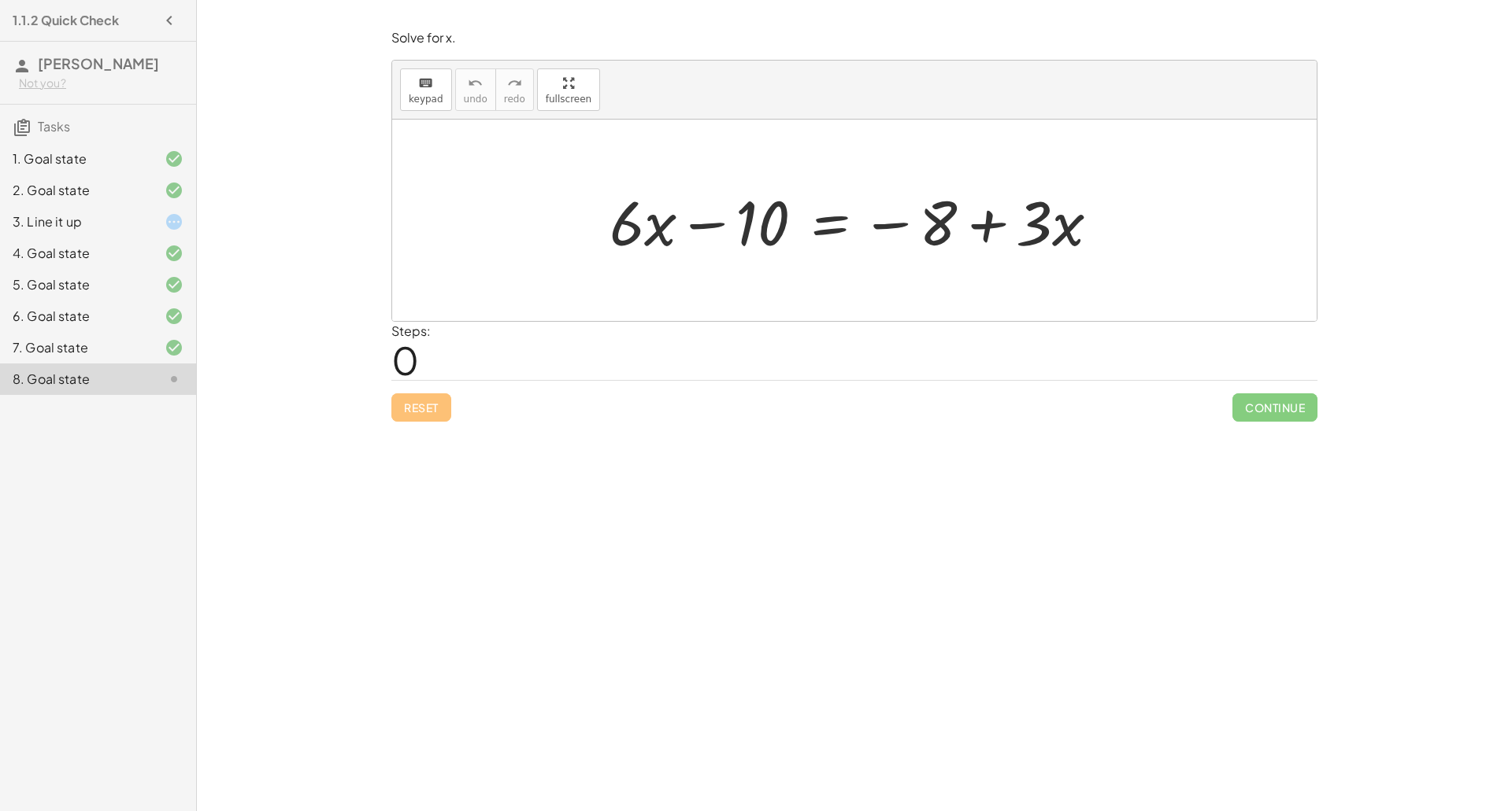
click at [822, 231] on div at bounding box center [860, 221] width 518 height 81
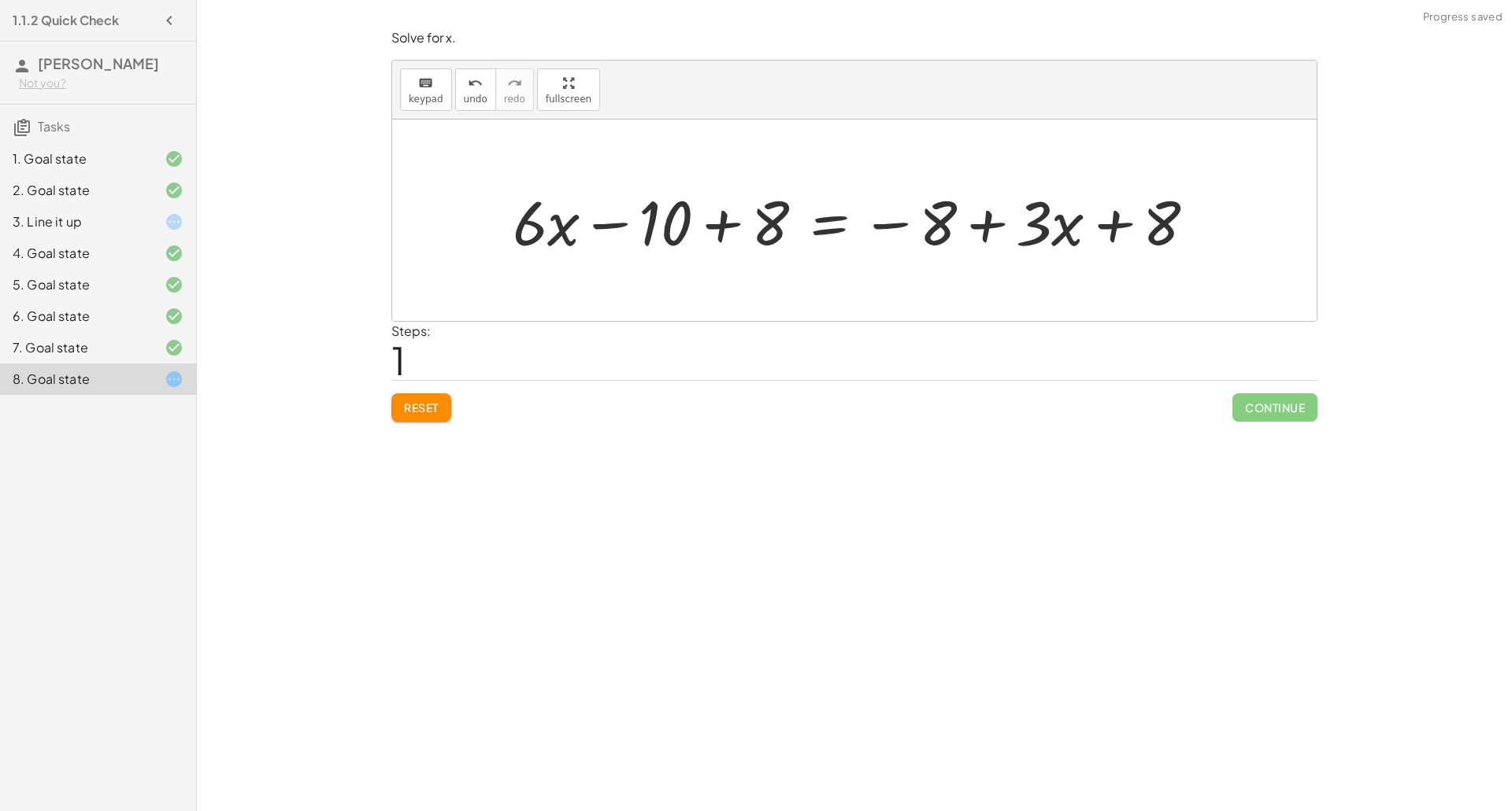
click at [719, 219] on div at bounding box center [859, 221] width 711 height 81
click at [1107, 221] on div at bounding box center [917, 221] width 596 height 81
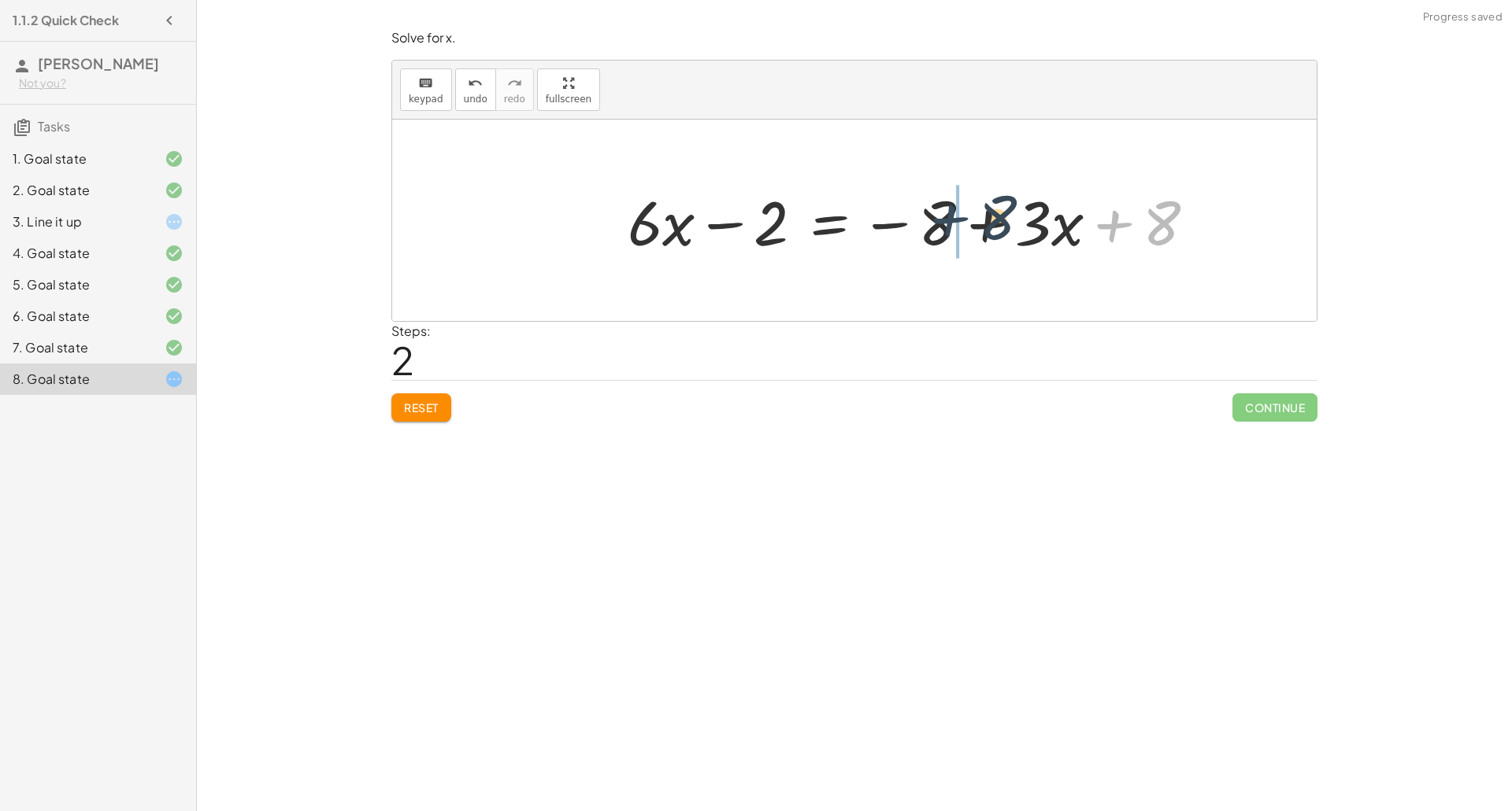
drag, startPoint x: 1107, startPoint y: 221, endPoint x: 920, endPoint y: 217, distance: 187.0
click at [920, 217] on div at bounding box center [917, 221] width 596 height 81
click at [984, 225] on div at bounding box center [917, 221] width 596 height 81
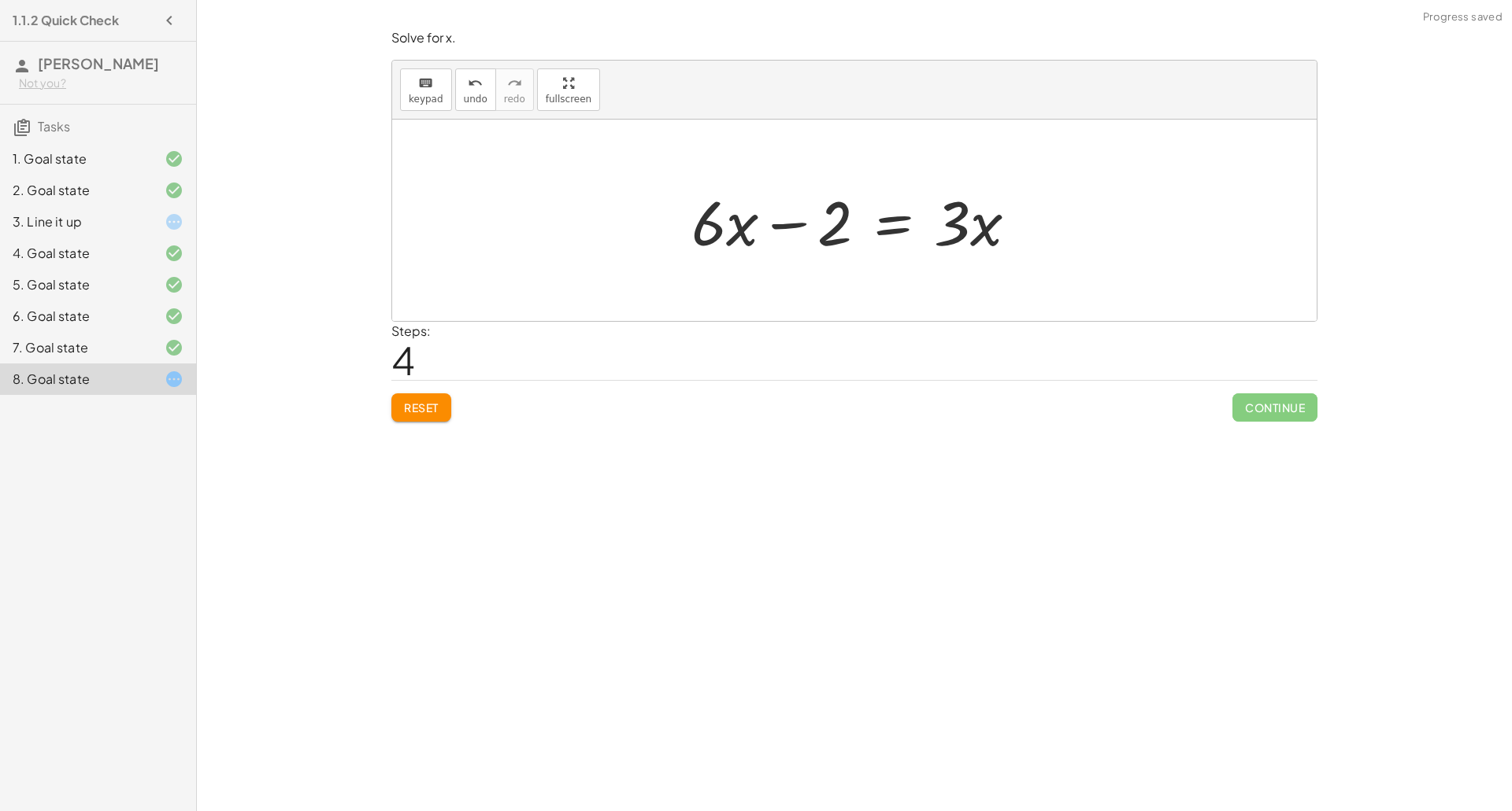
click at [890, 229] on div at bounding box center [860, 221] width 354 height 81
drag, startPoint x: 762, startPoint y: 224, endPoint x: 622, endPoint y: 220, distance: 140.1
click at [622, 220] on div at bounding box center [860, 221] width 608 height 81
click at [656, 220] on div at bounding box center [860, 221] width 608 height 81
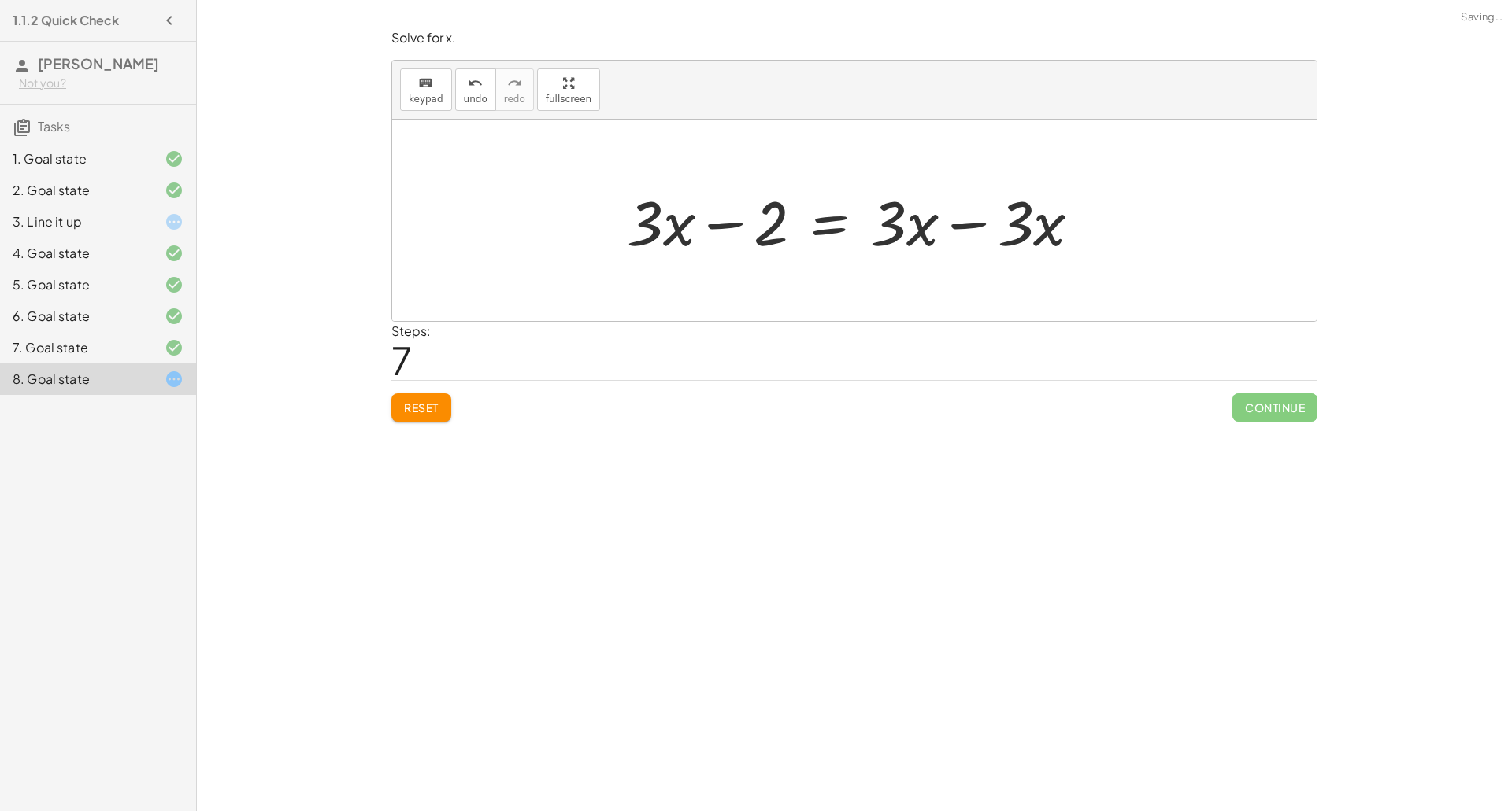
click at [988, 230] on div at bounding box center [860, 221] width 483 height 81
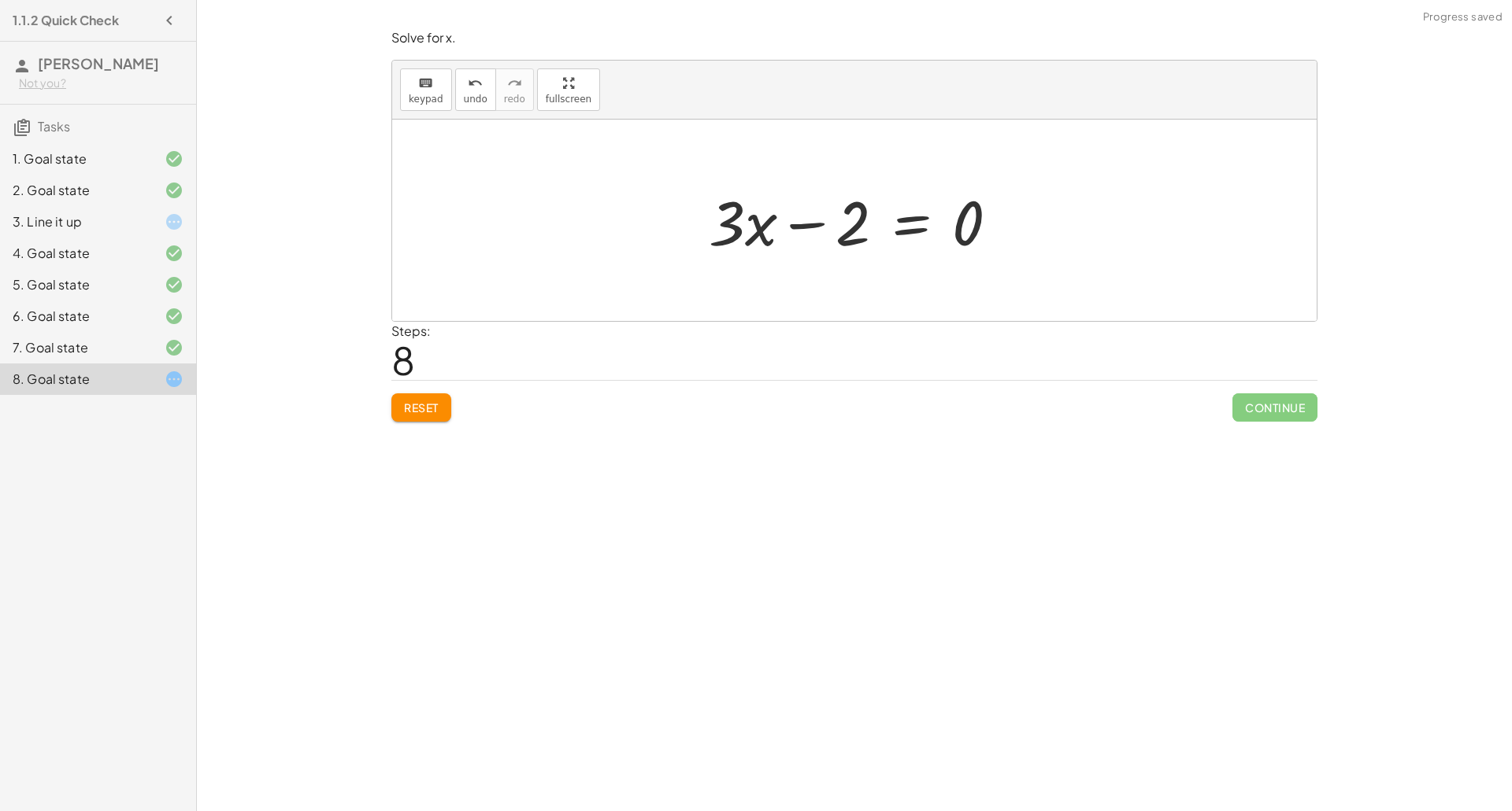
click at [800, 222] on div at bounding box center [859, 221] width 318 height 81
click at [901, 233] on div at bounding box center [859, 221] width 318 height 81
click at [802, 215] on div at bounding box center [860, 220] width 314 height 122
click at [772, 192] on div at bounding box center [860, 220] width 314 height 122
click at [790, 193] on div at bounding box center [860, 220] width 314 height 122
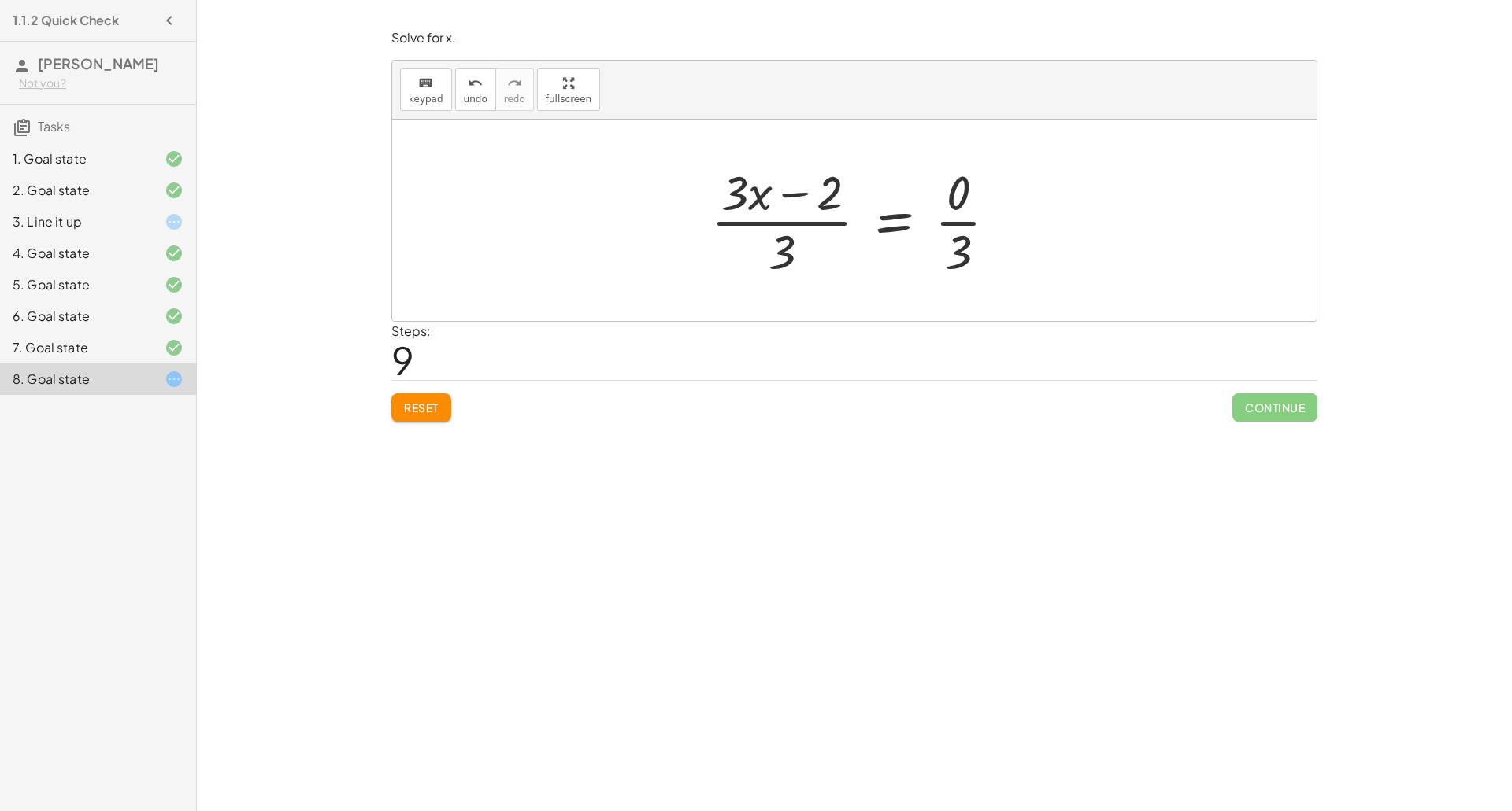
click at [975, 260] on div at bounding box center [860, 220] width 314 height 122
click at [811, 191] on div at bounding box center [860, 220] width 299 height 122
click at [763, 192] on div at bounding box center [860, 220] width 299 height 122
drag, startPoint x: 763, startPoint y: 192, endPoint x: 839, endPoint y: 179, distance: 77.1
click at [839, 179] on div at bounding box center [860, 220] width 299 height 122
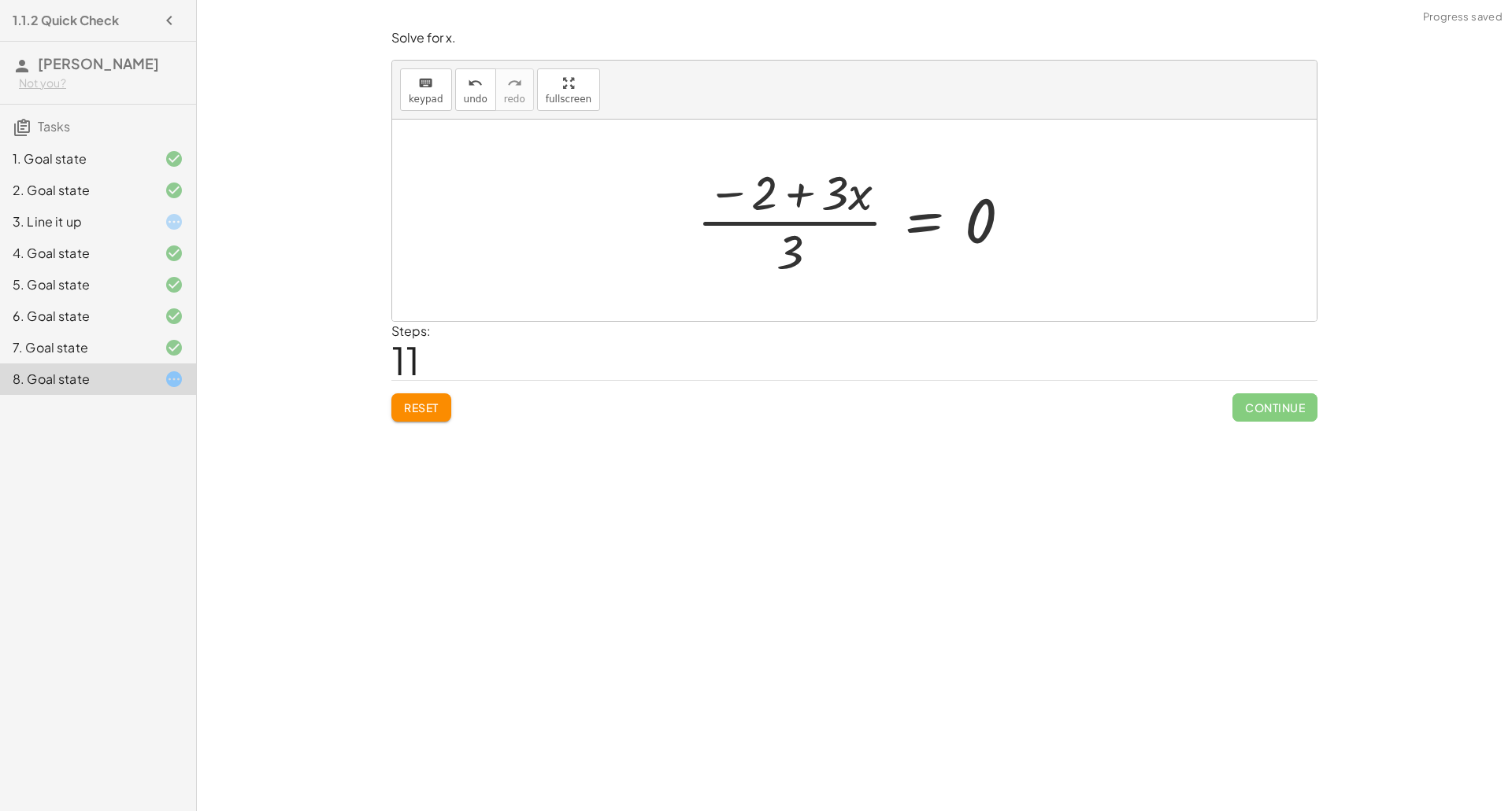
click at [781, 191] on div at bounding box center [860, 220] width 343 height 122
click at [809, 243] on div at bounding box center [860, 220] width 343 height 122
click at [464, 95] on span "undo" at bounding box center [476, 100] width 24 height 11
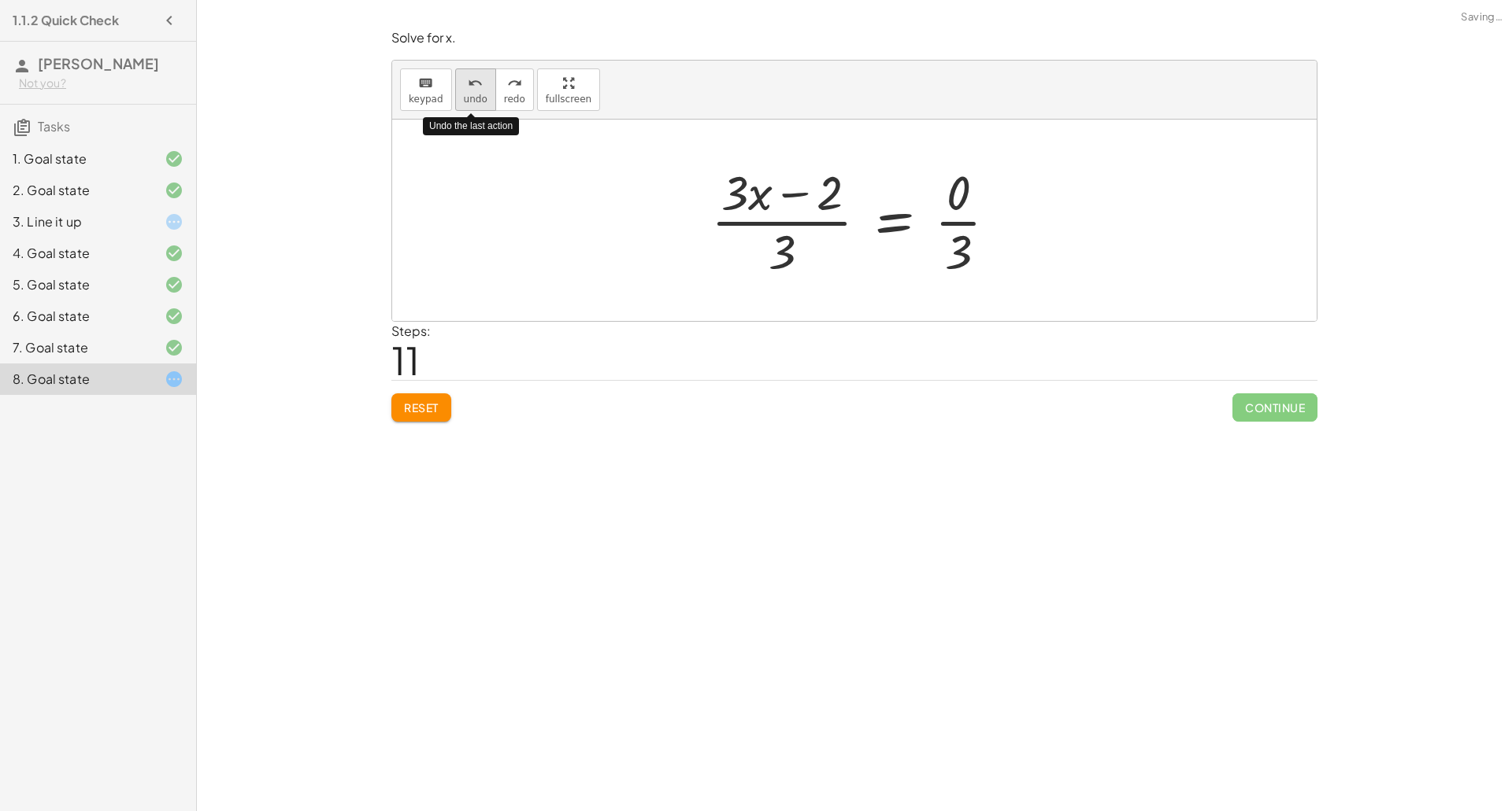
click at [464, 95] on span "undo" at bounding box center [476, 100] width 24 height 11
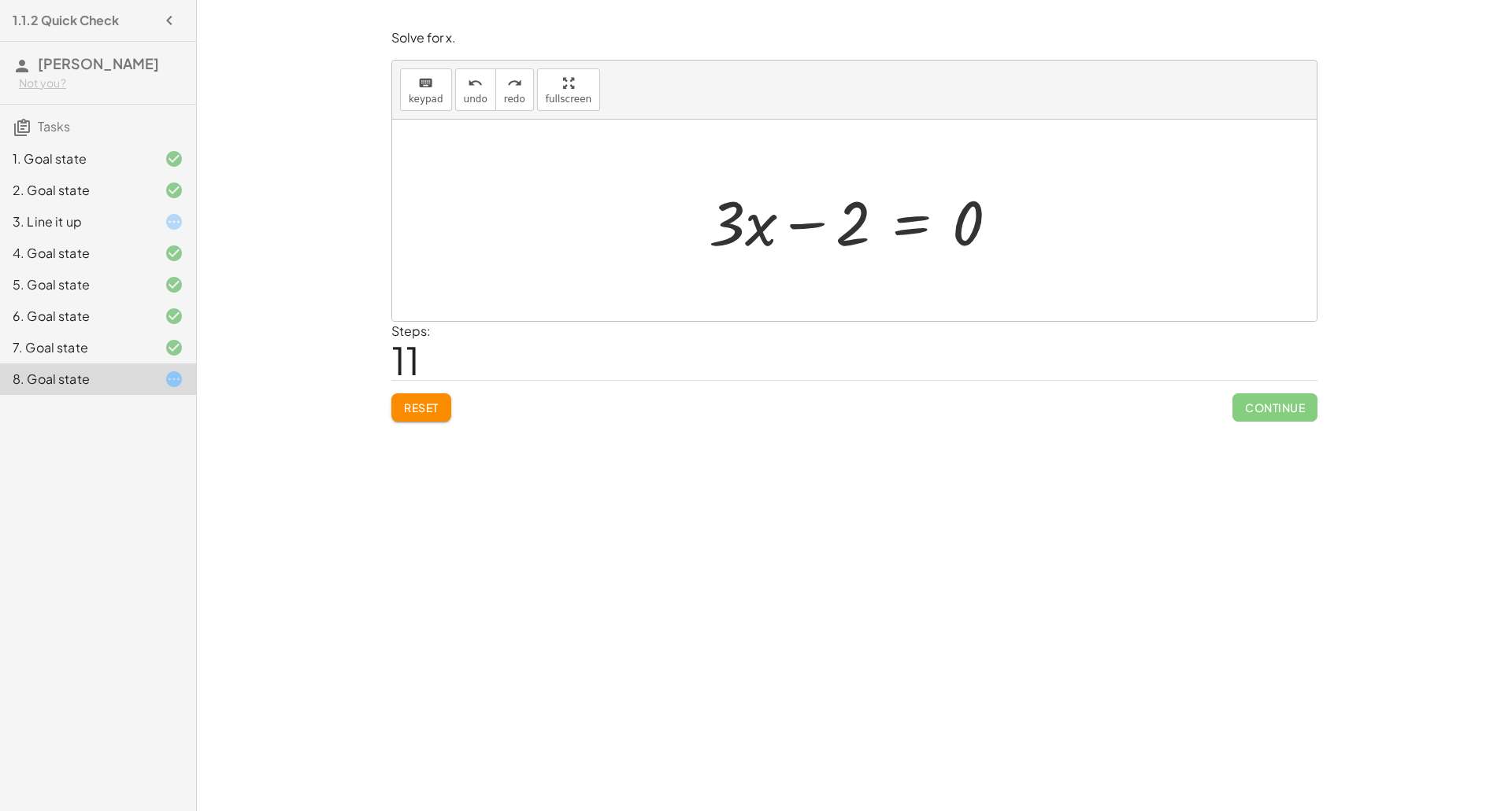
click at [894, 214] on div at bounding box center [859, 221] width 318 height 81
click at [817, 208] on div at bounding box center [859, 221] width 504 height 81
click at [923, 234] on div at bounding box center [859, 221] width 318 height 81
click at [859, 227] on div at bounding box center [861, 221] width 229 height 81
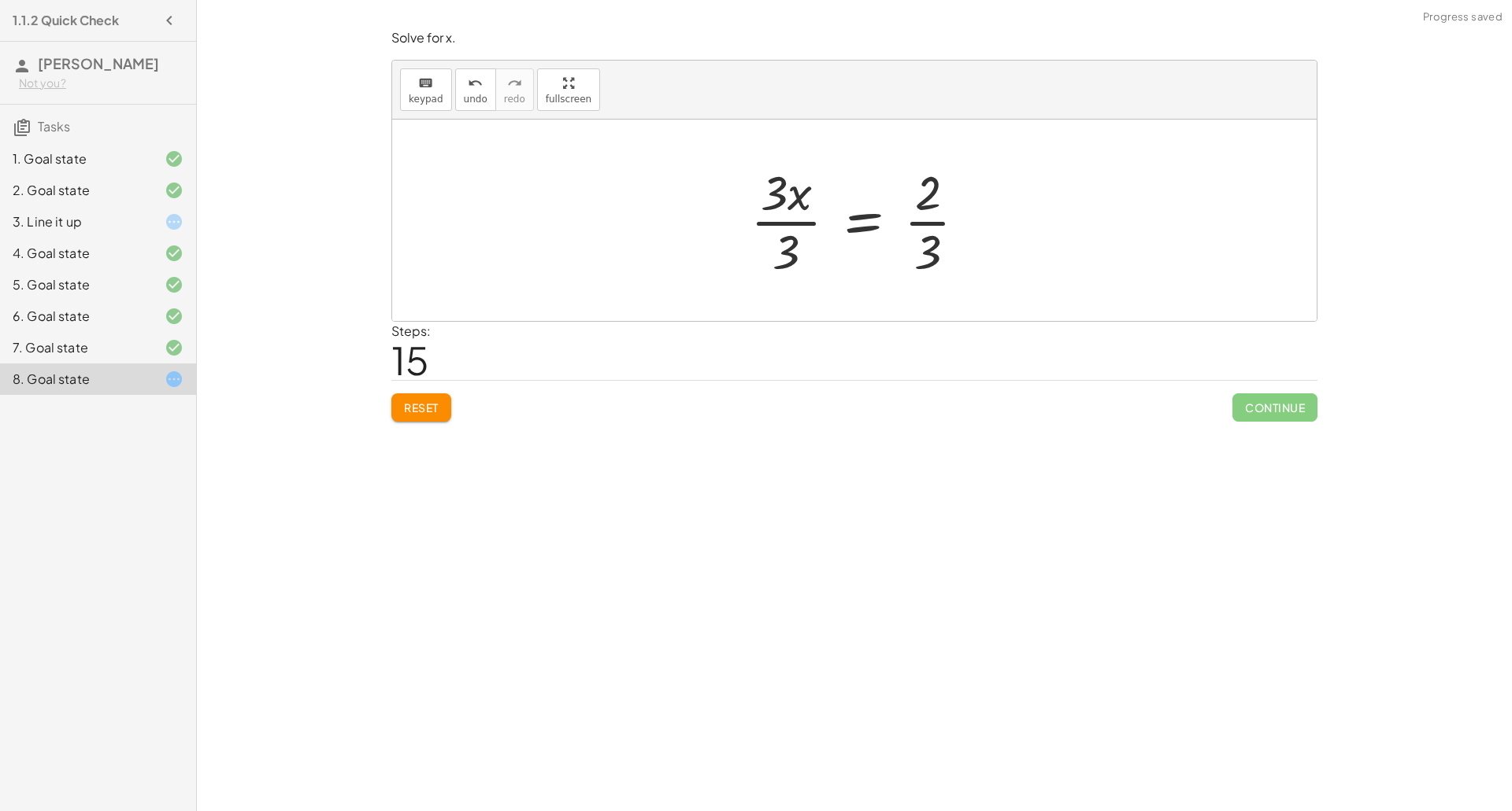
click at [798, 197] on div at bounding box center [864, 220] width 244 height 122
click at [778, 231] on div at bounding box center [859, 220] width 244 height 122
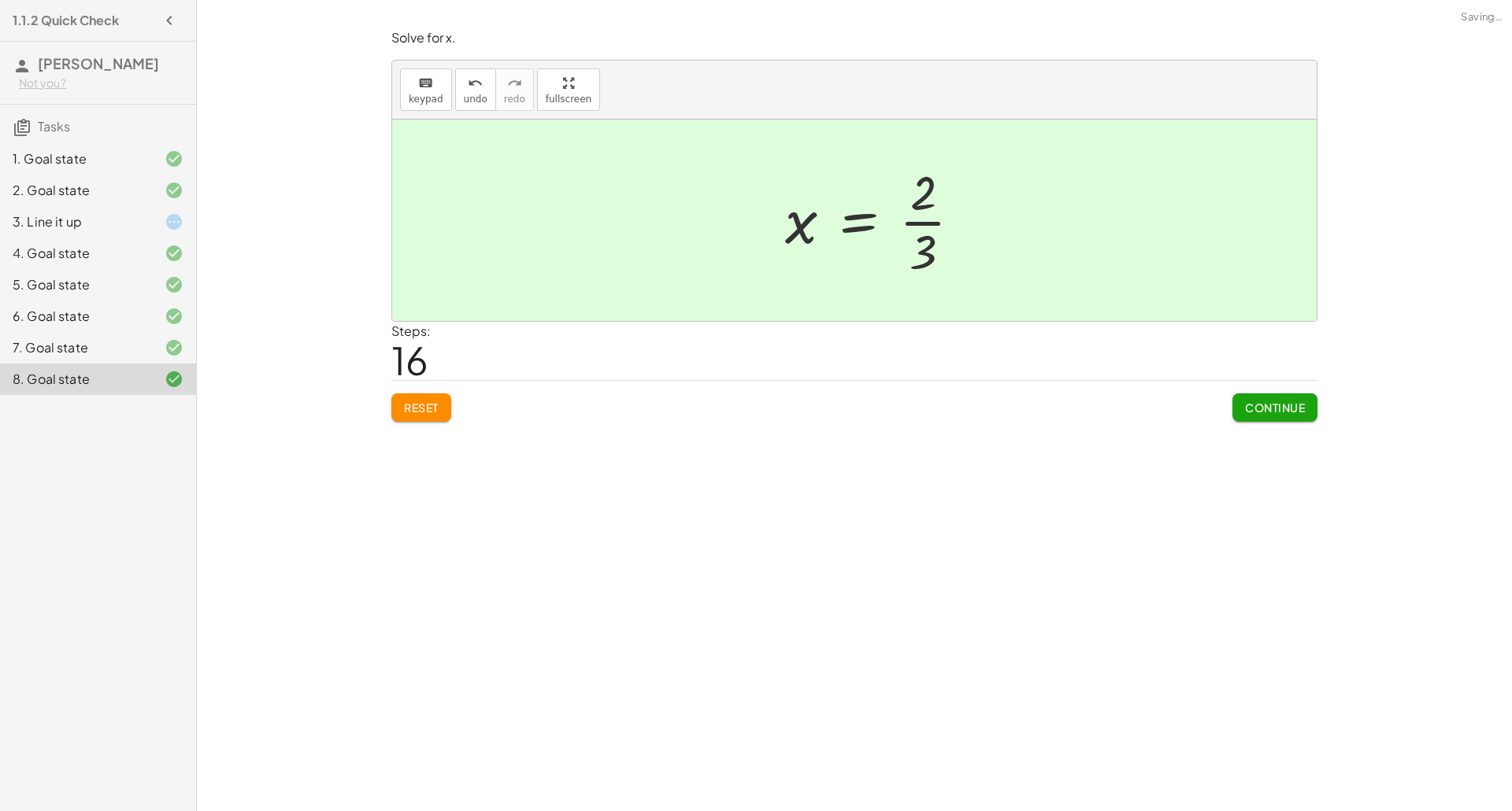
click at [916, 213] on div at bounding box center [880, 220] width 205 height 122
click at [1264, 413] on span "Continue" at bounding box center [1274, 407] width 60 height 14
